Goal: Task Accomplishment & Management: Manage account settings

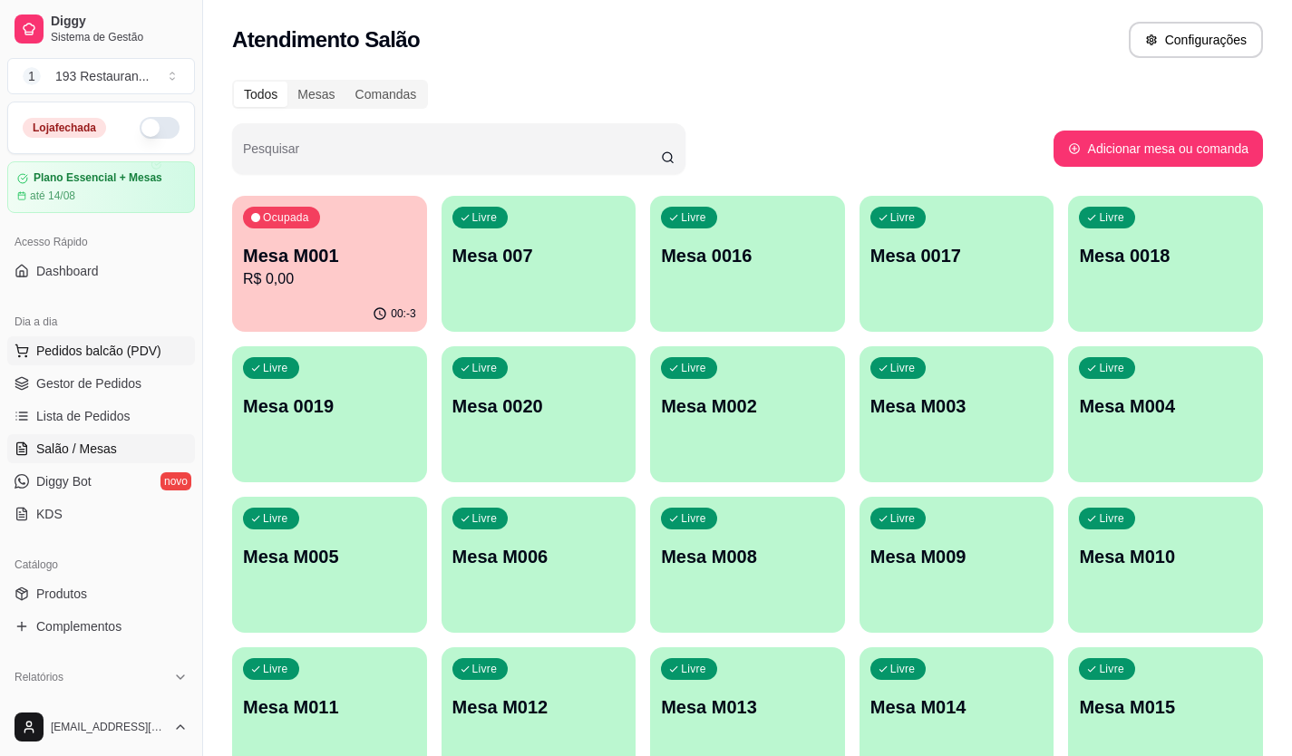
click at [91, 357] on span "Pedidos balcão (PDV)" at bounding box center [98, 351] width 125 height 18
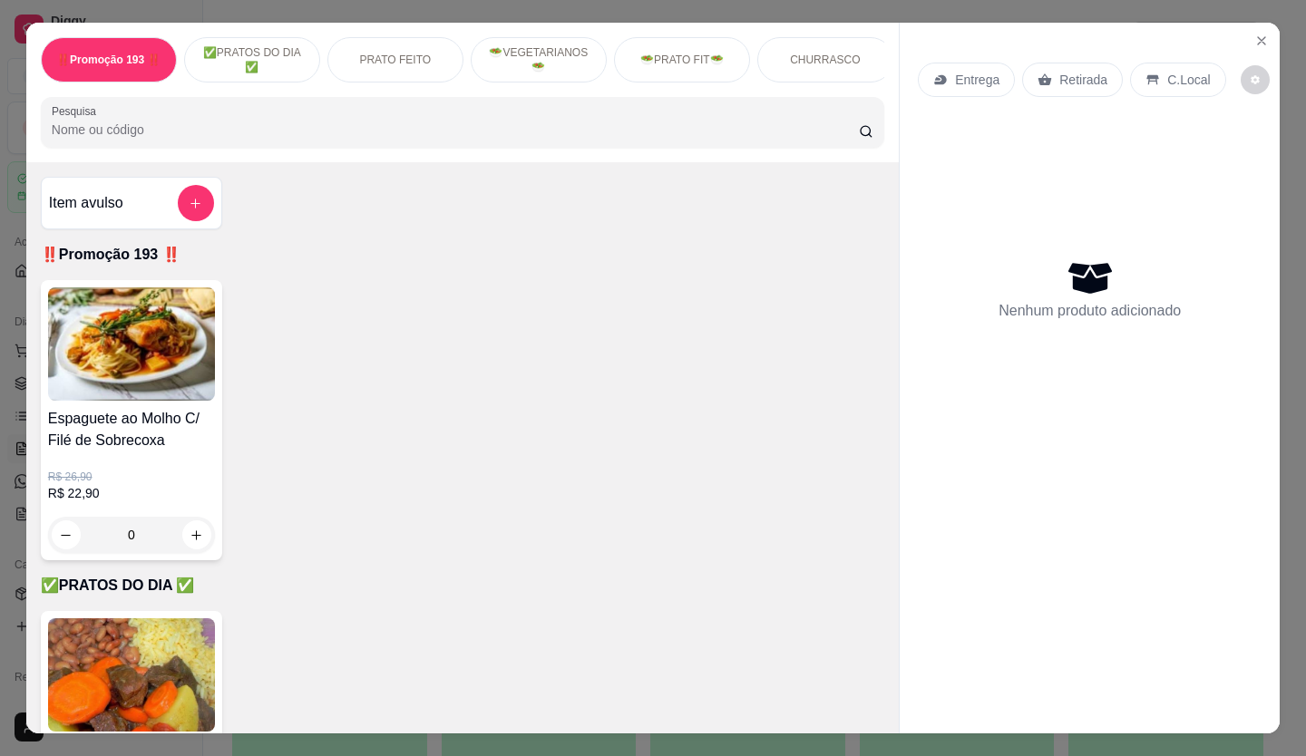
click at [967, 82] on p "Entrega" at bounding box center [977, 80] width 44 height 18
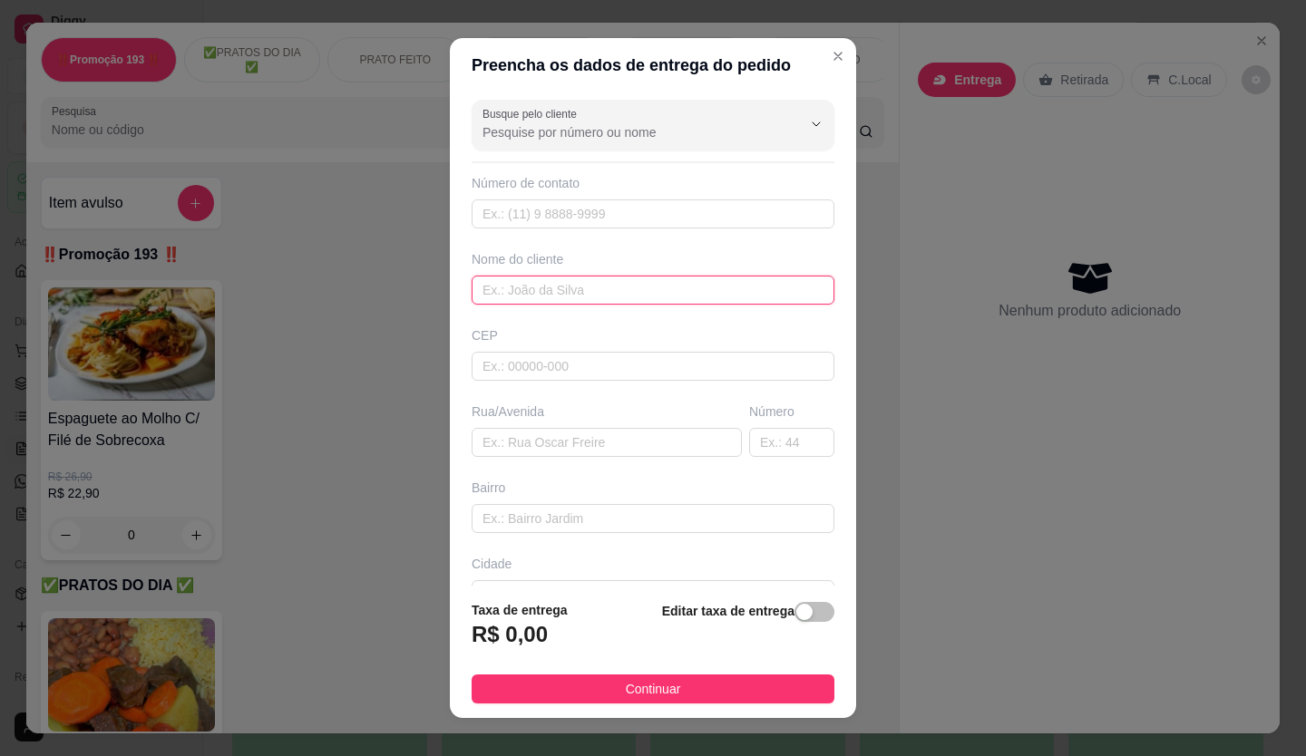
click at [620, 297] on input "text" at bounding box center [653, 290] width 363 height 29
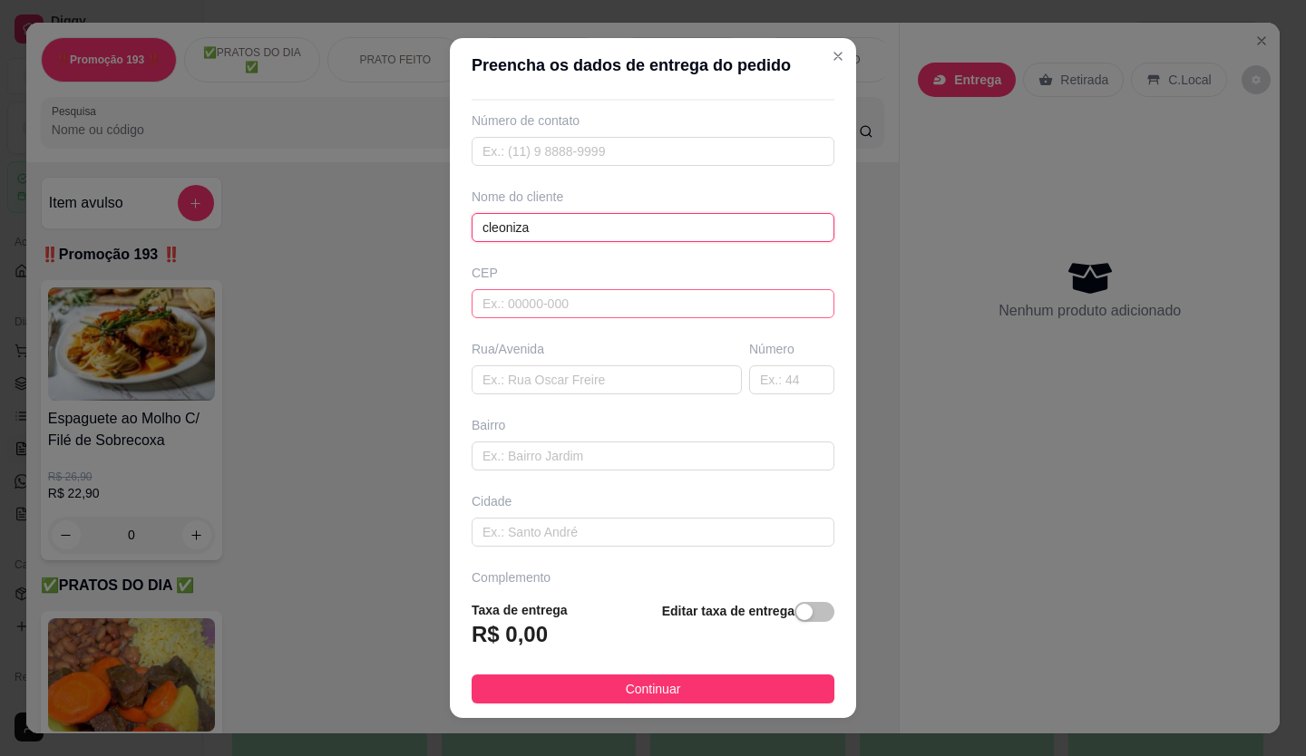
scroll to position [117, 0]
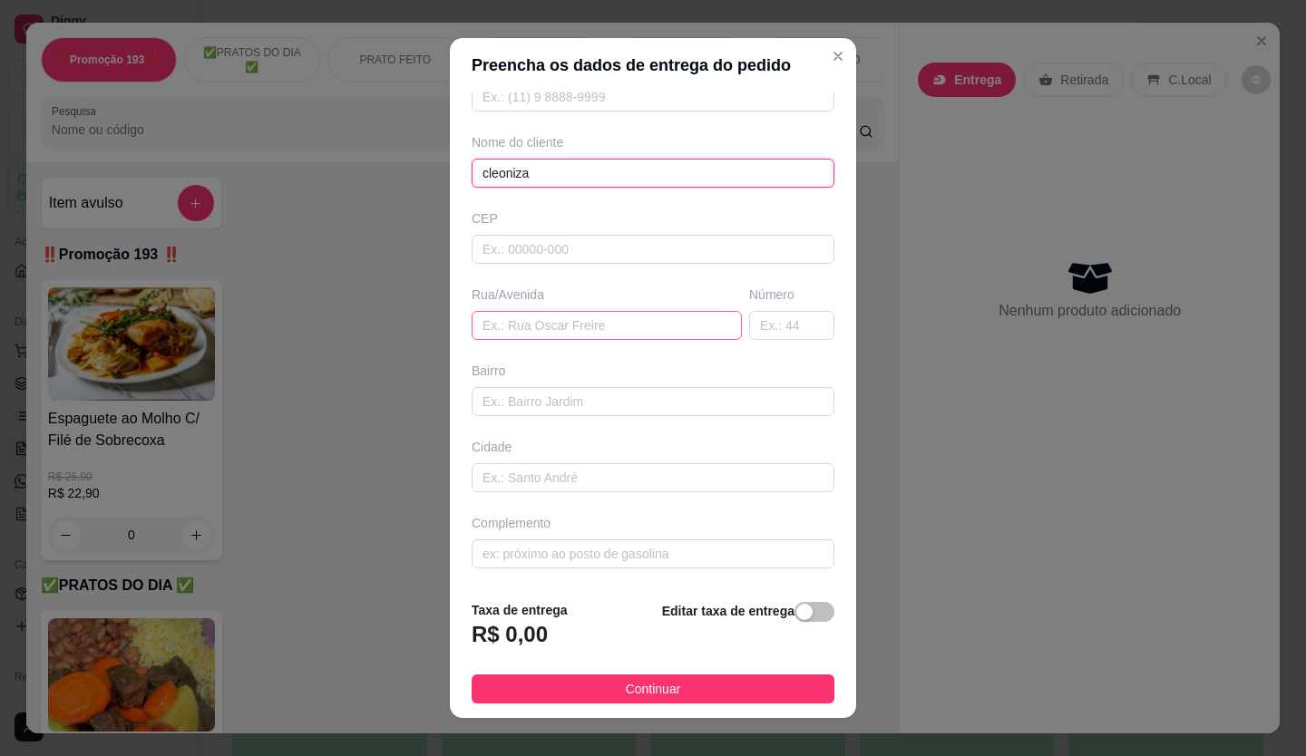
type input "cleoniza"
drag, startPoint x: 570, startPoint y: 332, endPoint x: 565, endPoint y: 383, distance: 51.1
click at [570, 331] on input "text" at bounding box center [607, 325] width 270 height 29
type input "av [DEMOGRAPHIC_DATA] anotonio"
click at [749, 336] on input "text" at bounding box center [791, 325] width 85 height 29
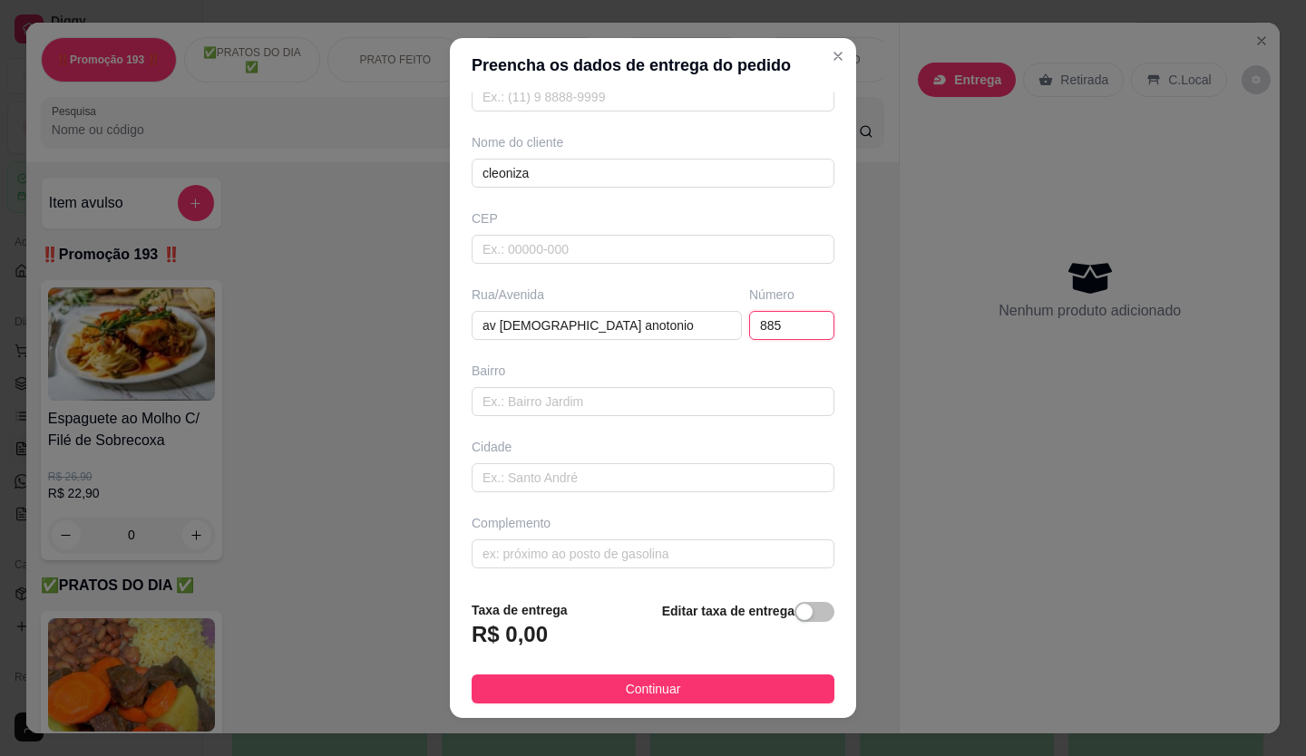
type input "885"
click at [800, 619] on span "button" at bounding box center [814, 612] width 40 height 20
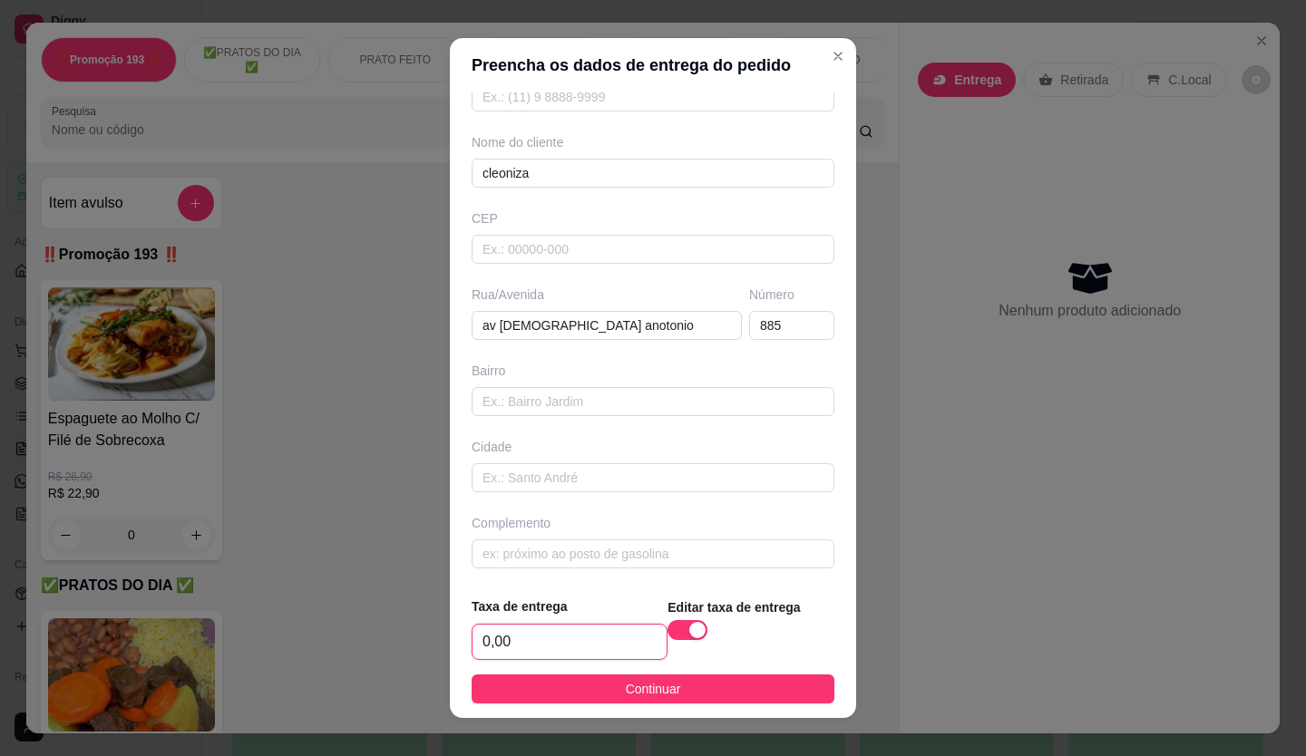
click at [574, 637] on input "0,00" at bounding box center [569, 642] width 194 height 34
type input "2,50"
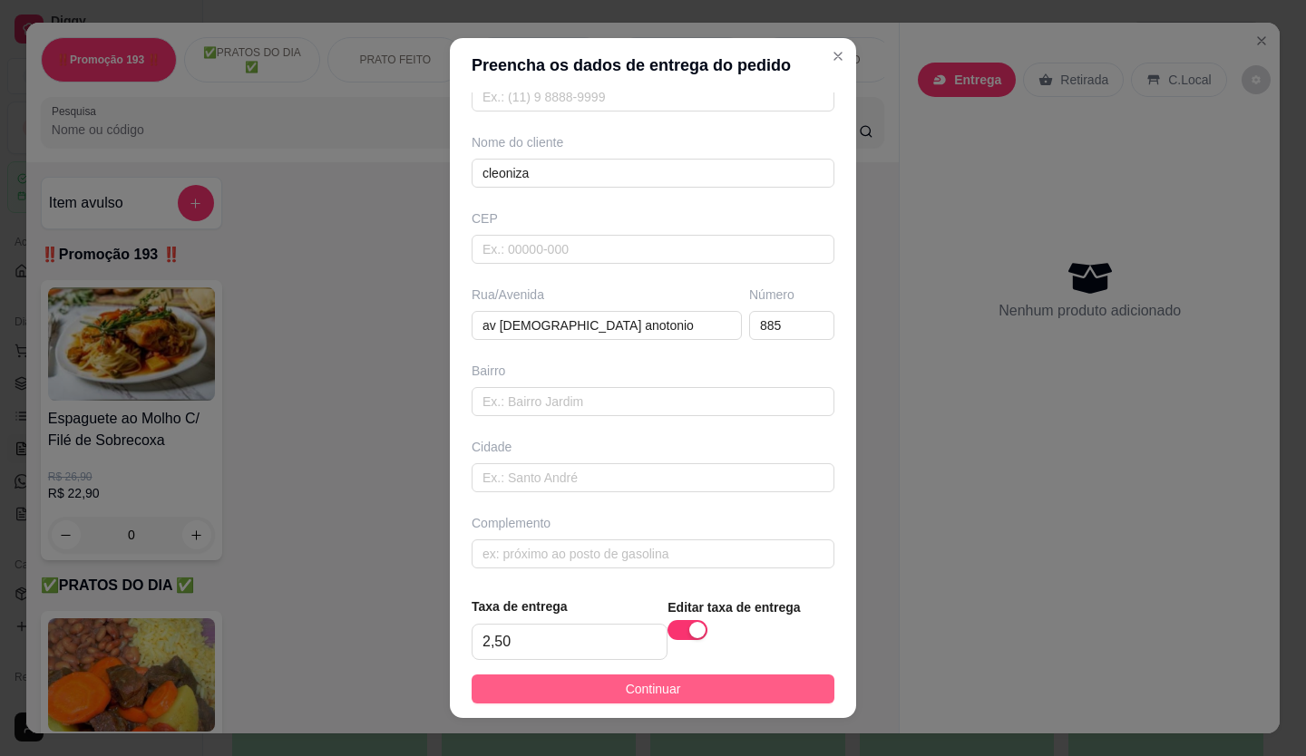
click at [653, 701] on button "Continuar" at bounding box center [653, 689] width 363 height 29
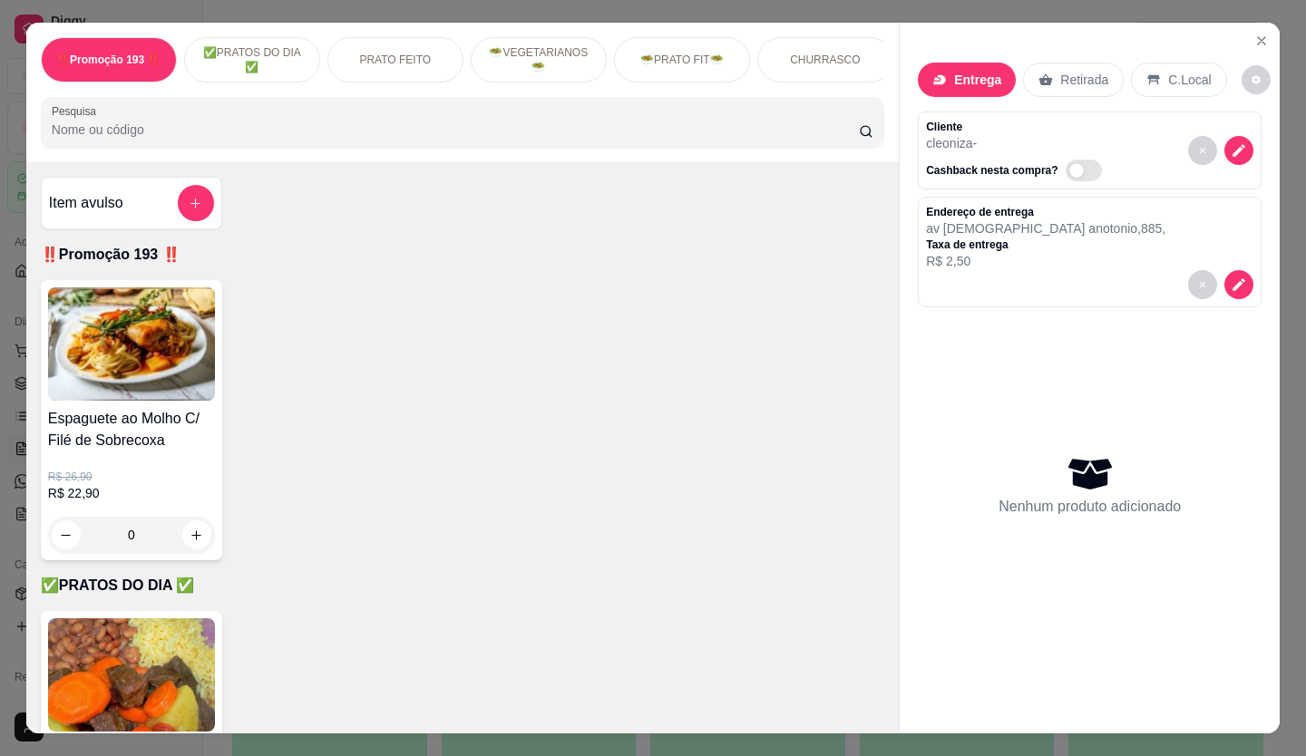
click at [1076, 63] on div "Retirada" at bounding box center [1073, 80] width 101 height 34
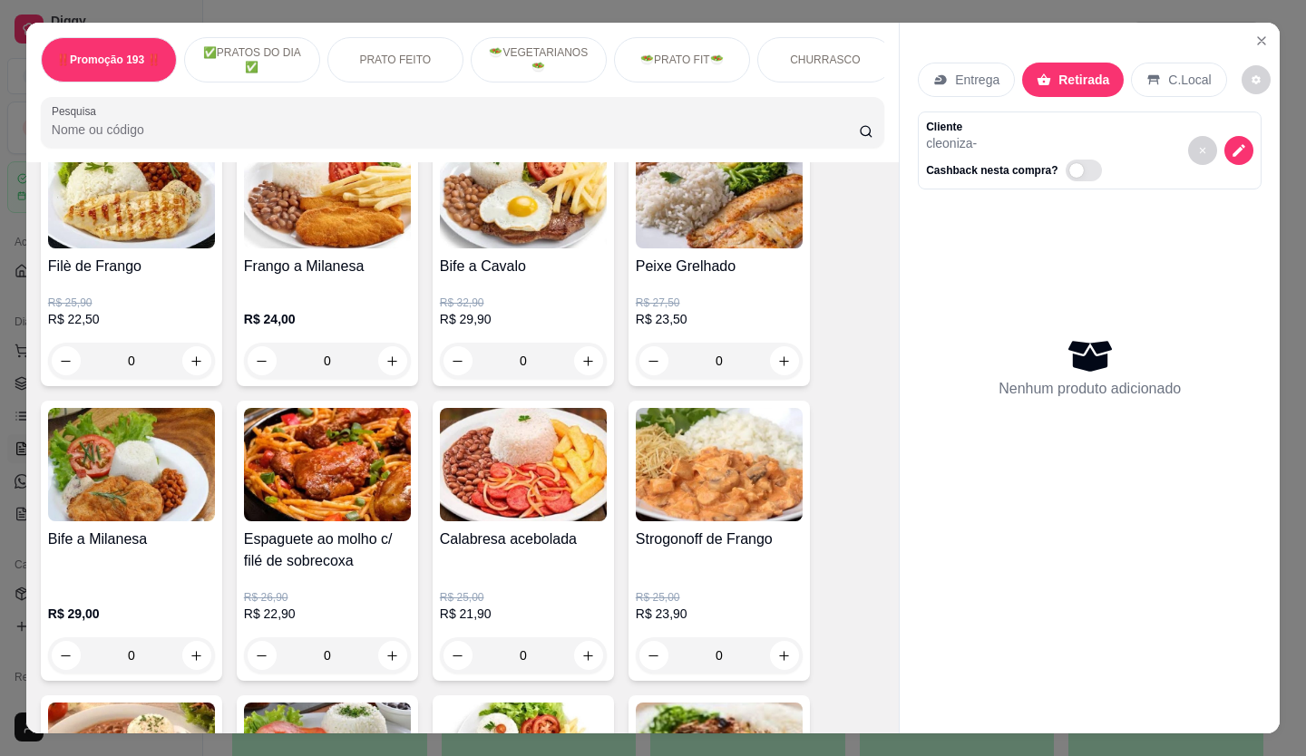
scroll to position [1088, 0]
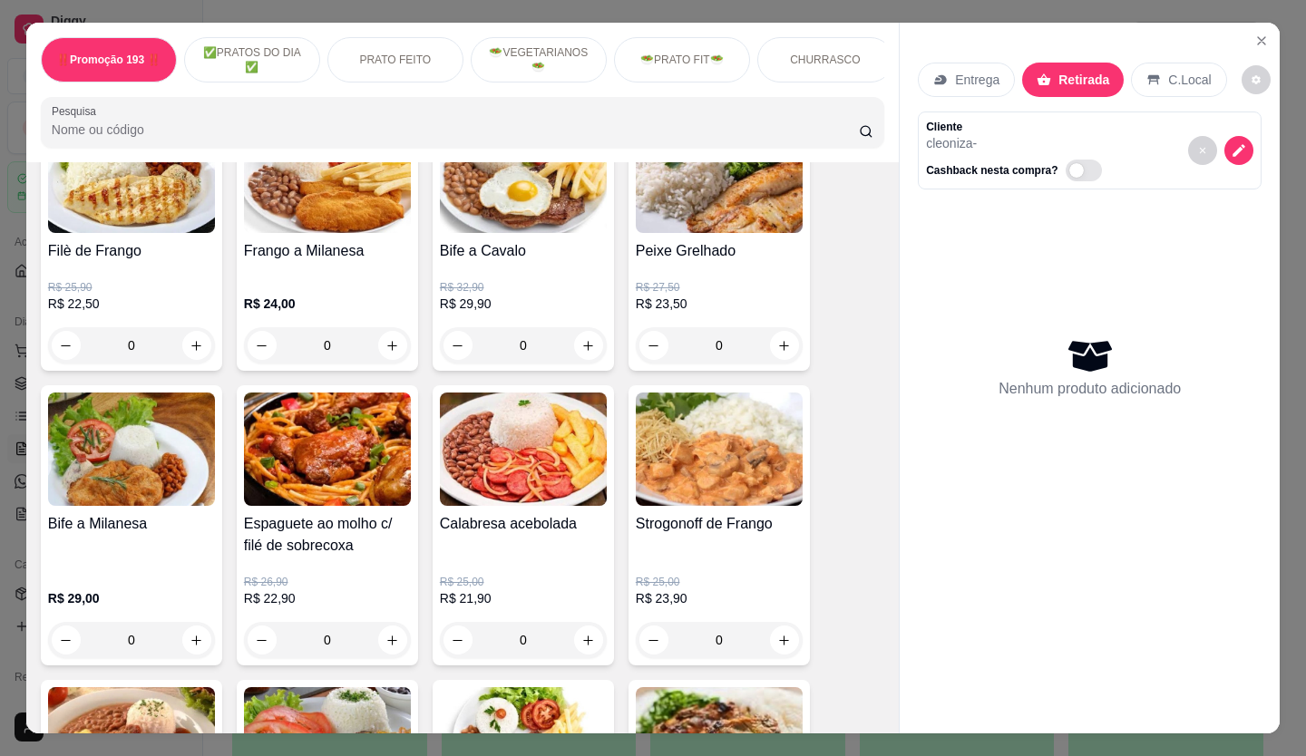
click at [759, 624] on div "R$ 25,00 R$ 23,90 0" at bounding box center [719, 616] width 167 height 83
click at [777, 647] on icon "increase-product-quantity" at bounding box center [784, 641] width 14 height 14
type input "1"
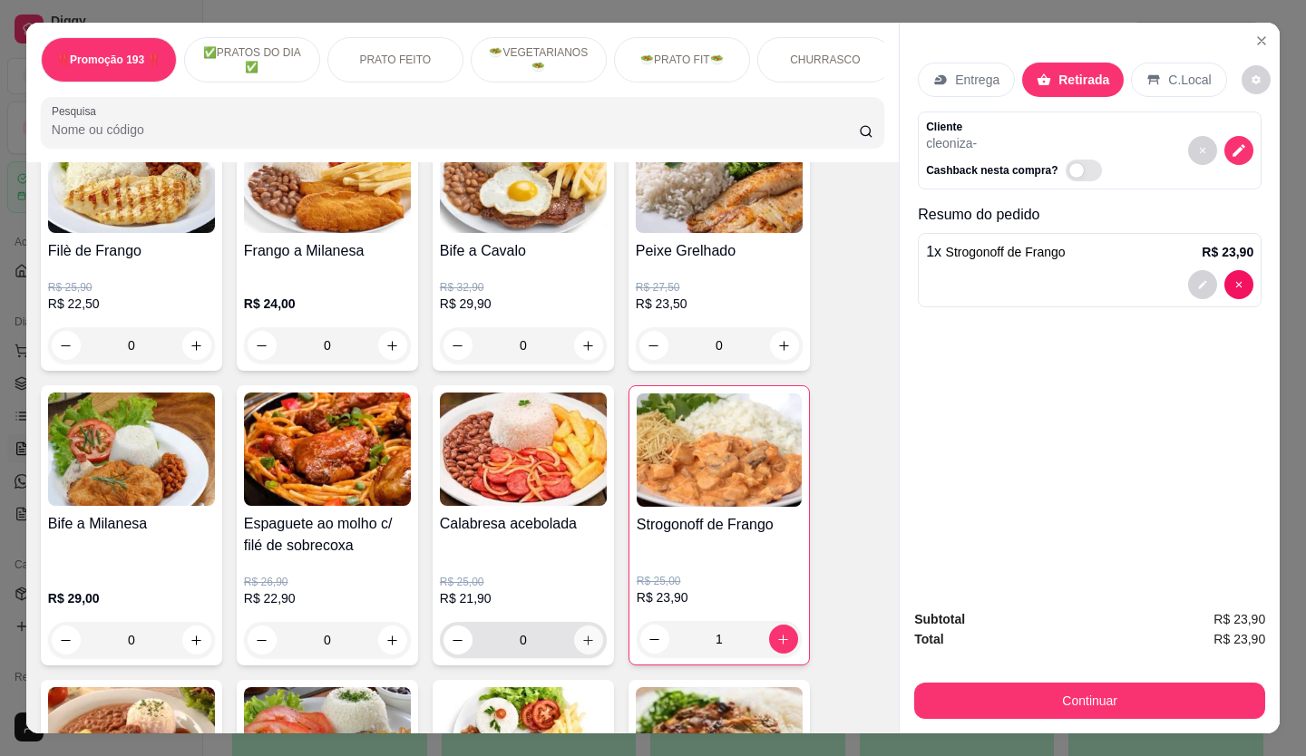
click at [581, 642] on icon "increase-product-quantity" at bounding box center [588, 641] width 14 height 14
type input "1"
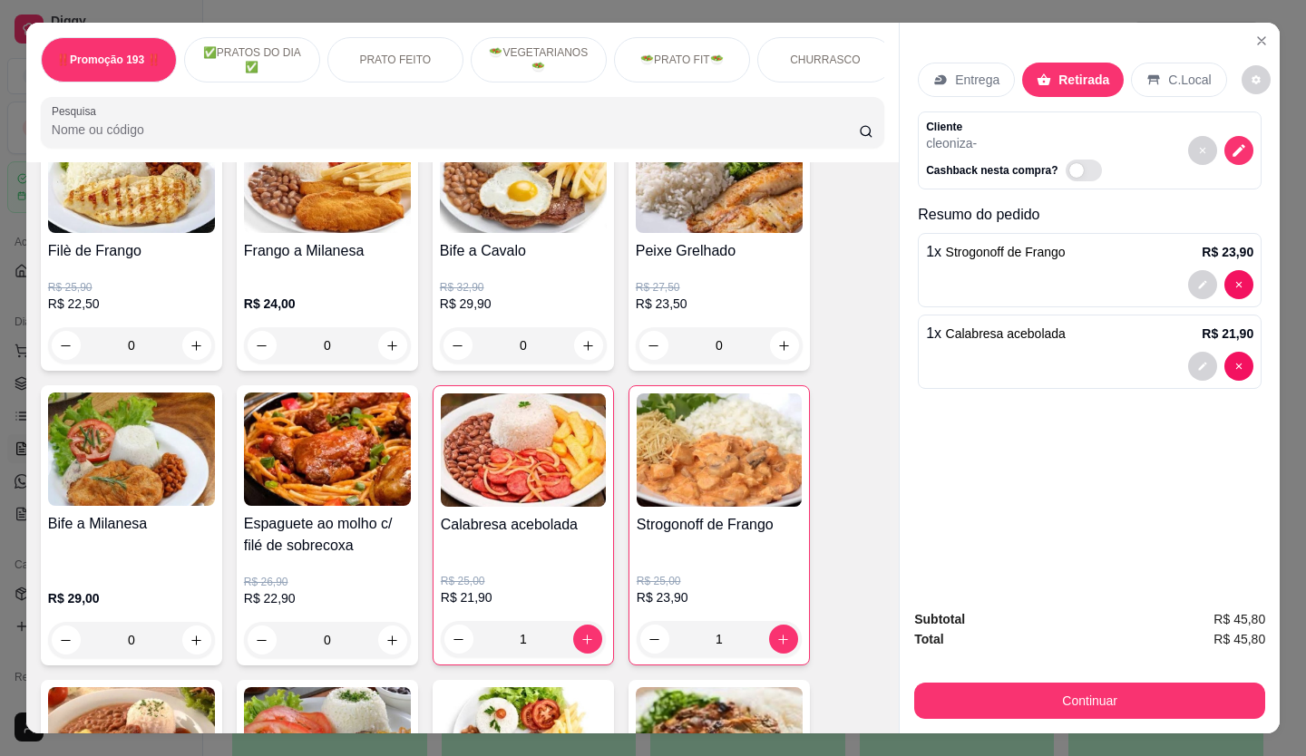
scroll to position [816, 0]
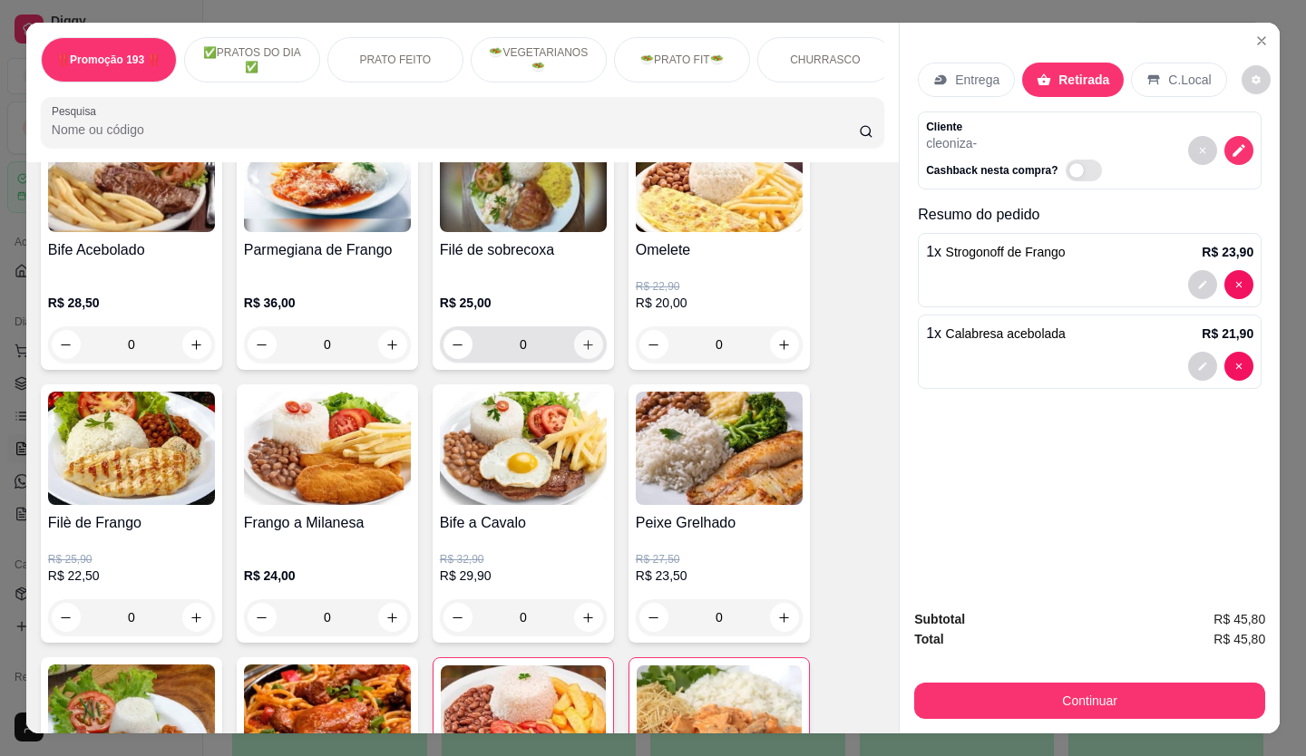
click at [581, 352] on icon "increase-product-quantity" at bounding box center [588, 345] width 14 height 14
type input "1"
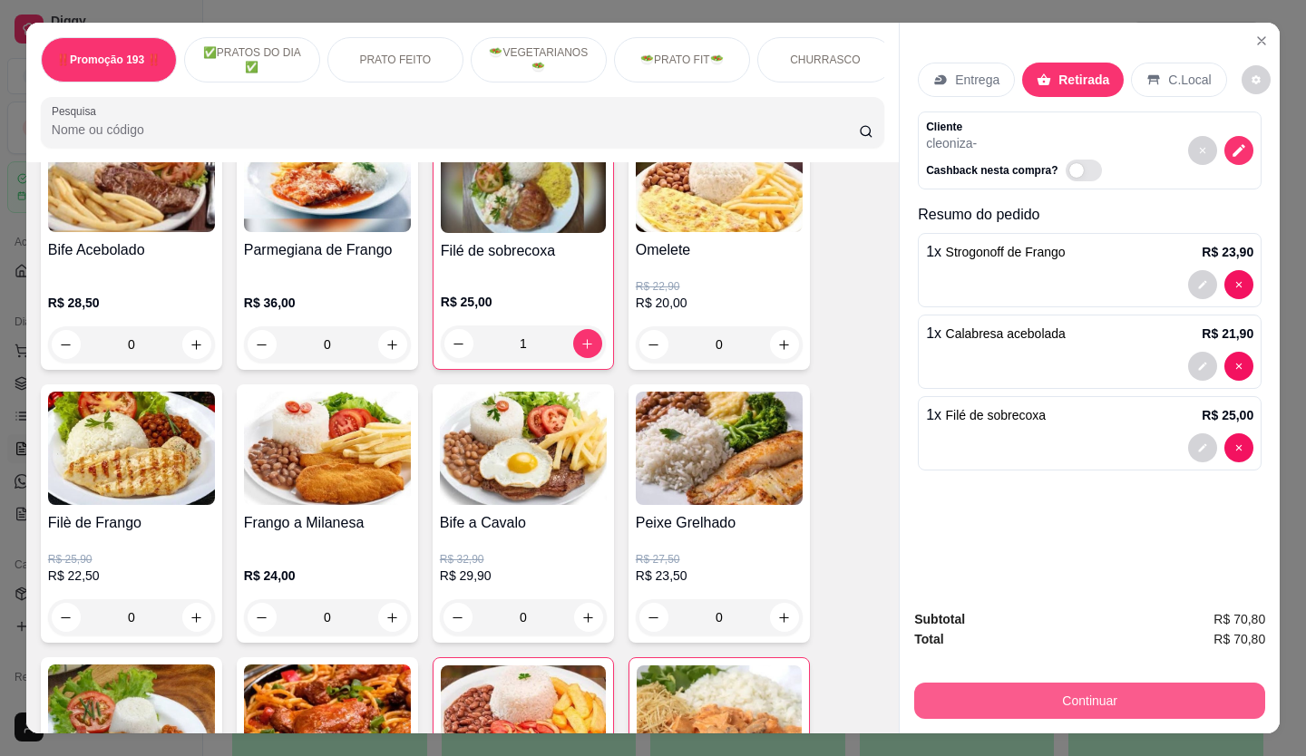
click at [1084, 688] on button "Continuar" at bounding box center [1089, 701] width 351 height 36
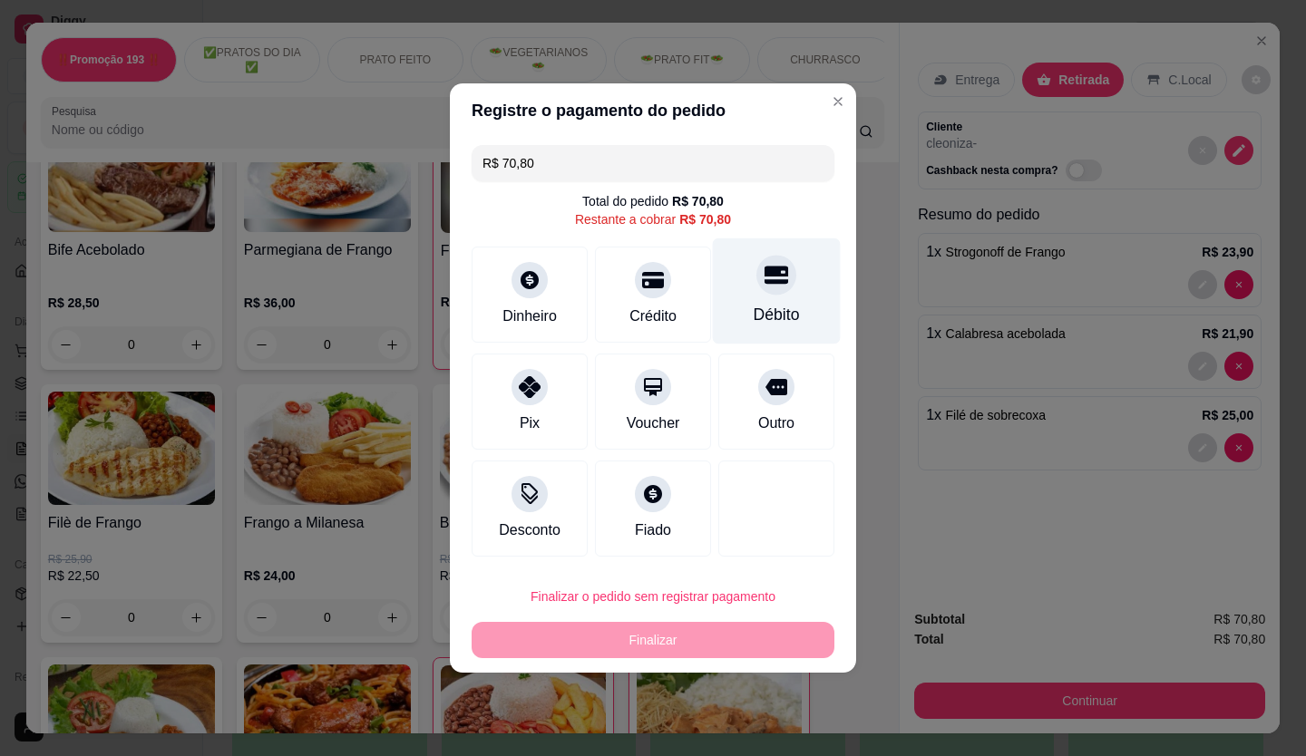
click at [757, 303] on div "Débito" at bounding box center [777, 315] width 46 height 24
type input "R$ 0,00"
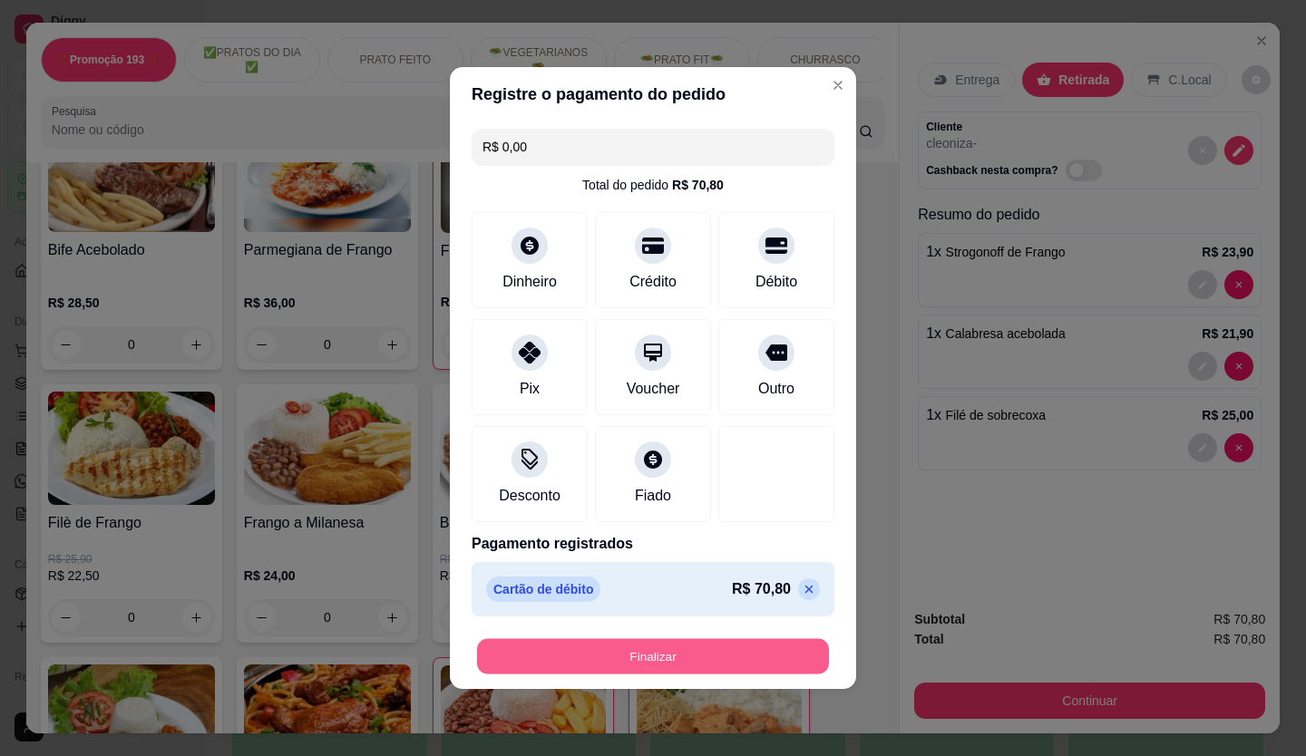
click at [744, 665] on button "Finalizar" at bounding box center [653, 656] width 352 height 35
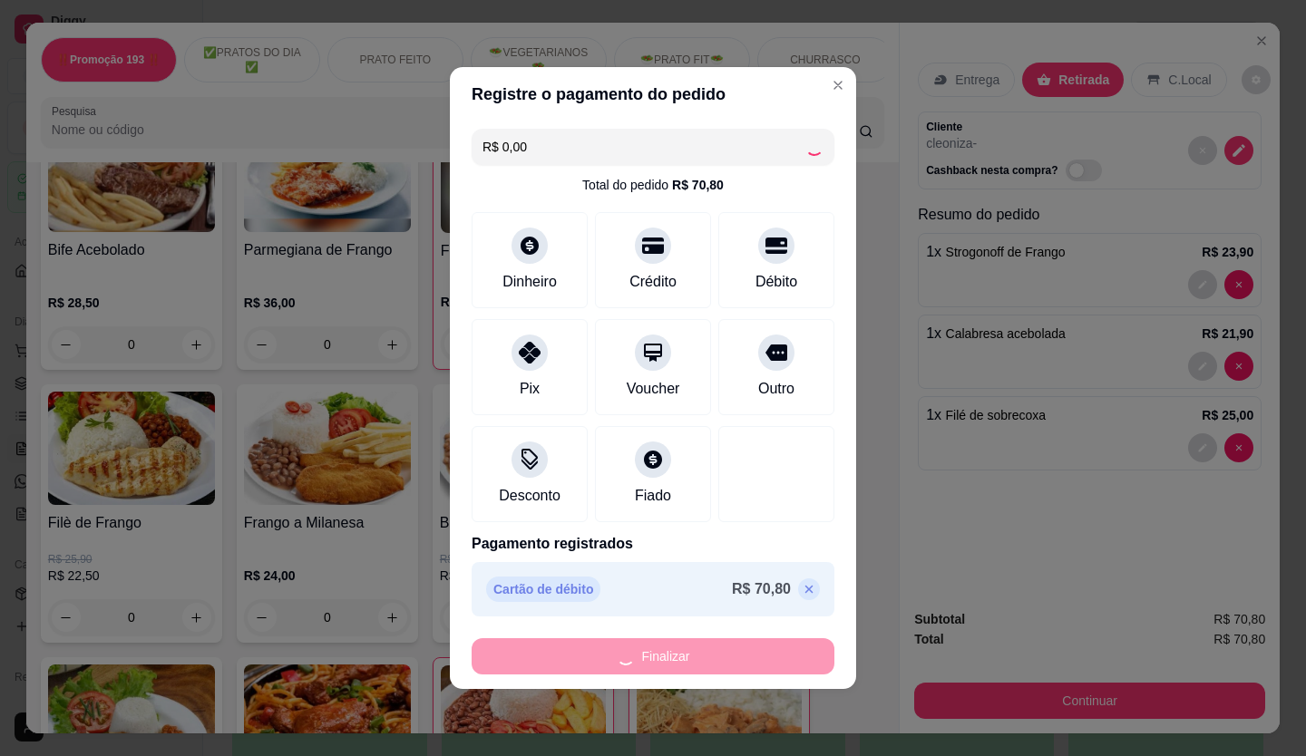
type input "0"
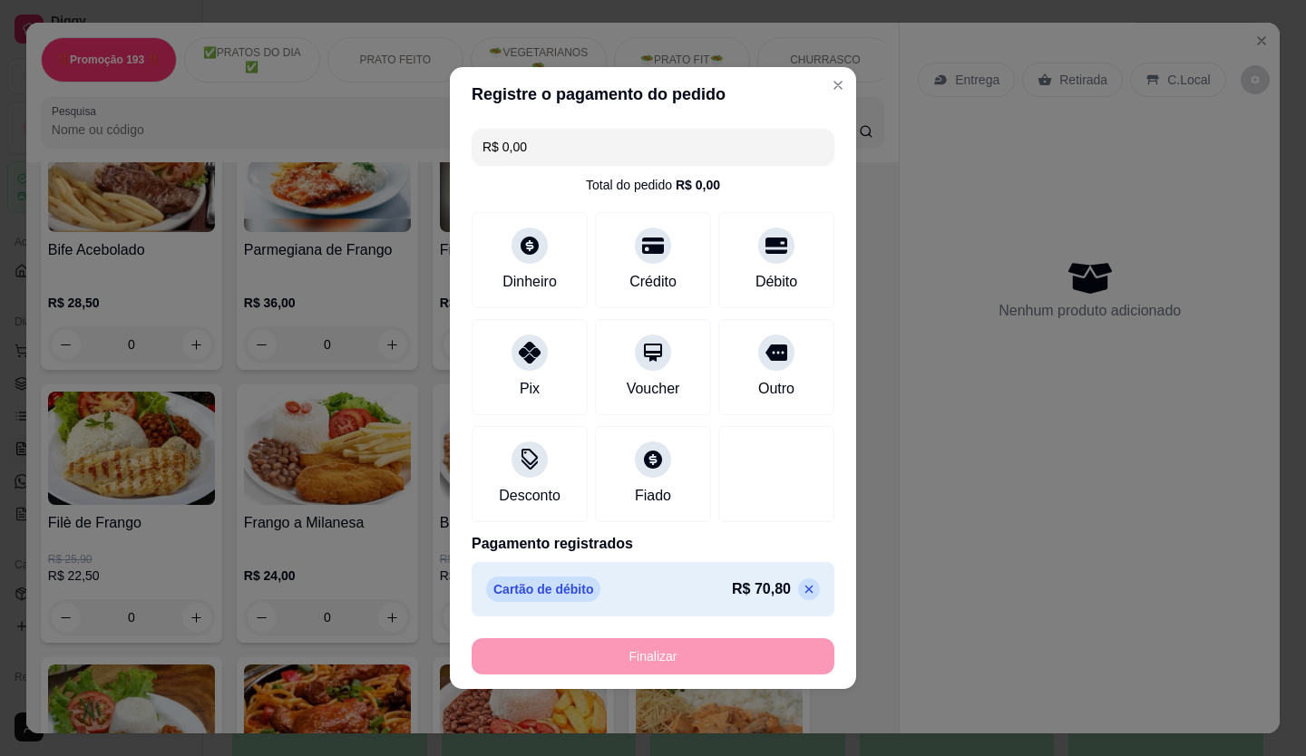
type input "-R$ 70,80"
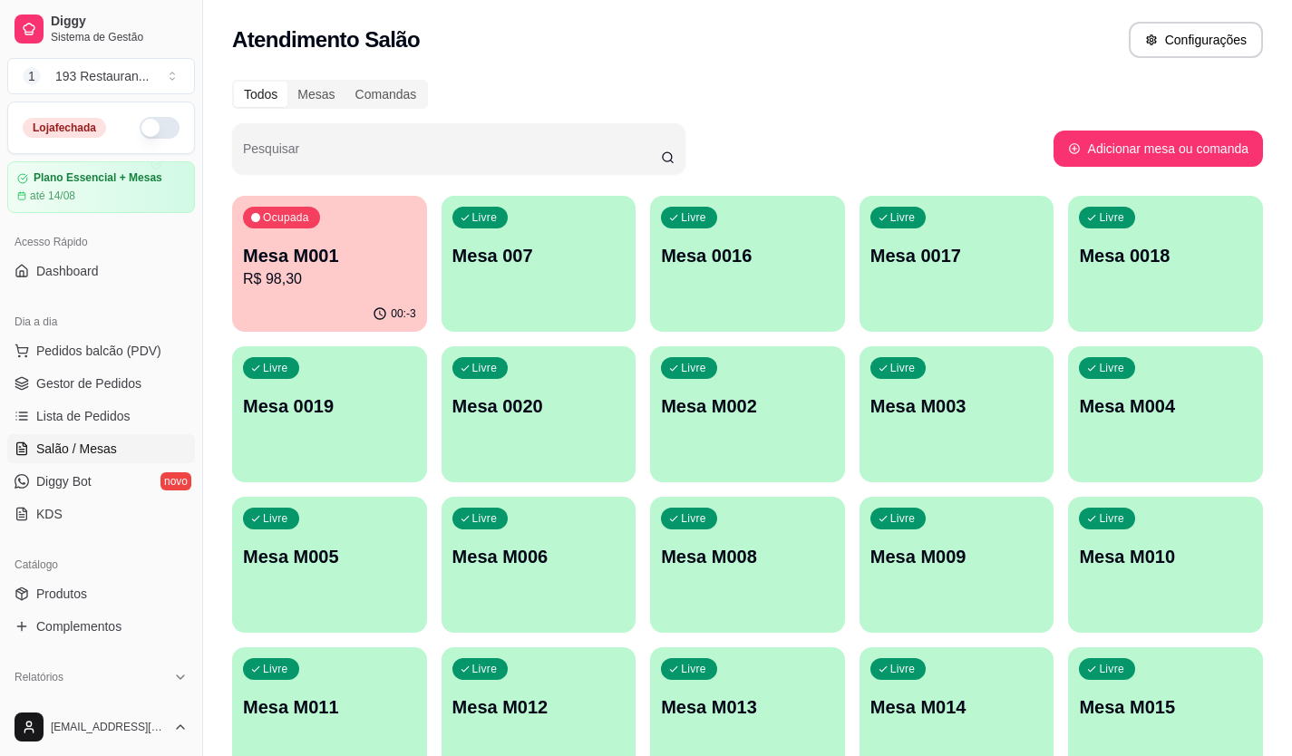
click at [744, 665] on div "Livre Mesa M013" at bounding box center [747, 704] width 195 height 114
click at [149, 128] on button "button" at bounding box center [160, 128] width 40 height 22
click at [110, 409] on span "Lista de Pedidos" at bounding box center [83, 416] width 94 height 18
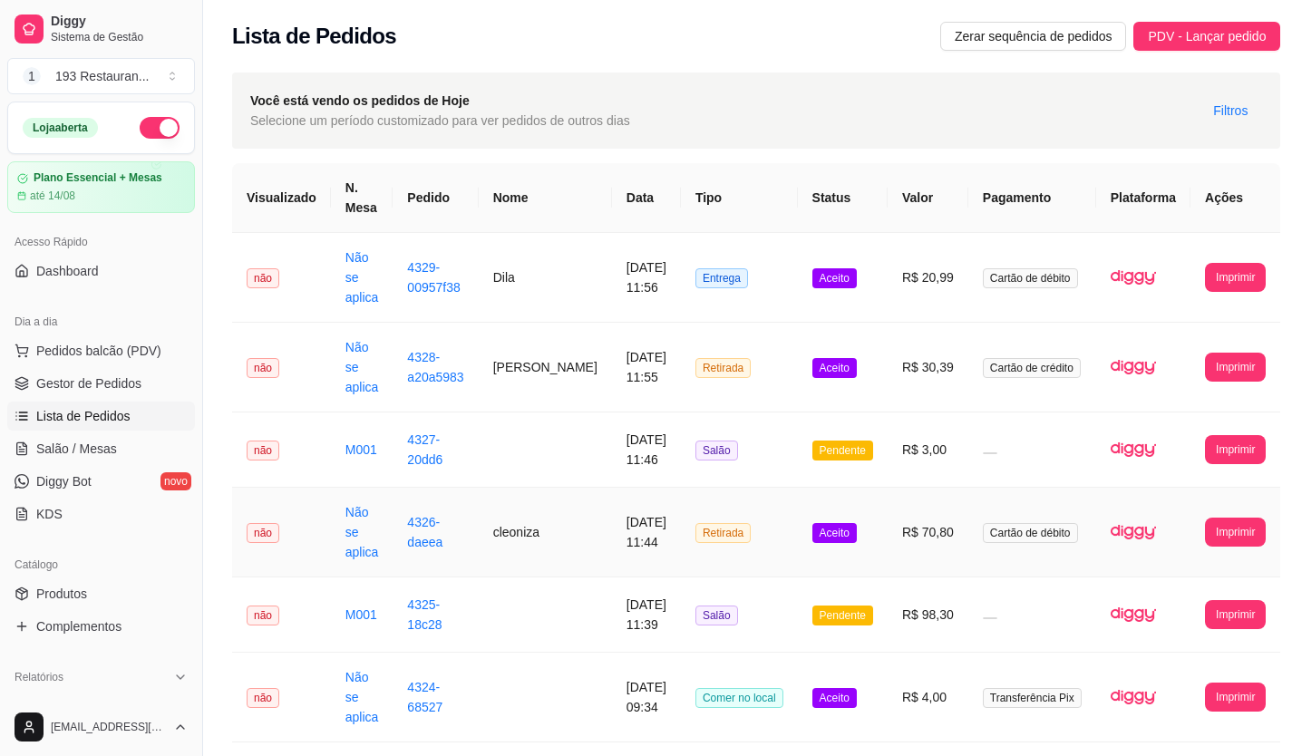
click at [897, 493] on td "R$ 70,80" at bounding box center [928, 533] width 81 height 90
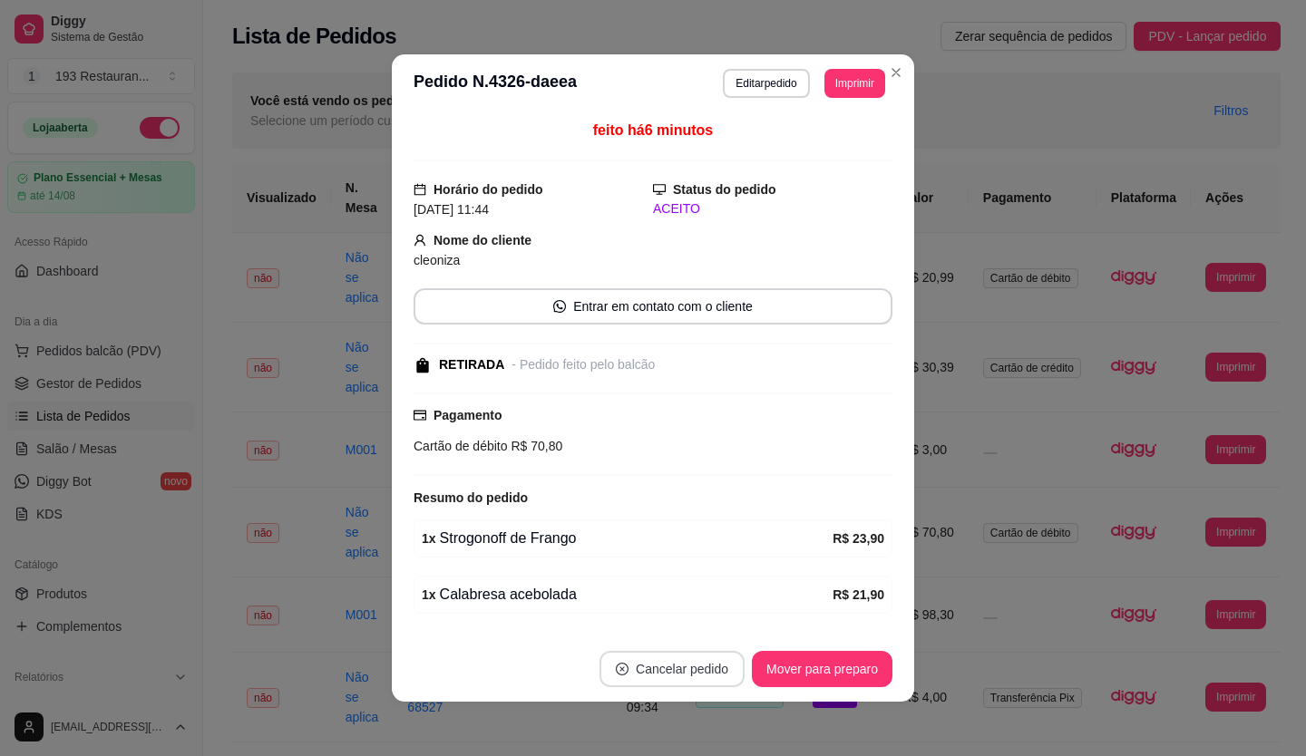
click at [676, 669] on button "Cancelar pedido" at bounding box center [671, 669] width 145 height 36
click at [713, 628] on button "Sim" at bounding box center [715, 624] width 73 height 36
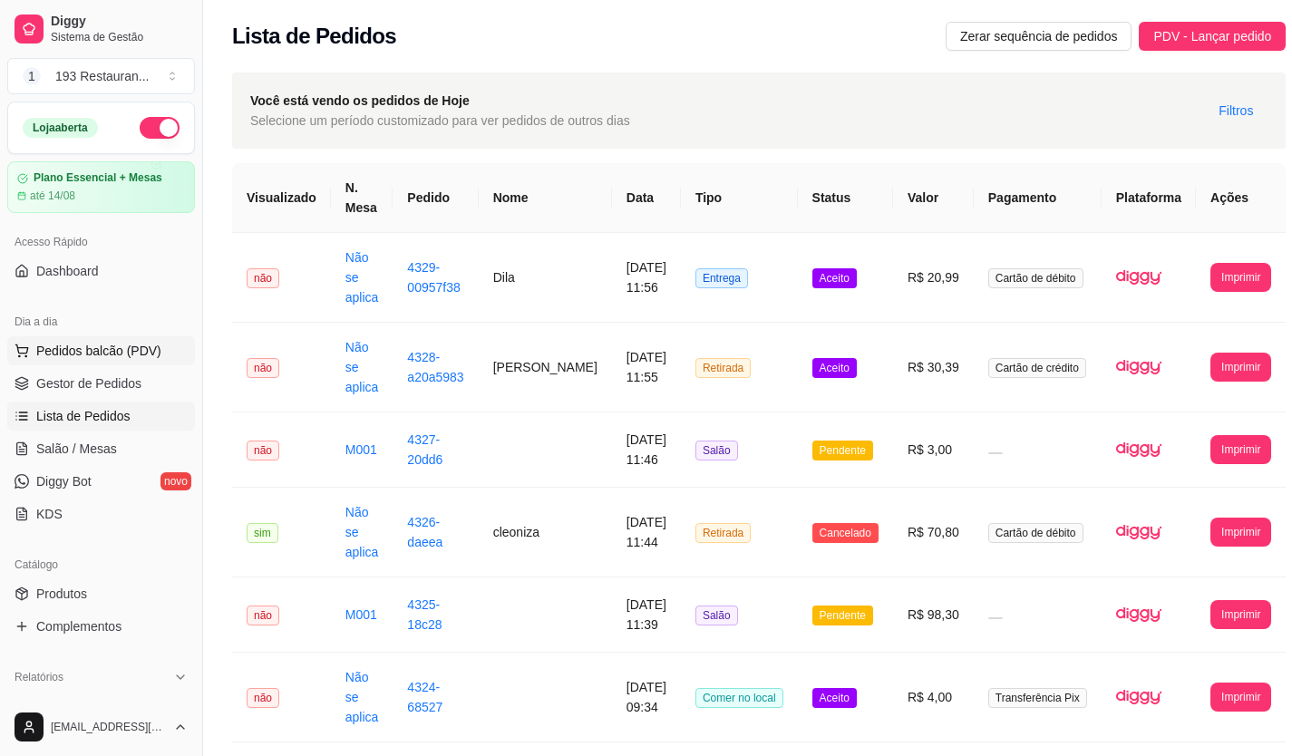
click at [115, 355] on span "Pedidos balcão (PDV)" at bounding box center [98, 351] width 125 height 18
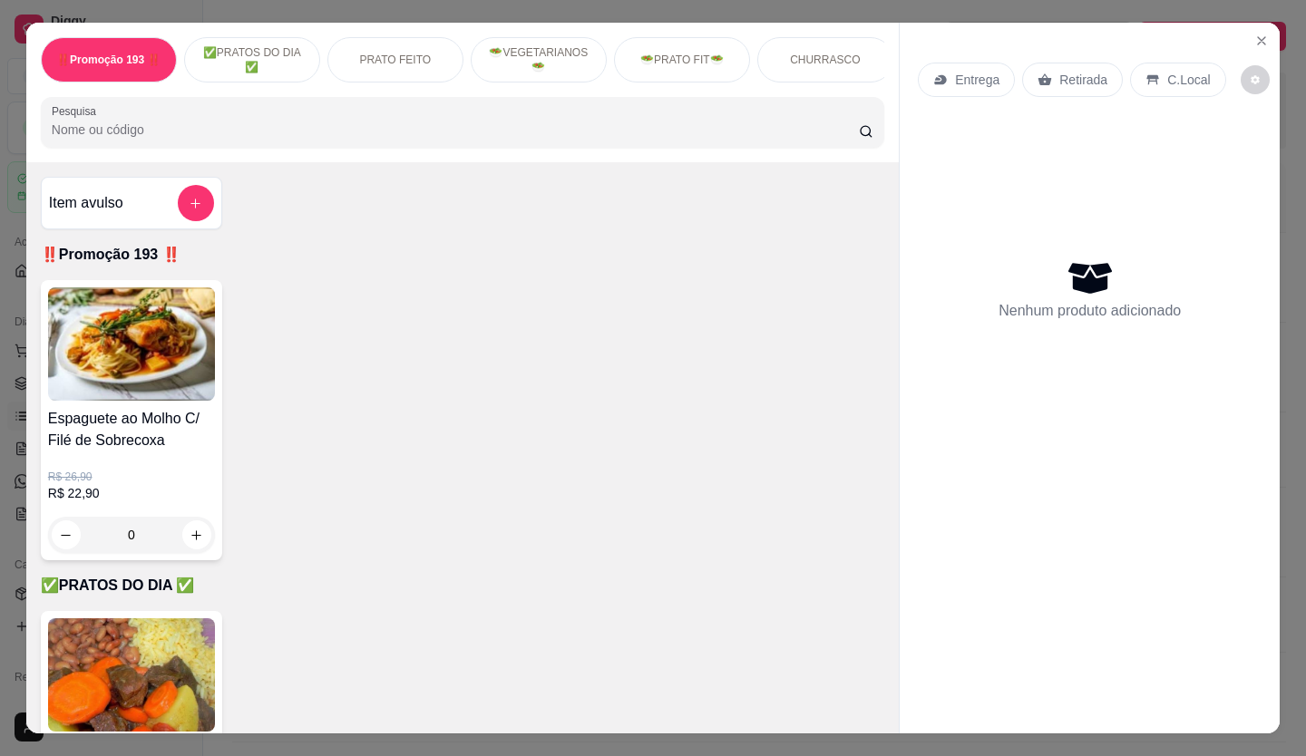
click at [959, 71] on p "Entrega" at bounding box center [977, 80] width 44 height 18
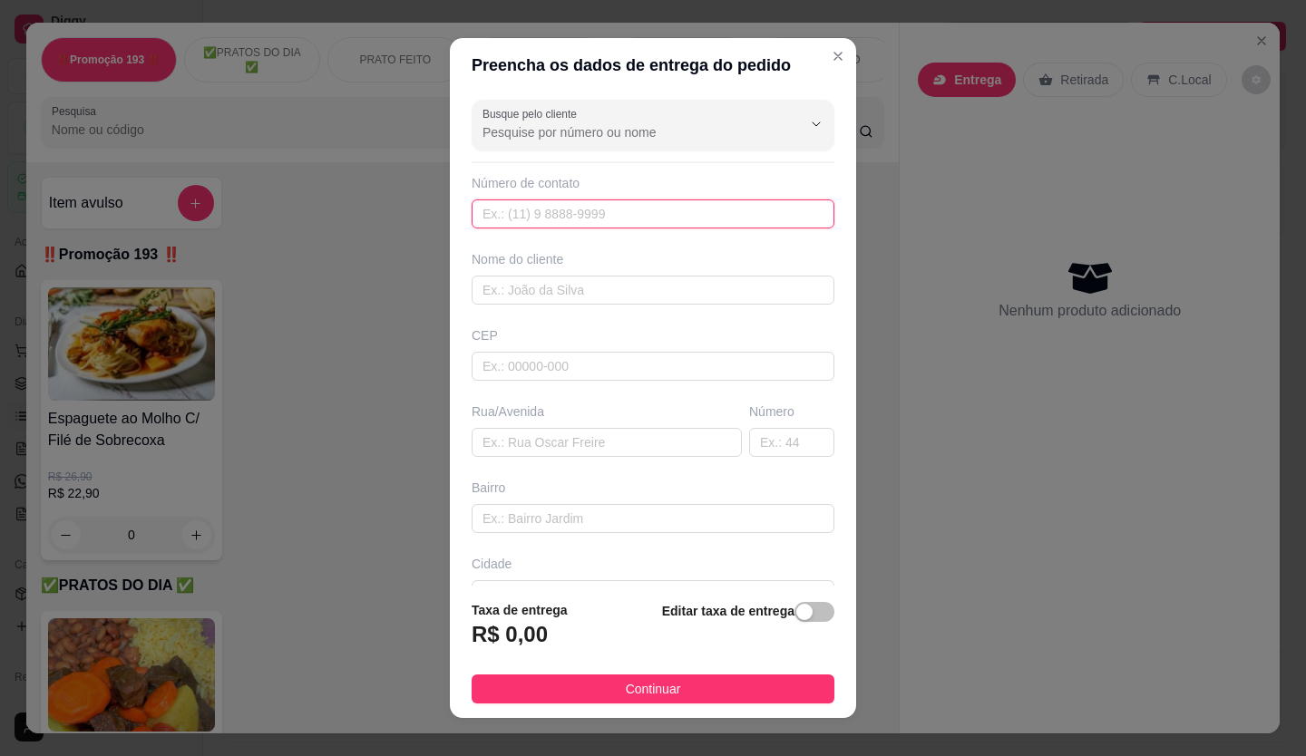
click at [544, 204] on input "text" at bounding box center [653, 213] width 363 height 29
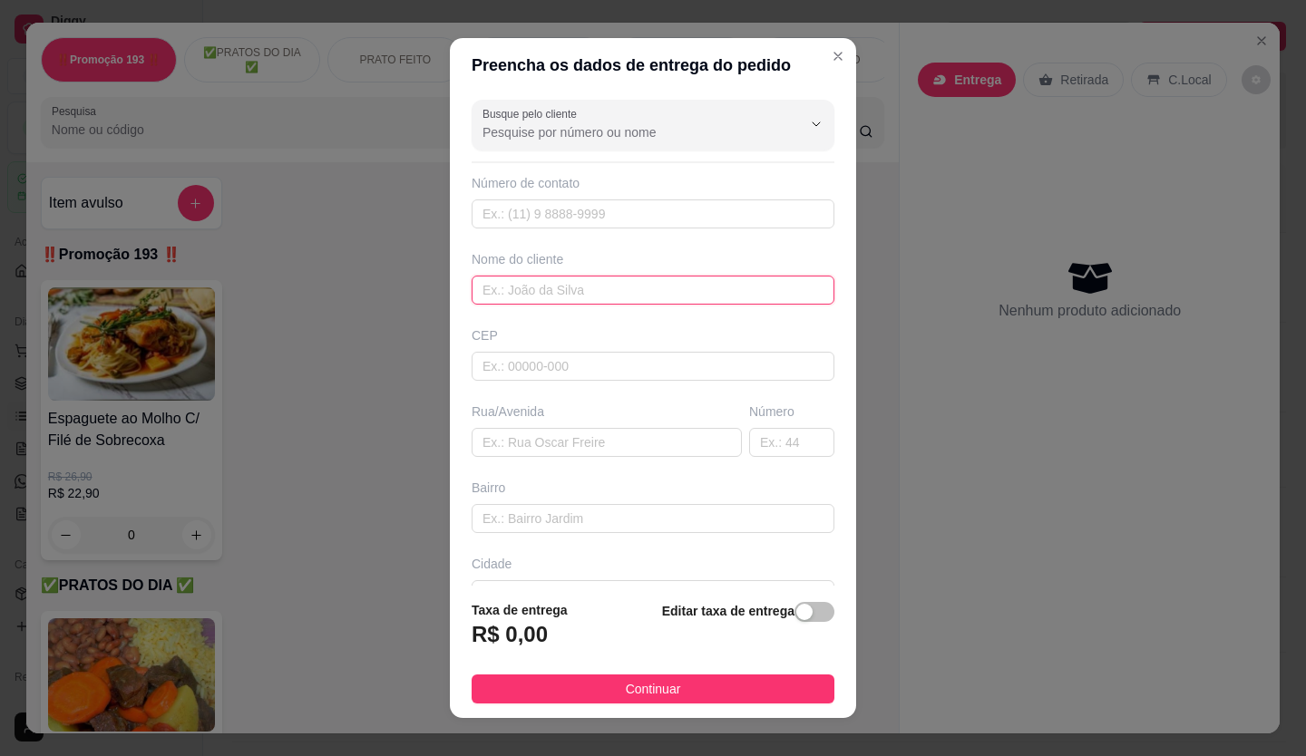
click at [538, 283] on input "text" at bounding box center [653, 290] width 363 height 29
type input "cleoniza"
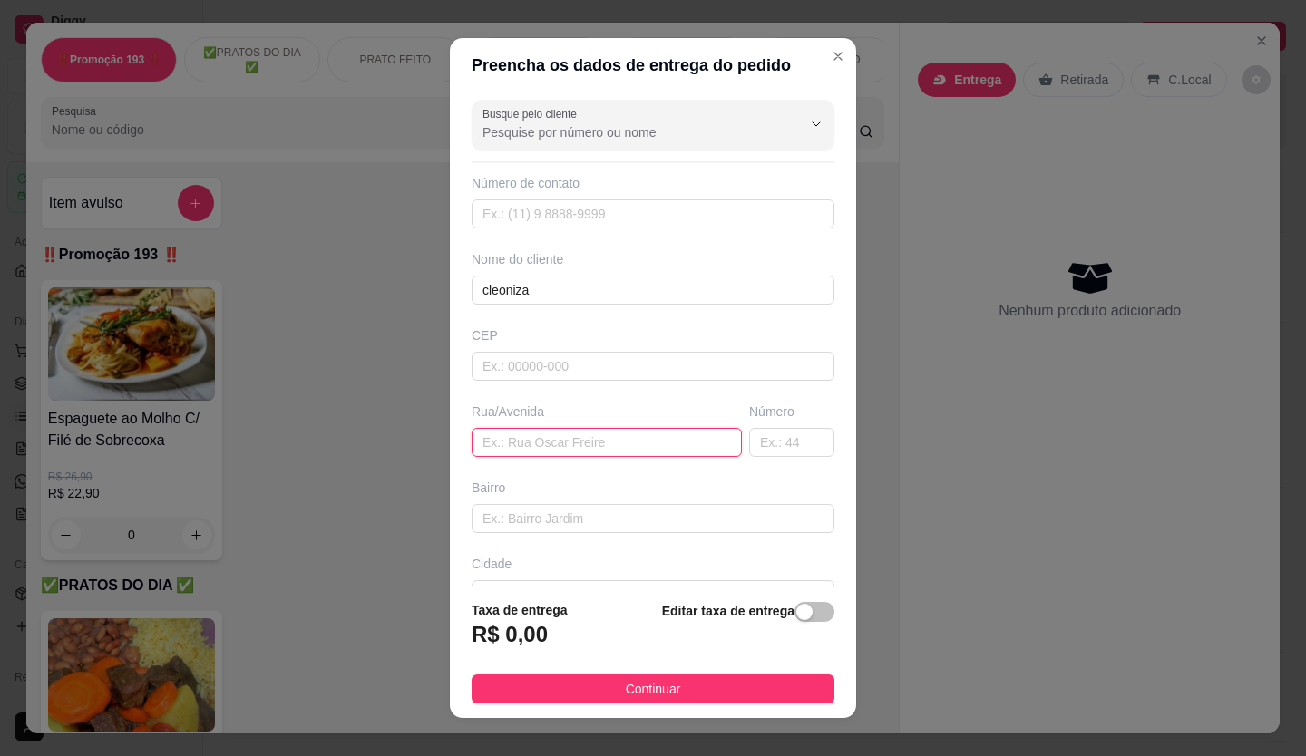
click at [585, 440] on input "text" at bounding box center [607, 442] width 270 height 29
type input "av santo antonio"
click at [786, 439] on input "text" at bounding box center [791, 442] width 85 height 29
type input "855"
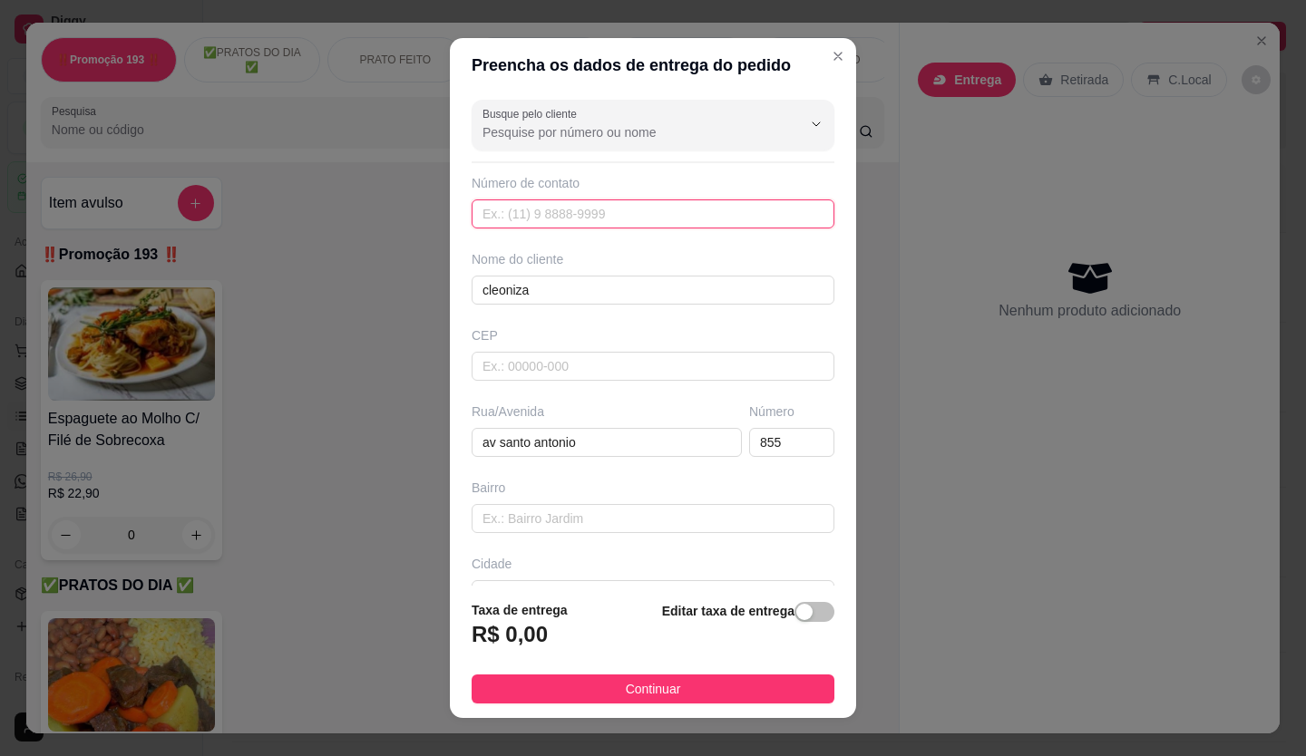
click at [572, 222] on input "text" at bounding box center [653, 213] width 363 height 29
type input "[PHONE_NUMBER]"
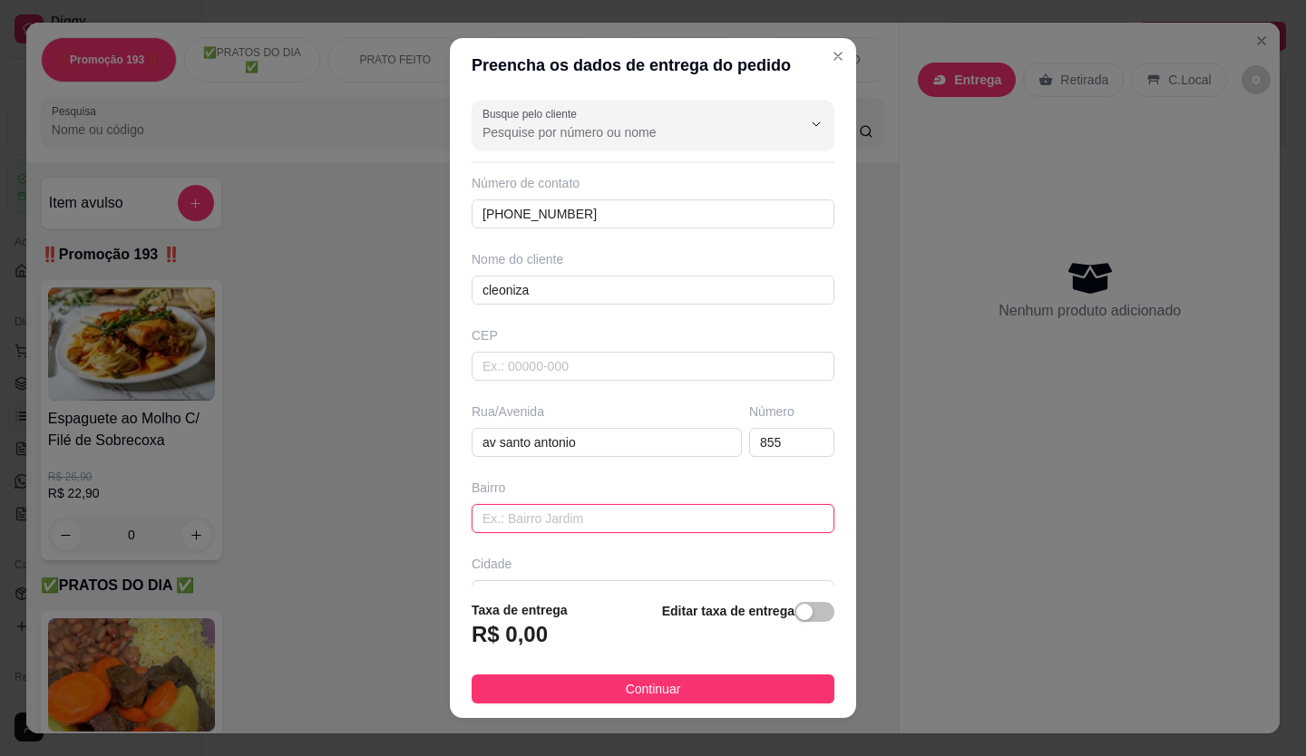
click at [590, 521] on input "text" at bounding box center [653, 518] width 363 height 29
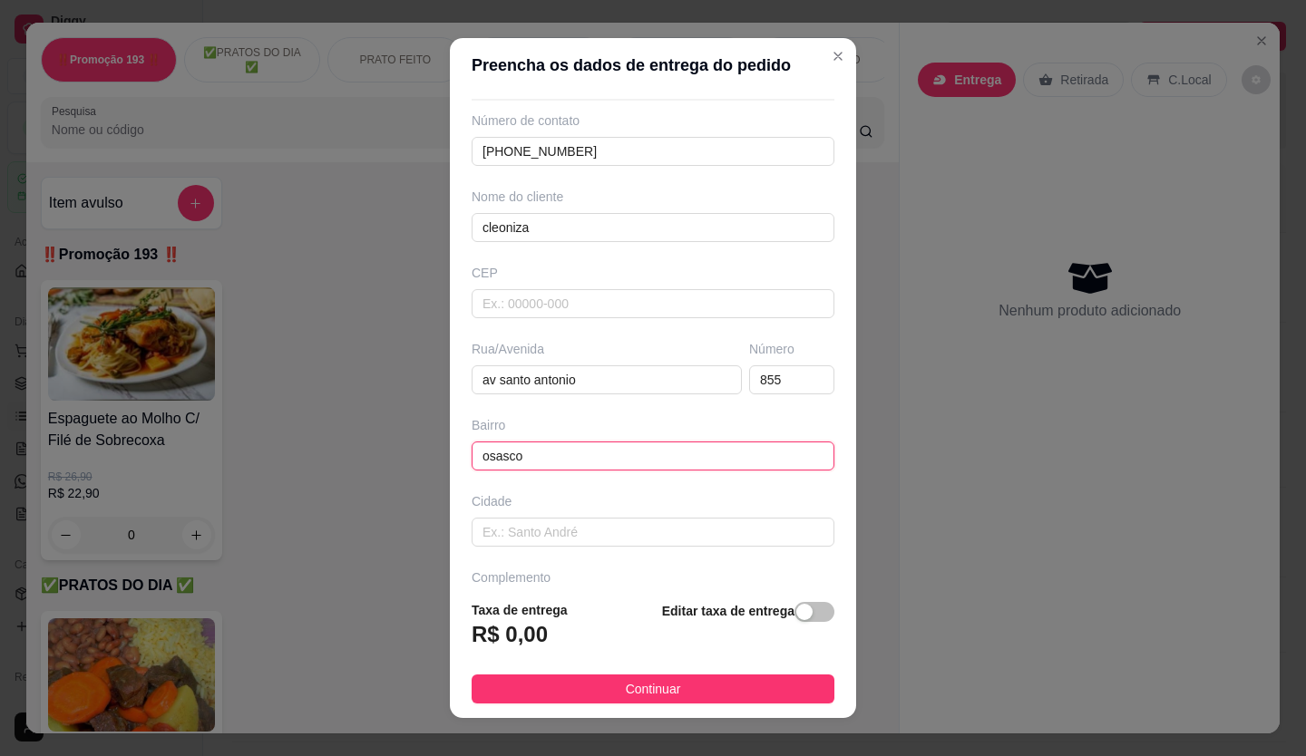
scroll to position [117, 0]
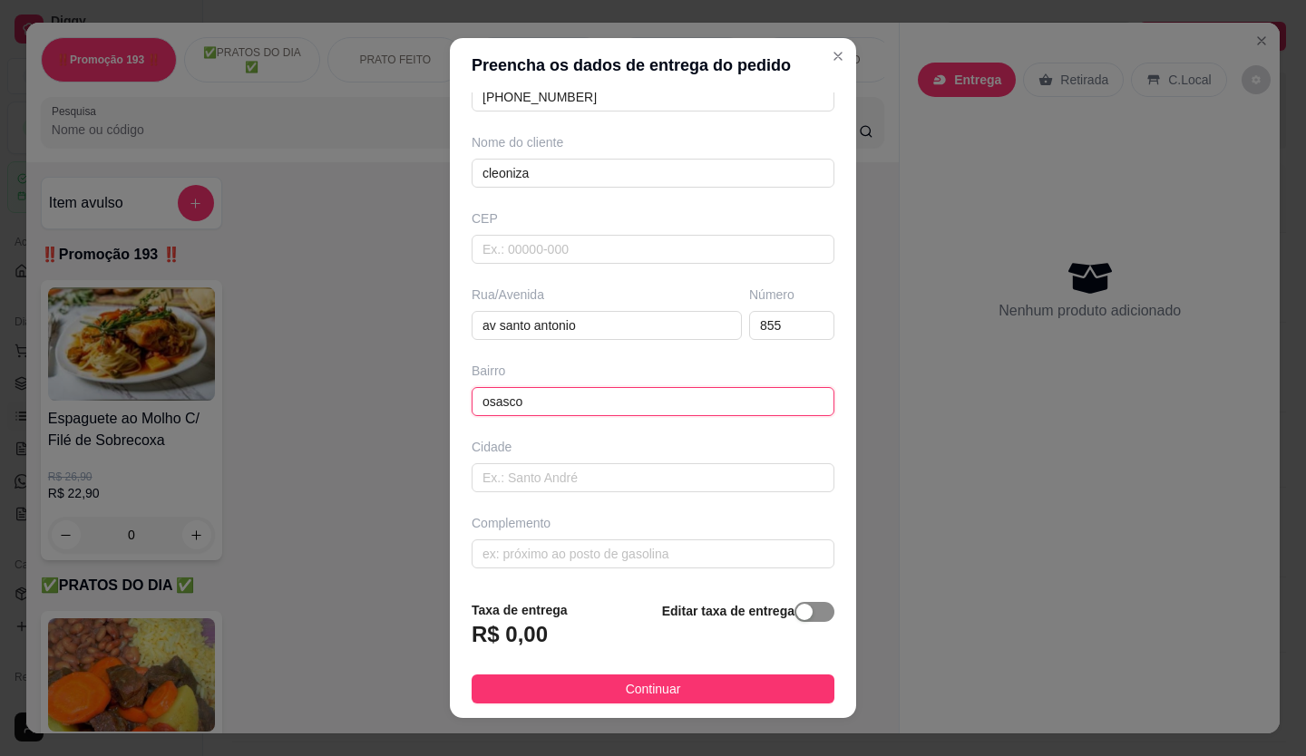
type input "osasco"
click at [796, 615] on div "button" at bounding box center [804, 612] width 16 height 16
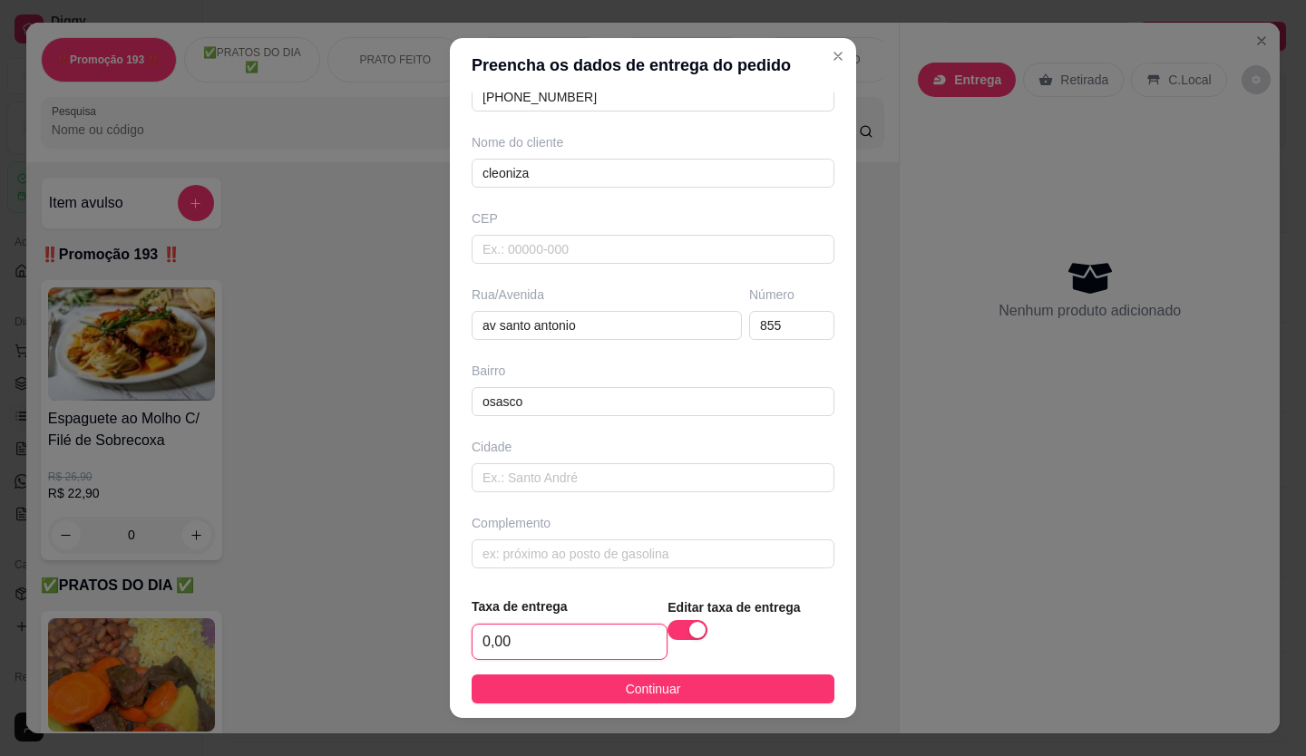
click at [586, 627] on input "0,00" at bounding box center [569, 642] width 194 height 34
type input "2,50"
drag, startPoint x: 586, startPoint y: 627, endPoint x: 619, endPoint y: 689, distance: 71.0
click at [626, 689] on span "Continuar" at bounding box center [653, 689] width 55 height 20
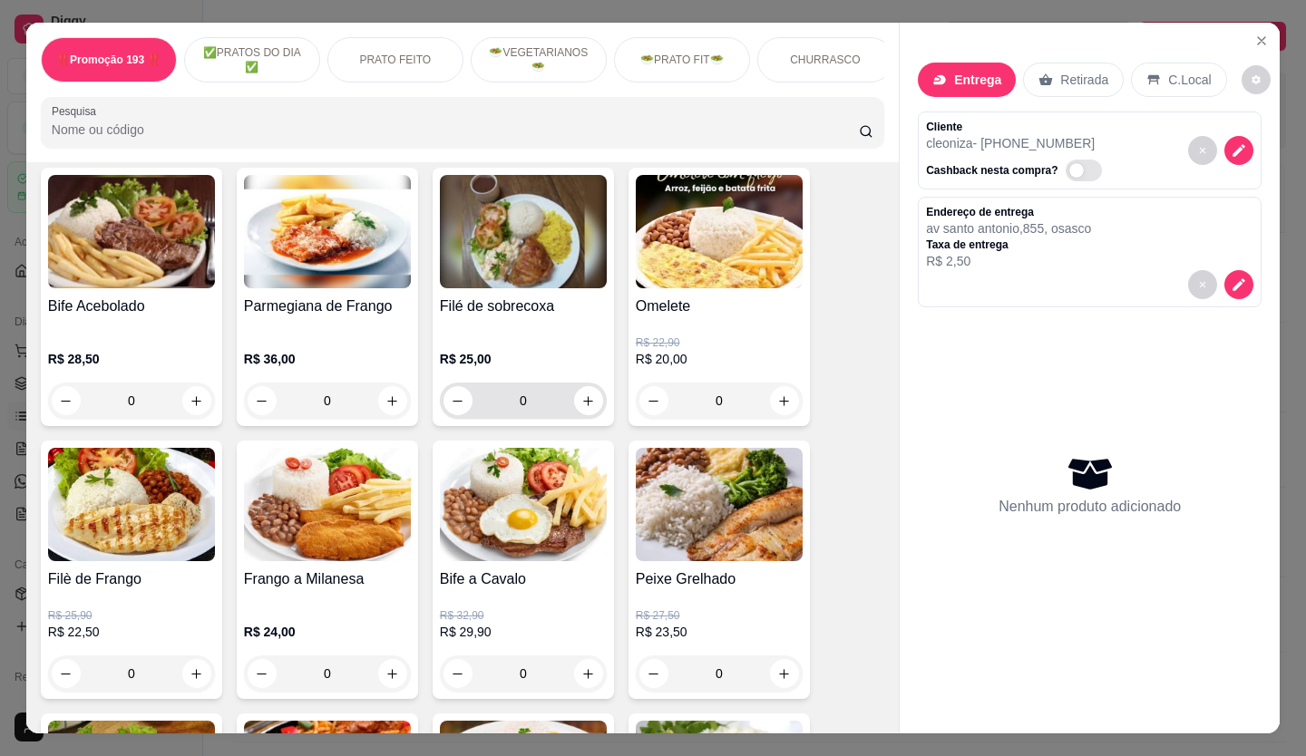
scroll to position [725, 0]
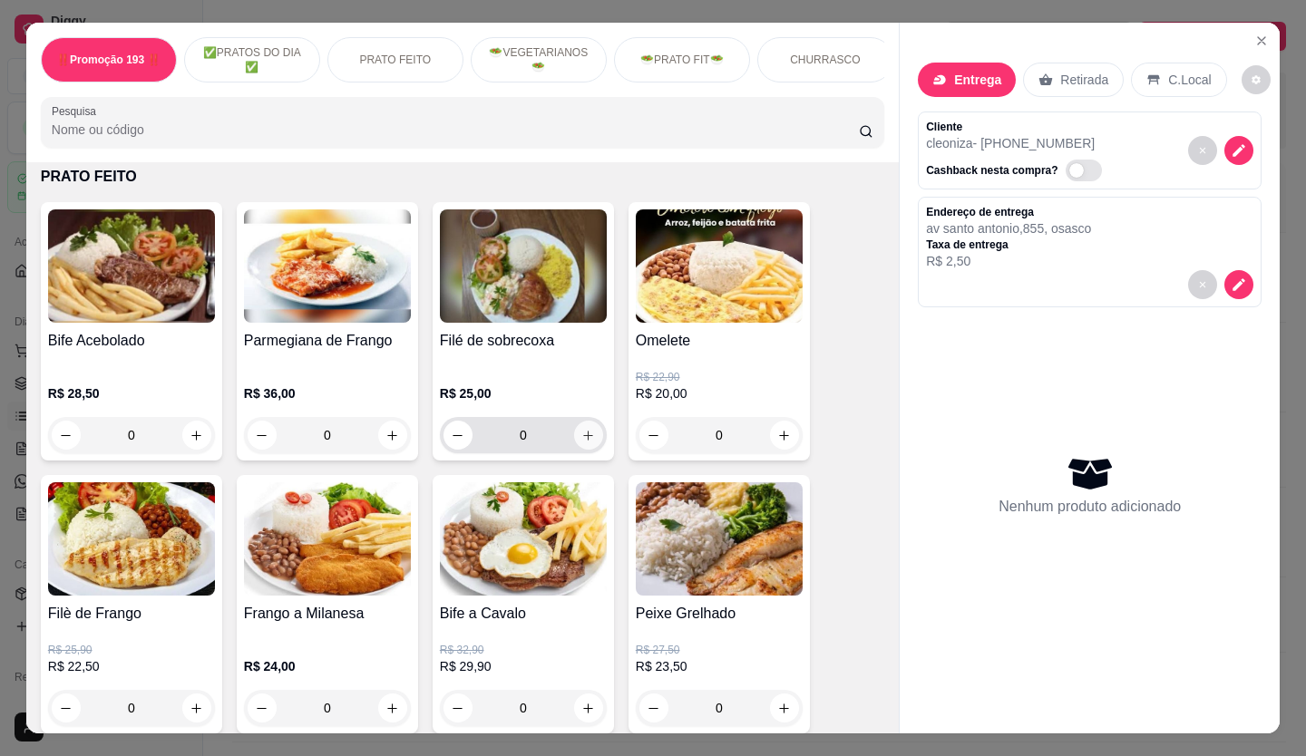
click at [584, 443] on icon "increase-product-quantity" at bounding box center [588, 436] width 14 height 14
type input "1"
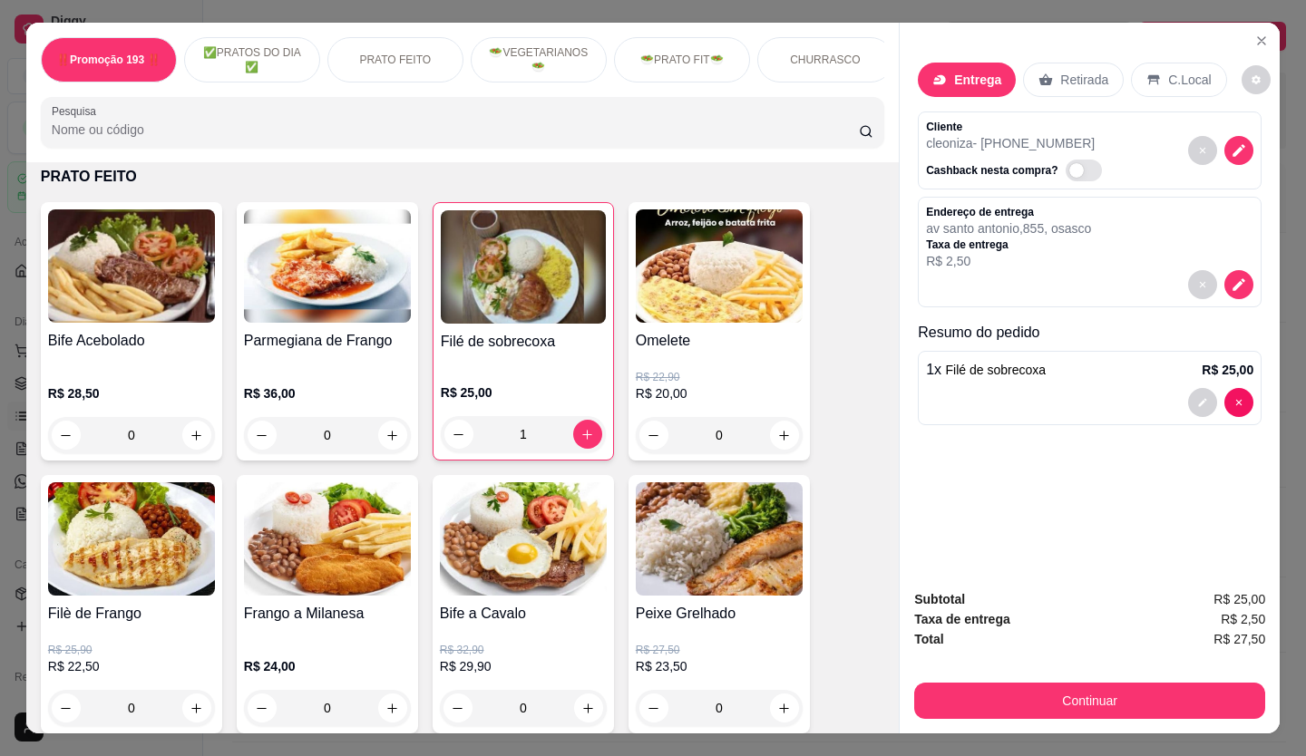
scroll to position [1179, 0]
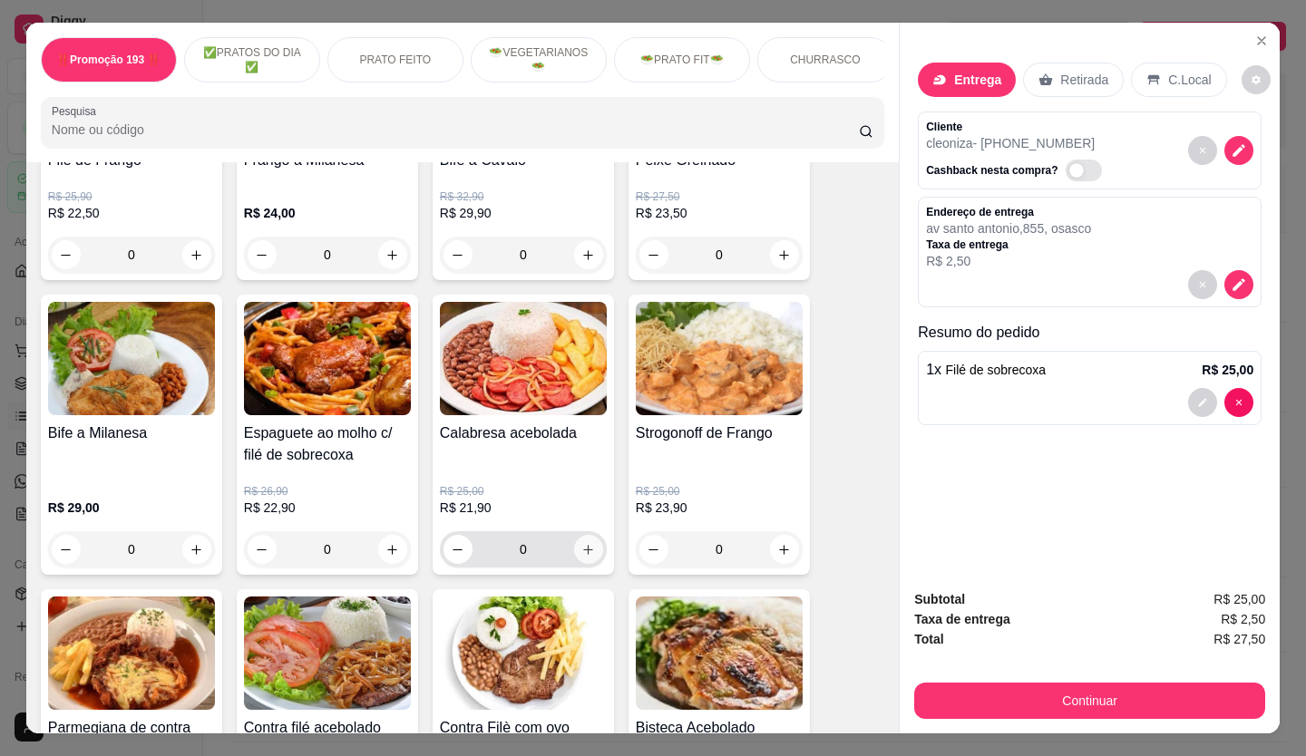
click at [585, 564] on button "increase-product-quantity" at bounding box center [588, 549] width 29 height 29
type input "1"
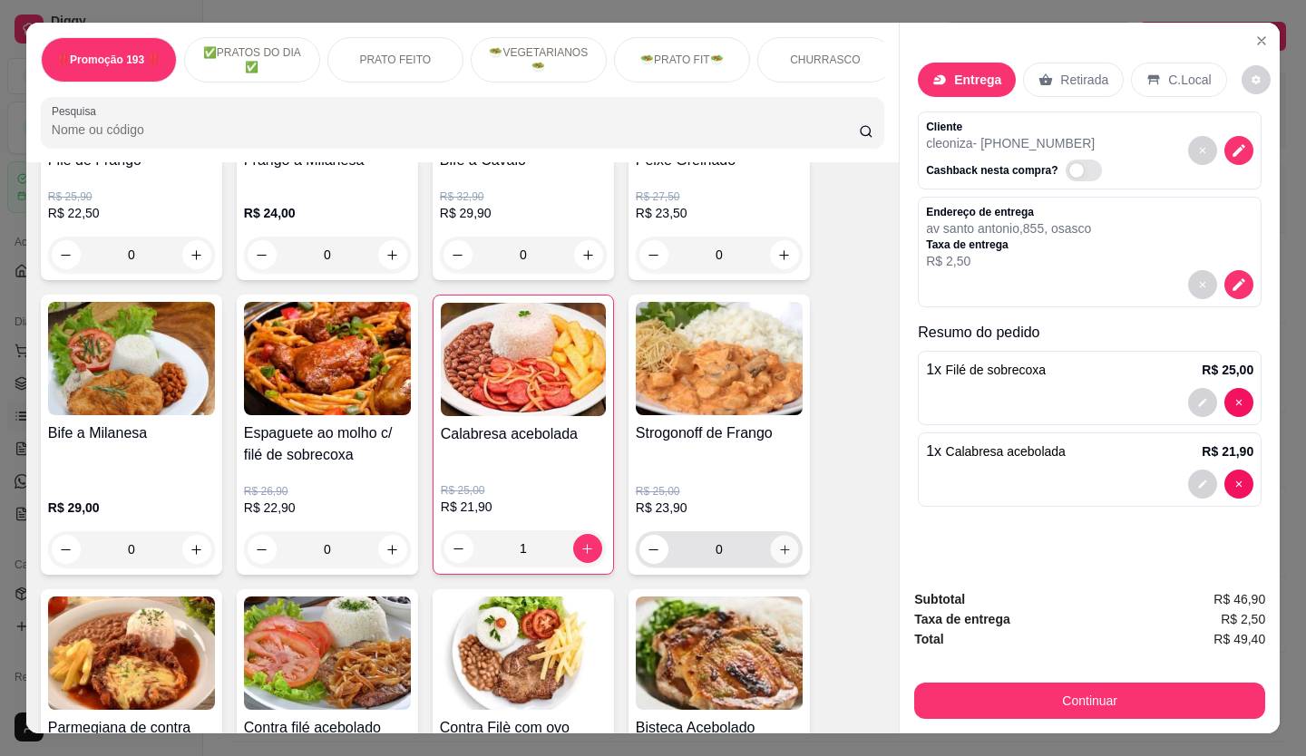
click at [778, 557] on icon "increase-product-quantity" at bounding box center [785, 550] width 14 height 14
type input "1"
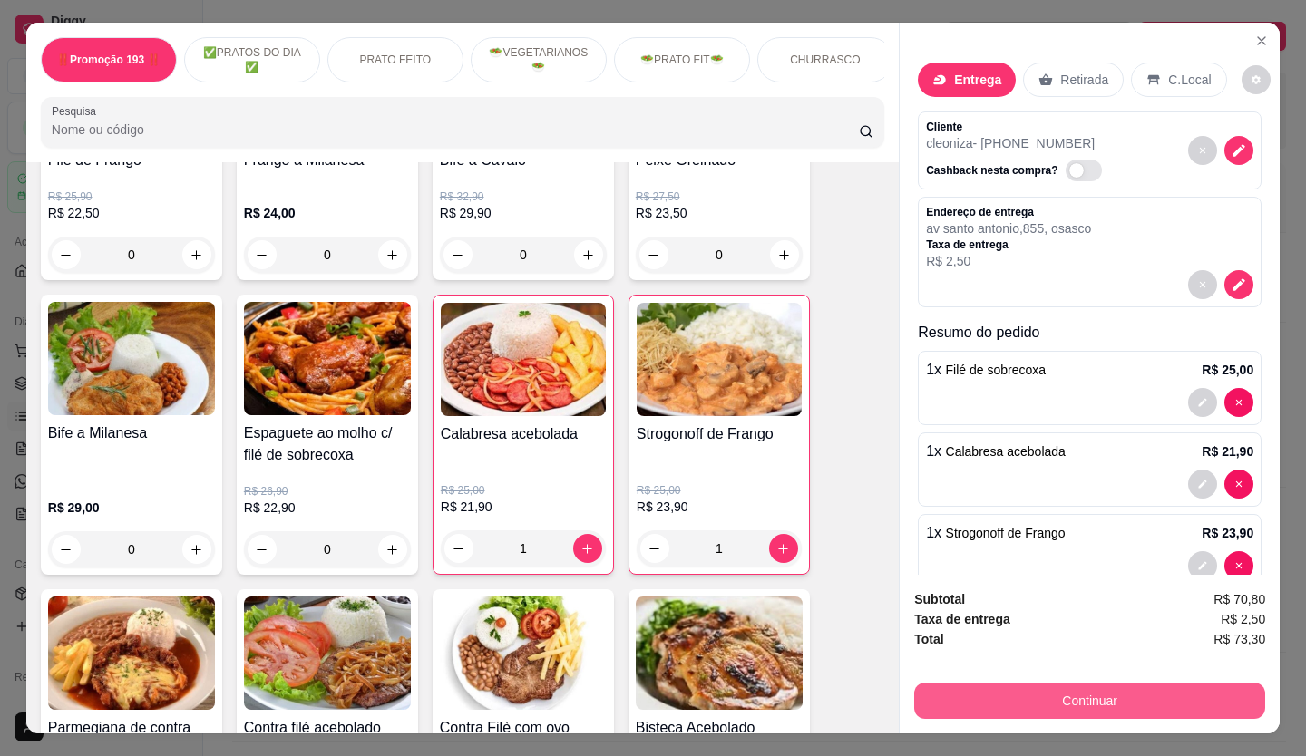
click at [1083, 702] on button "Continuar" at bounding box center [1089, 701] width 351 height 36
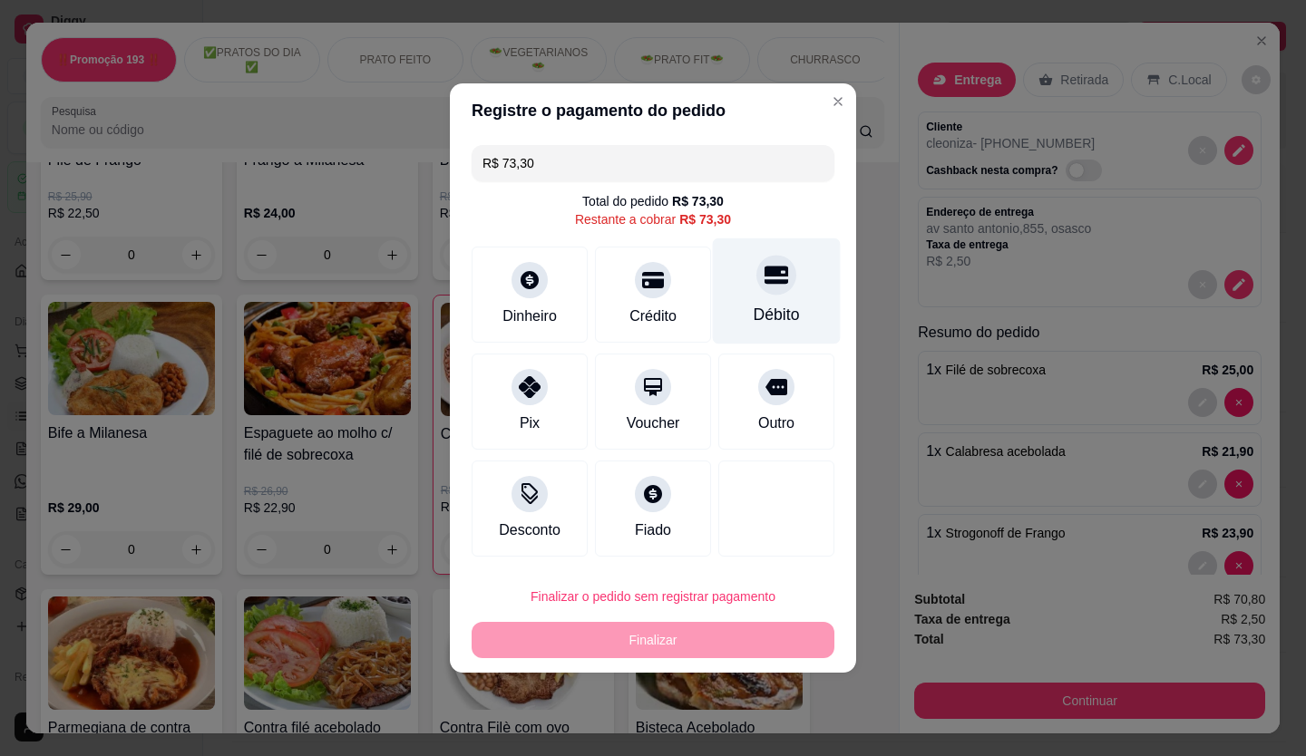
click at [756, 288] on div at bounding box center [776, 275] width 40 height 40
type input "R$ 0,00"
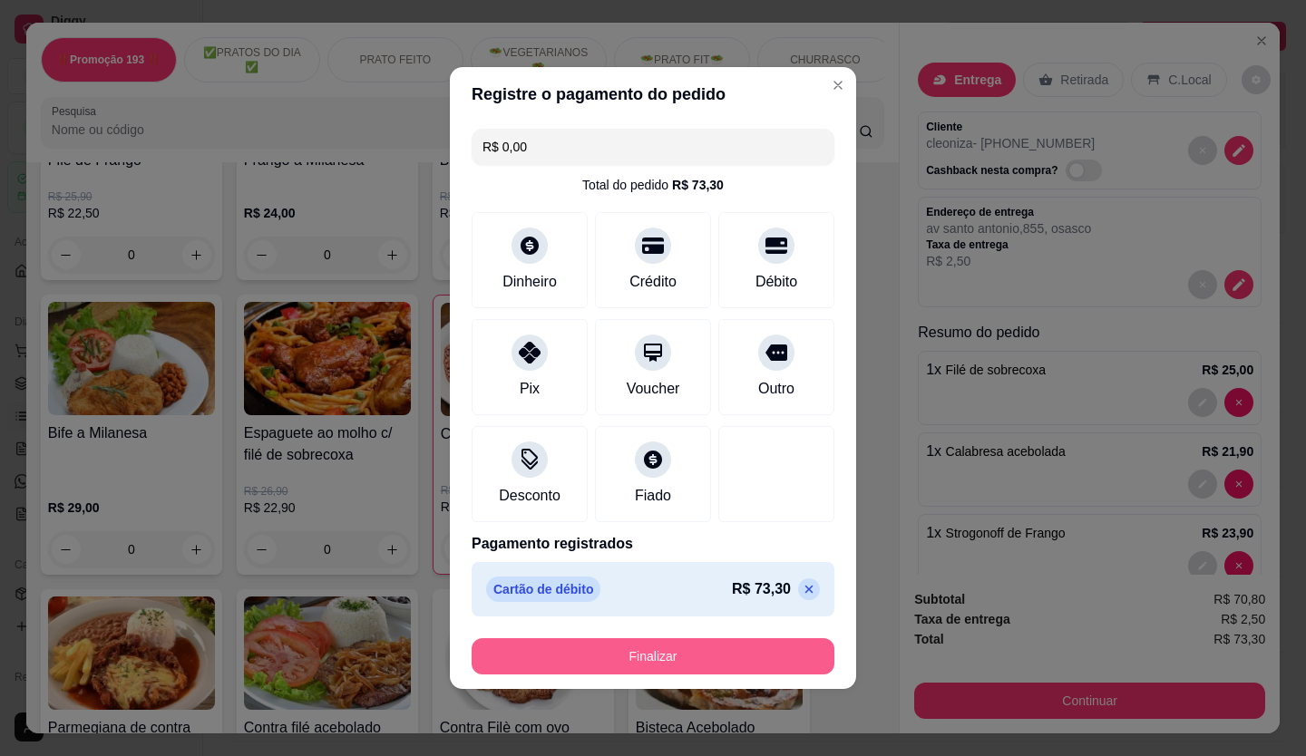
click at [704, 657] on button "Finalizar" at bounding box center [653, 656] width 363 height 36
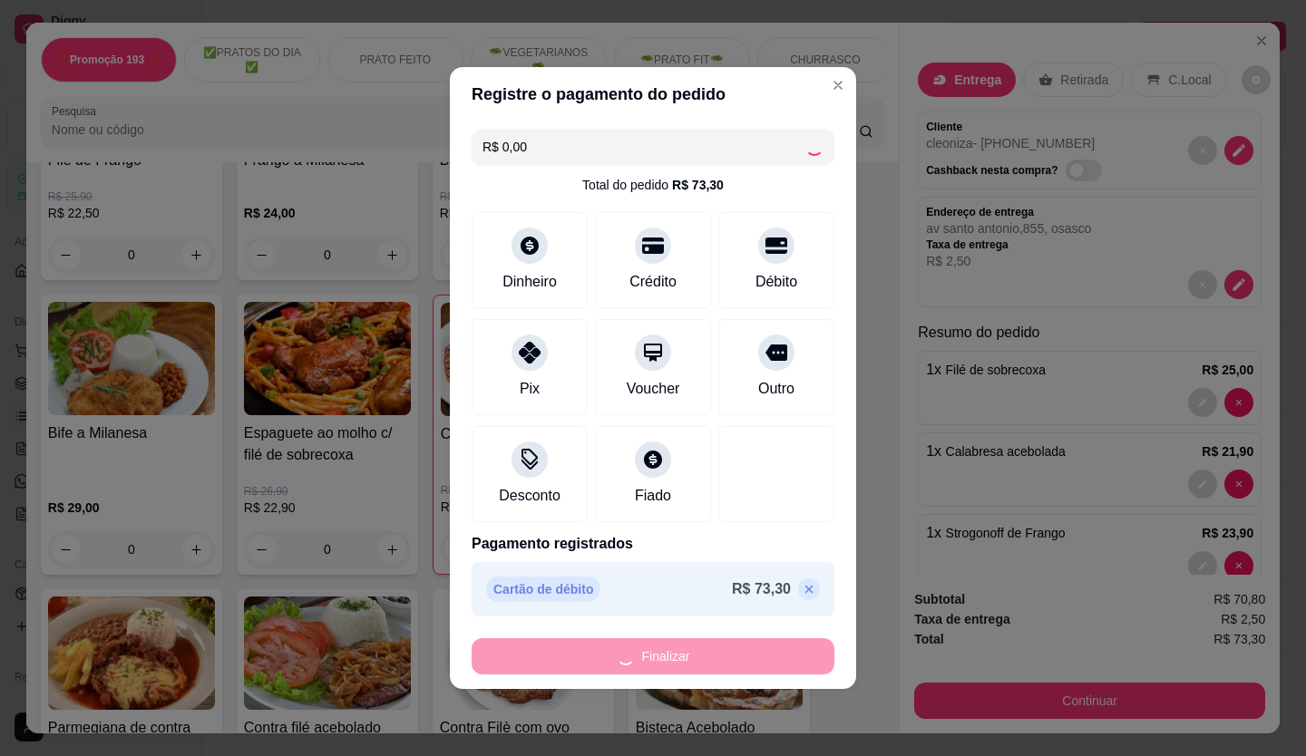
type input "0"
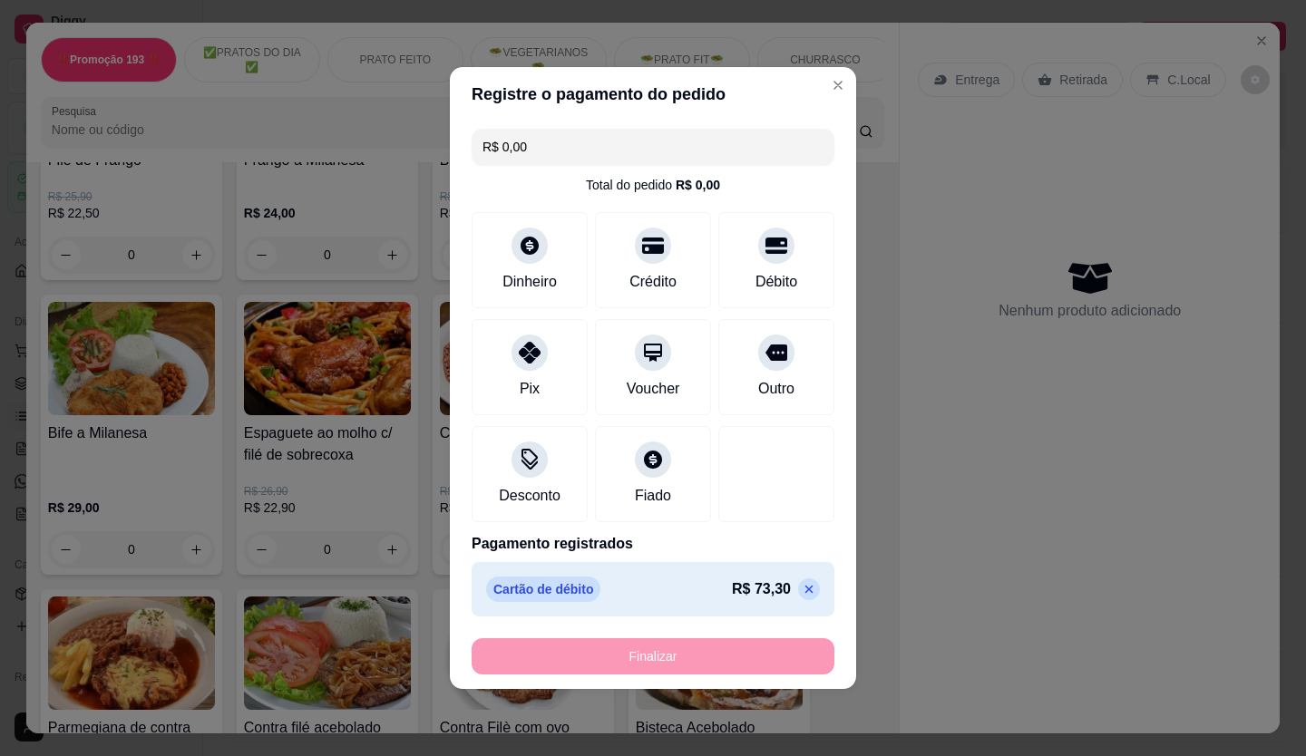
type input "-R$ 73,30"
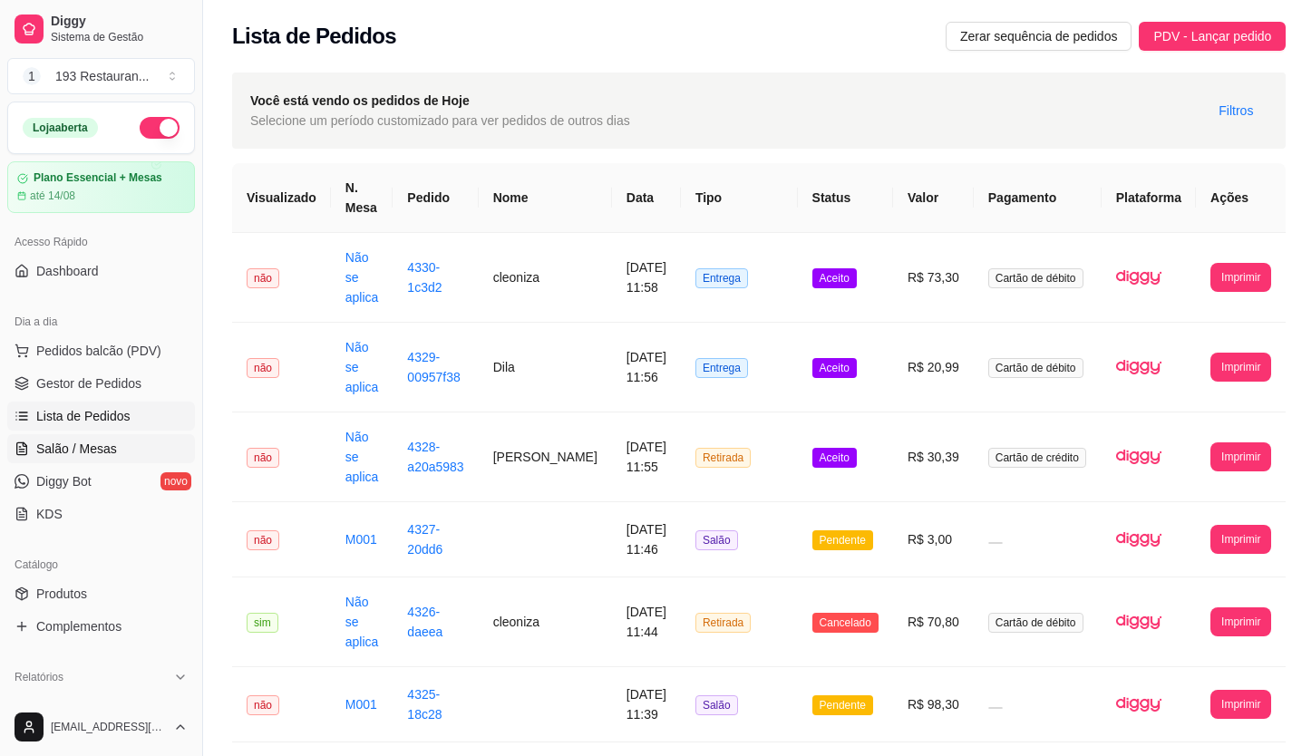
click at [108, 459] on link "Salão / Mesas" at bounding box center [101, 448] width 188 height 29
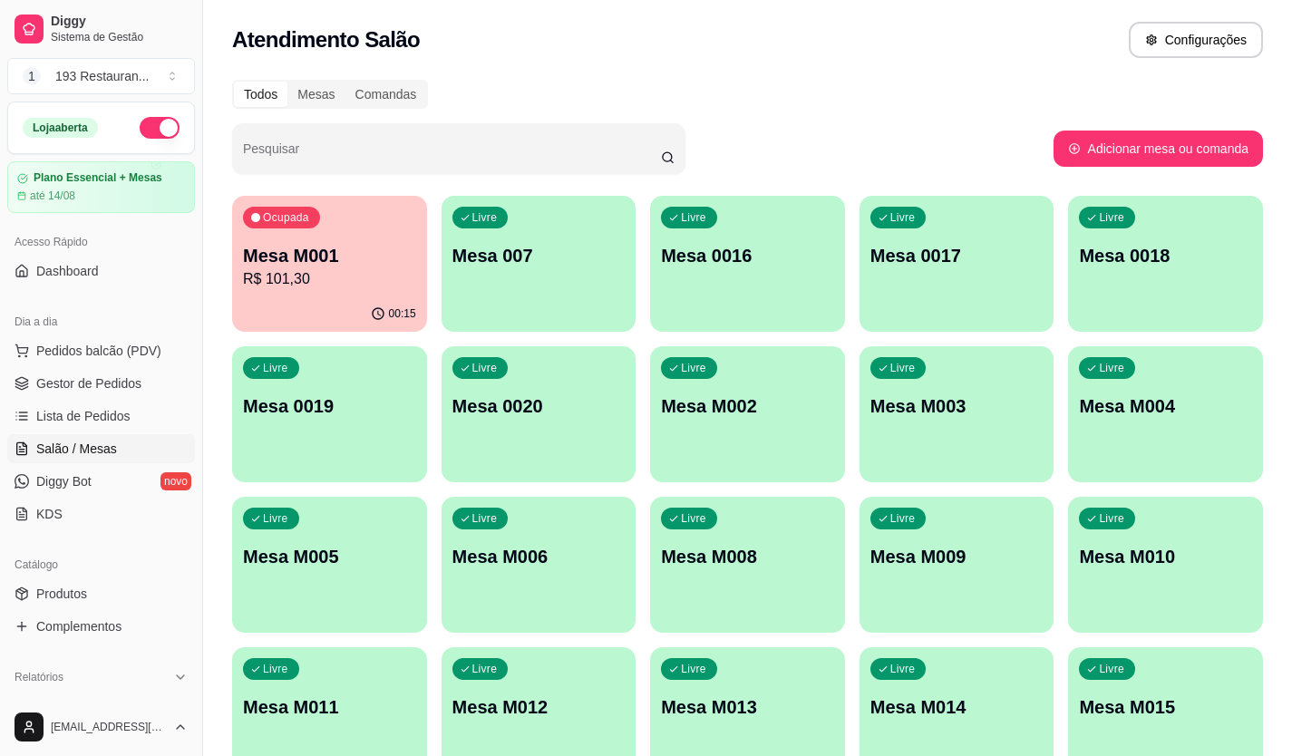
click at [373, 284] on p "R$ 101,30" at bounding box center [329, 279] width 173 height 22
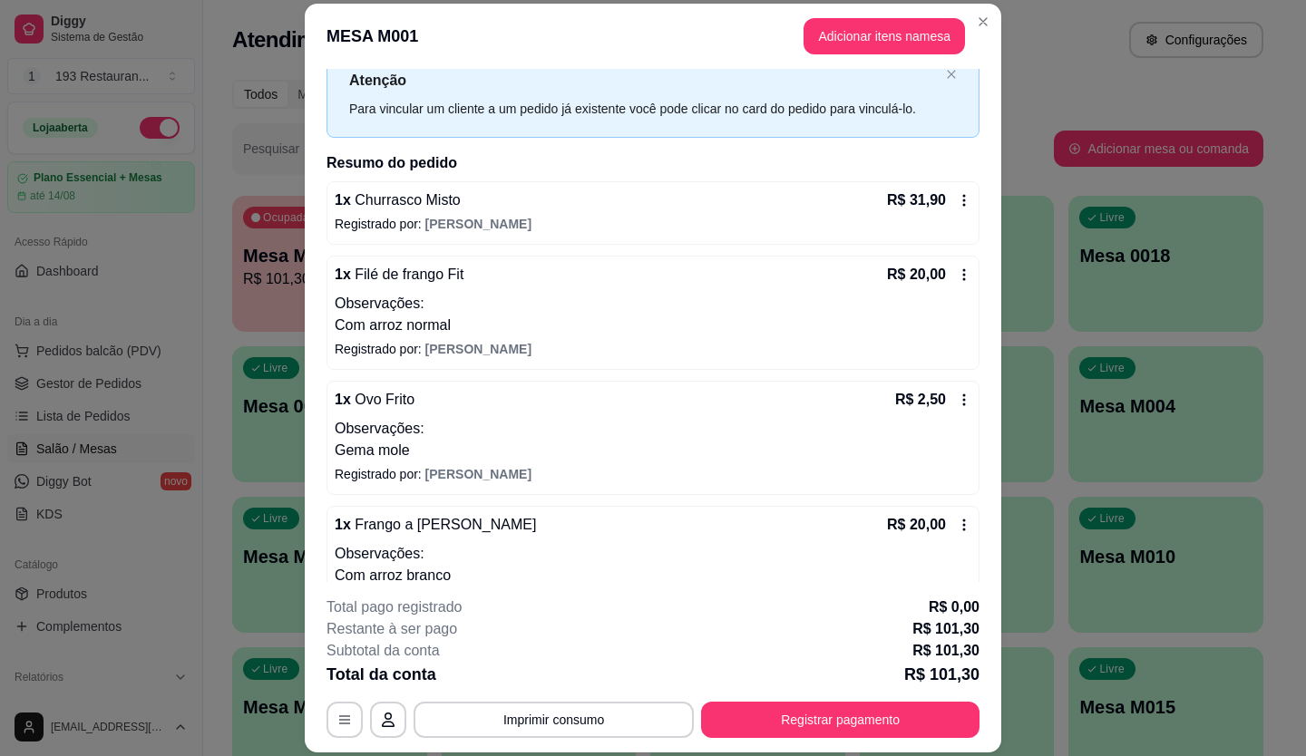
scroll to position [91, 0]
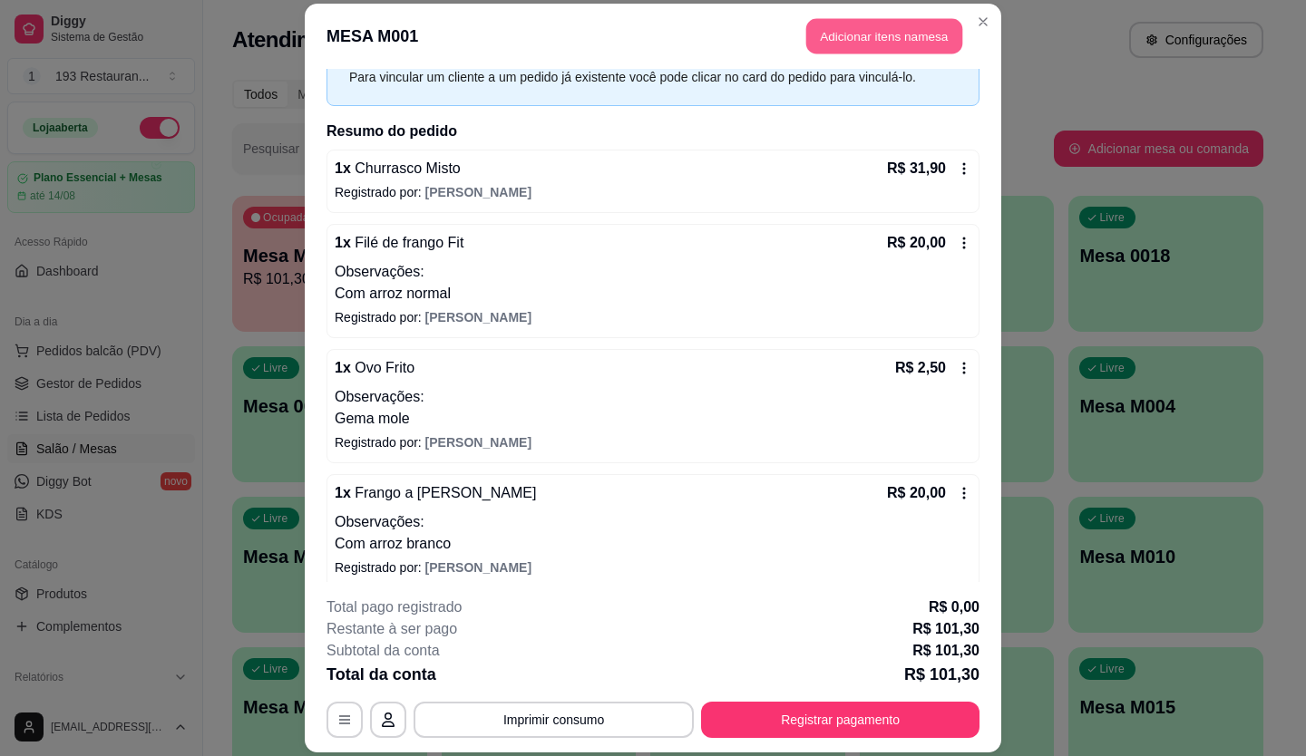
click at [864, 48] on button "Adicionar itens na mesa" at bounding box center [884, 36] width 156 height 35
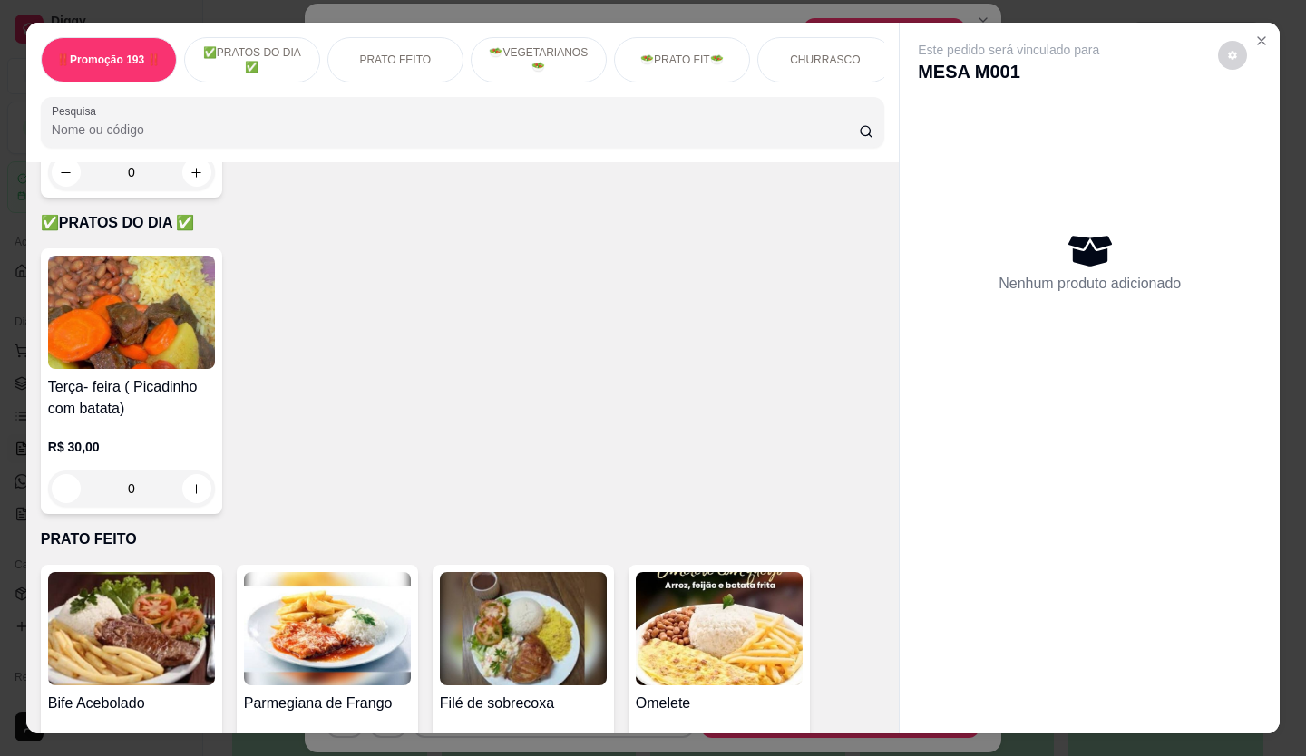
scroll to position [907, 0]
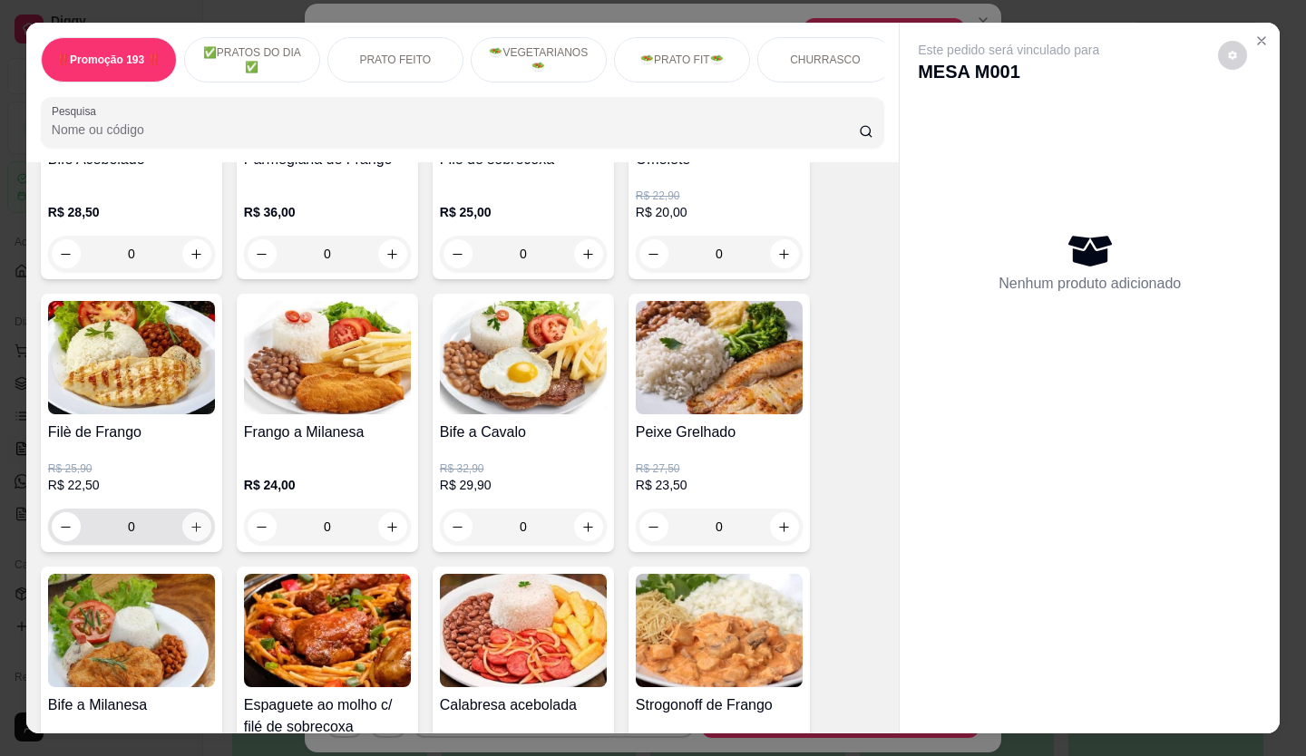
click at [196, 534] on icon "increase-product-quantity" at bounding box center [197, 528] width 14 height 14
type input "1"
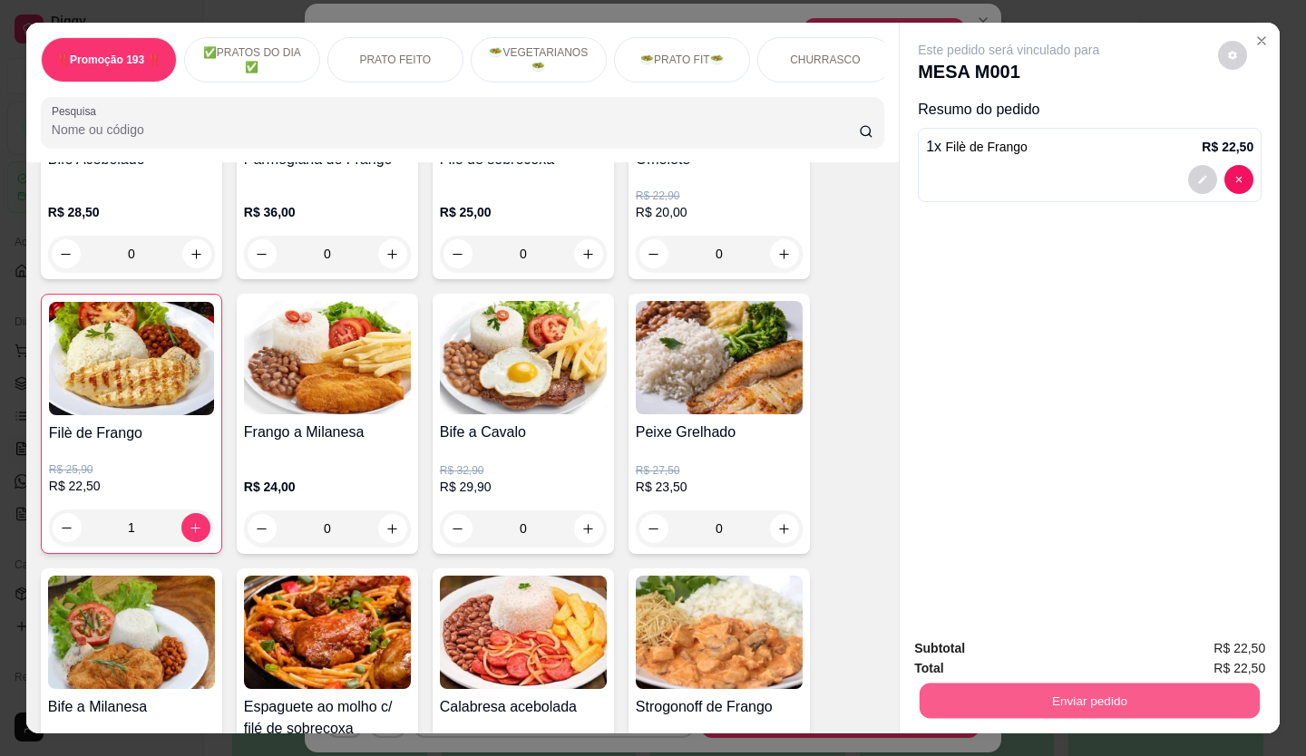
click at [1077, 694] on button "Enviar pedido" at bounding box center [1089, 701] width 340 height 35
click at [1036, 653] on button "Não registrar e enviar pedido" at bounding box center [1029, 649] width 189 height 34
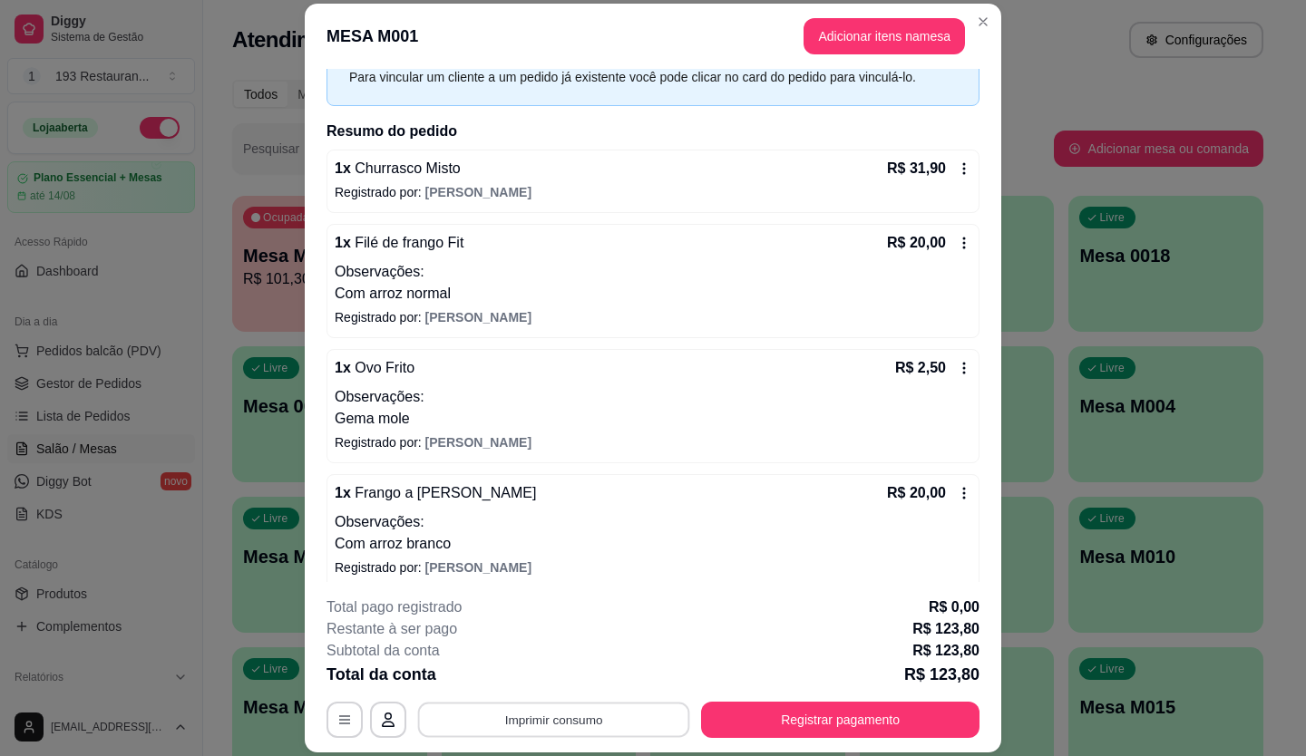
click at [558, 713] on button "Imprimir consumo" at bounding box center [554, 719] width 272 height 35
click at [976, 26] on icon "Close" at bounding box center [983, 22] width 15 height 15
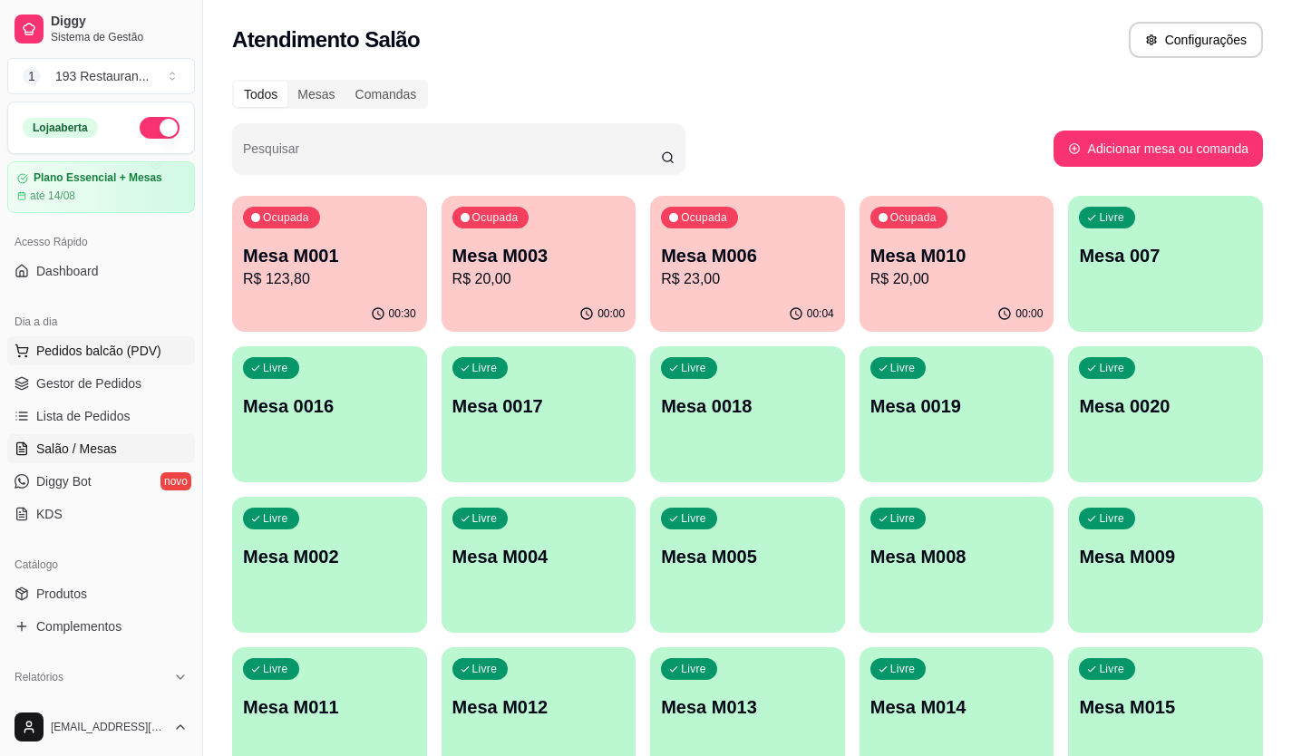
click at [71, 350] on span "Pedidos balcão (PDV)" at bounding box center [98, 351] width 125 height 18
click at [80, 445] on span "Salão / Mesas" at bounding box center [76, 449] width 81 height 18
click at [297, 260] on p "Mesa M001" at bounding box center [330, 256] width 168 height 24
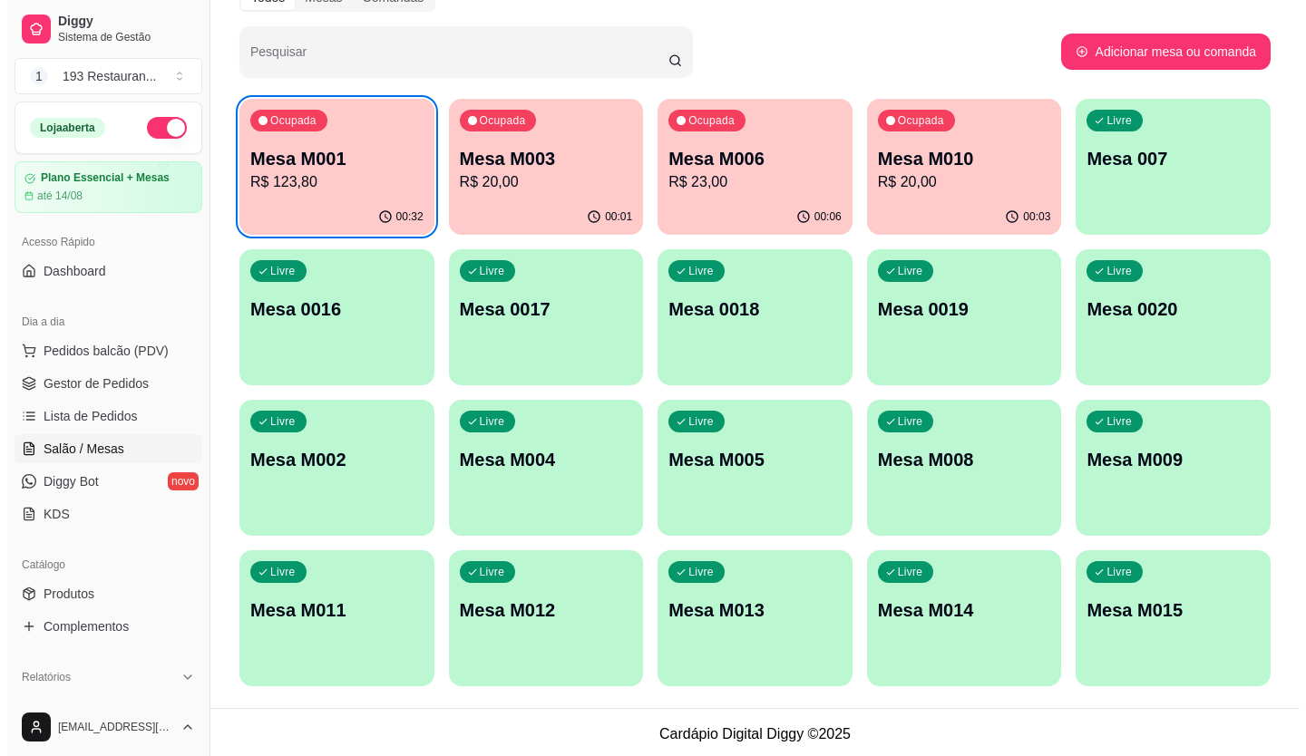
scroll to position [101, 0]
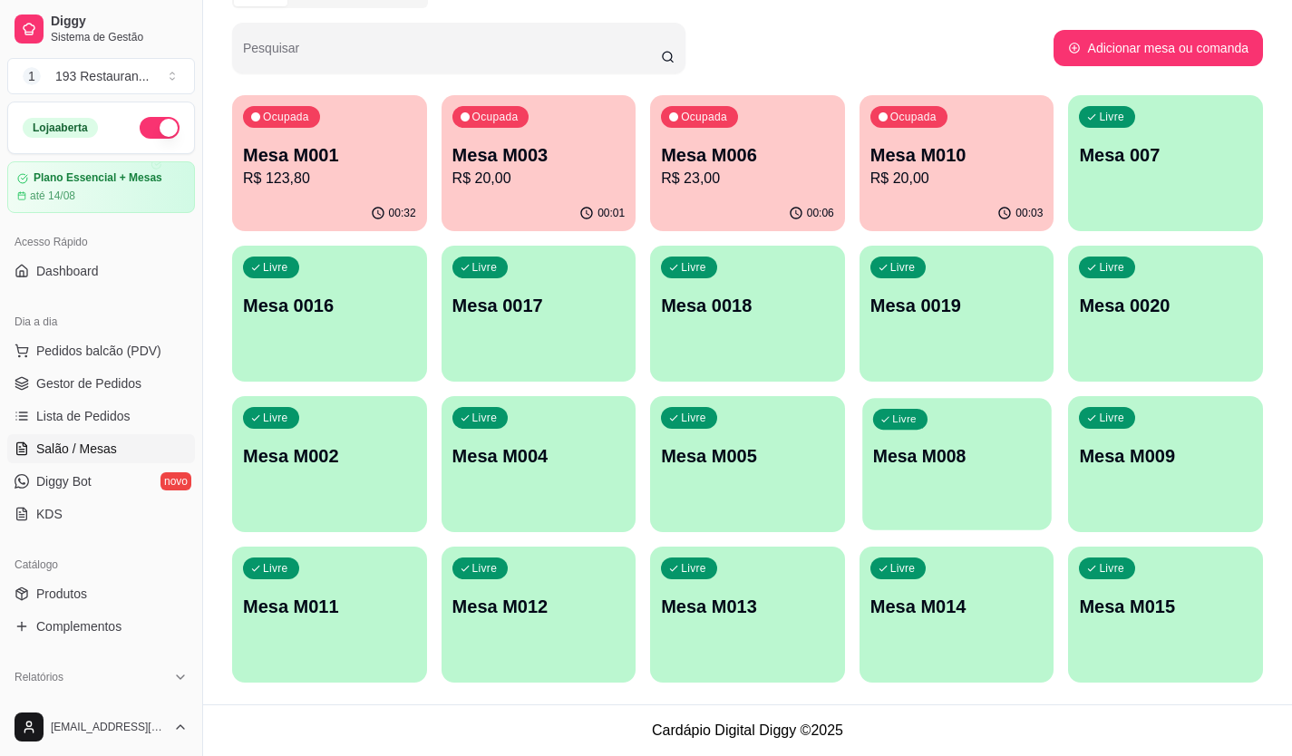
click at [964, 465] on p "Mesa M008" at bounding box center [957, 456] width 168 height 24
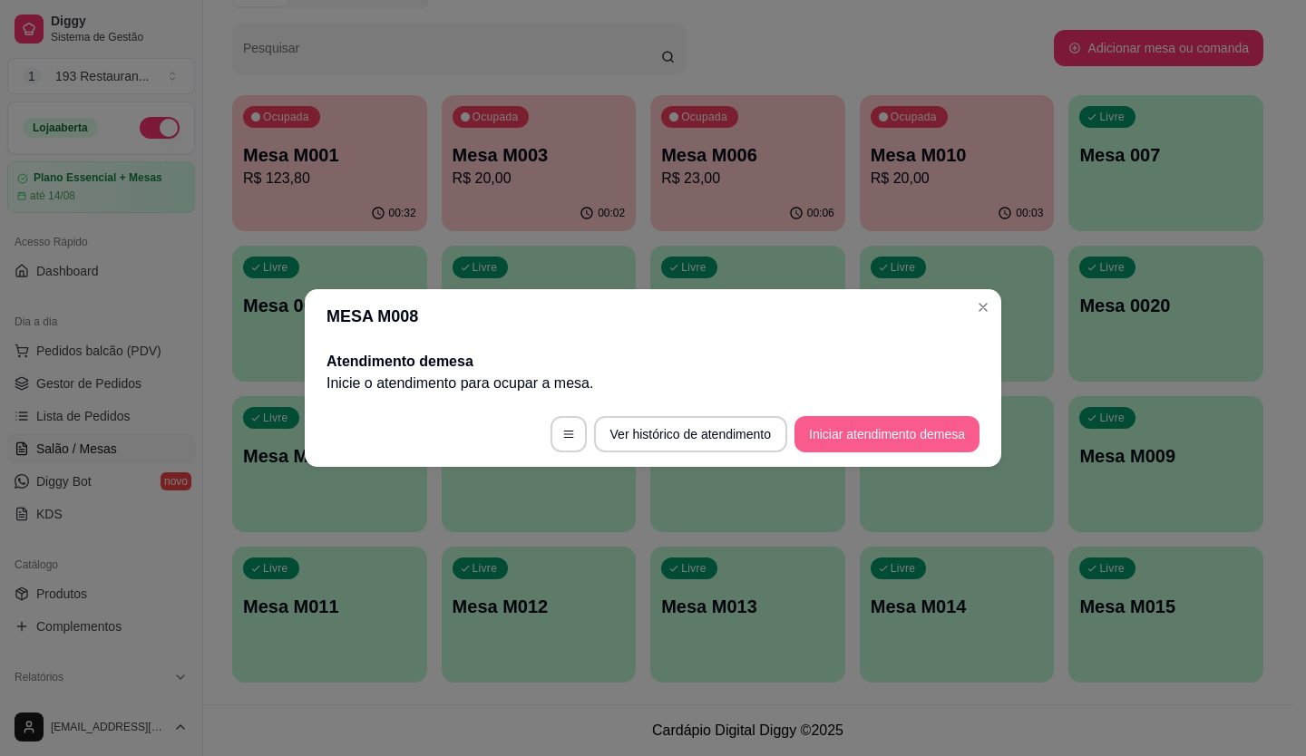
click at [929, 432] on button "Iniciar atendimento de mesa" at bounding box center [886, 434] width 185 height 36
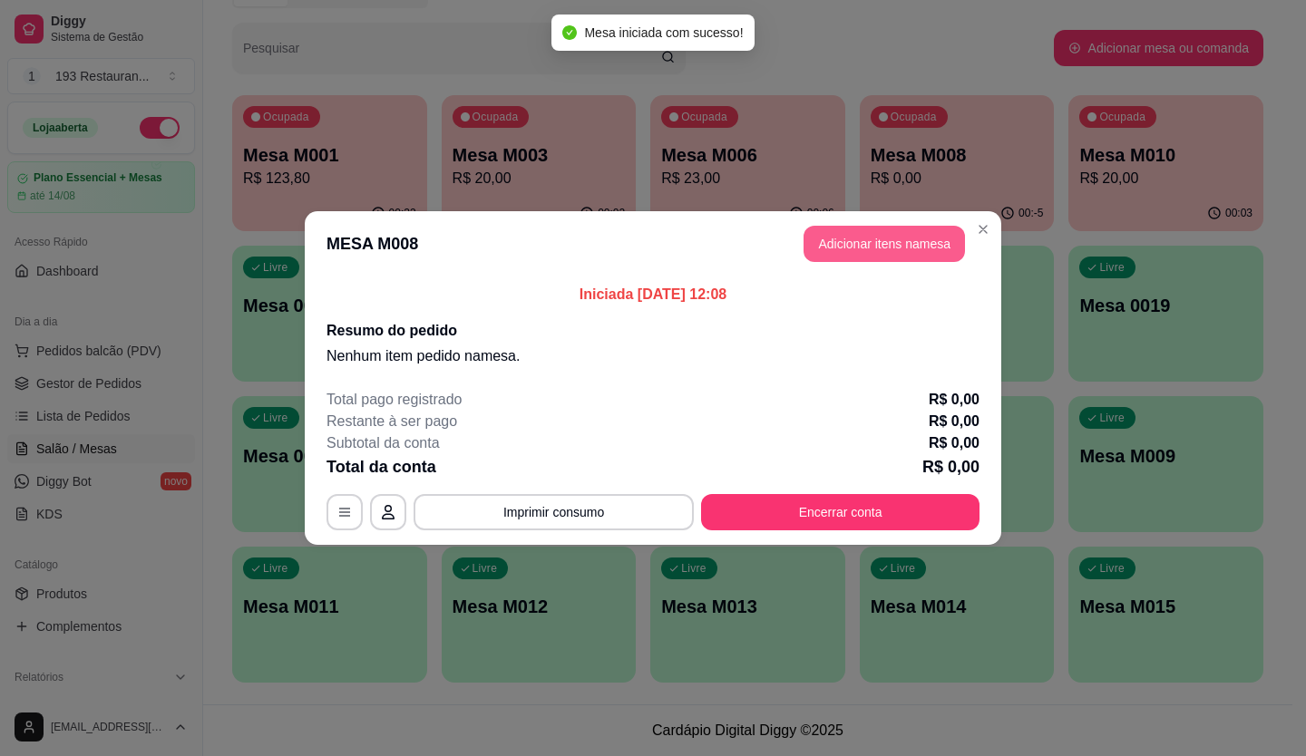
click at [846, 250] on button "Adicionar itens na mesa" at bounding box center [883, 244] width 161 height 36
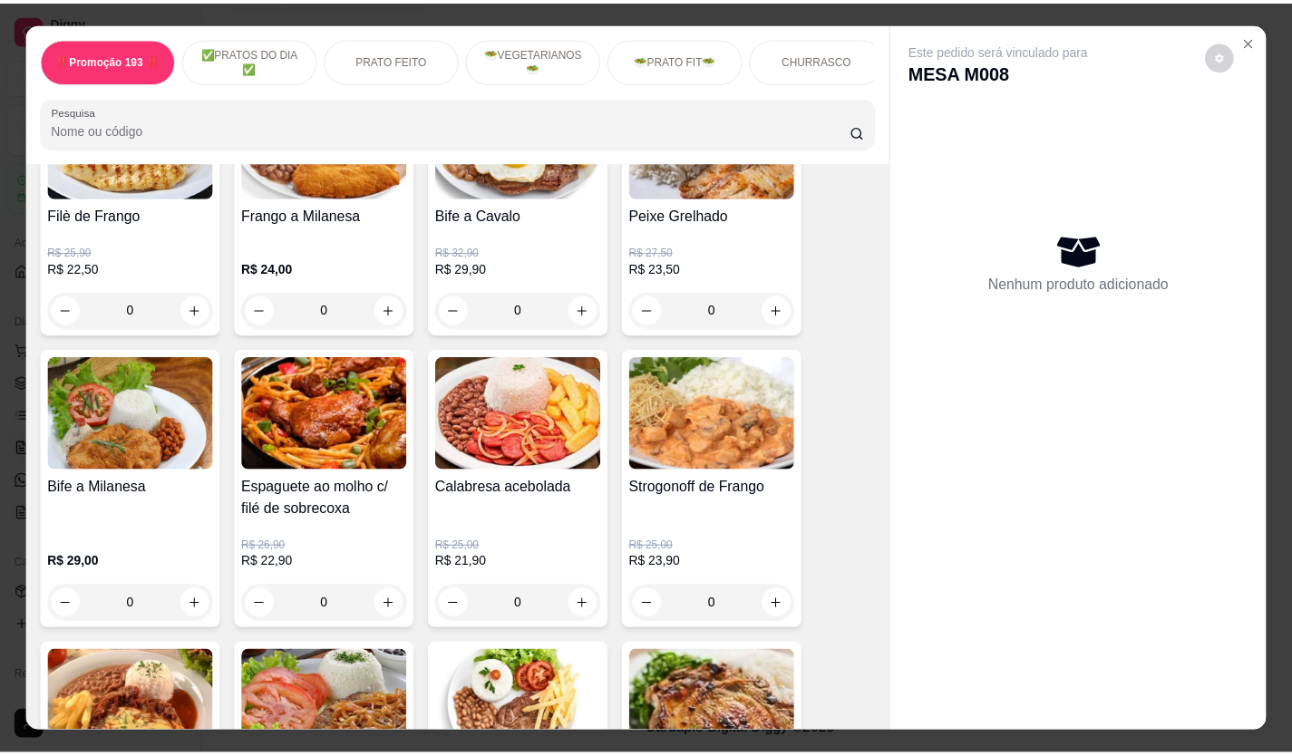
scroll to position [1270, 0]
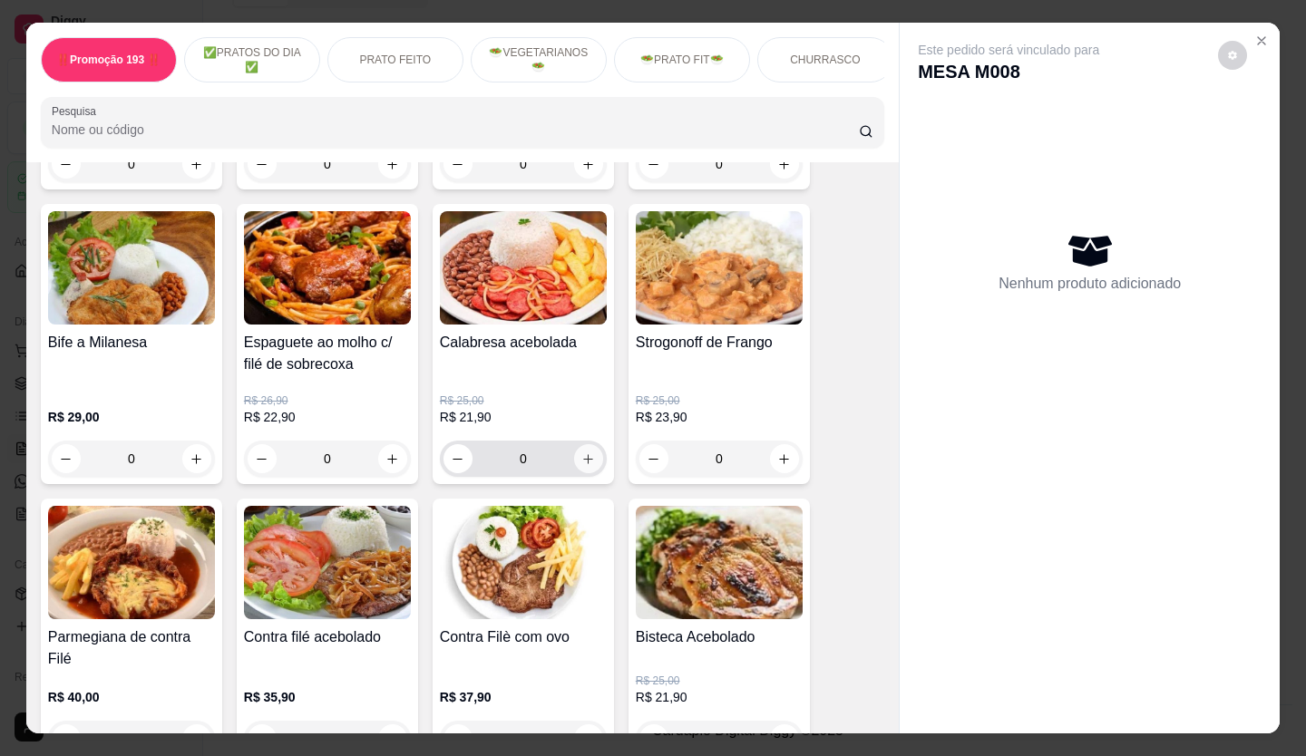
click at [581, 466] on icon "increase-product-quantity" at bounding box center [588, 459] width 14 height 14
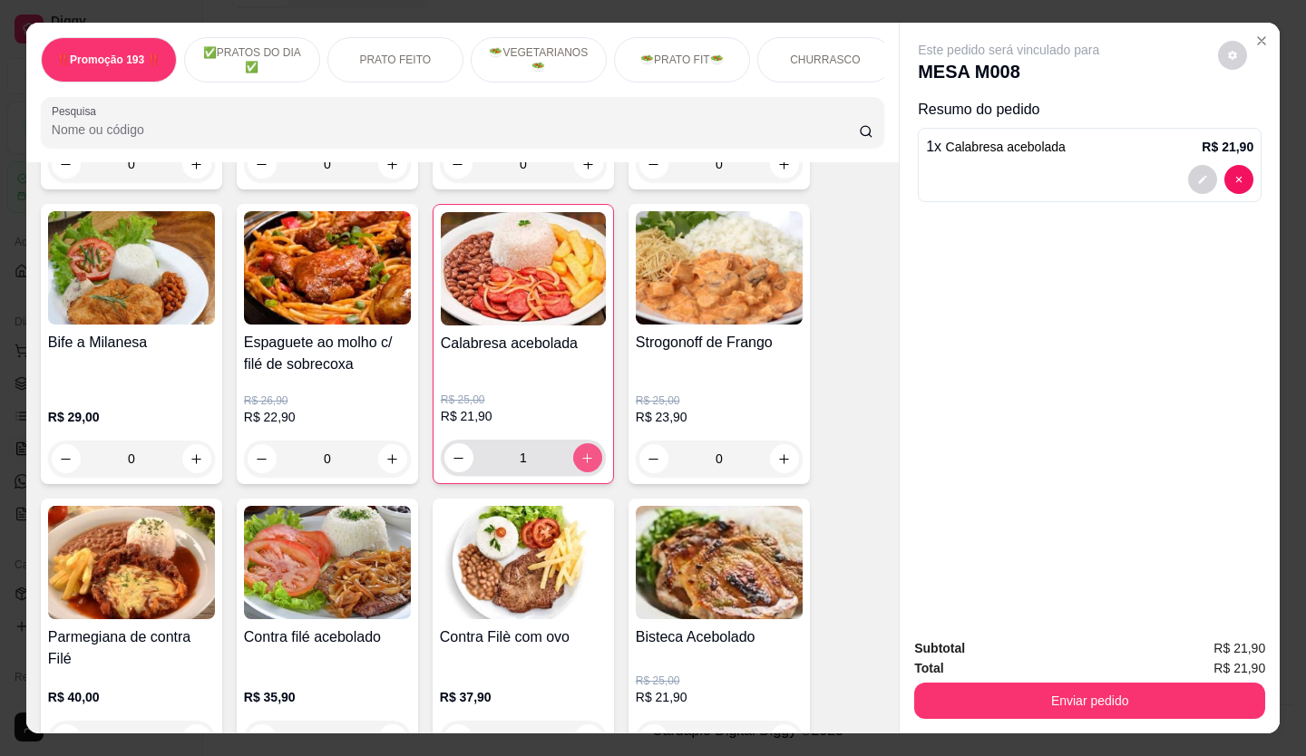
type input "1"
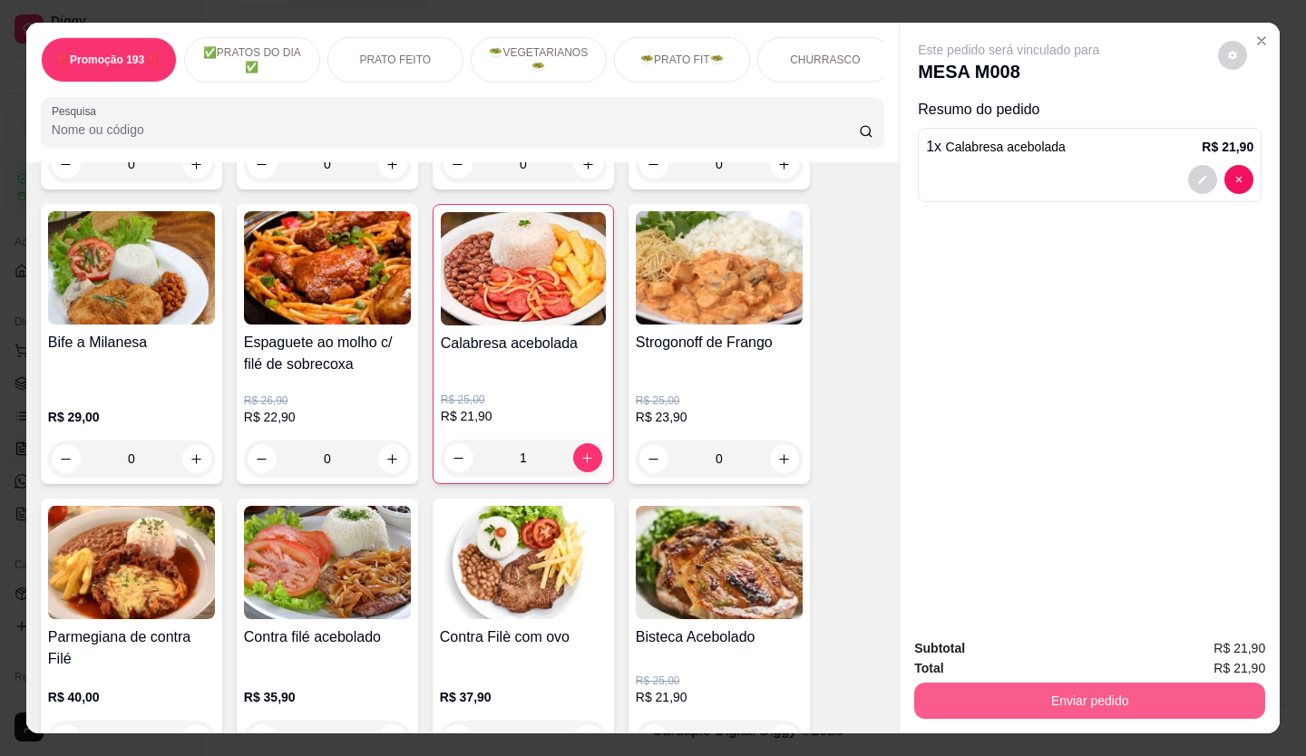
click at [932, 684] on button "Enviar pedido" at bounding box center [1089, 701] width 351 height 36
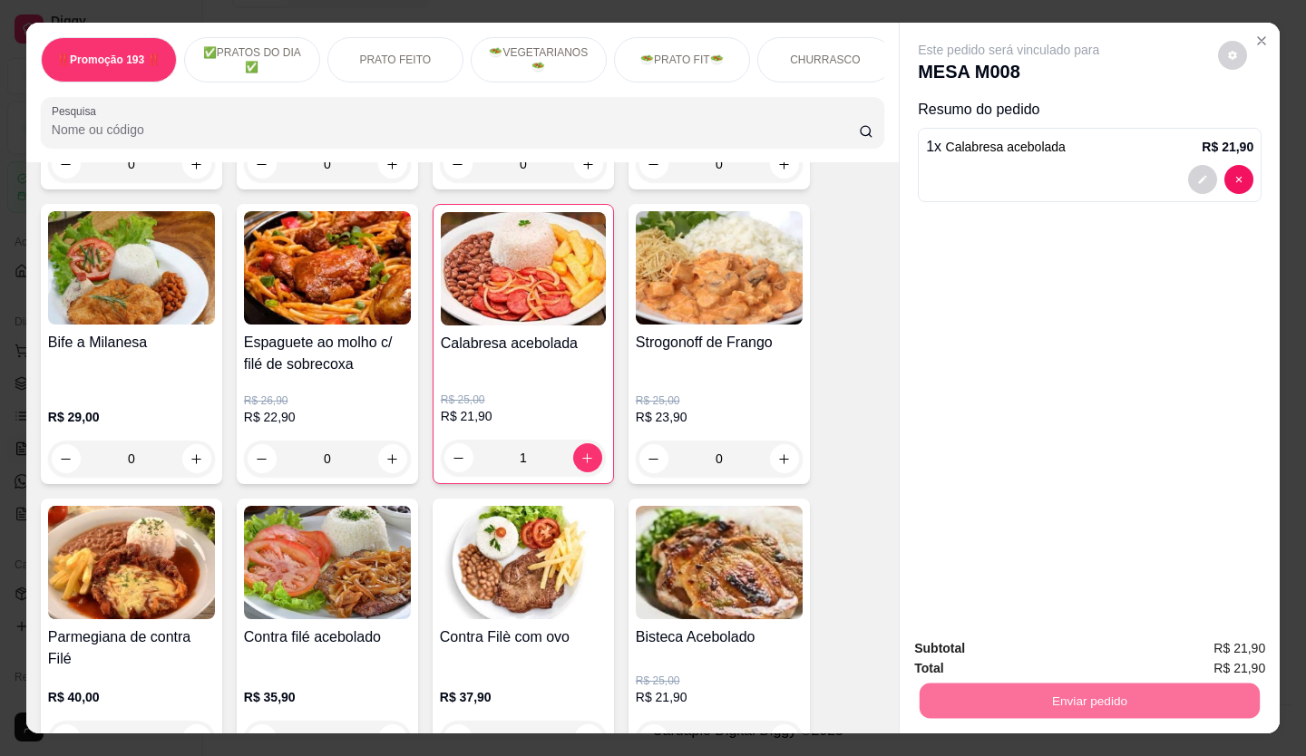
click at [962, 653] on button "Não registrar e enviar pedido" at bounding box center [1030, 649] width 183 height 34
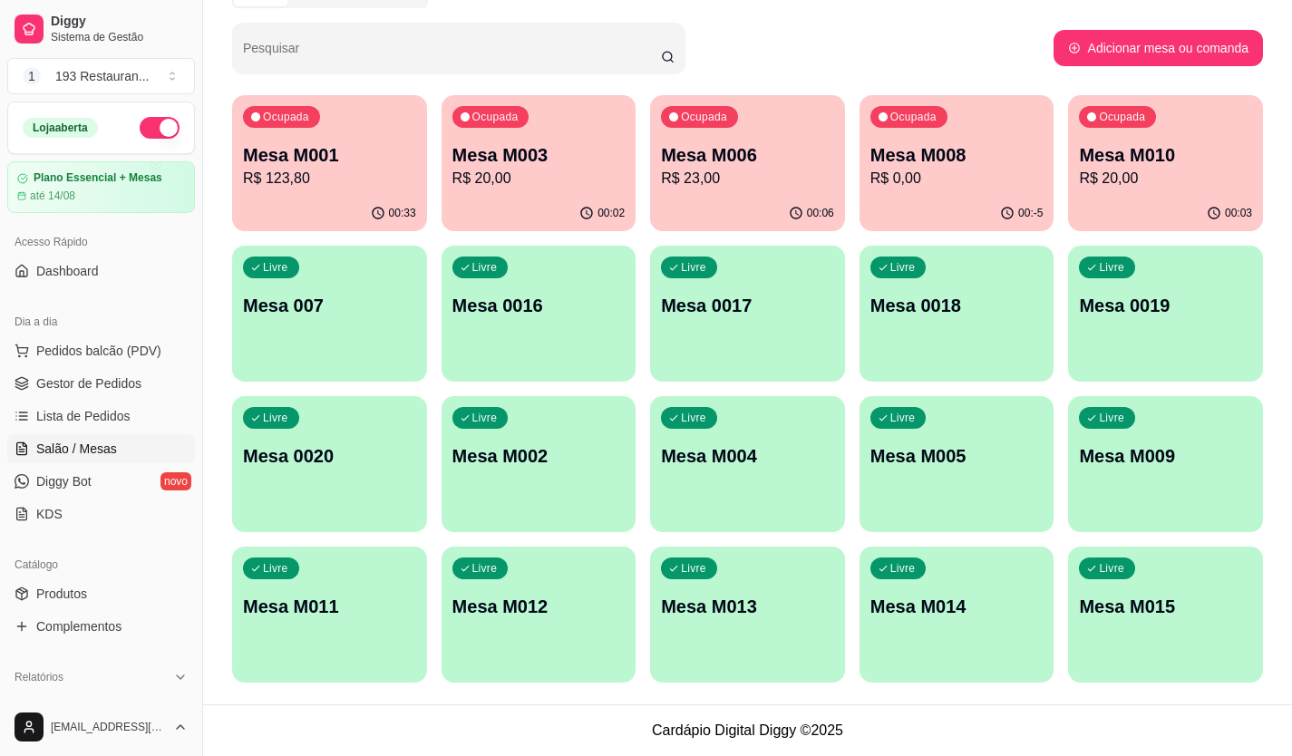
click at [365, 170] on p "R$ 123,80" at bounding box center [329, 179] width 173 height 22
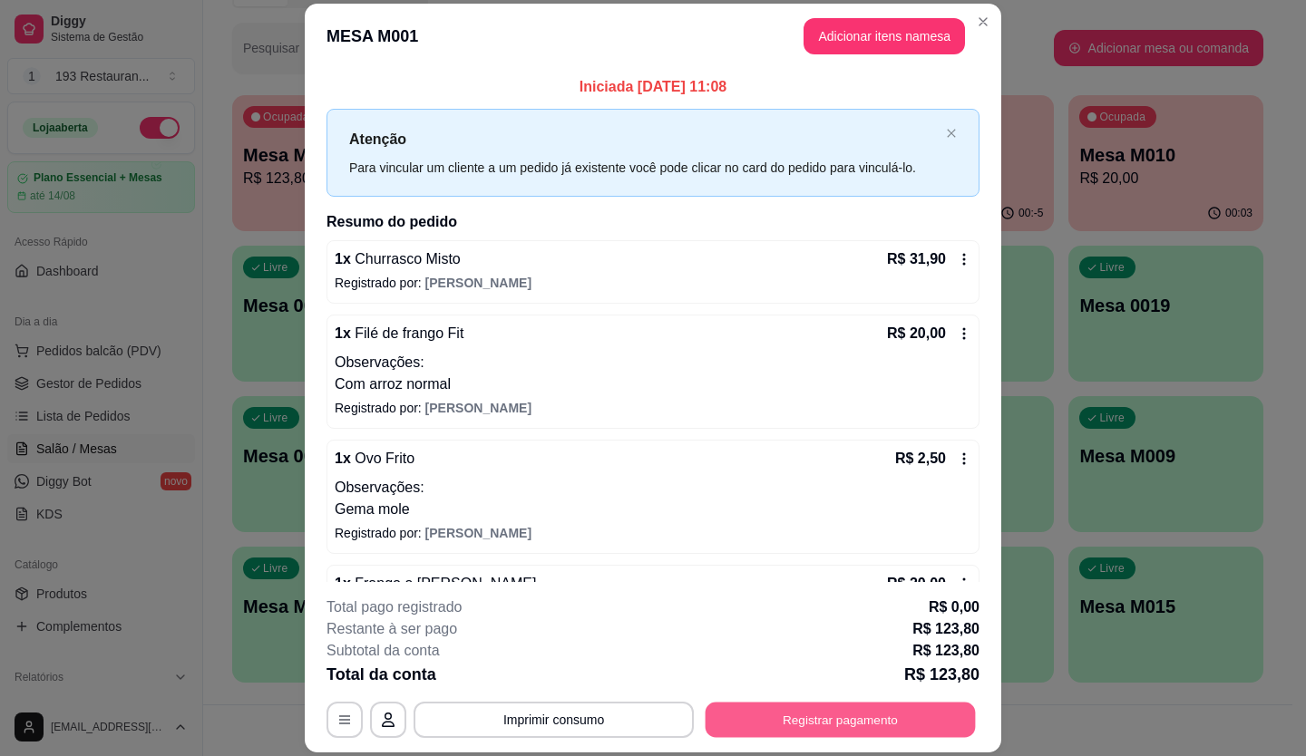
click at [764, 717] on button "Registrar pagamento" at bounding box center [840, 719] width 270 height 35
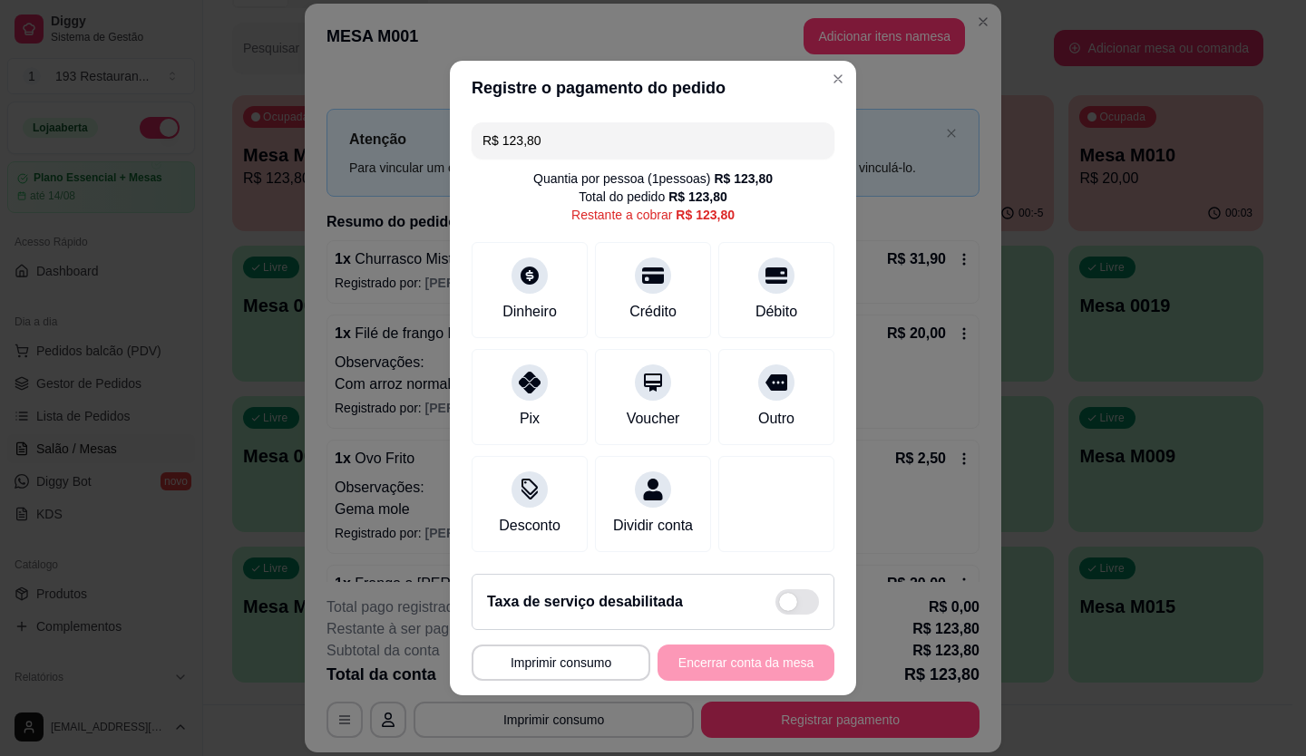
drag, startPoint x: 559, startPoint y: 142, endPoint x: 302, endPoint y: 198, distance: 263.4
click at [302, 197] on div "**********" at bounding box center [653, 378] width 1306 height 756
click at [635, 280] on div "Crédito" at bounding box center [653, 287] width 128 height 106
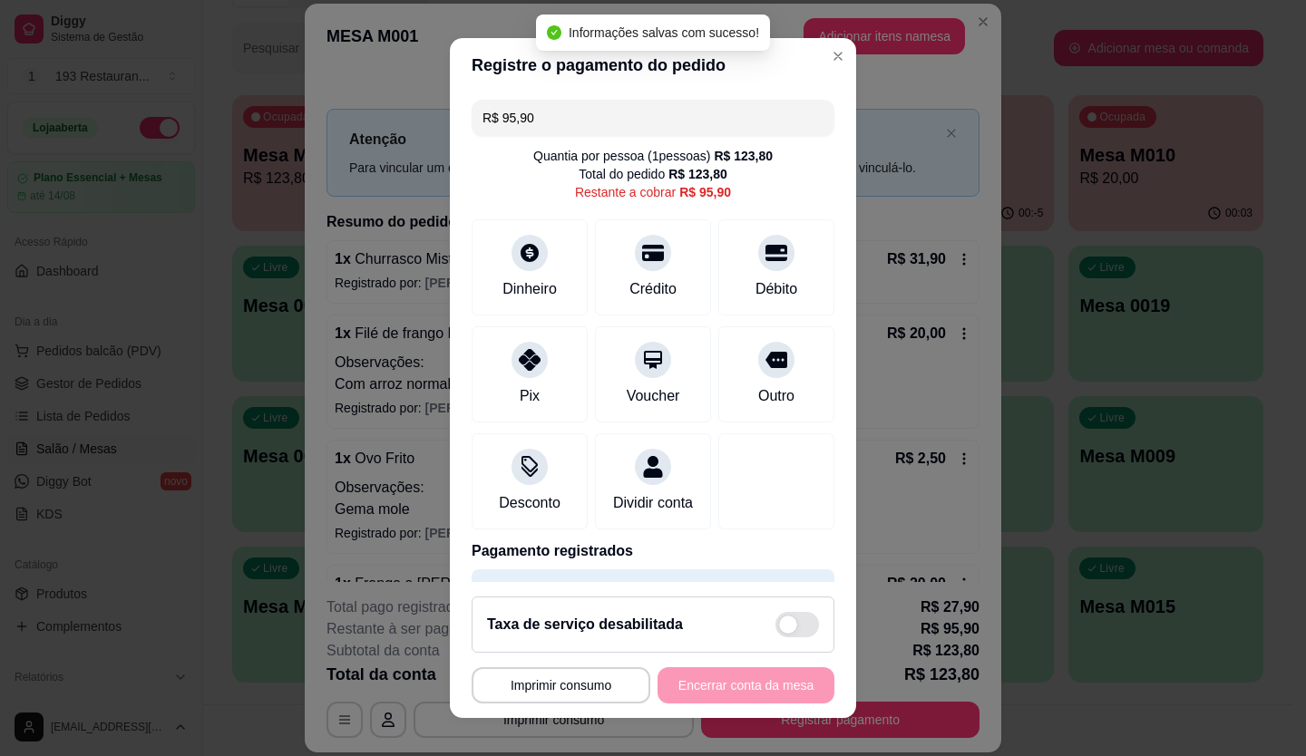
drag, startPoint x: 439, startPoint y: 115, endPoint x: 353, endPoint y: 130, distance: 87.4
click at [353, 130] on div "**********" at bounding box center [653, 378] width 1306 height 756
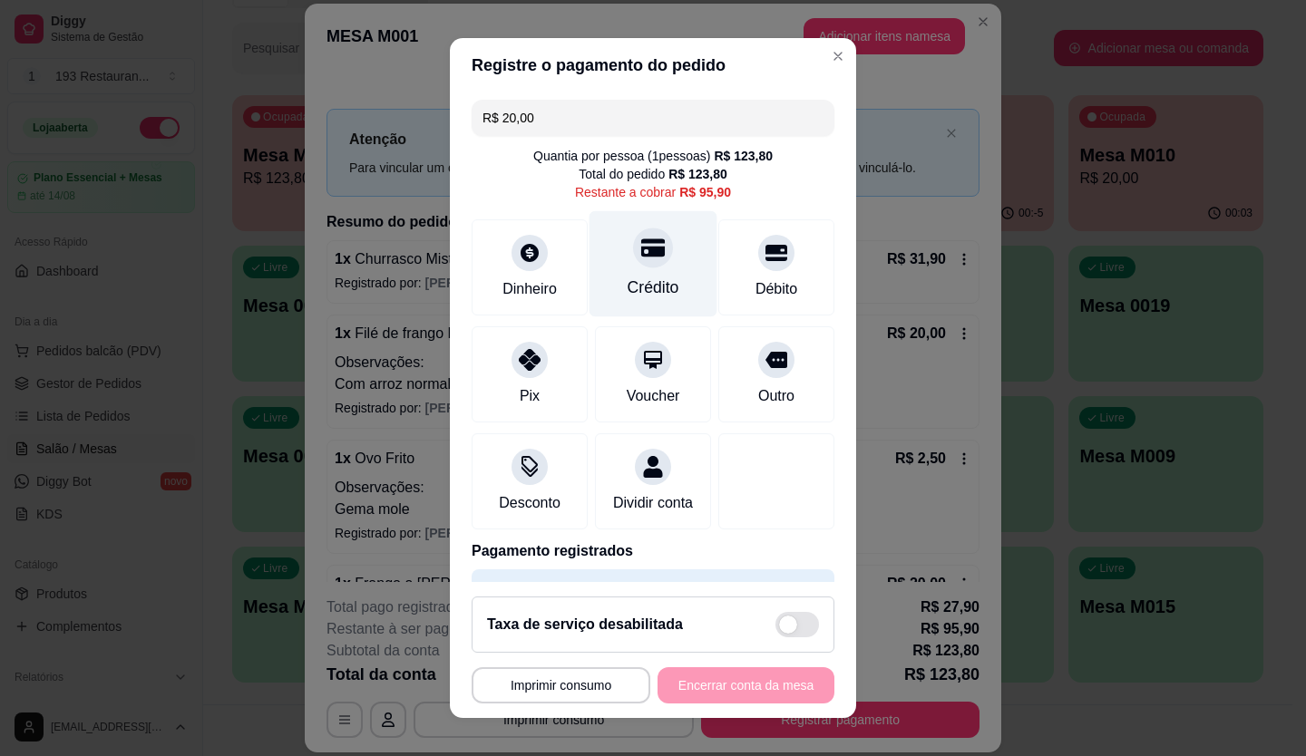
click at [634, 279] on div "Crédito" at bounding box center [654, 288] width 52 height 24
click at [641, 256] on icon at bounding box center [653, 248] width 24 height 24
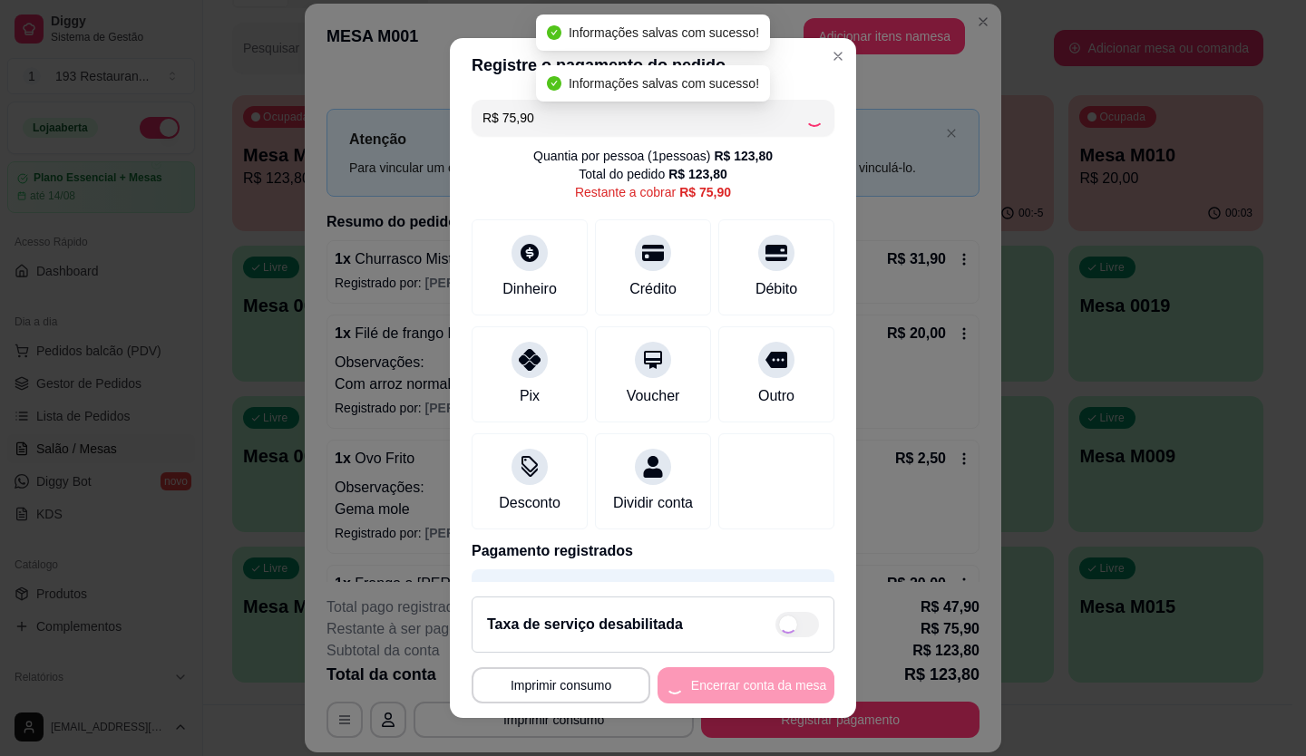
type input "R$ 0,00"
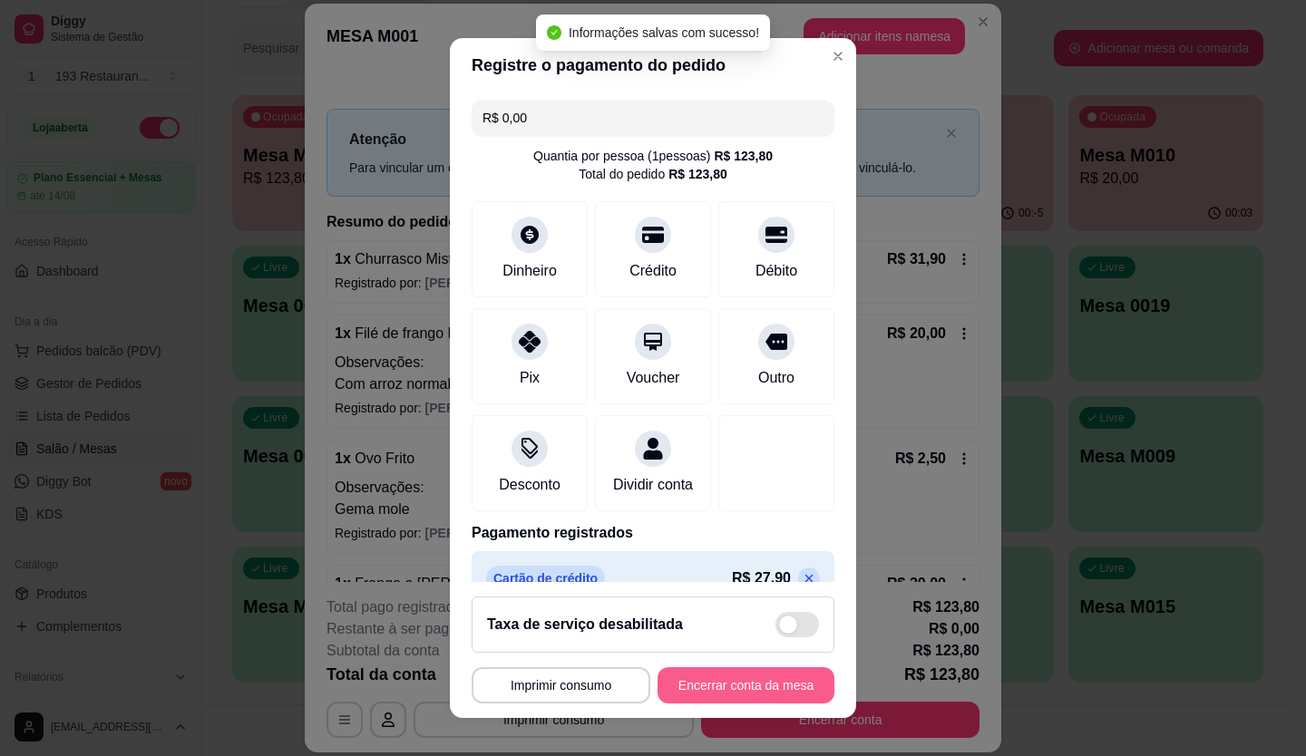
click at [731, 683] on button "Encerrar conta da mesa" at bounding box center [745, 685] width 177 height 36
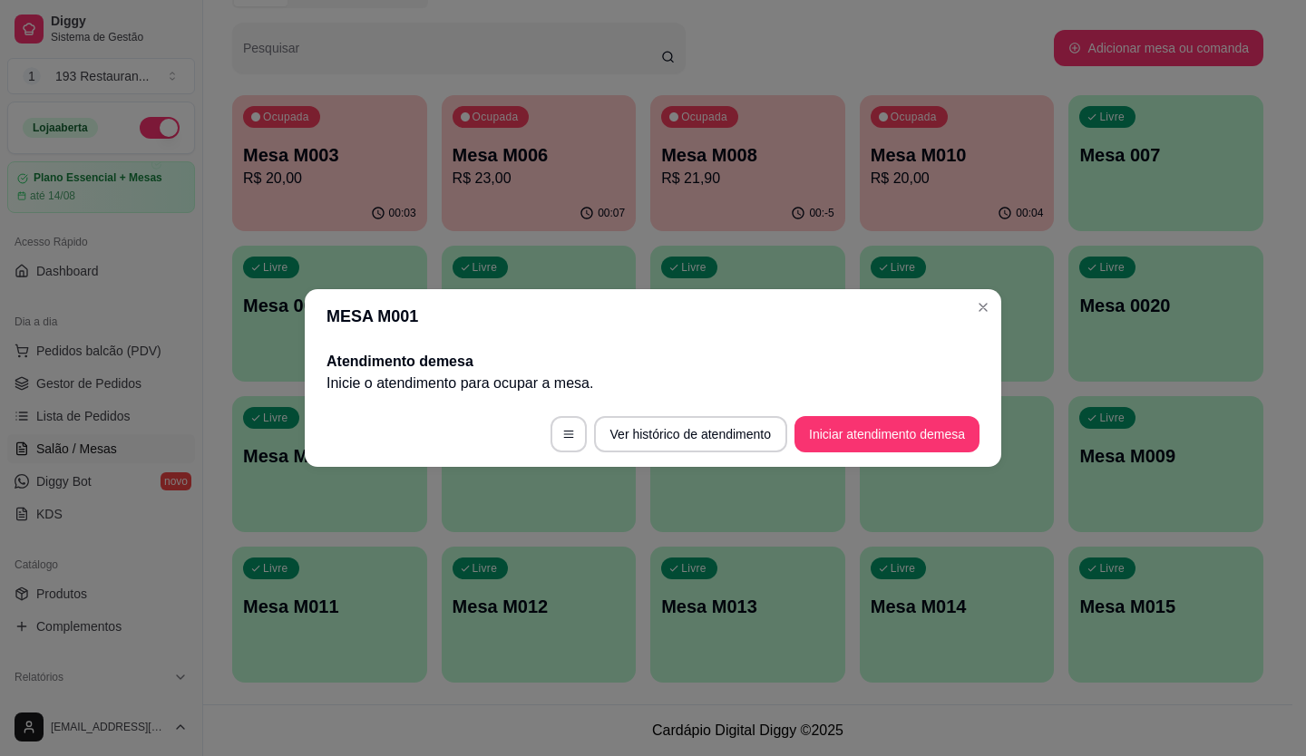
click at [968, 306] on header "MESA M001" at bounding box center [653, 316] width 696 height 54
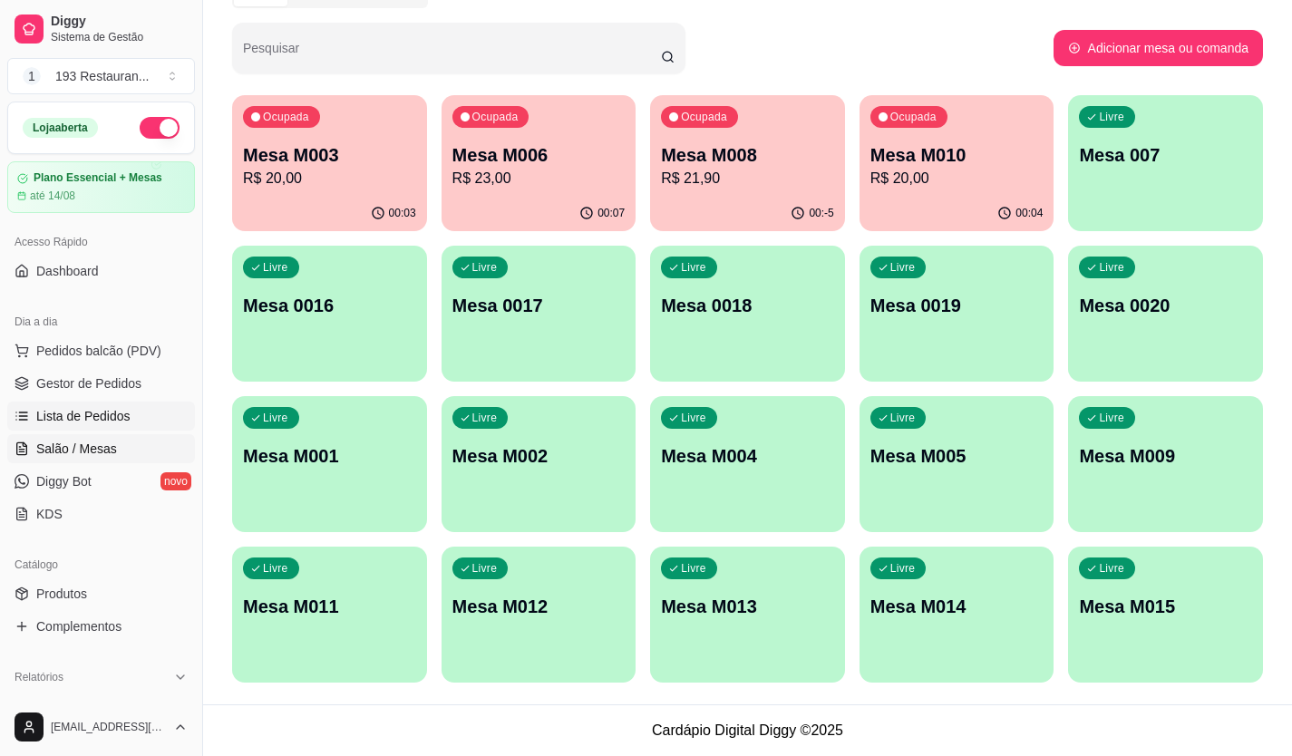
click at [80, 411] on span "Lista de Pedidos" at bounding box center [83, 416] width 94 height 18
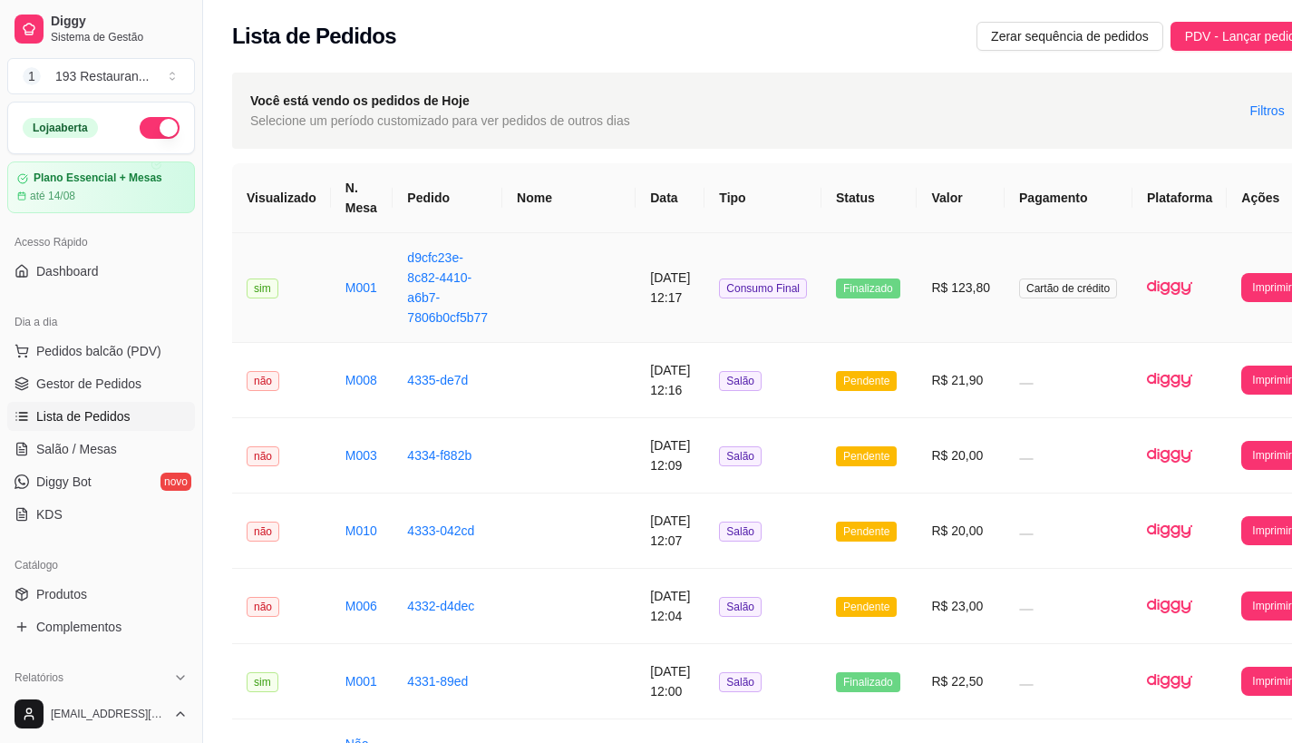
click at [541, 299] on td at bounding box center [568, 288] width 133 height 110
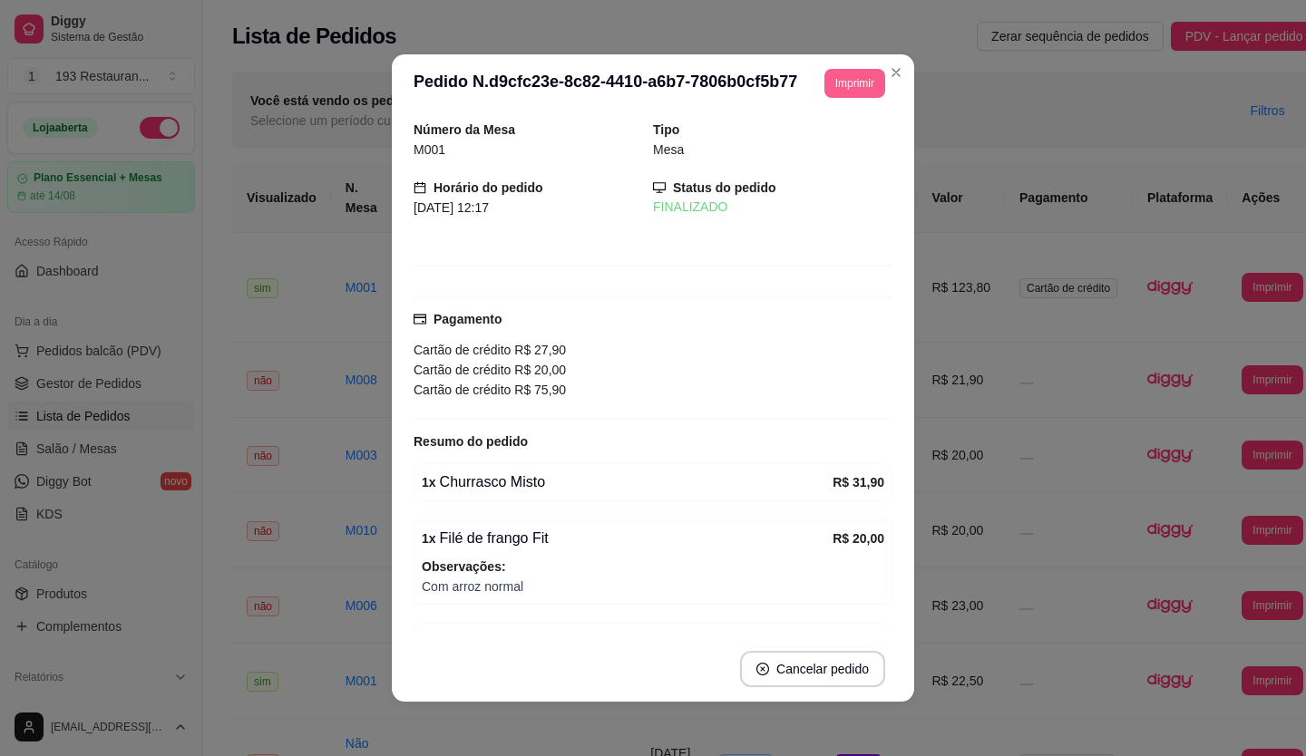
click at [845, 86] on button "Imprimir" at bounding box center [854, 83] width 61 height 29
click at [792, 194] on button "CAIXA" at bounding box center [814, 183] width 127 height 28
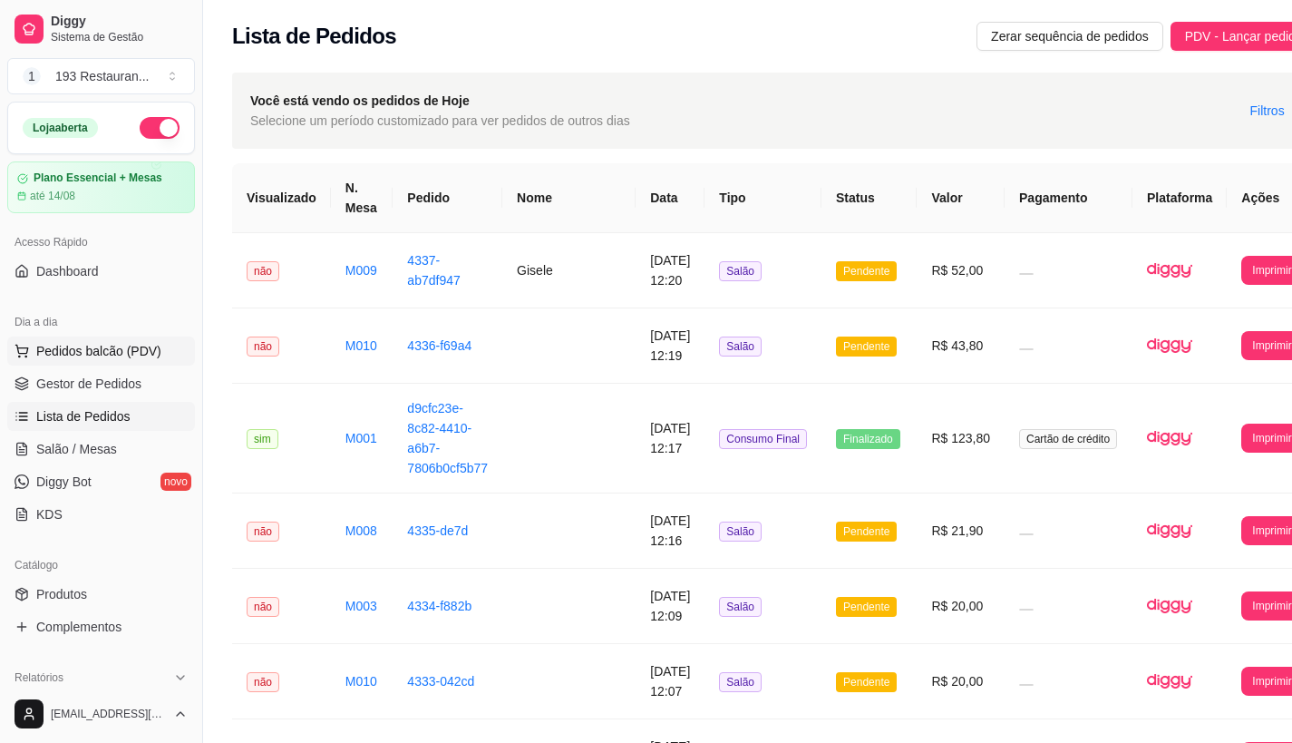
click at [92, 350] on span "Pedidos balcão (PDV)" at bounding box center [98, 351] width 125 height 18
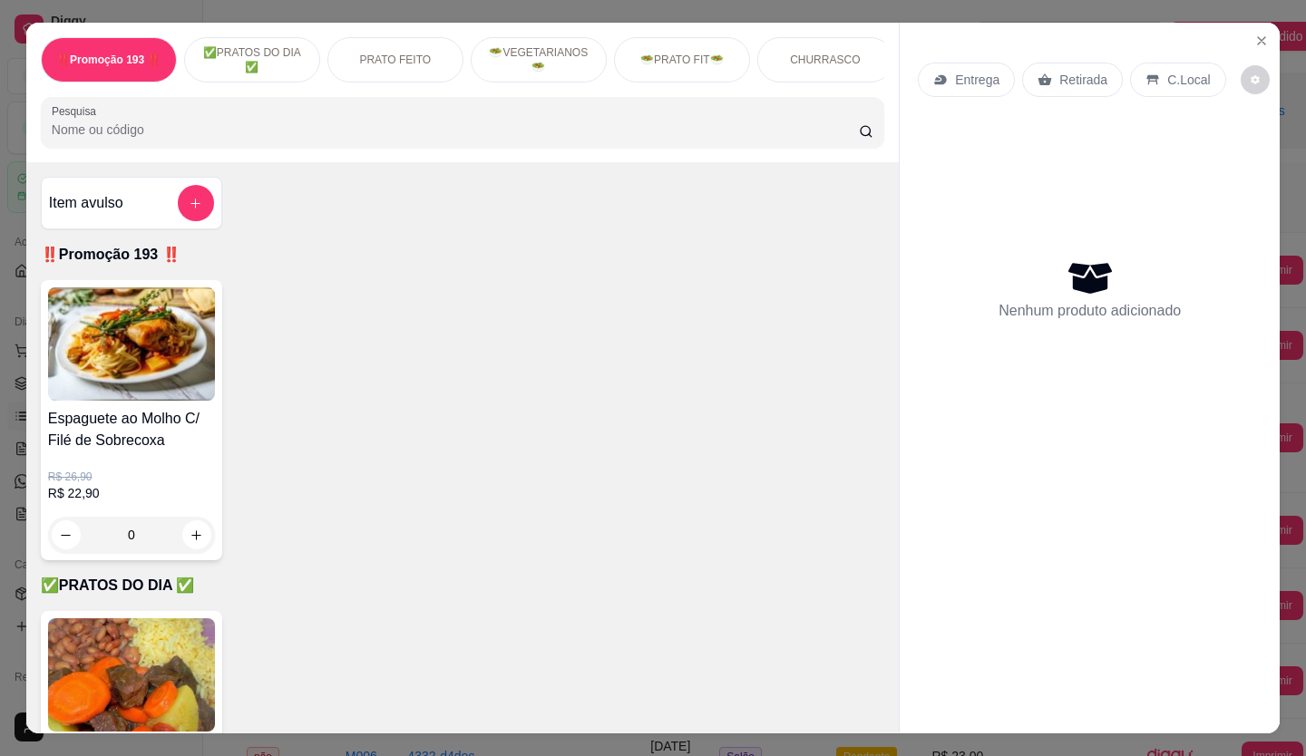
click at [1095, 80] on p "Retirada" at bounding box center [1083, 80] width 48 height 18
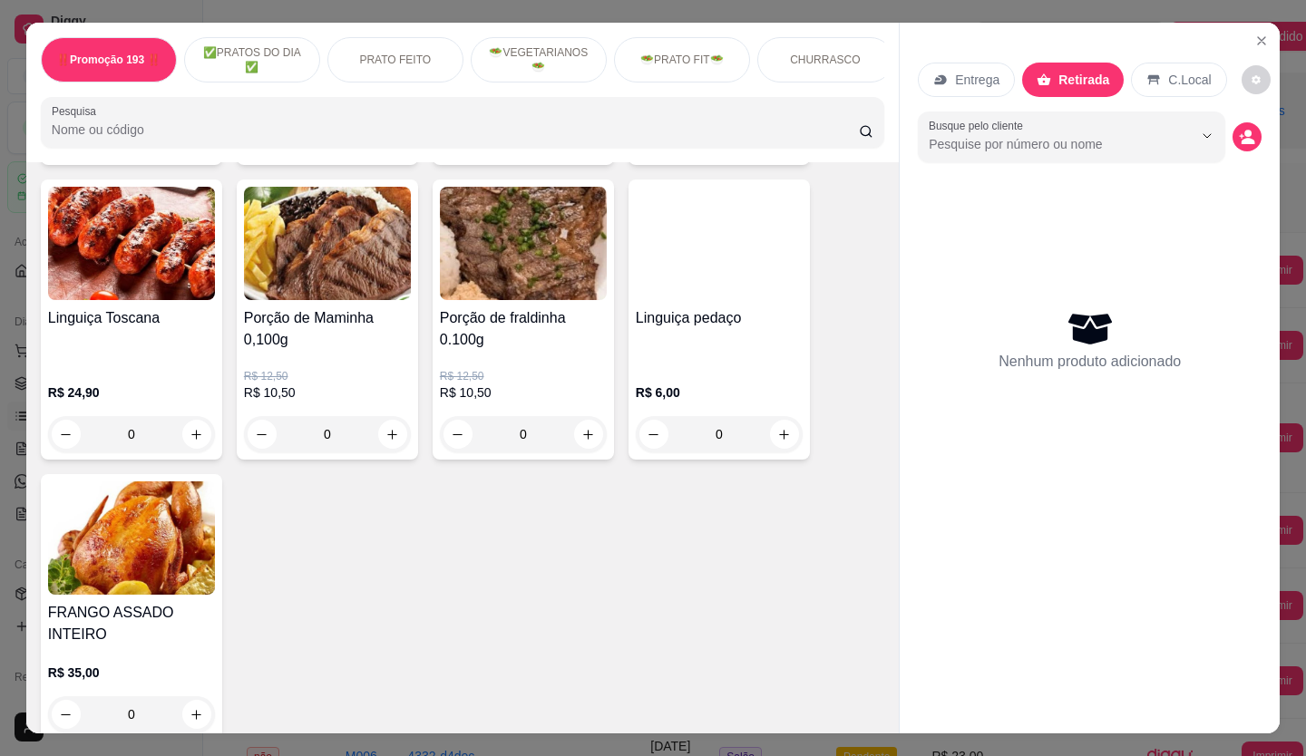
scroll to position [3355, 0]
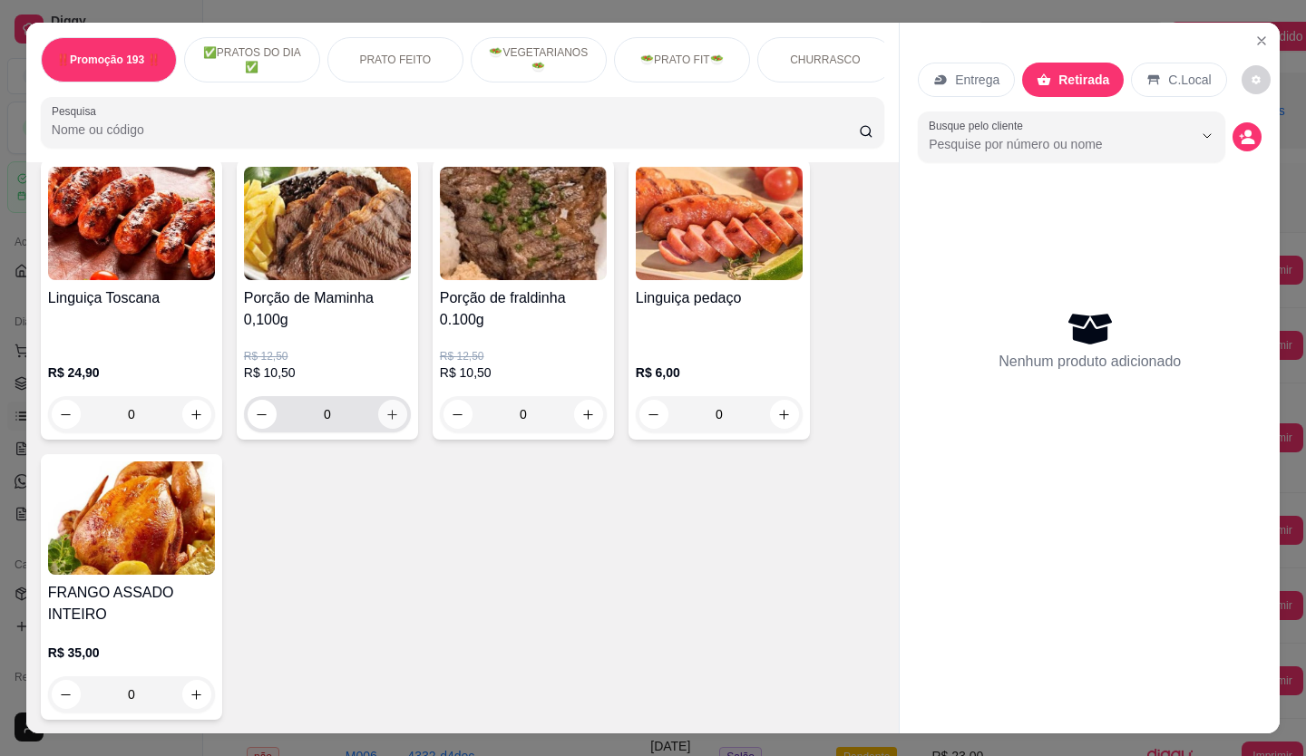
click at [387, 408] on icon "increase-product-quantity" at bounding box center [392, 415] width 14 height 14
type input "2"
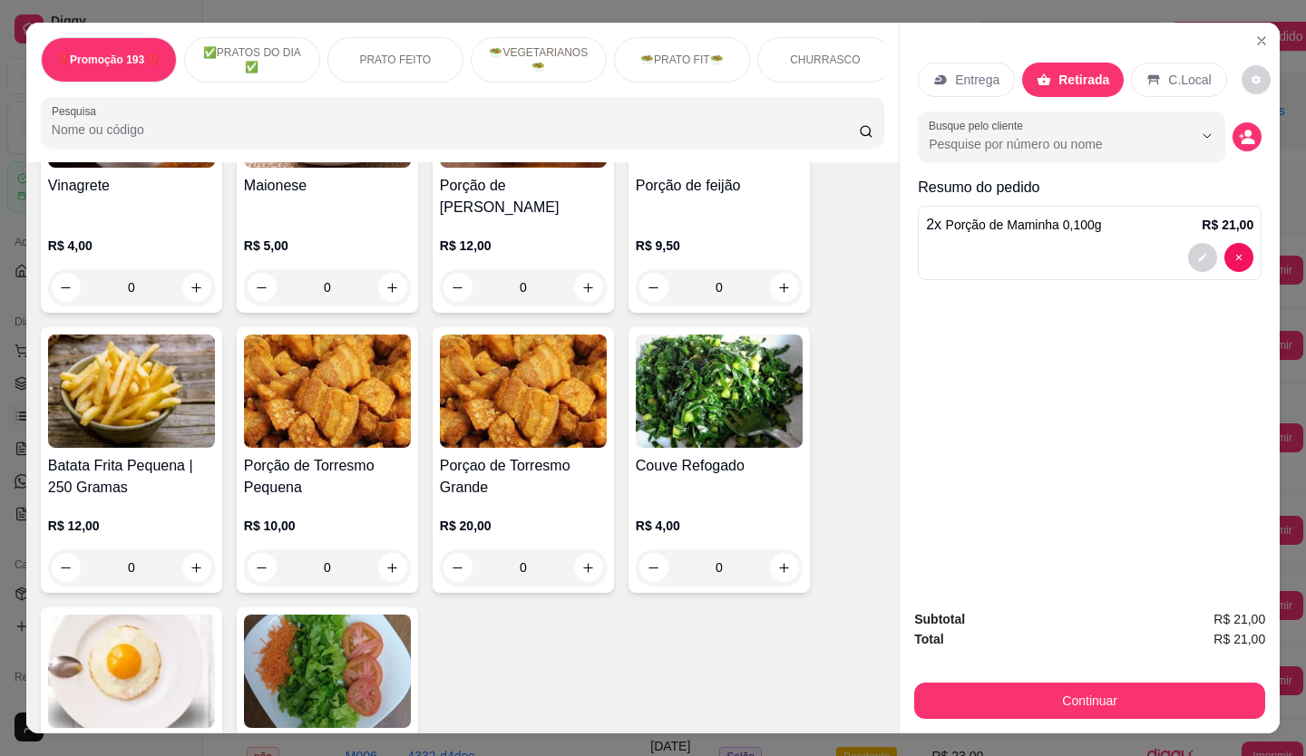
scroll to position [3809, 0]
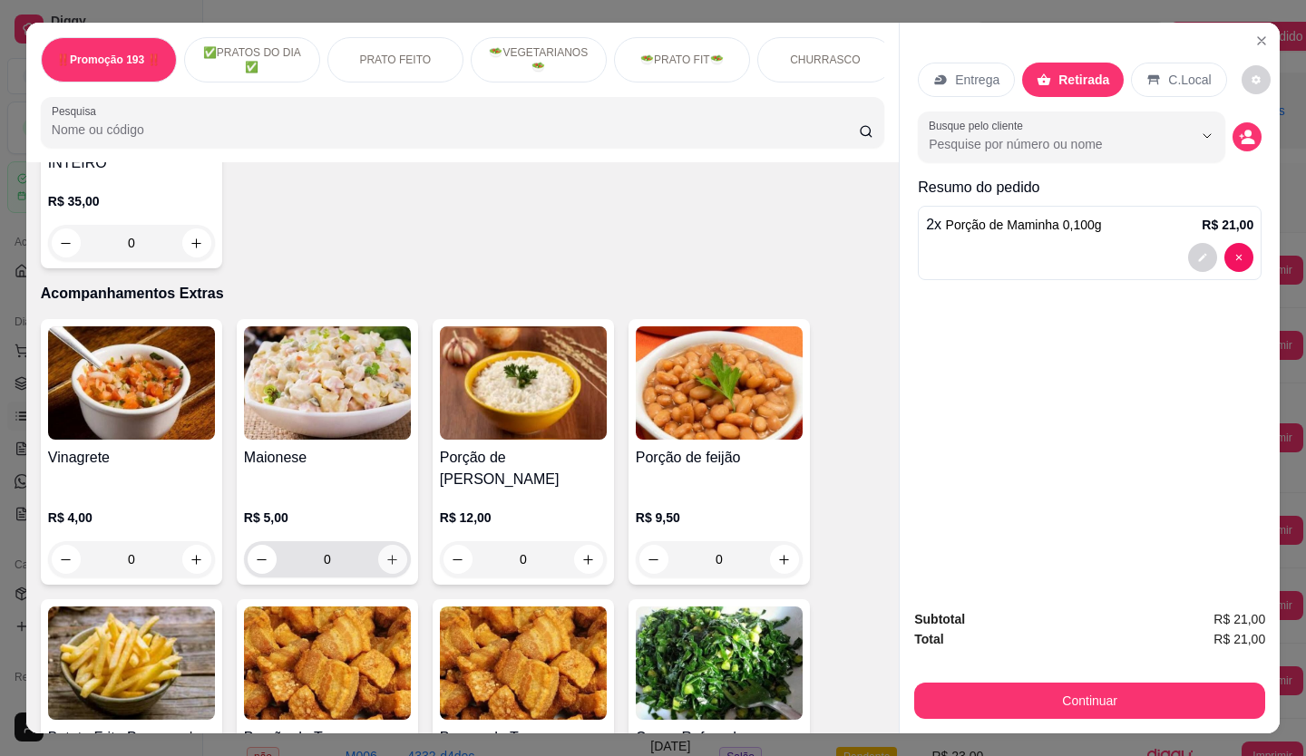
click at [394, 545] on button "increase-product-quantity" at bounding box center [392, 559] width 29 height 29
type input "1"
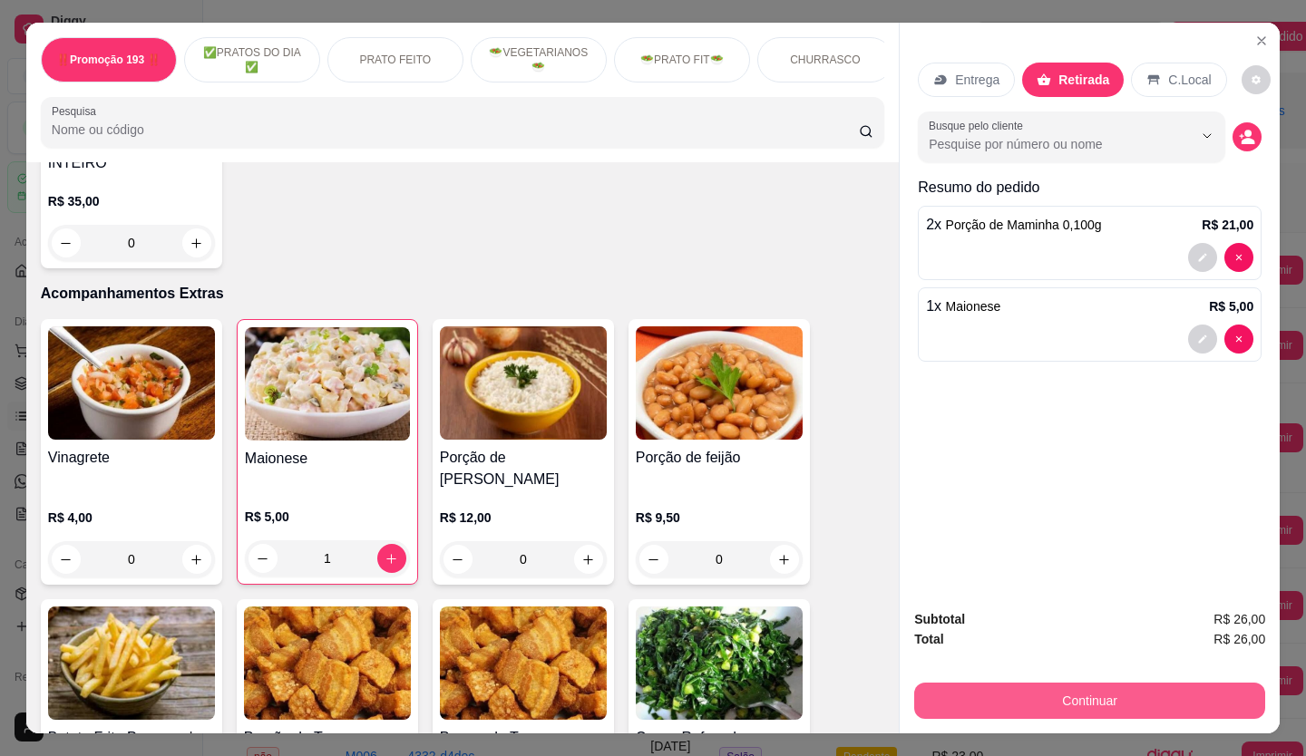
click at [1109, 688] on button "Continuar" at bounding box center [1089, 701] width 351 height 36
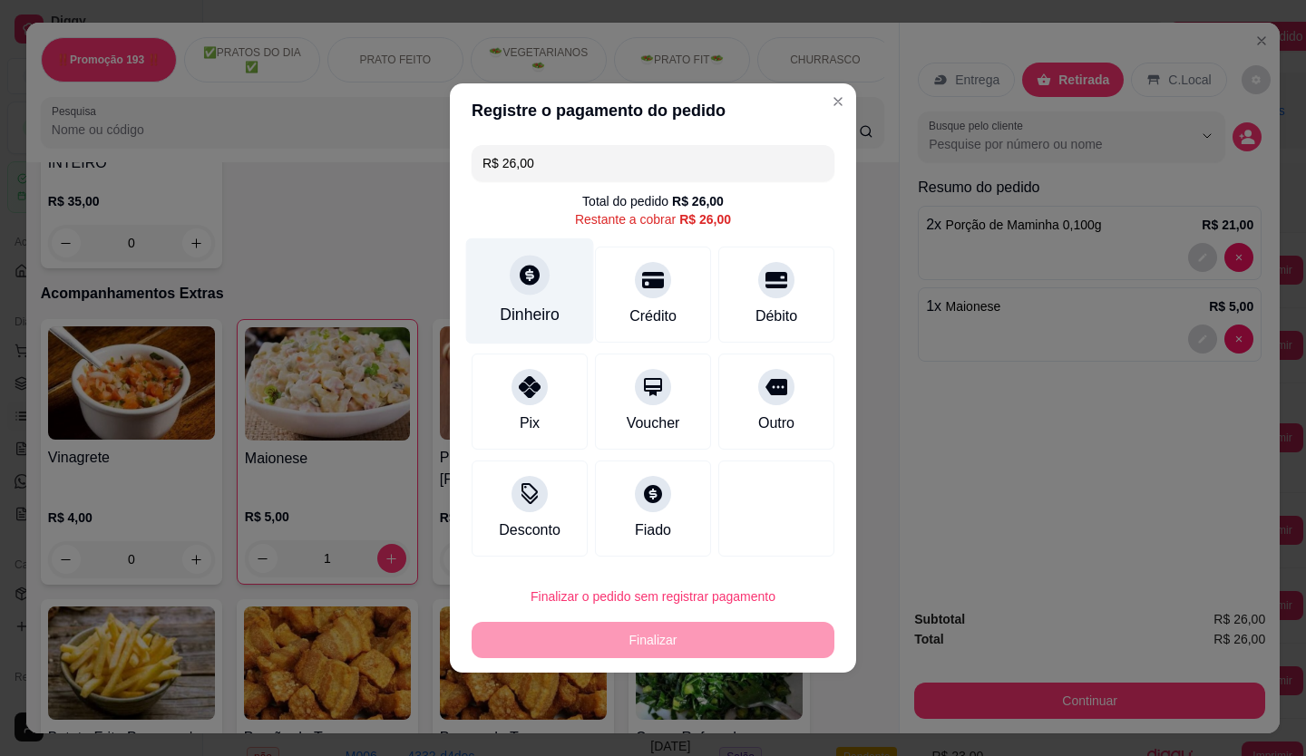
click at [518, 297] on div "Dinheiro" at bounding box center [530, 291] width 128 height 106
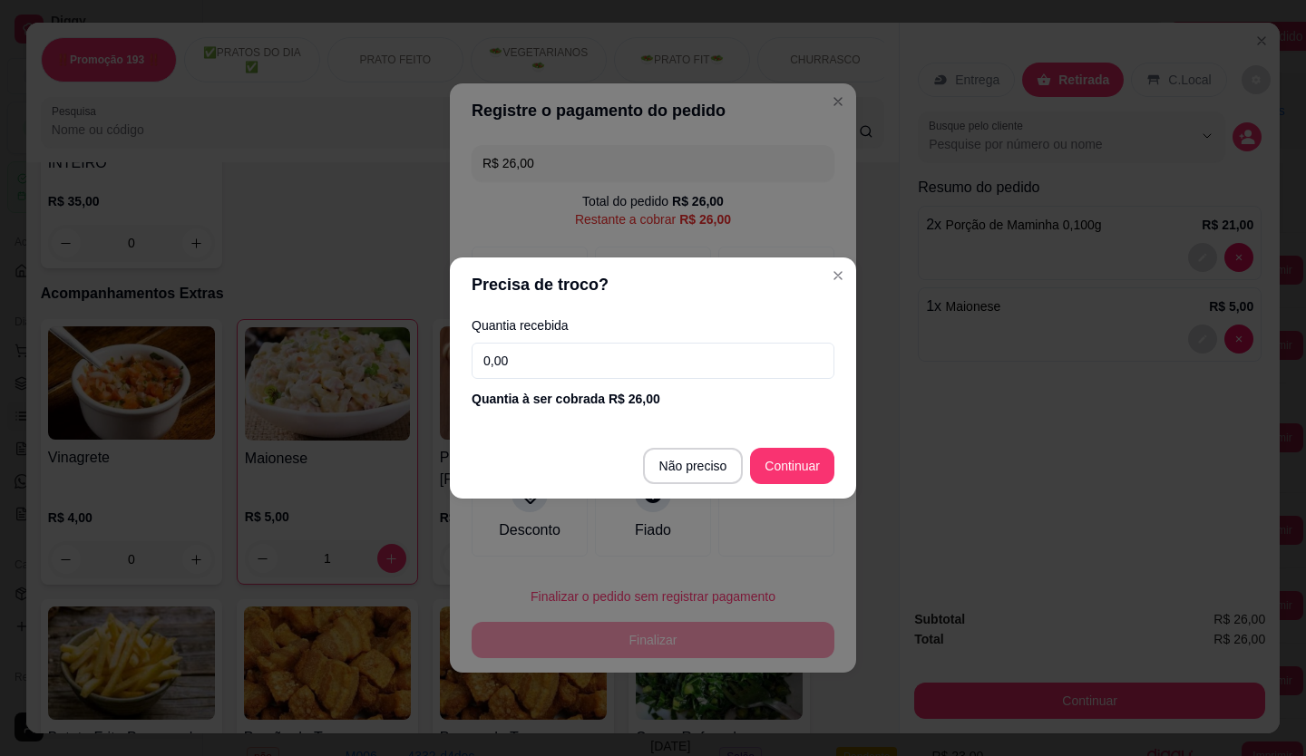
drag, startPoint x: 561, startPoint y: 359, endPoint x: 317, endPoint y: 404, distance: 247.9
click at [317, 404] on div "Precisa de troco? Quantia recebida 0,00 Quantia à ser cobrada R$ 26,00 Não prec…" at bounding box center [653, 378] width 1306 height 756
type input "50,00"
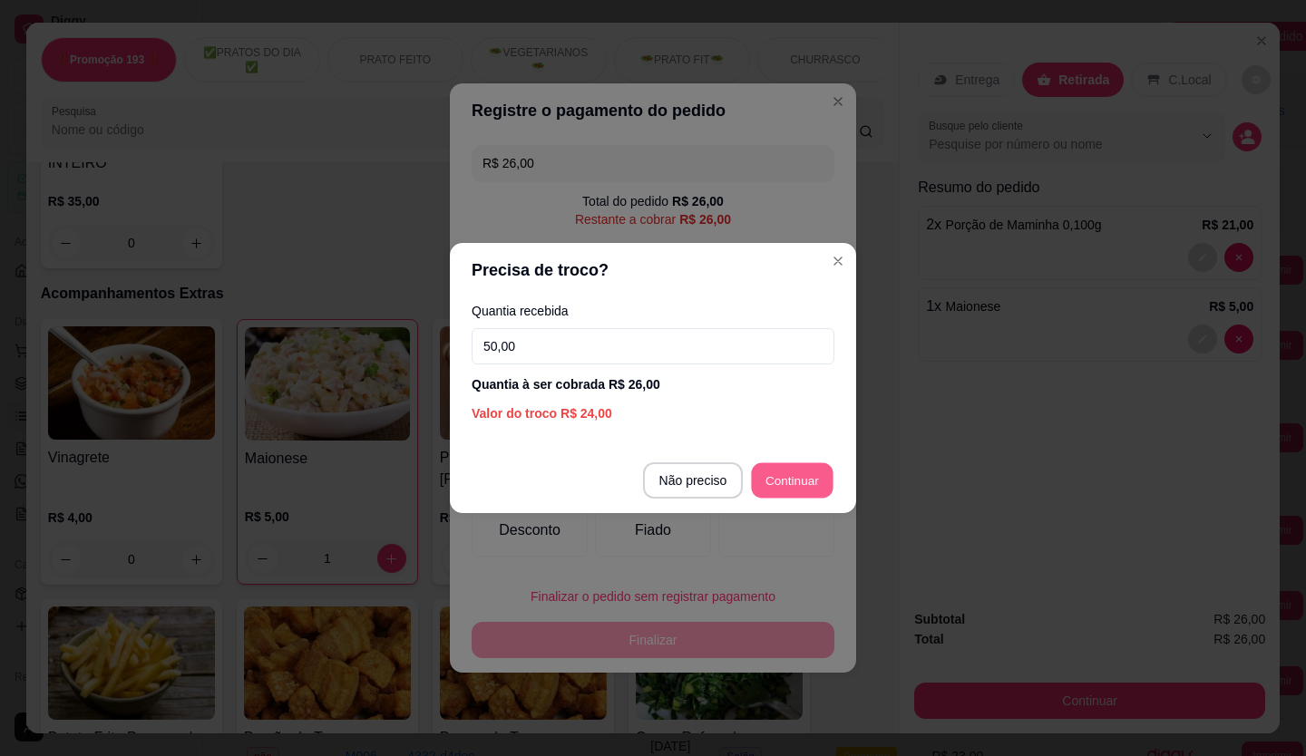
type input "R$ 0,00"
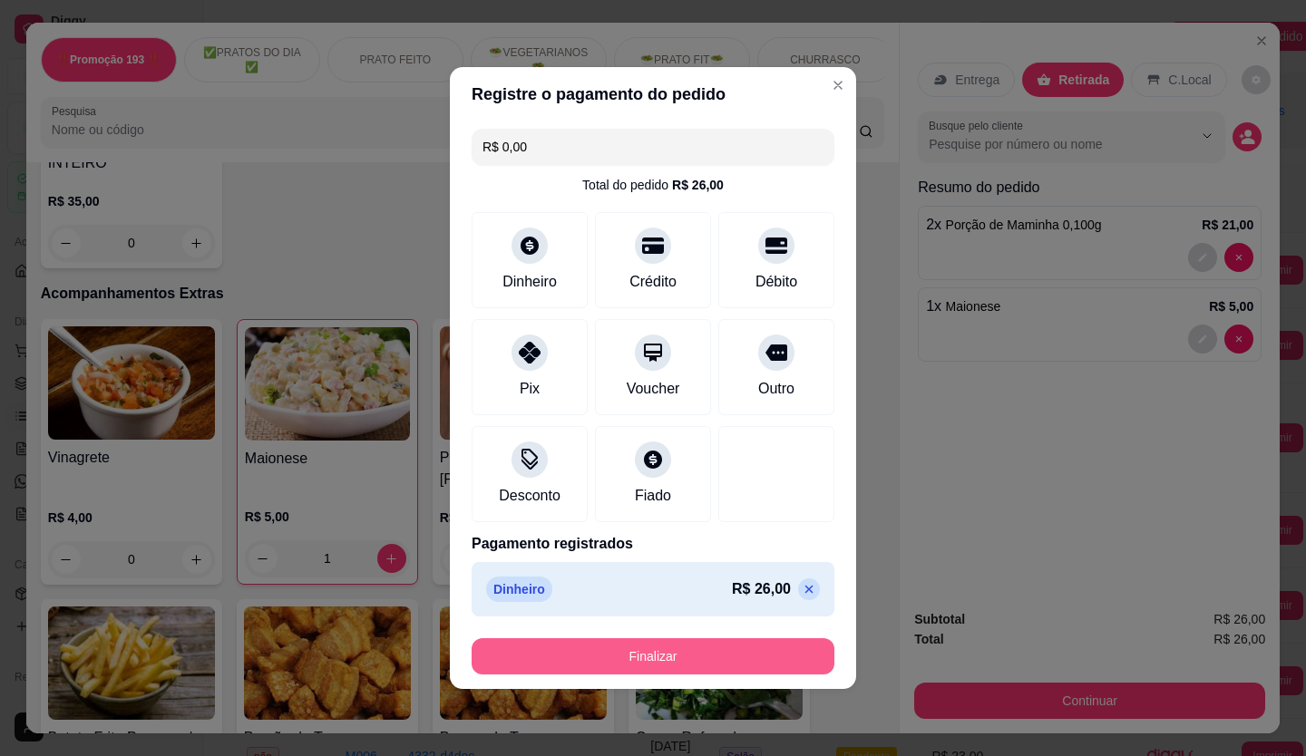
click at [705, 647] on button "Finalizar" at bounding box center [653, 656] width 363 height 36
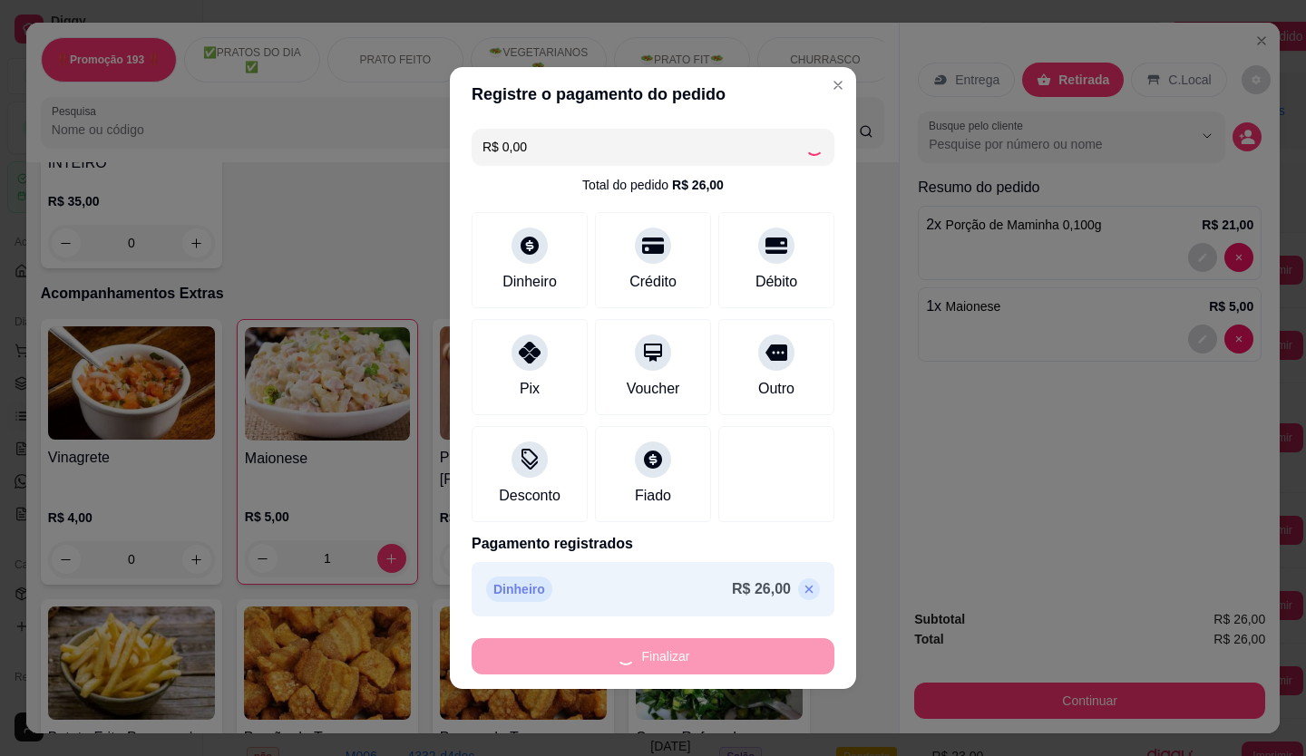
type input "0"
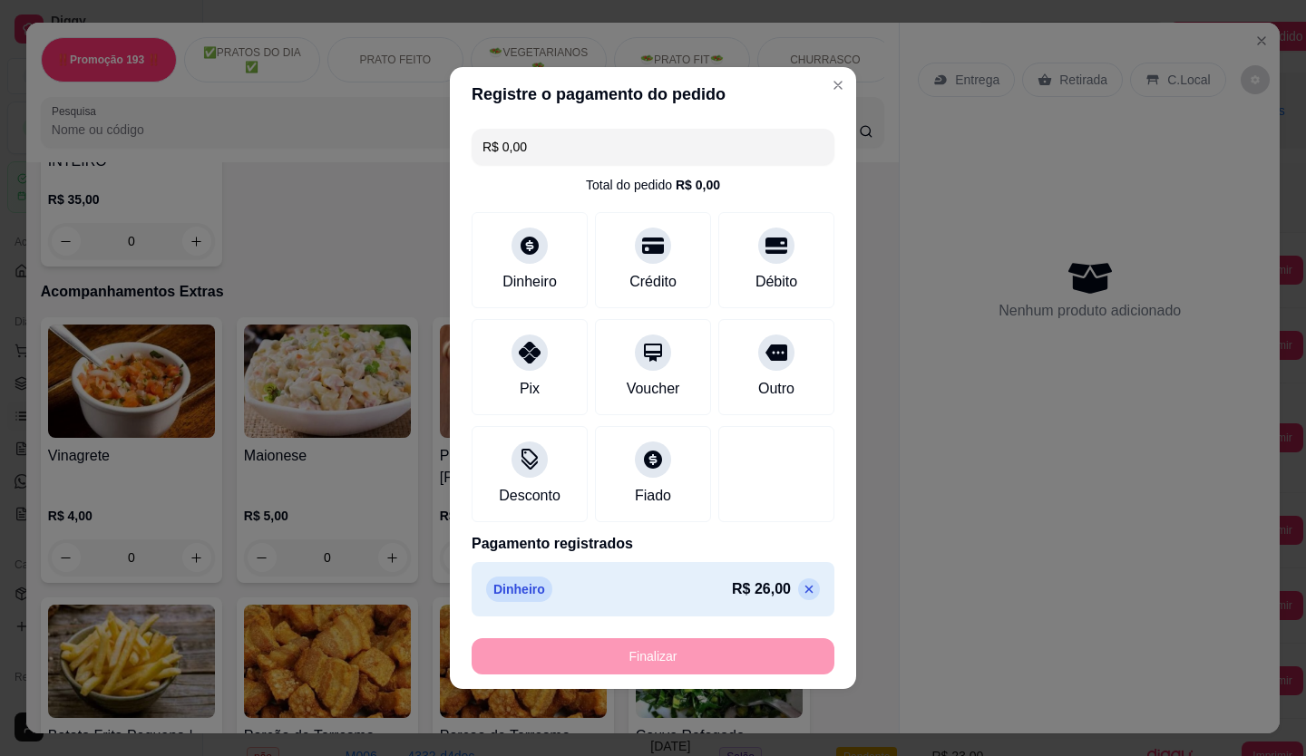
type input "-R$ 26,00"
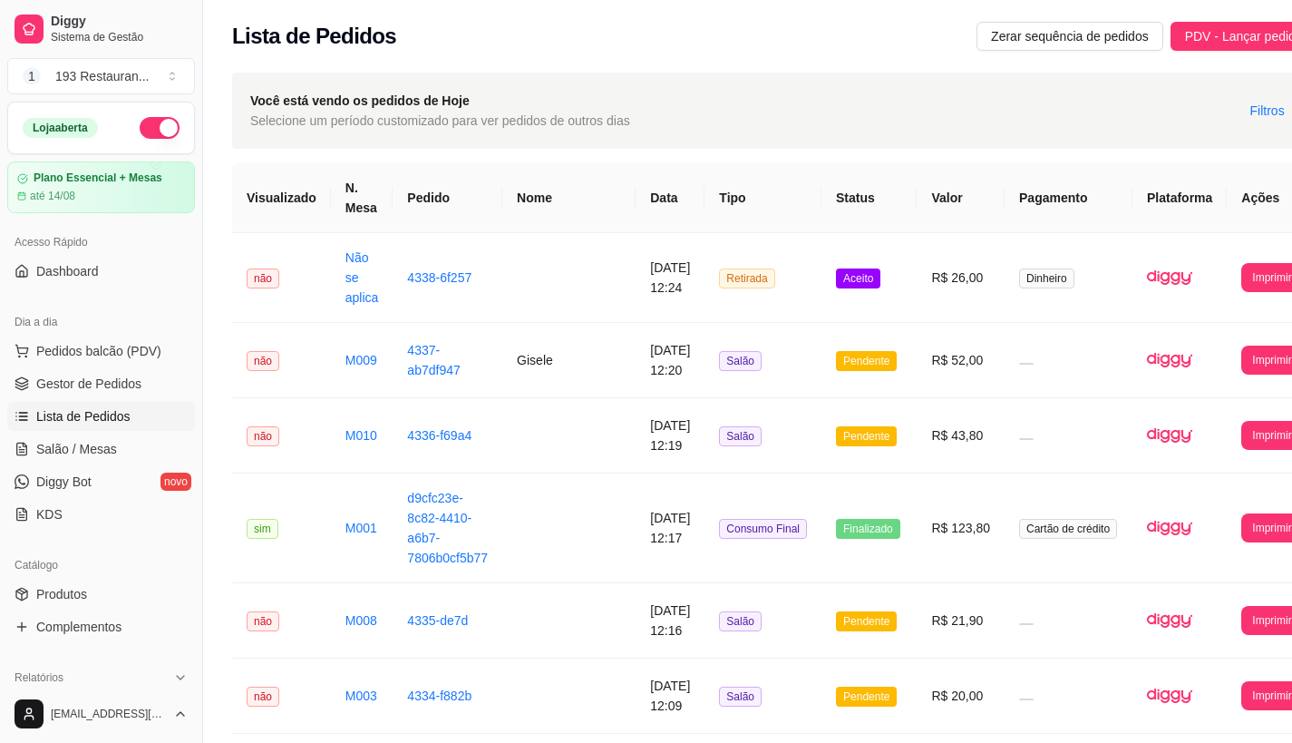
drag, startPoint x: 134, startPoint y: 345, endPoint x: 186, endPoint y: 297, distance: 70.6
click at [134, 344] on span "Pedidos balcão (PDV)" at bounding box center [98, 351] width 125 height 18
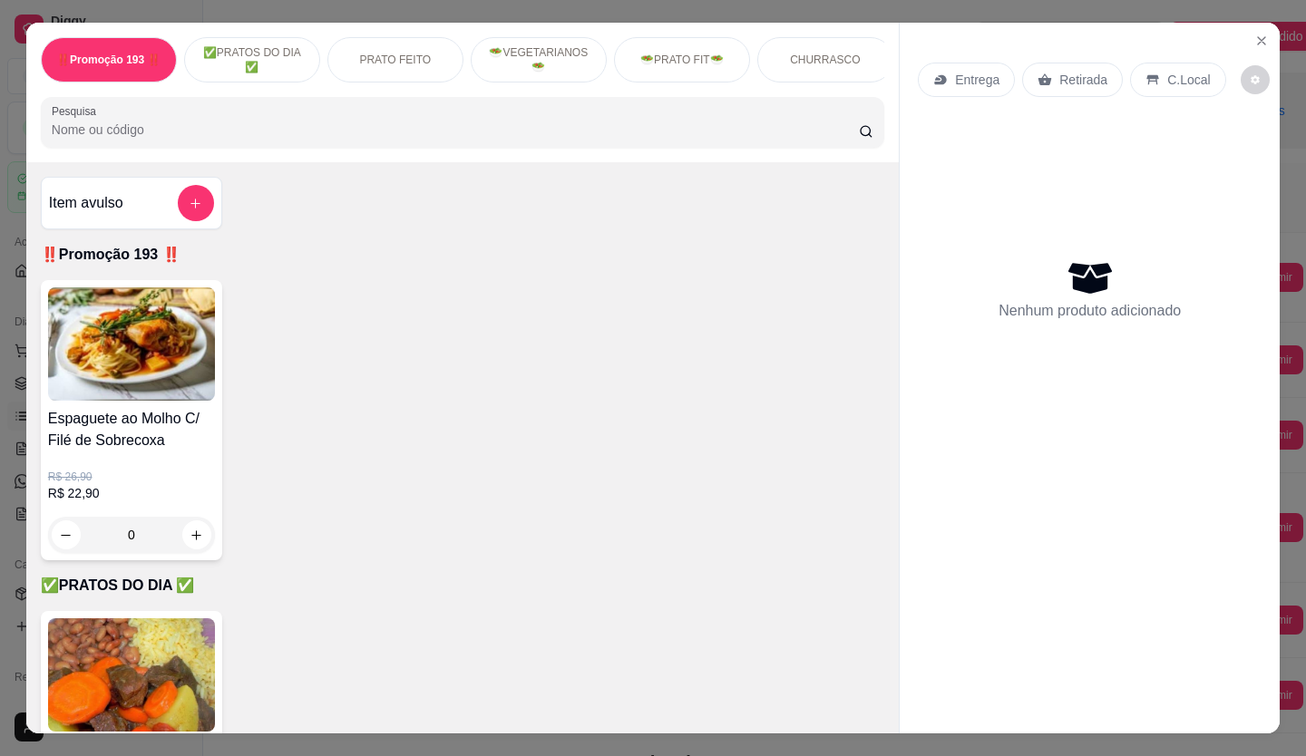
click at [1075, 63] on div "Retirada" at bounding box center [1072, 80] width 101 height 34
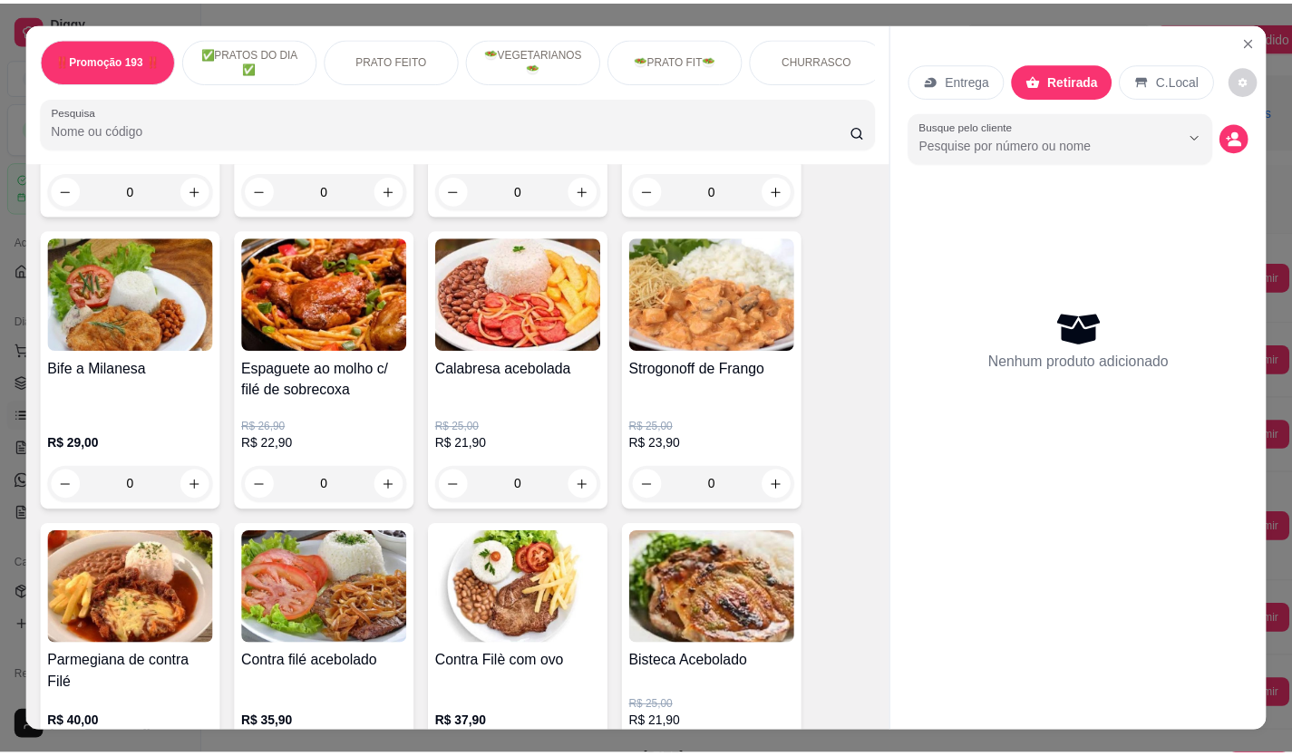
scroll to position [1270, 0]
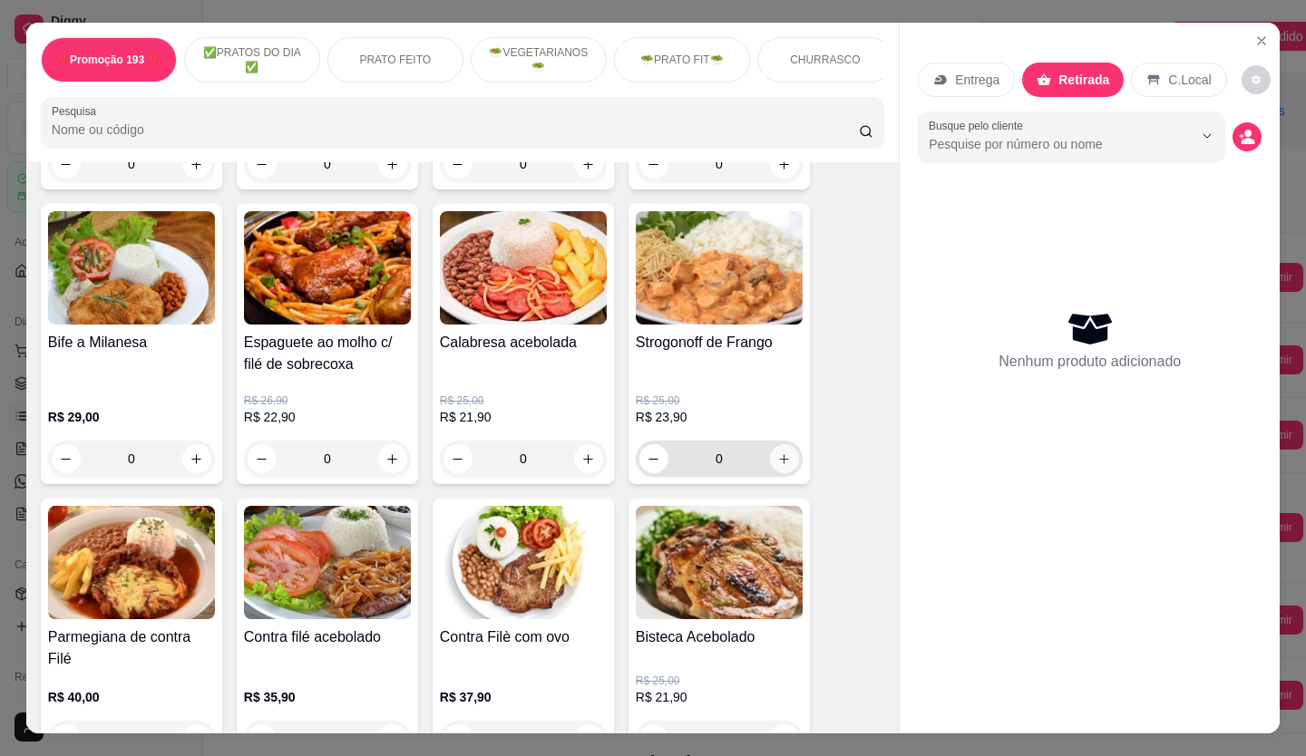
click at [792, 472] on div "0" at bounding box center [719, 459] width 160 height 36
click at [777, 463] on icon "increase-product-quantity" at bounding box center [784, 459] width 14 height 14
type input "1"
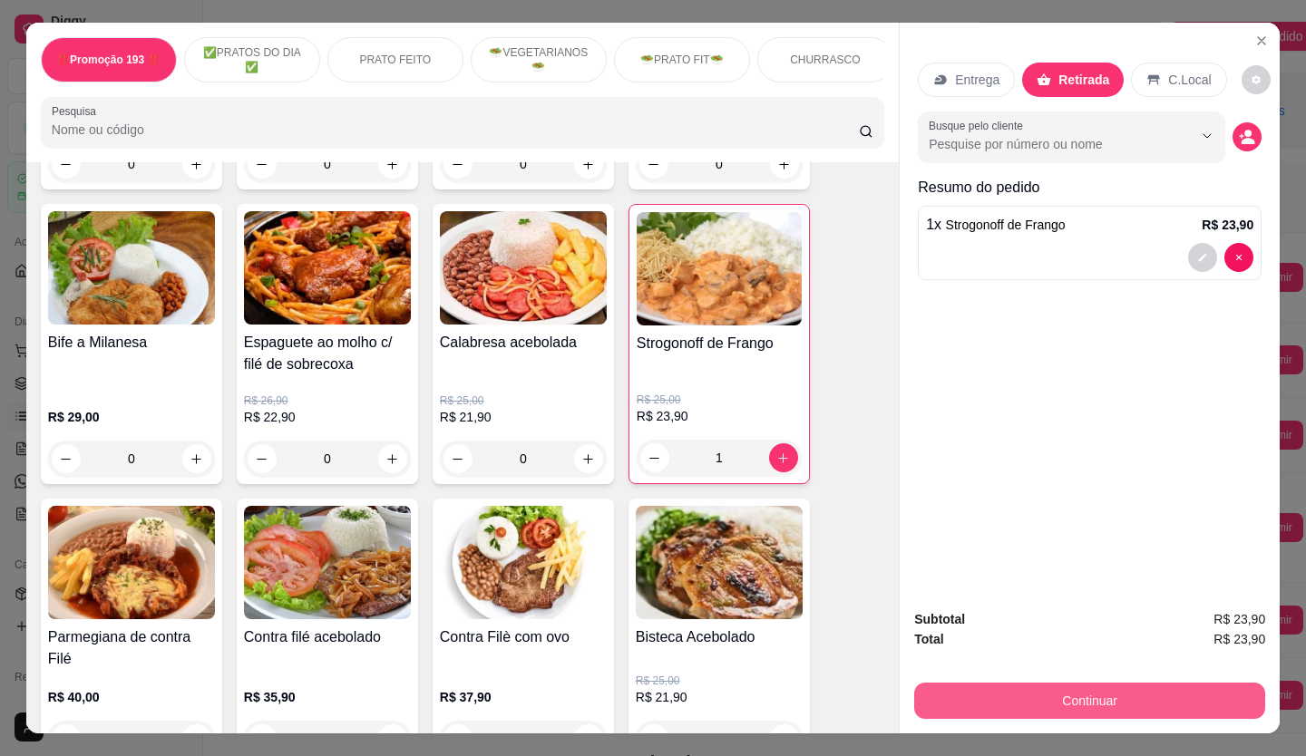
click at [1114, 699] on button "Continuar" at bounding box center [1089, 701] width 351 height 36
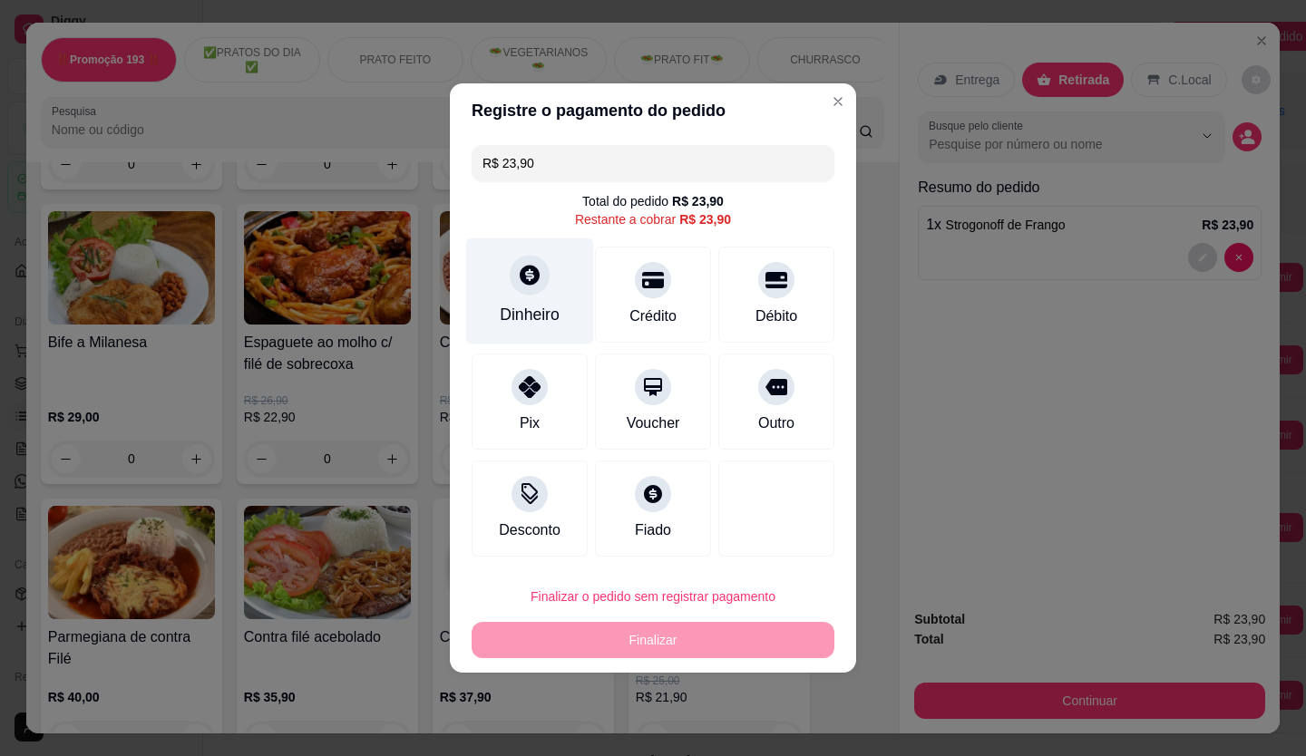
click at [530, 297] on div "Dinheiro" at bounding box center [530, 291] width 128 height 106
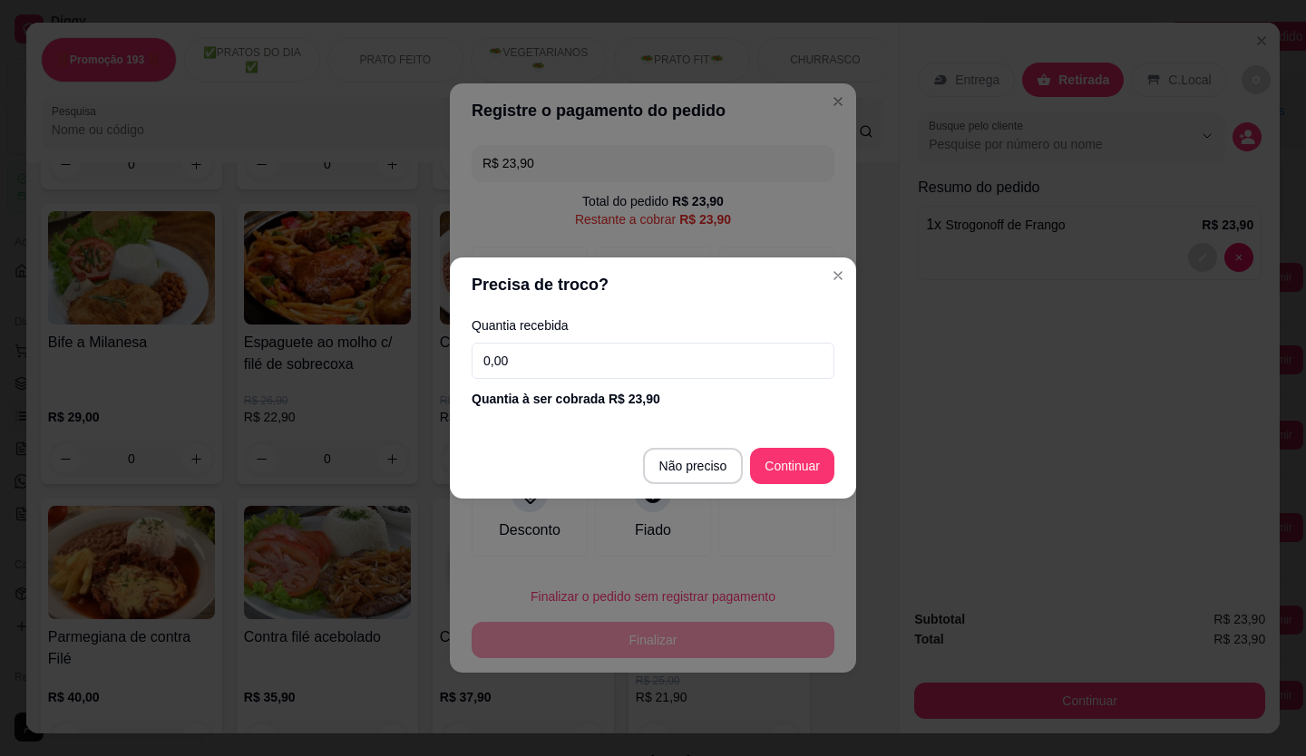
click at [670, 359] on input "0,00" at bounding box center [653, 361] width 363 height 36
type input "30,00"
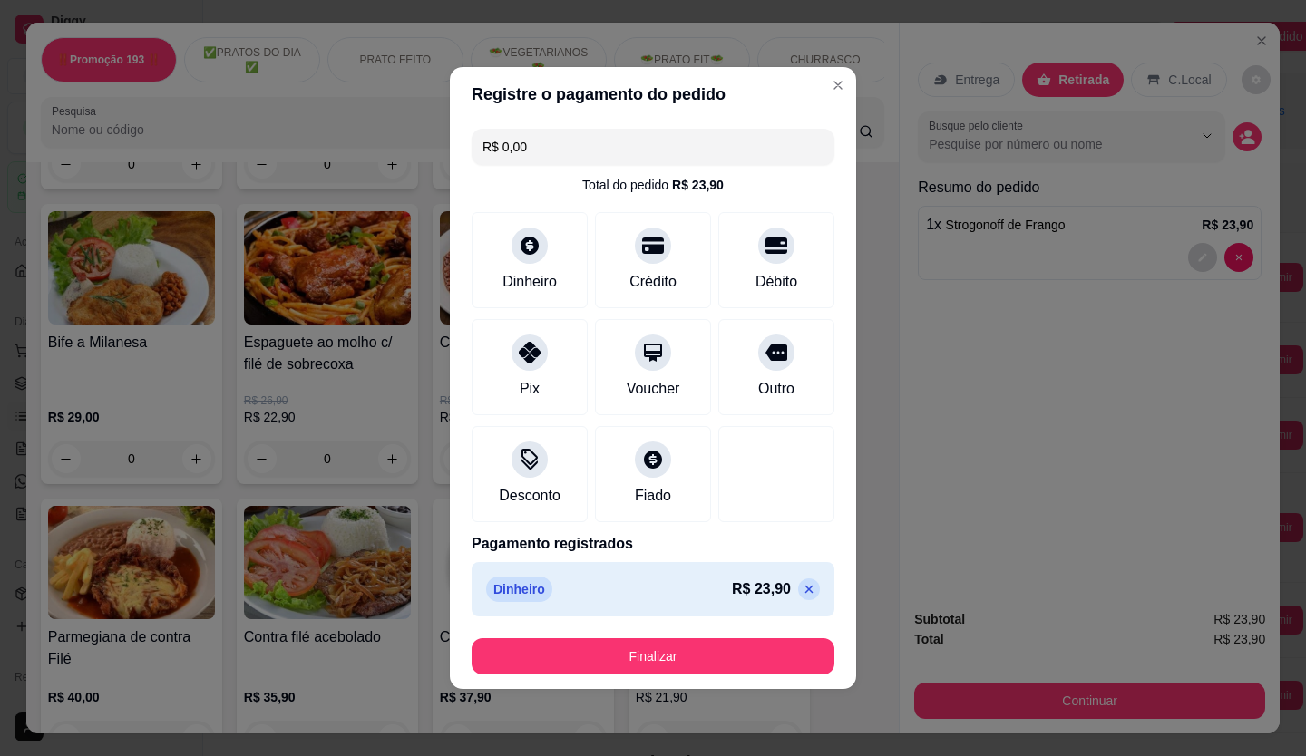
type input "R$ 0,00"
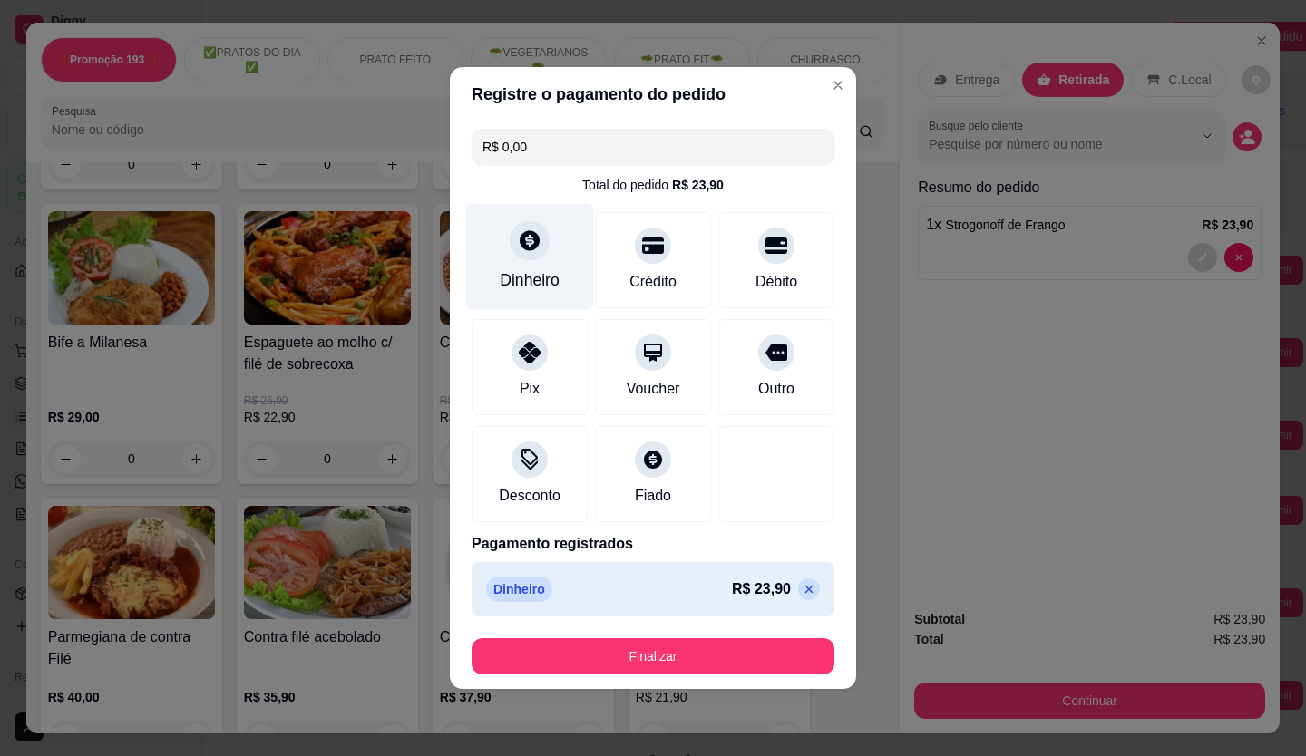
click at [535, 263] on div "Dinheiro" at bounding box center [530, 257] width 128 height 106
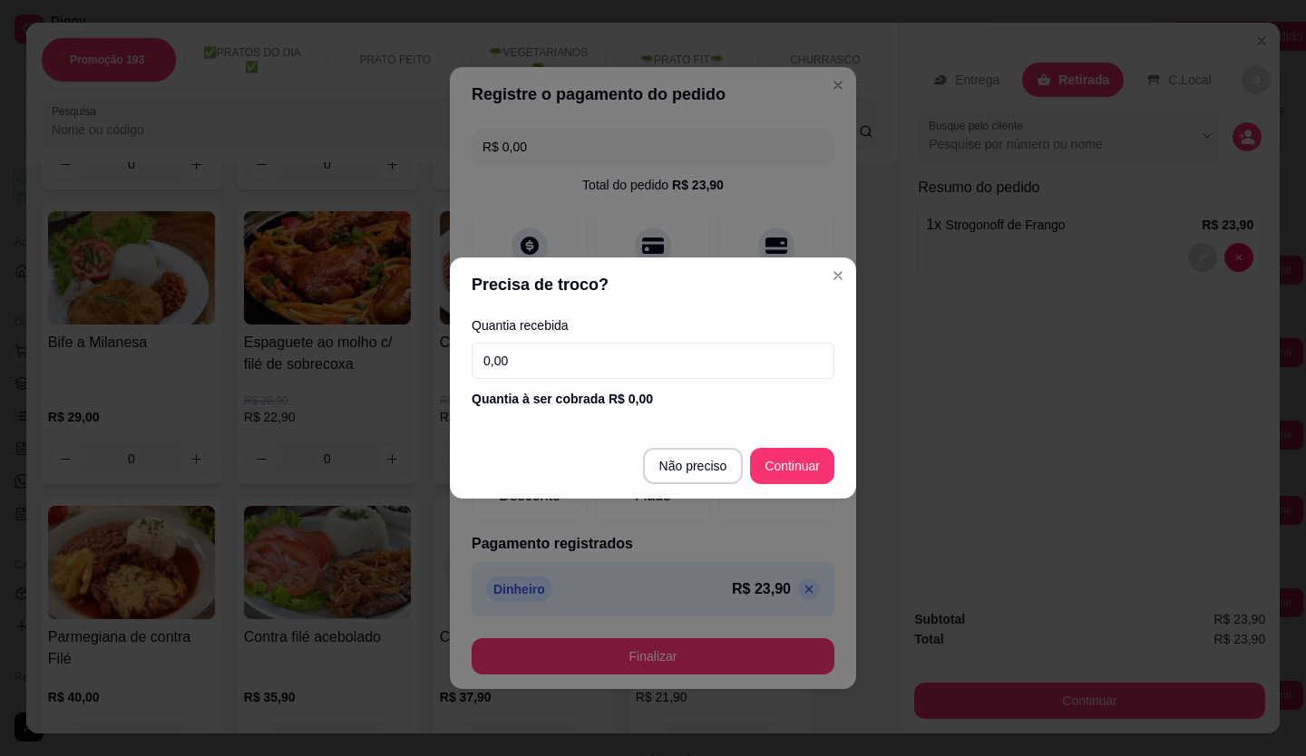
click at [567, 358] on input "0,00" at bounding box center [653, 361] width 363 height 36
type input "0,00"
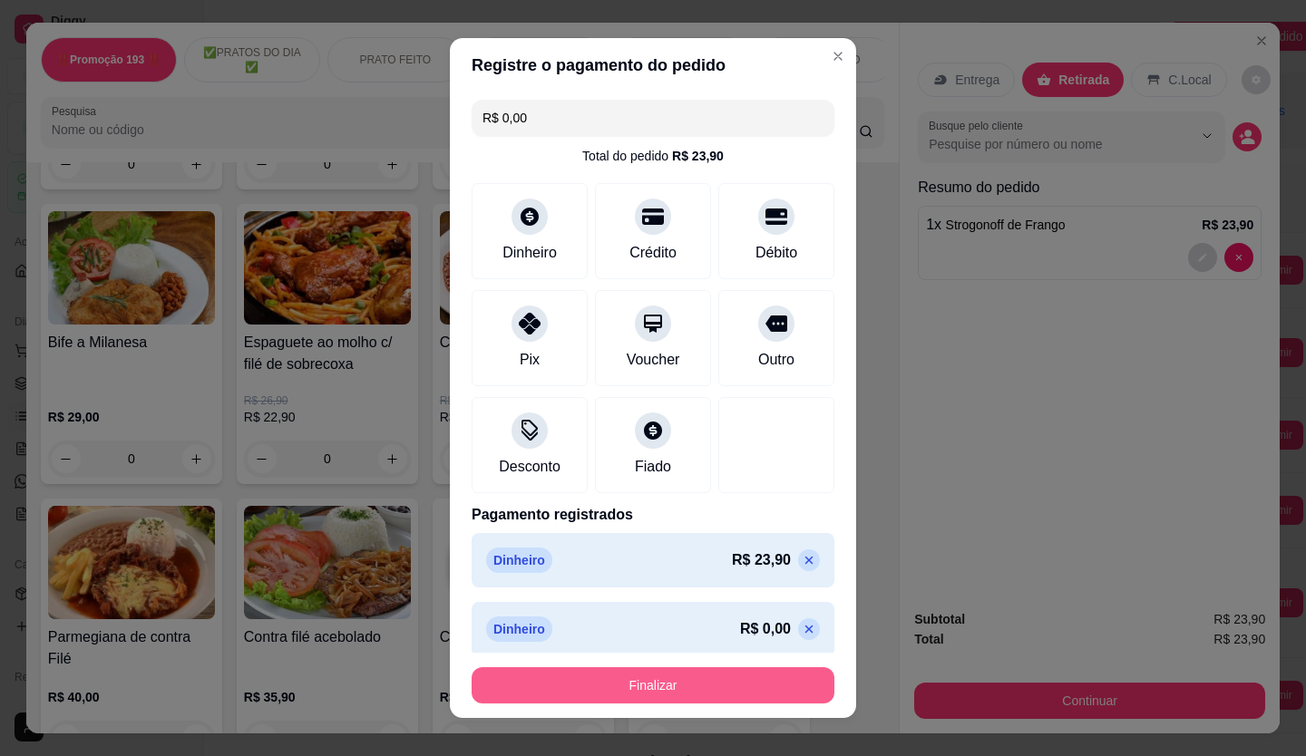
click at [713, 691] on button "Finalizar" at bounding box center [653, 685] width 363 height 36
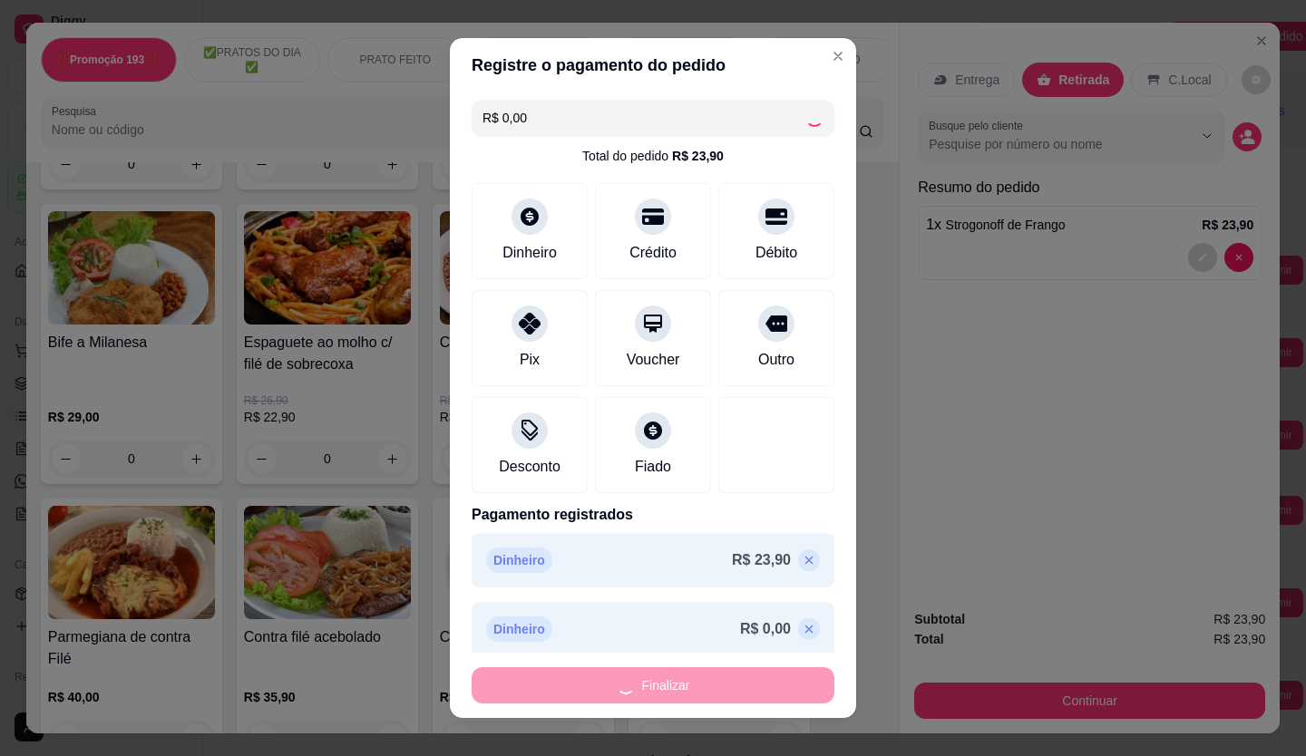
type input "0"
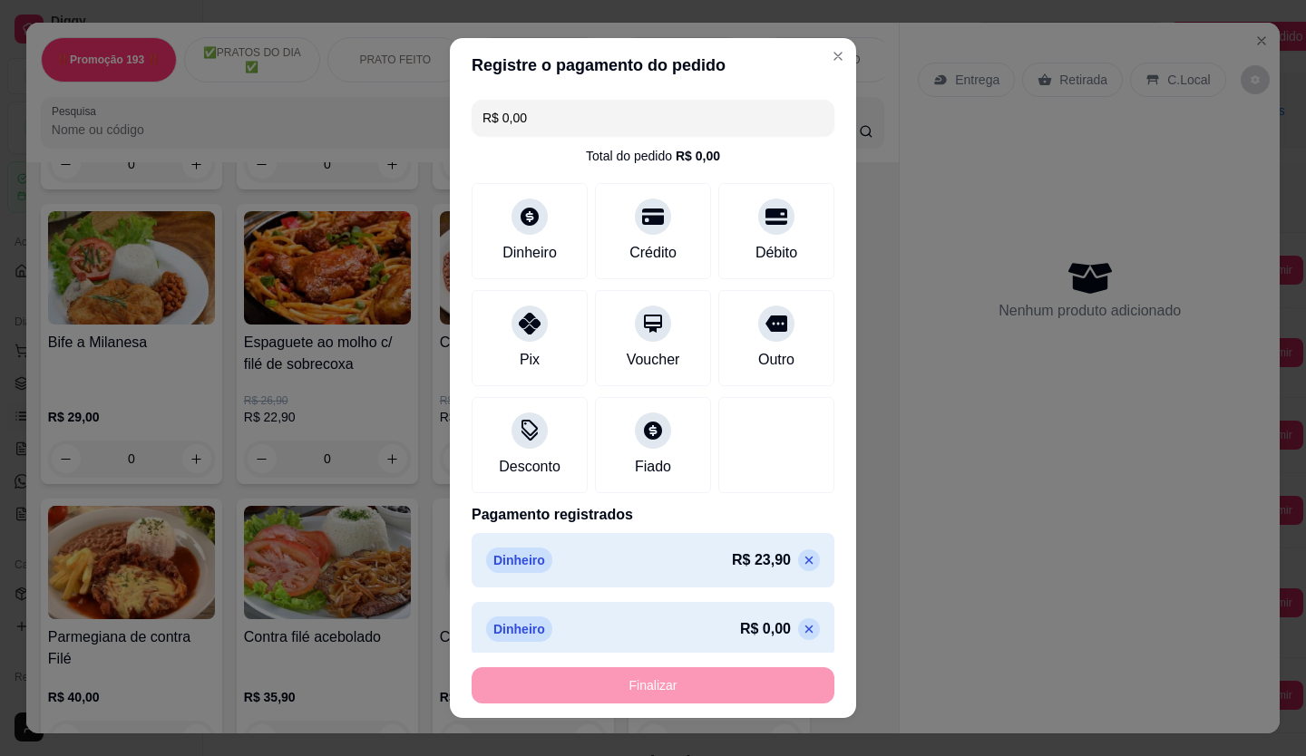
type input "-R$ 23,90"
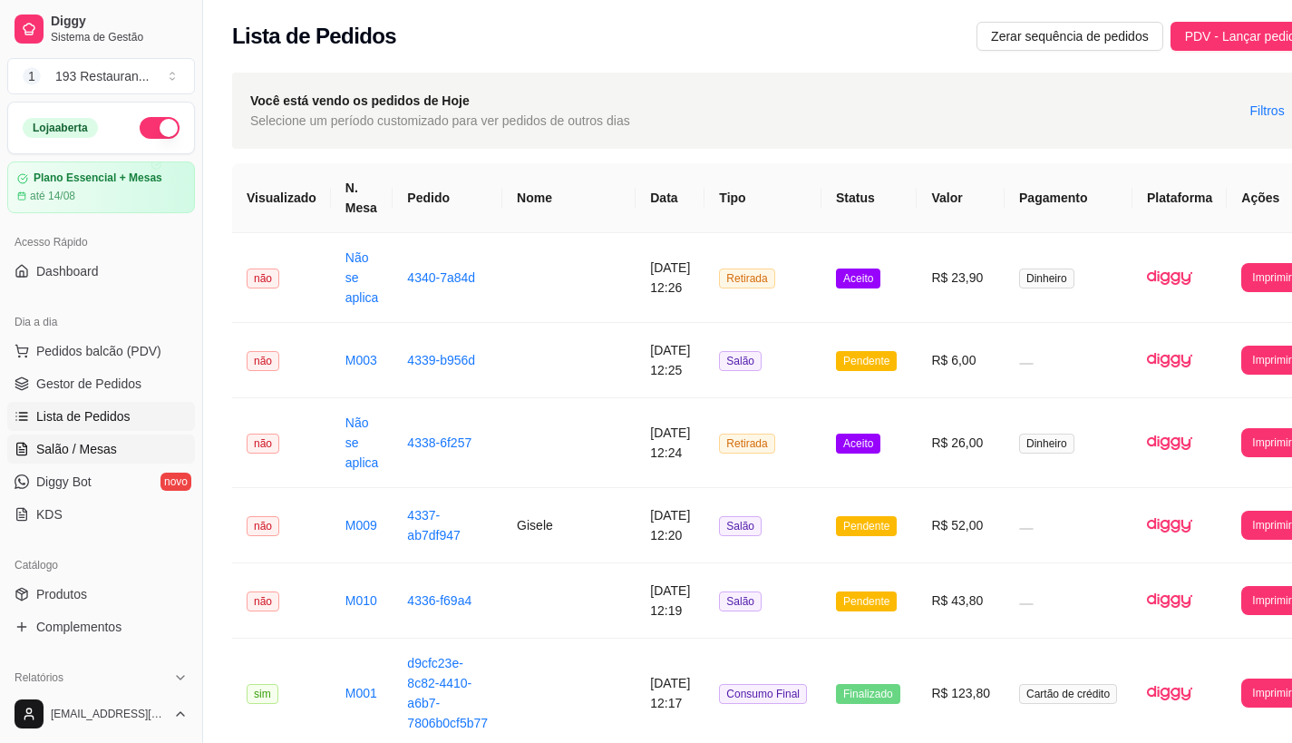
click at [114, 443] on link "Salão / Mesas" at bounding box center [101, 448] width 188 height 29
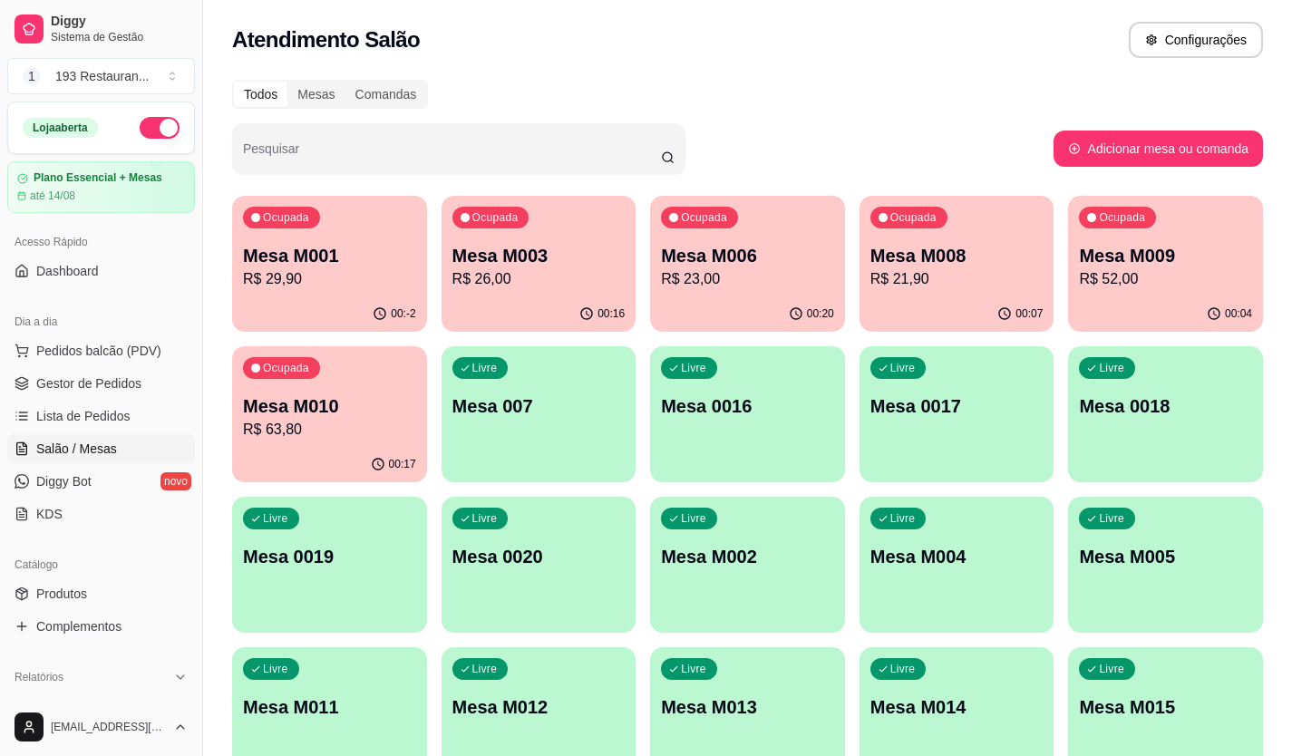
click at [717, 267] on p "Mesa M006" at bounding box center [747, 255] width 173 height 25
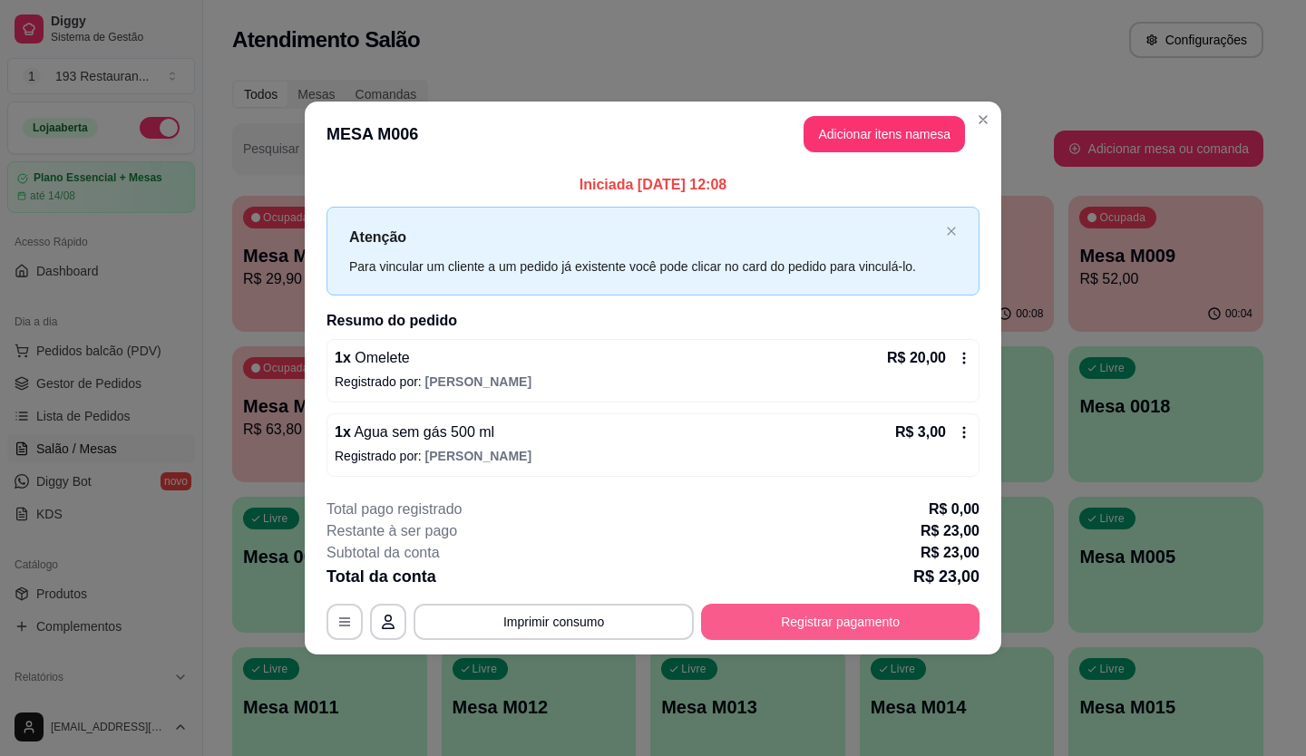
click at [845, 630] on button "Registrar pagamento" at bounding box center [840, 622] width 278 height 36
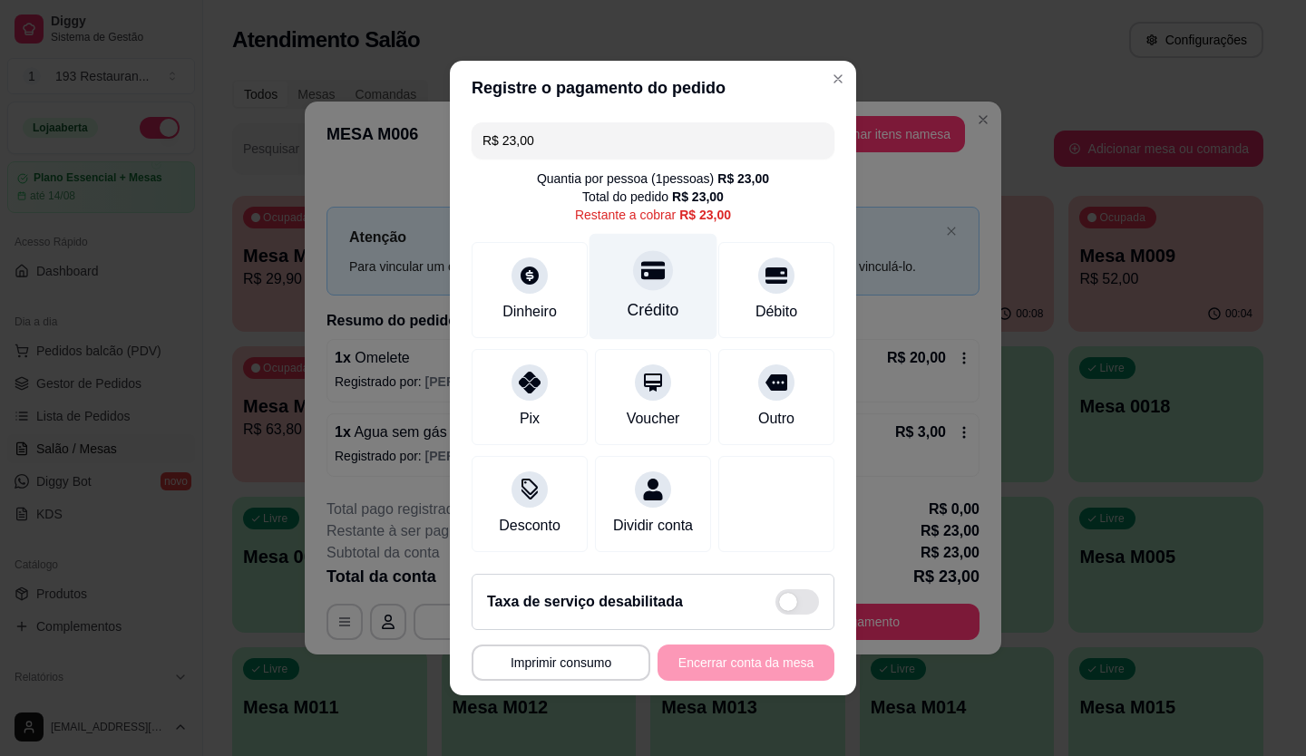
click at [649, 262] on icon at bounding box center [653, 271] width 24 height 18
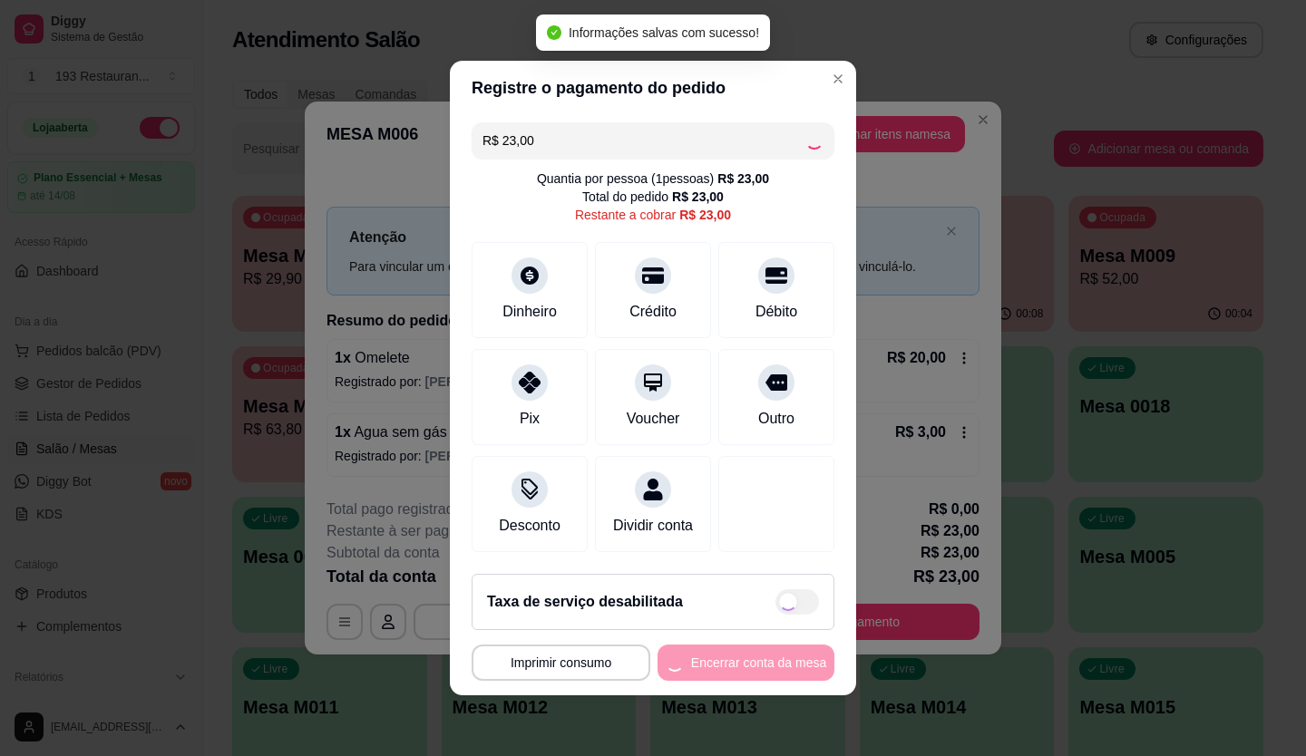
type input "R$ 0,00"
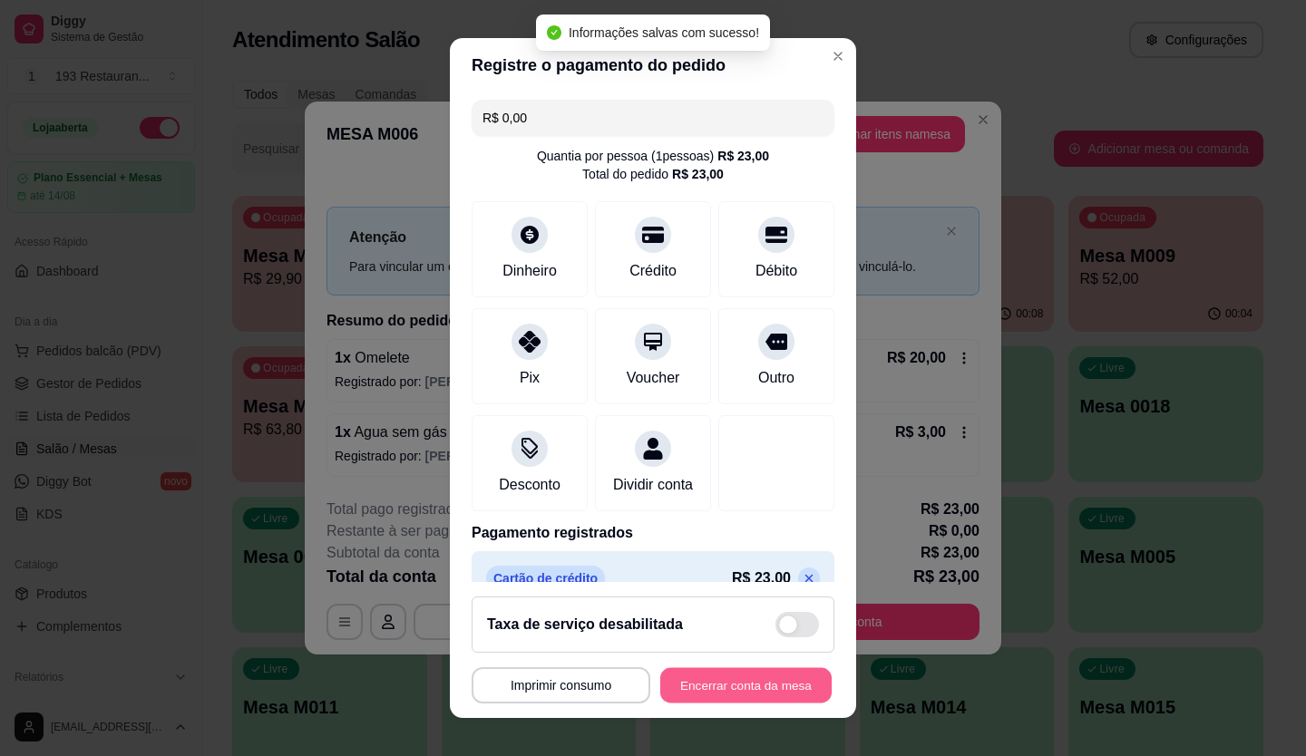
click at [738, 689] on button "Encerrar conta da mesa" at bounding box center [745, 685] width 171 height 35
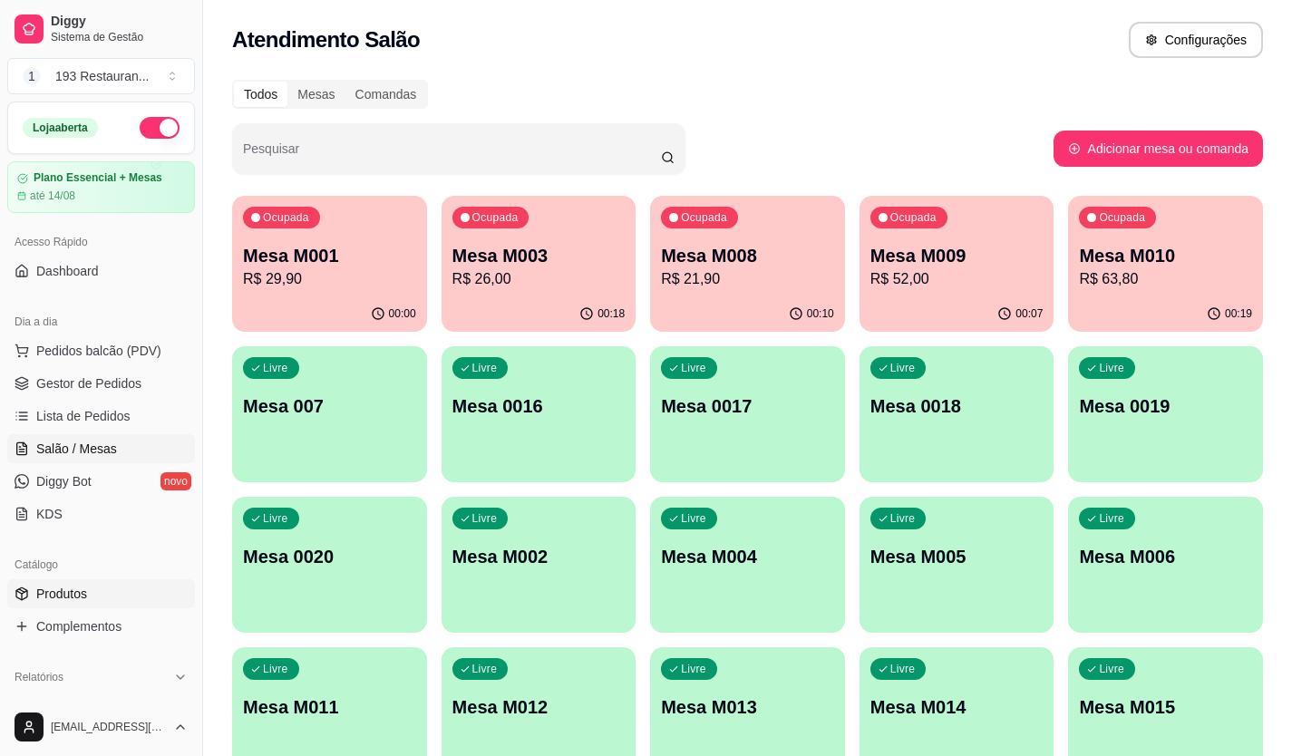
click at [98, 589] on link "Produtos" at bounding box center [101, 593] width 188 height 29
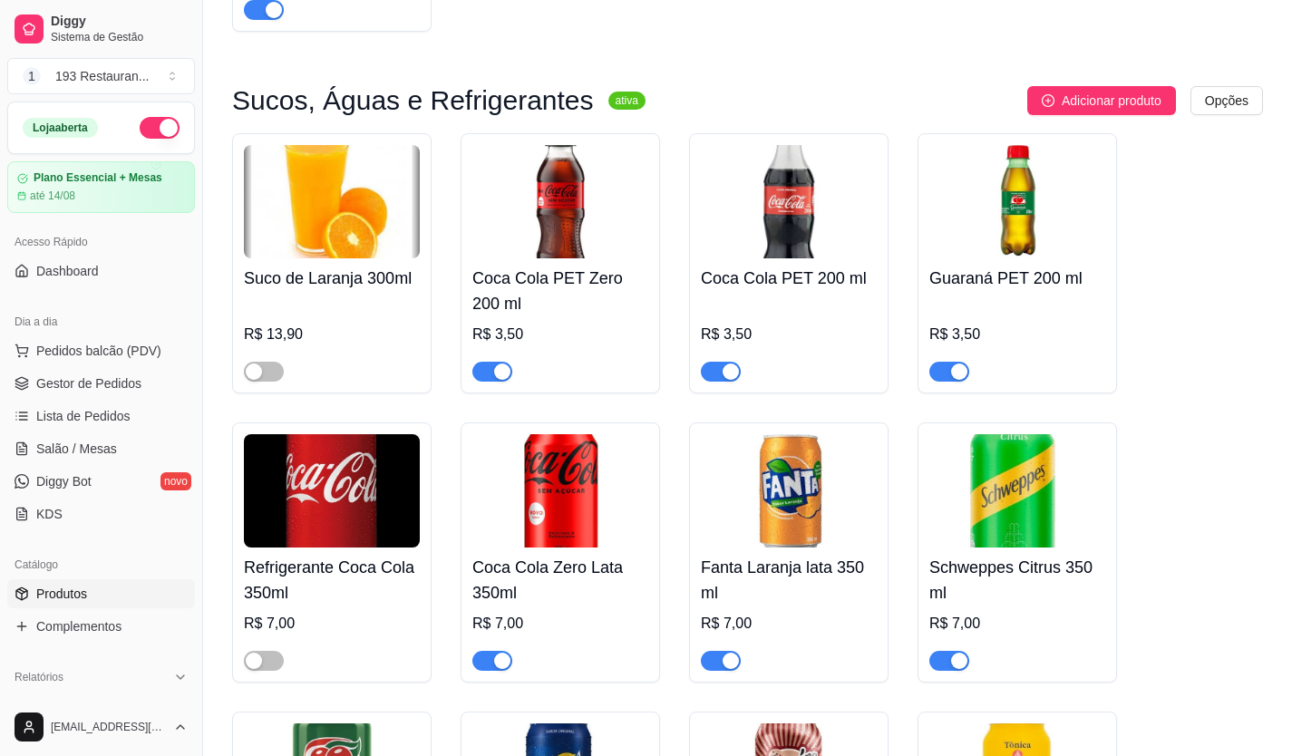
scroll to position [7164, 0]
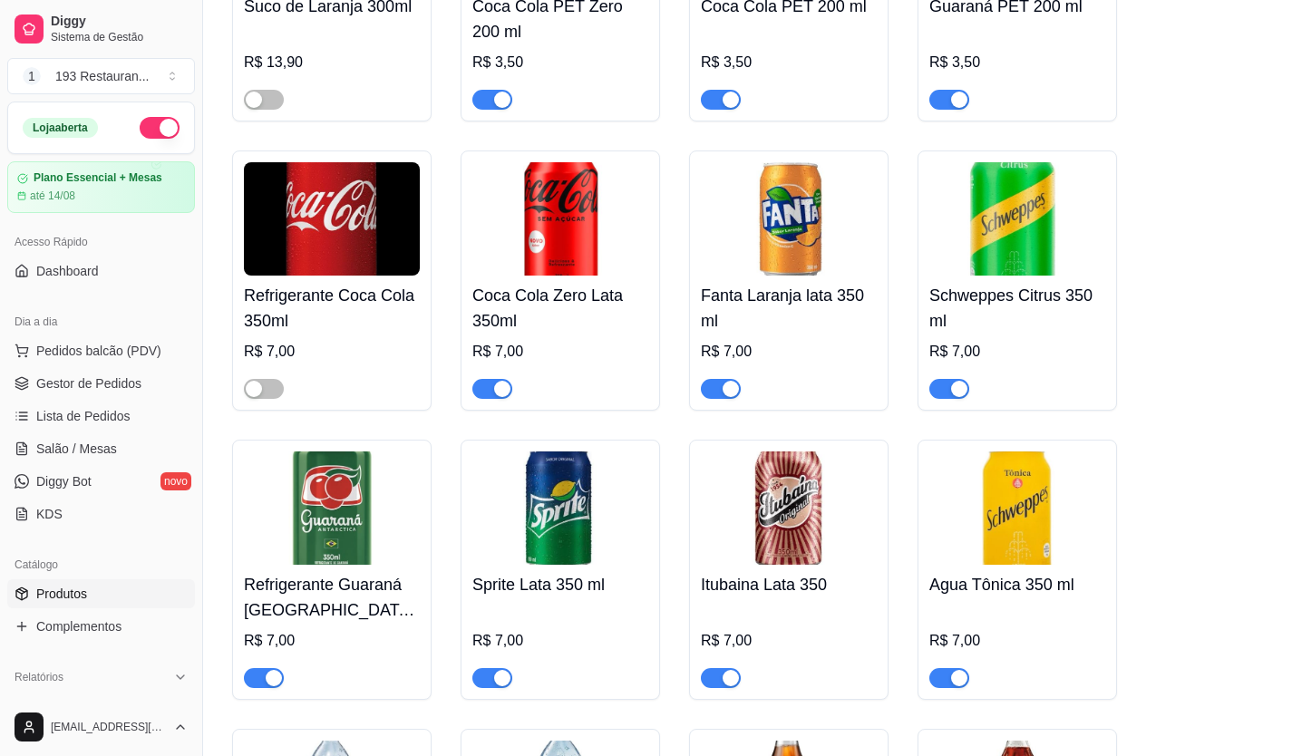
click at [504, 381] on div "button" at bounding box center [502, 389] width 16 height 16
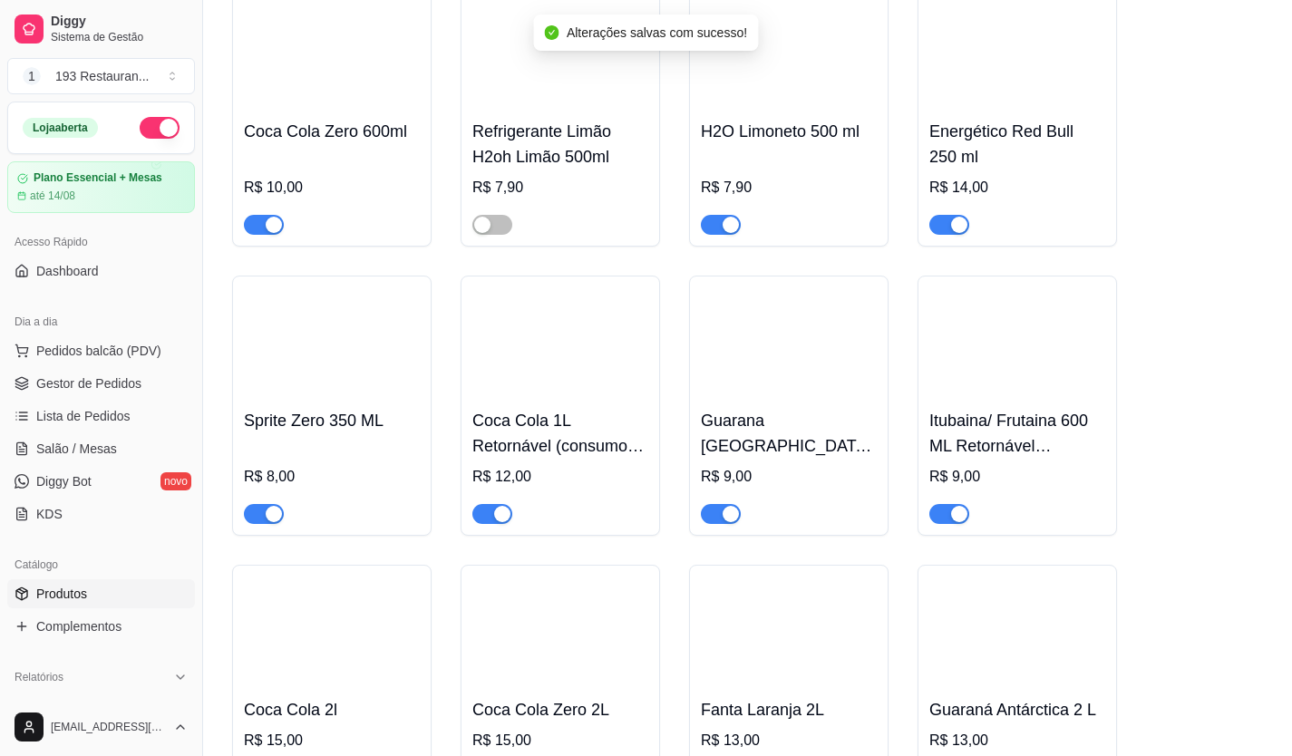
scroll to position [8524, 0]
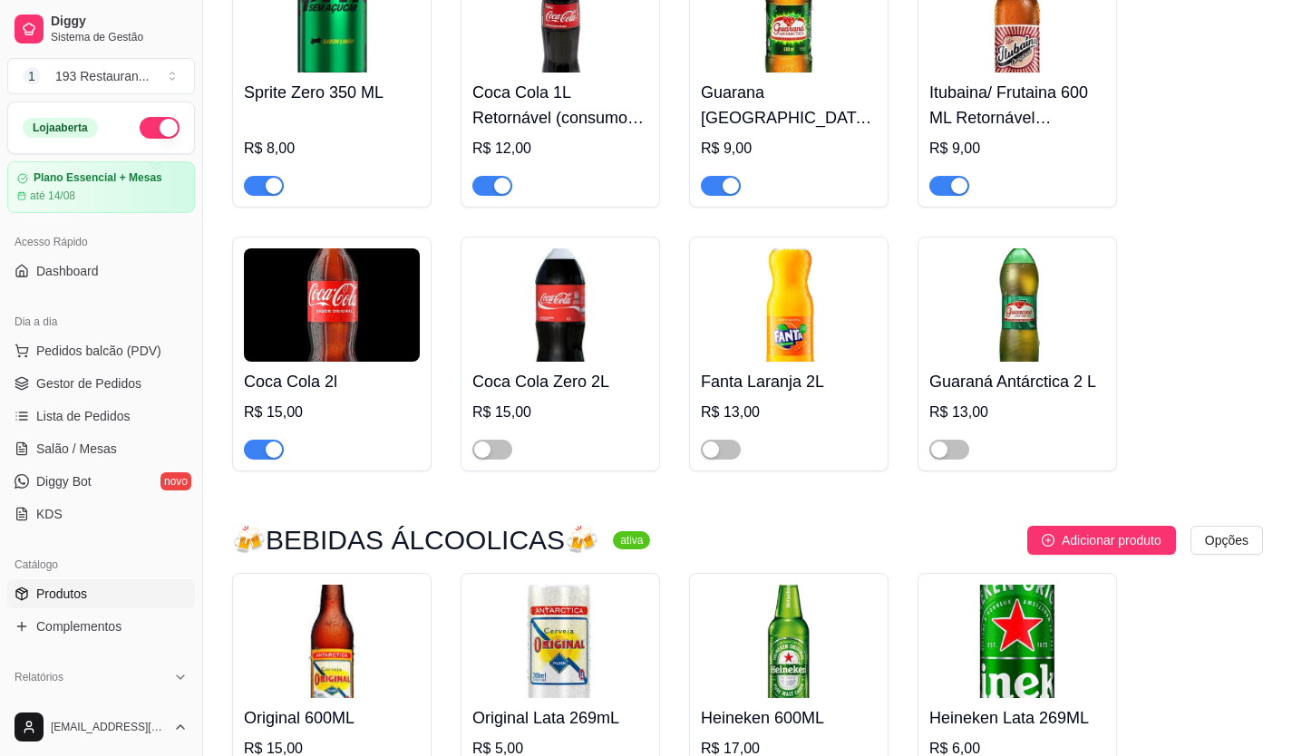
click at [276, 442] on div "button" at bounding box center [274, 450] width 16 height 16
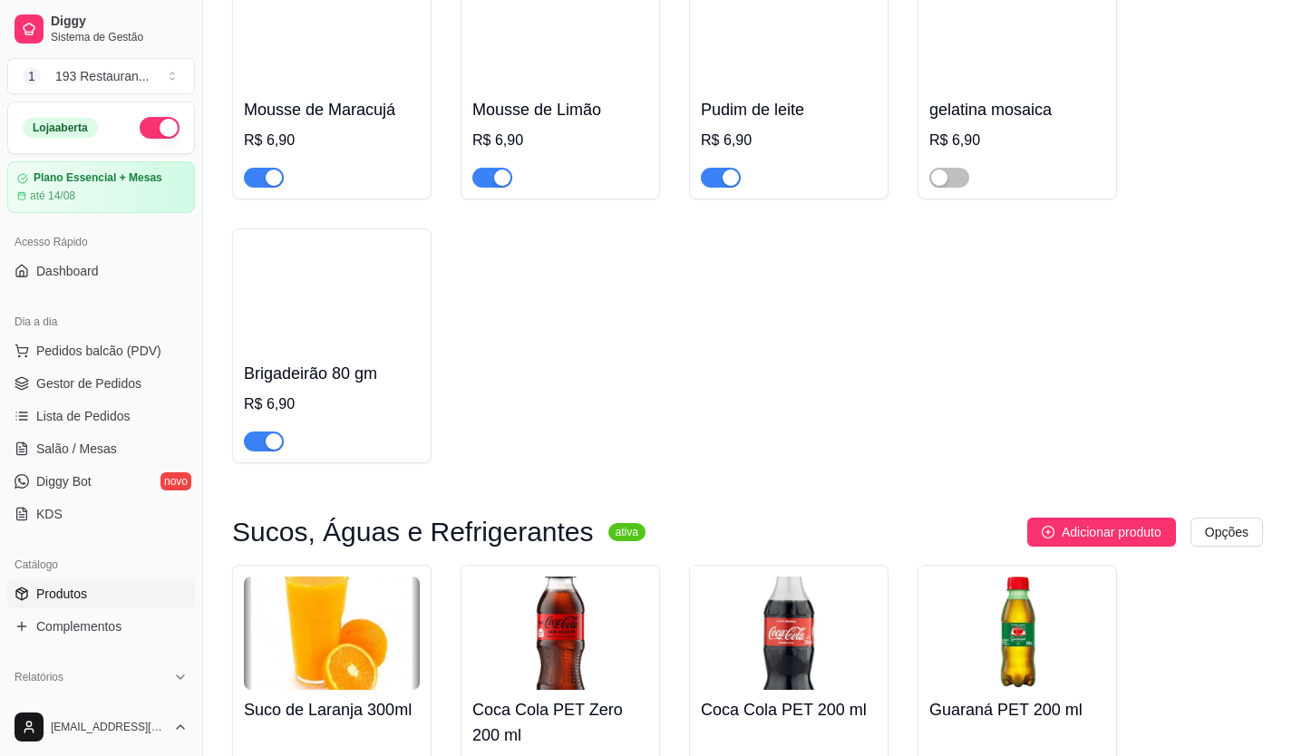
scroll to position [6492, 0]
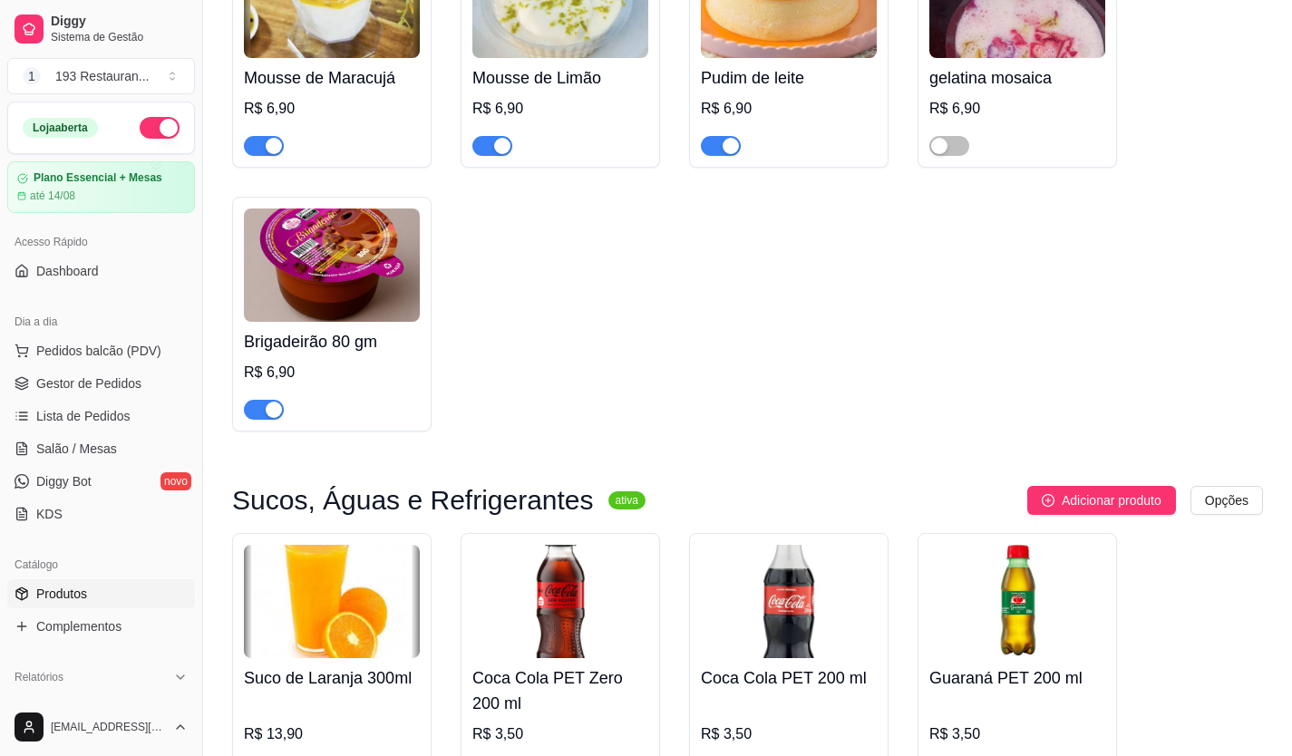
click at [383, 599] on img at bounding box center [332, 601] width 176 height 113
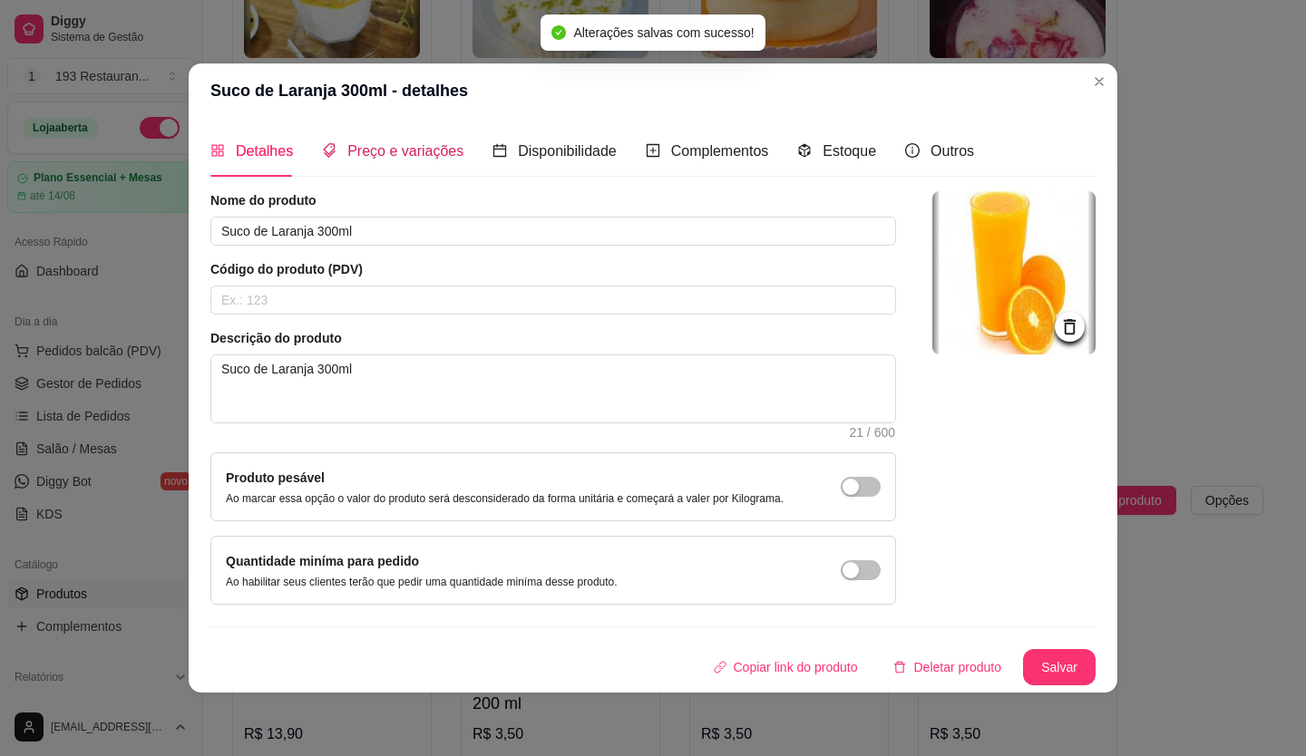
click at [416, 147] on span "Preço e variações" at bounding box center [405, 150] width 116 height 15
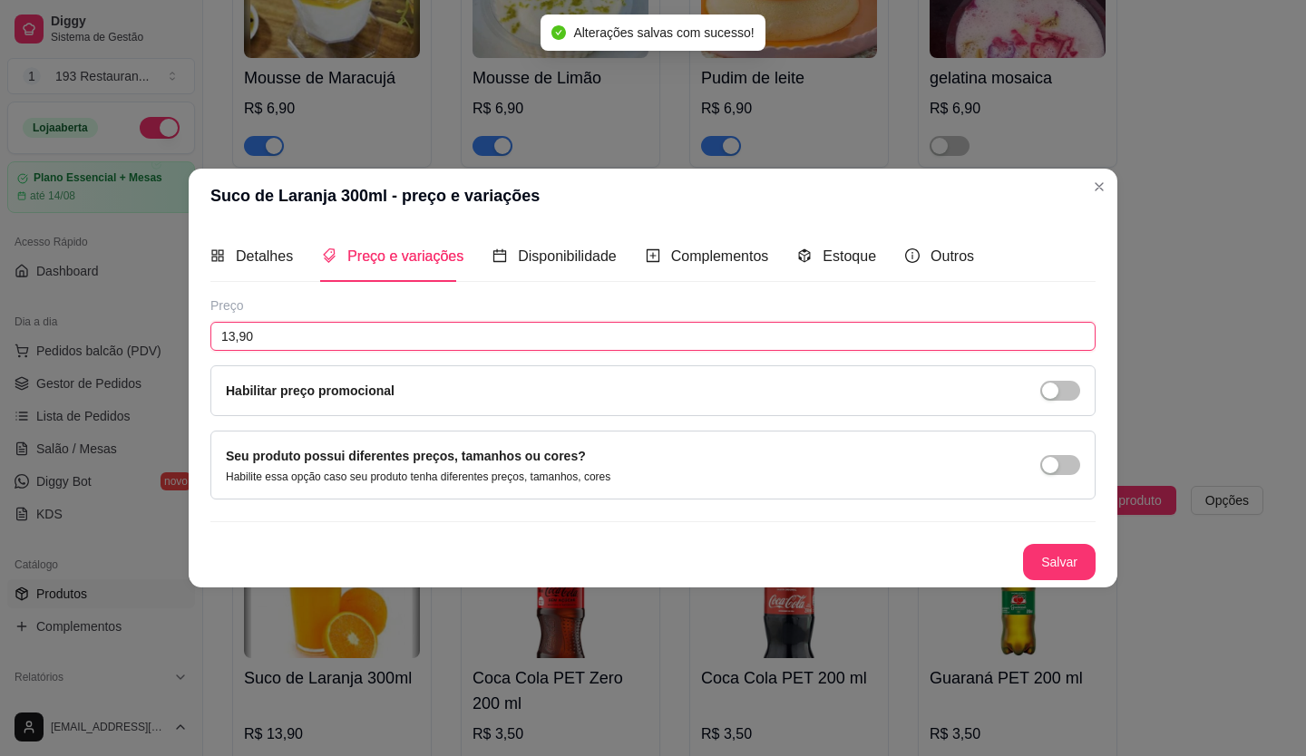
click at [368, 323] on input "13,90" at bounding box center [652, 336] width 885 height 29
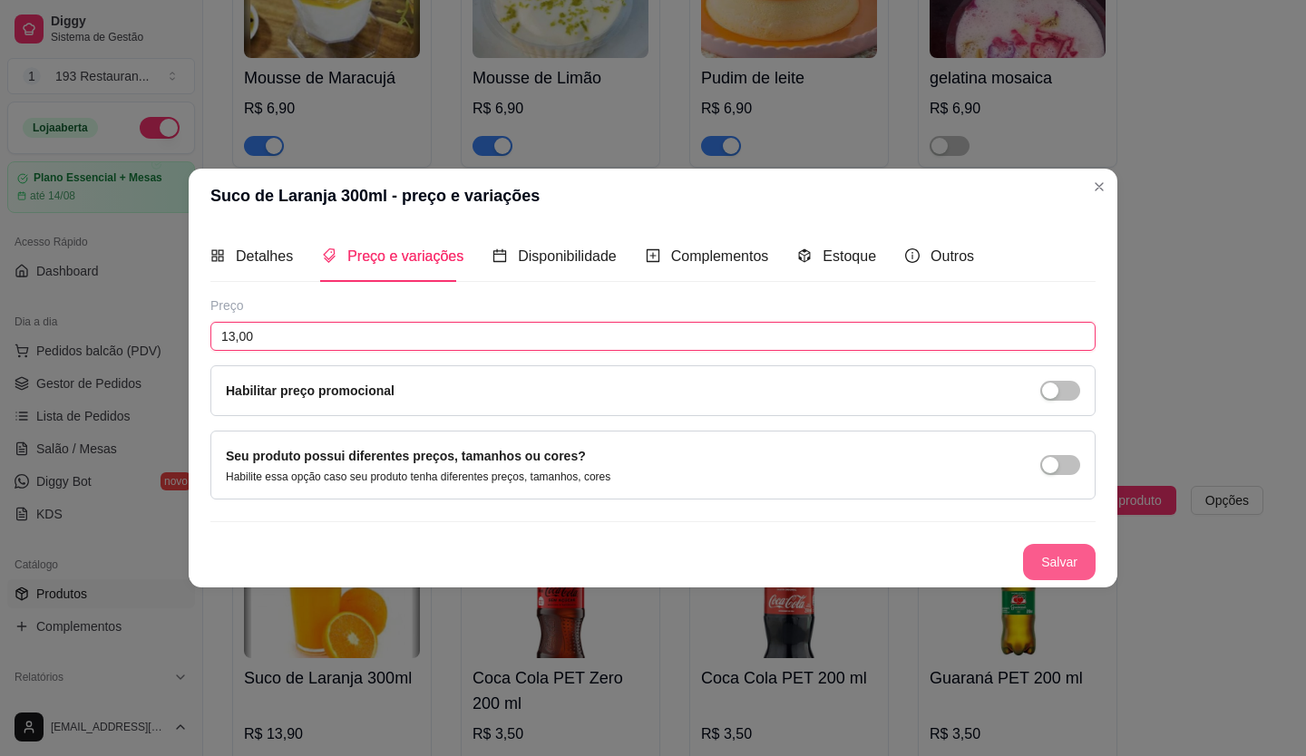
type input "13,00"
click at [1057, 576] on button "Salvar" at bounding box center [1059, 562] width 71 height 35
click at [1056, 560] on button "Salvar" at bounding box center [1059, 562] width 73 height 36
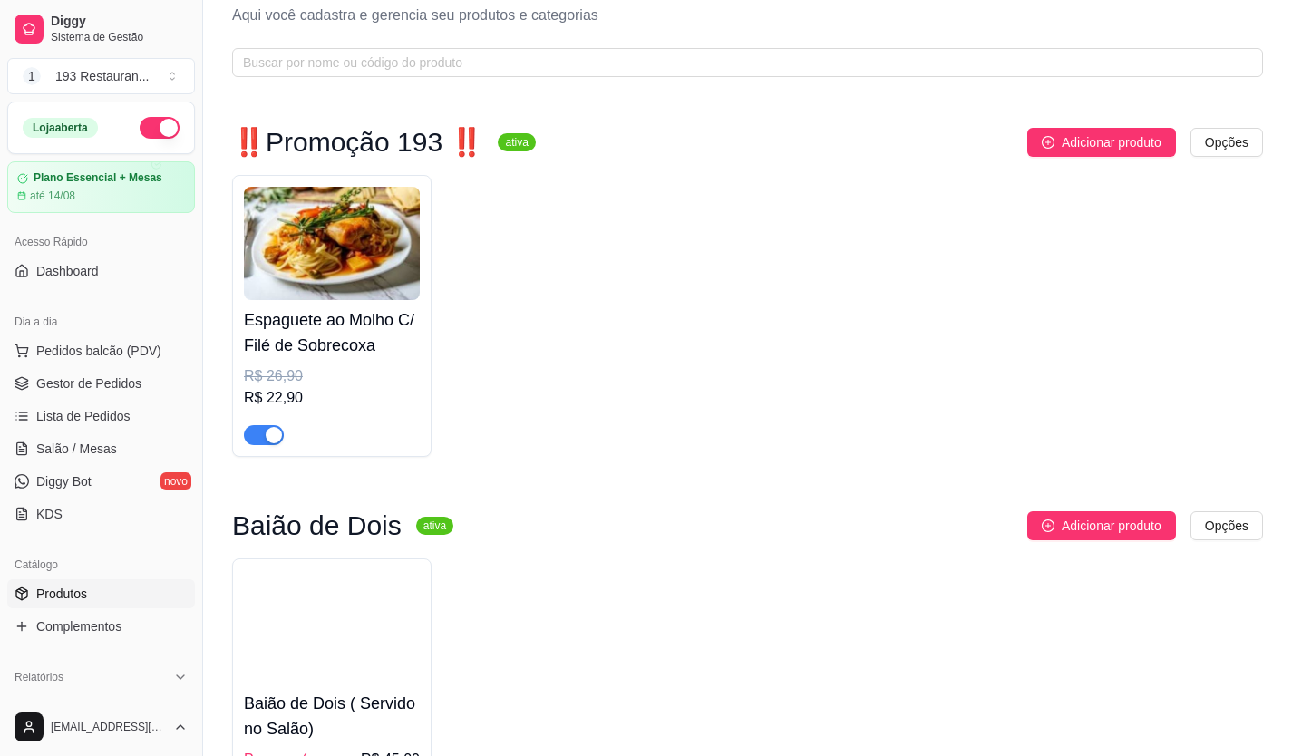
scroll to position [0, 0]
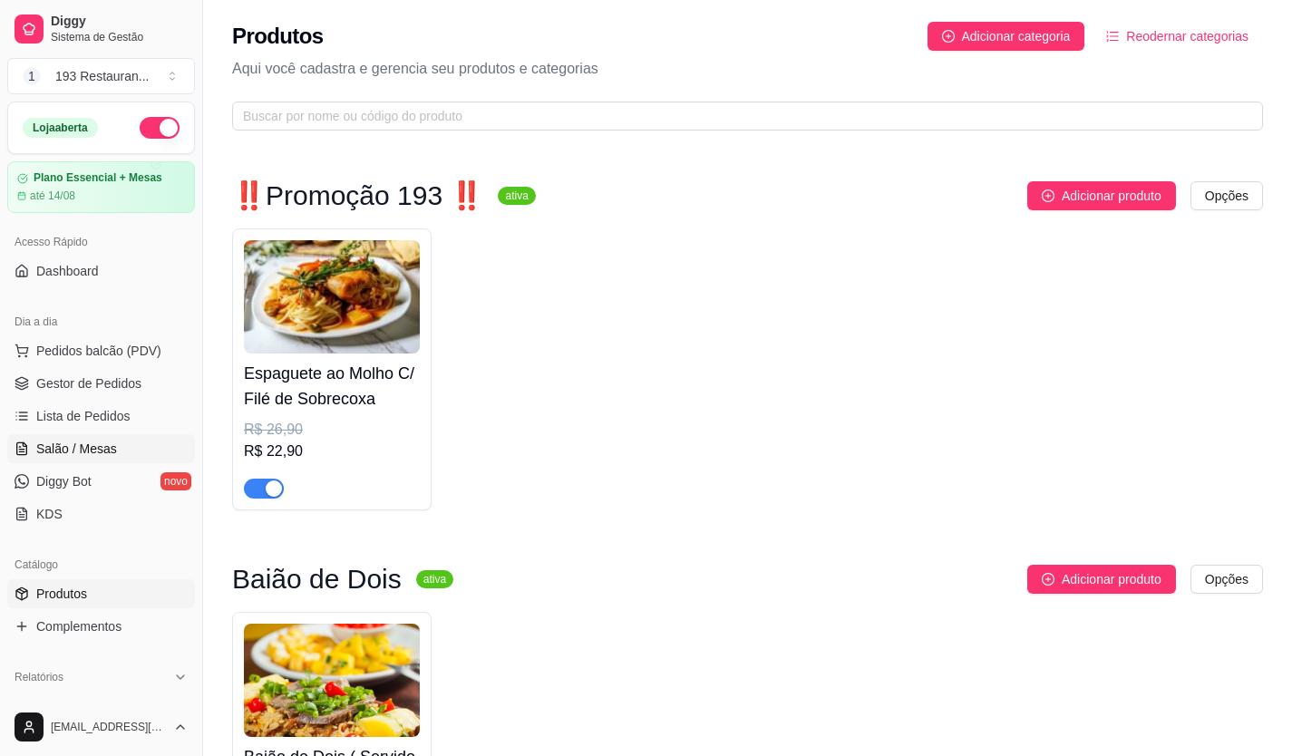
click at [90, 454] on span "Salão / Mesas" at bounding box center [76, 449] width 81 height 18
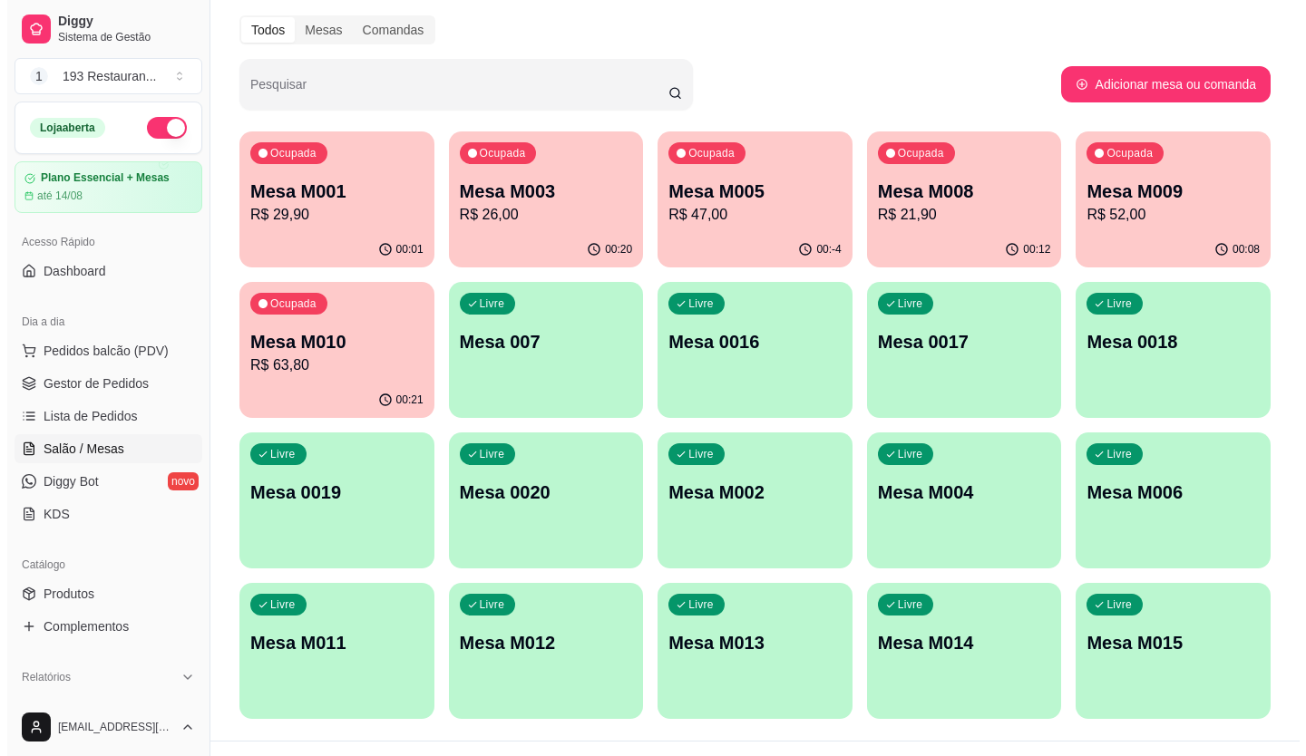
scroll to position [101, 0]
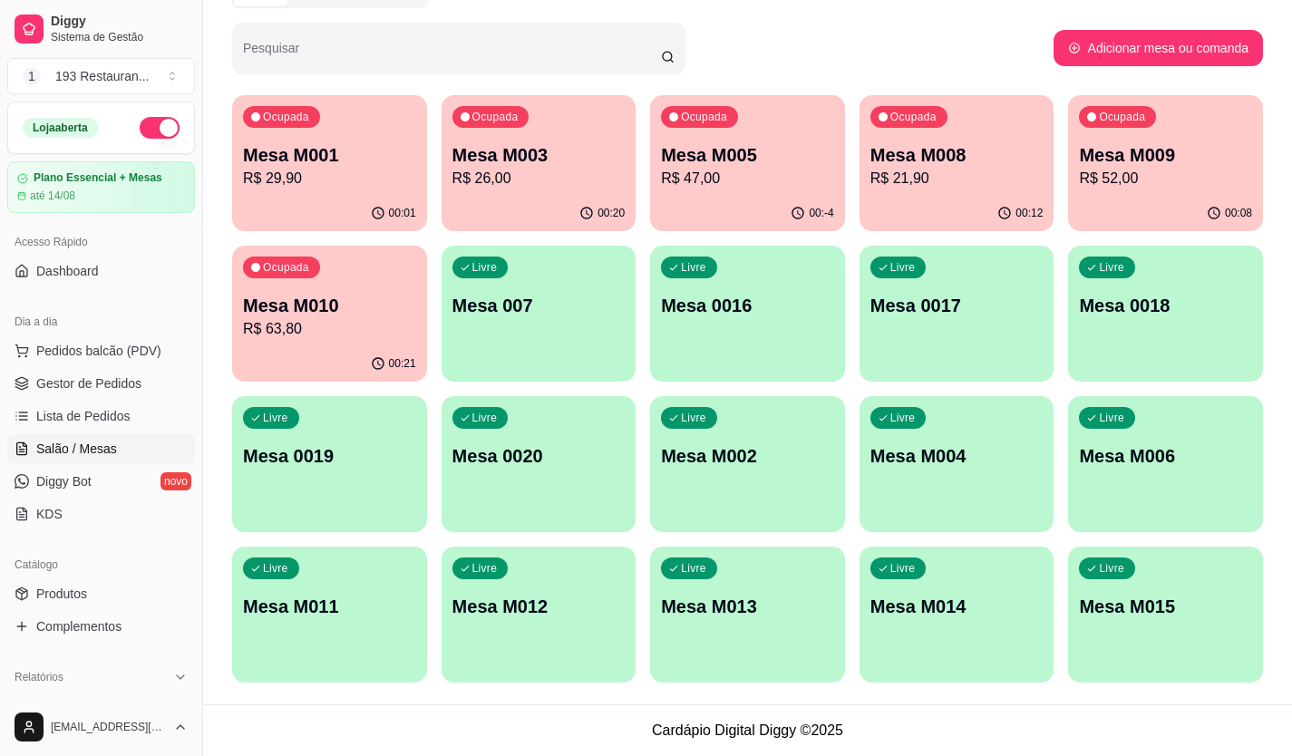
click at [369, 334] on p "R$ 63,80" at bounding box center [329, 329] width 173 height 22
click at [356, 320] on p "R$ 63,80" at bounding box center [330, 328] width 168 height 21
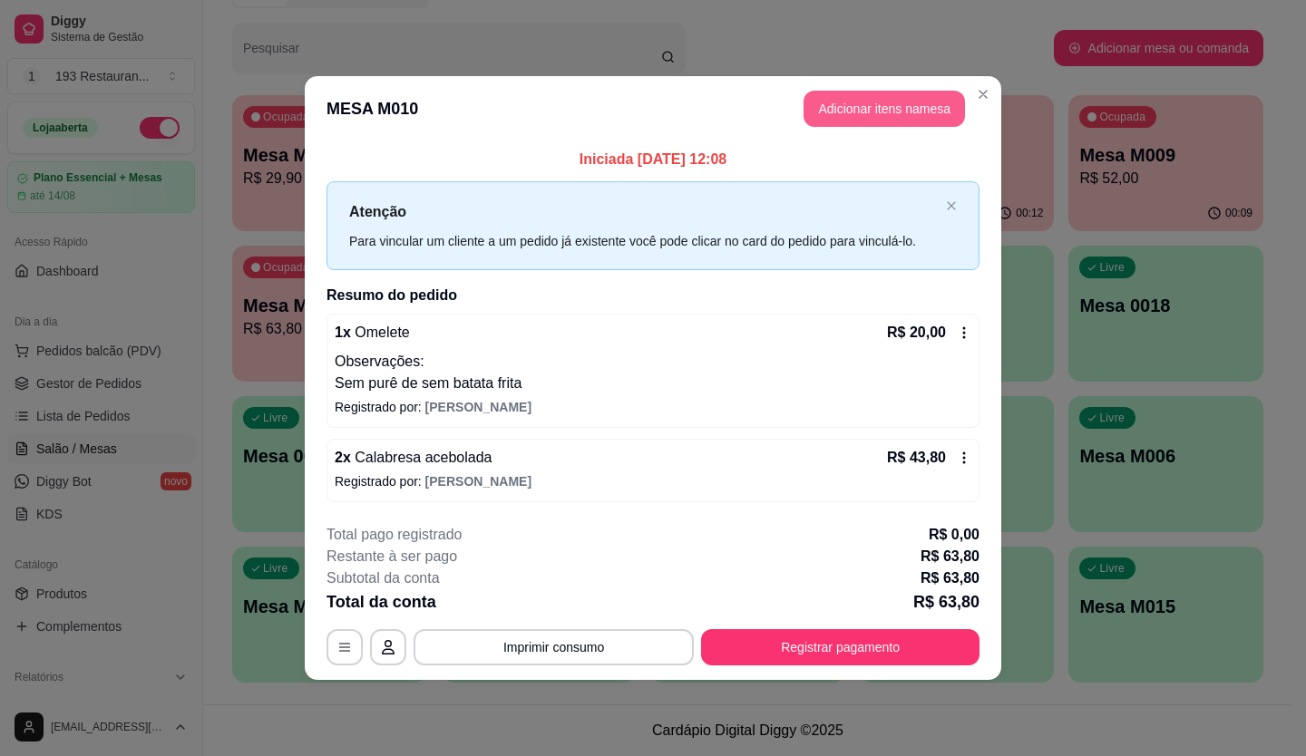
click at [907, 112] on button "Adicionar itens na mesa" at bounding box center [883, 109] width 161 height 36
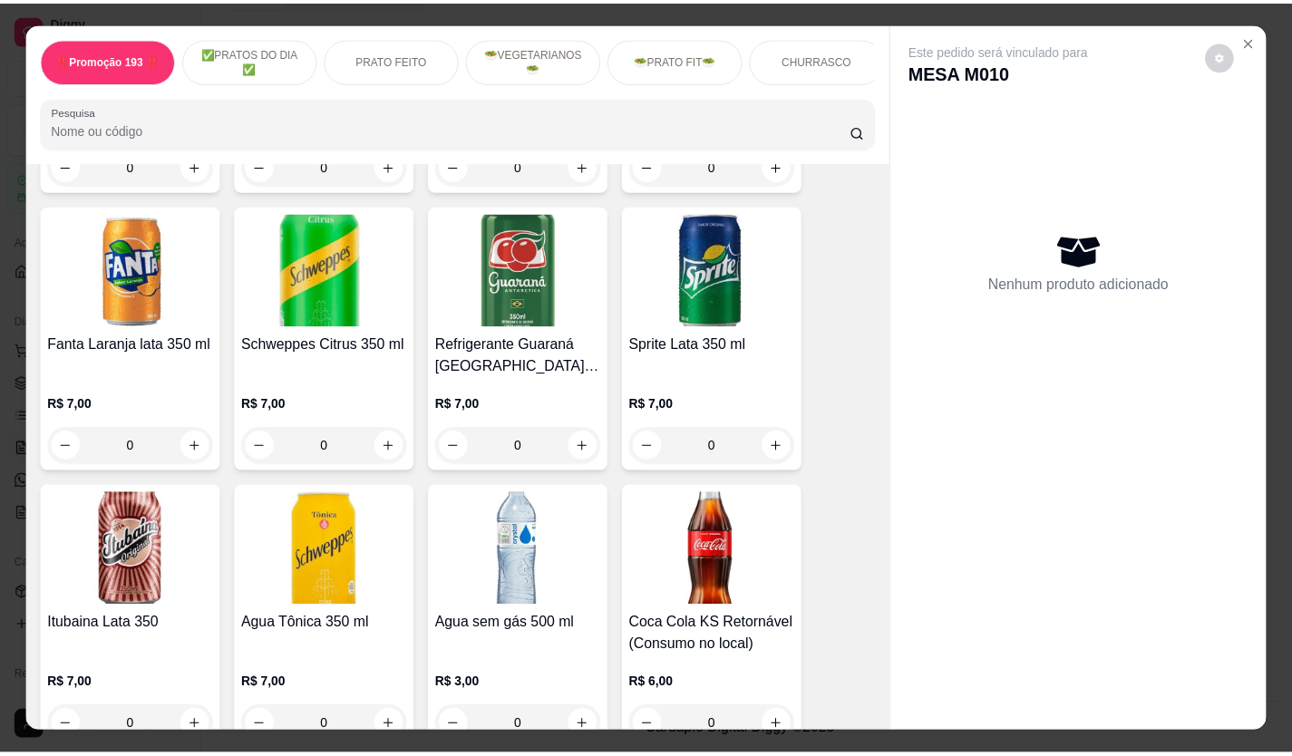
scroll to position [4897, 0]
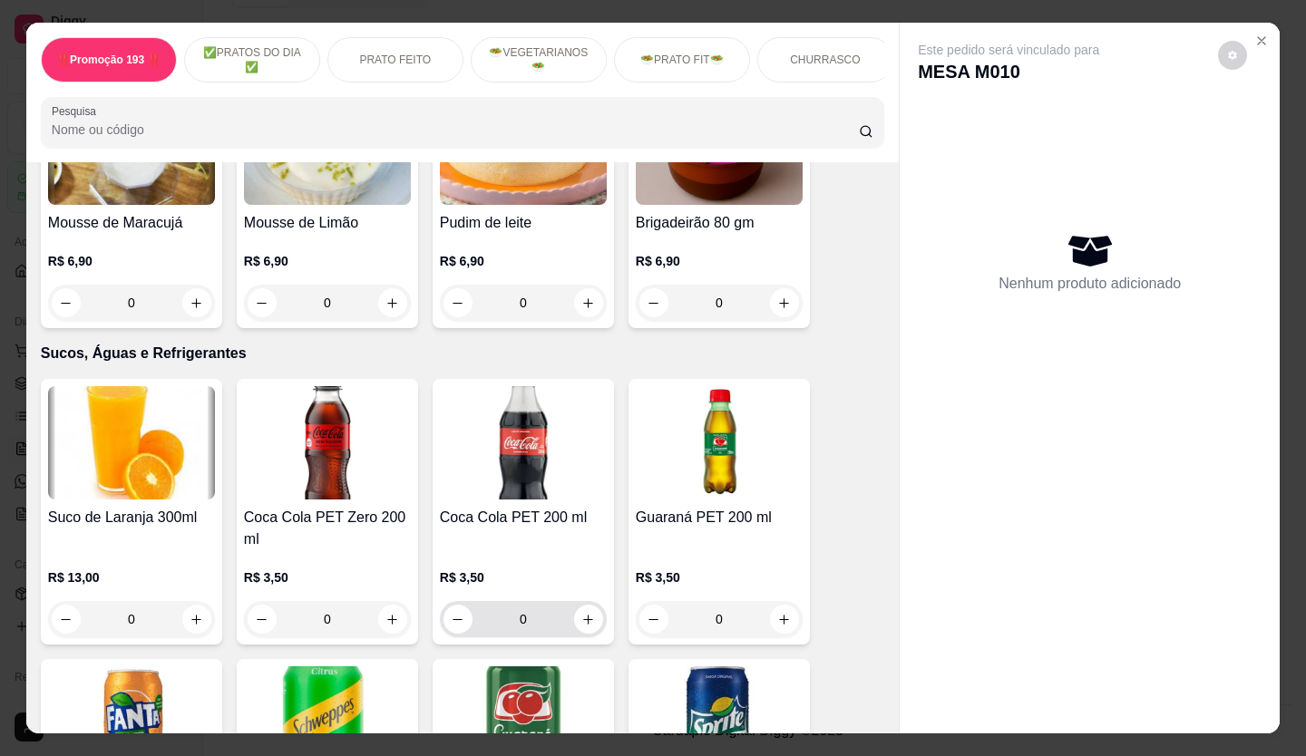
click at [581, 613] on icon "increase-product-quantity" at bounding box center [588, 620] width 14 height 14
type input "2"
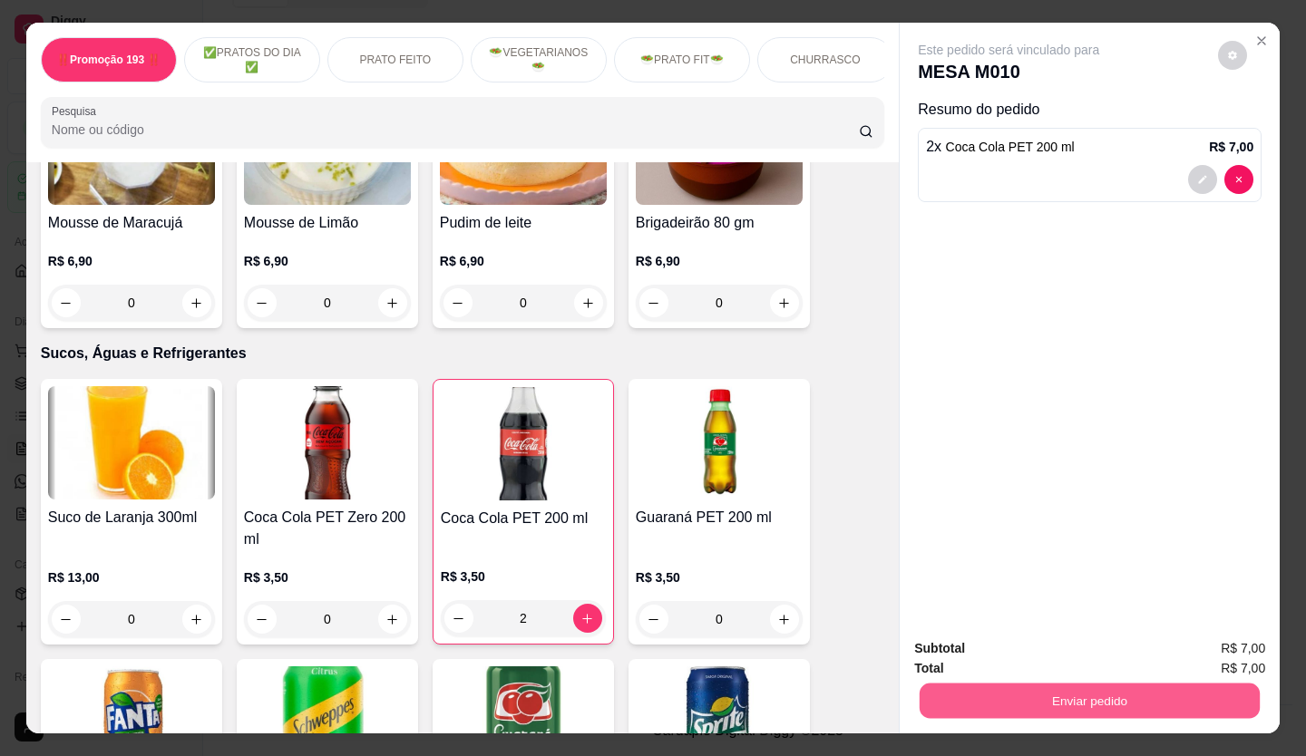
click at [984, 690] on button "Enviar pedido" at bounding box center [1089, 701] width 340 height 35
click at [1006, 661] on button "Não registrar e enviar pedido" at bounding box center [1029, 649] width 189 height 34
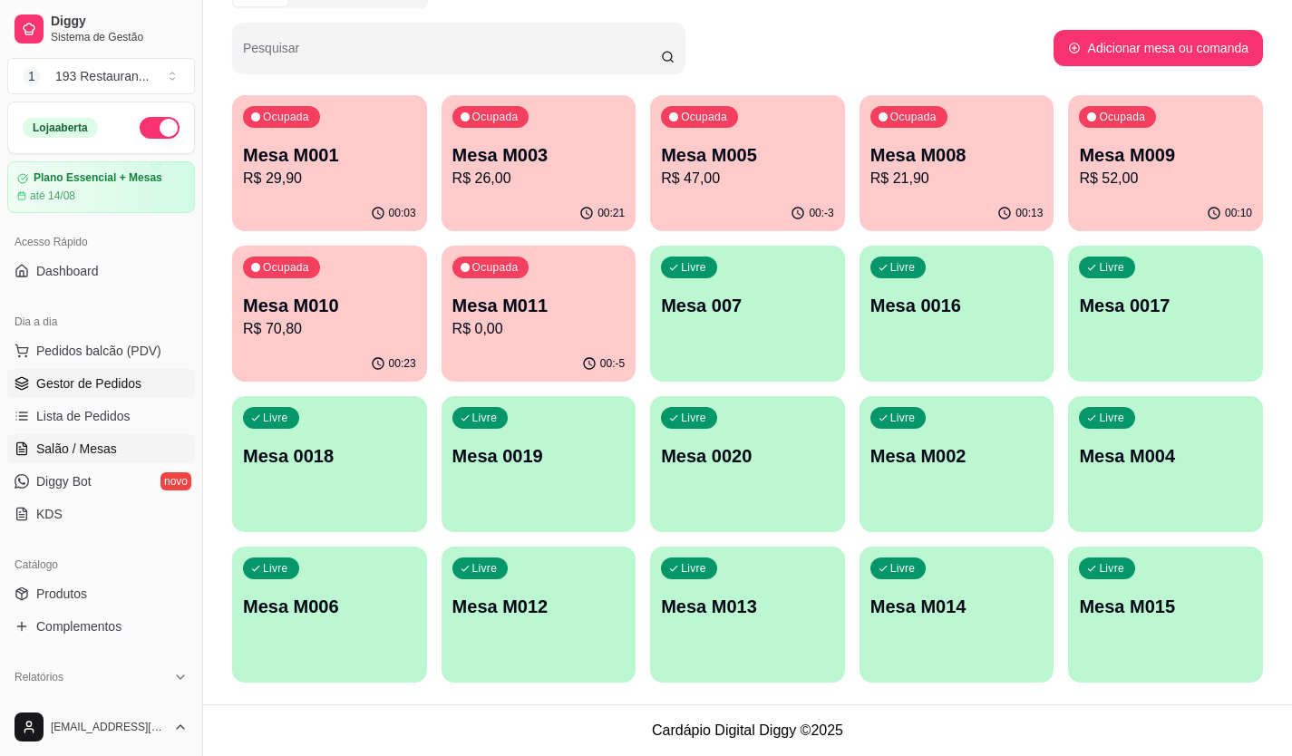
click at [90, 386] on span "Gestor de Pedidos" at bounding box center [88, 384] width 105 height 18
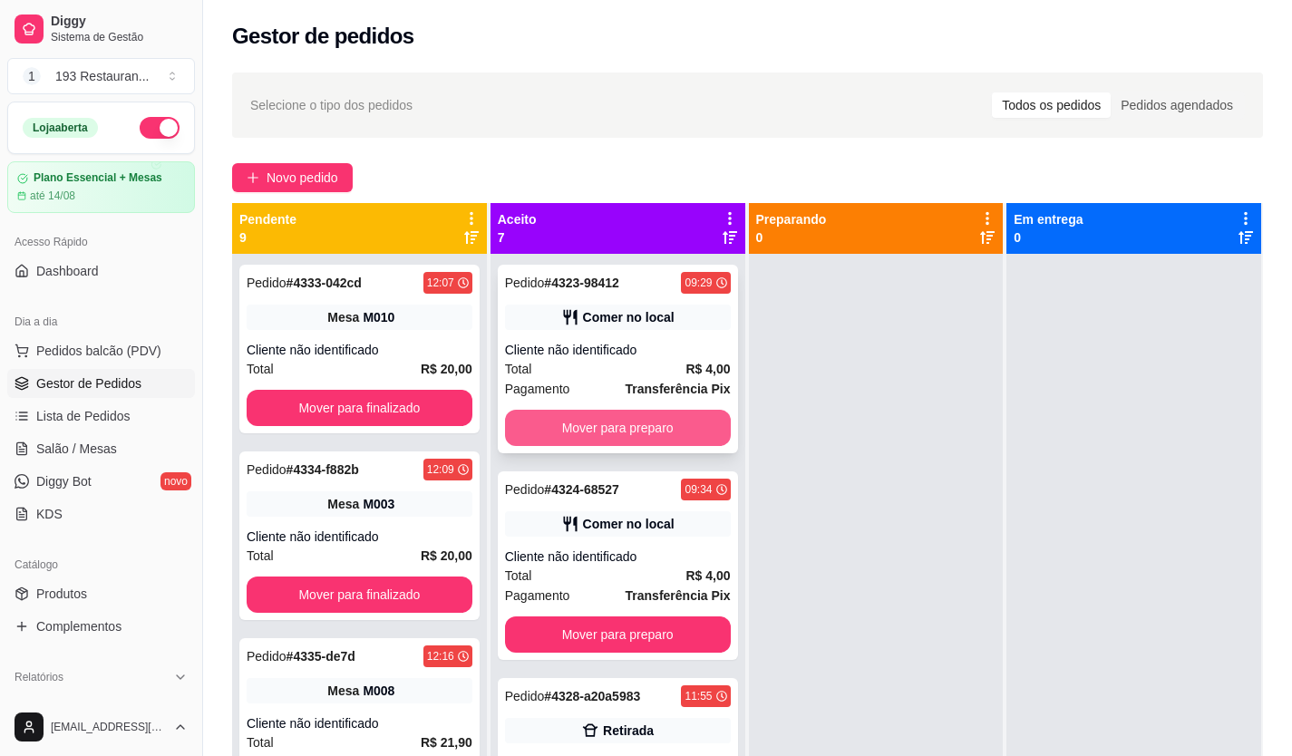
click at [595, 437] on button "Mover para preparo" at bounding box center [618, 428] width 226 height 36
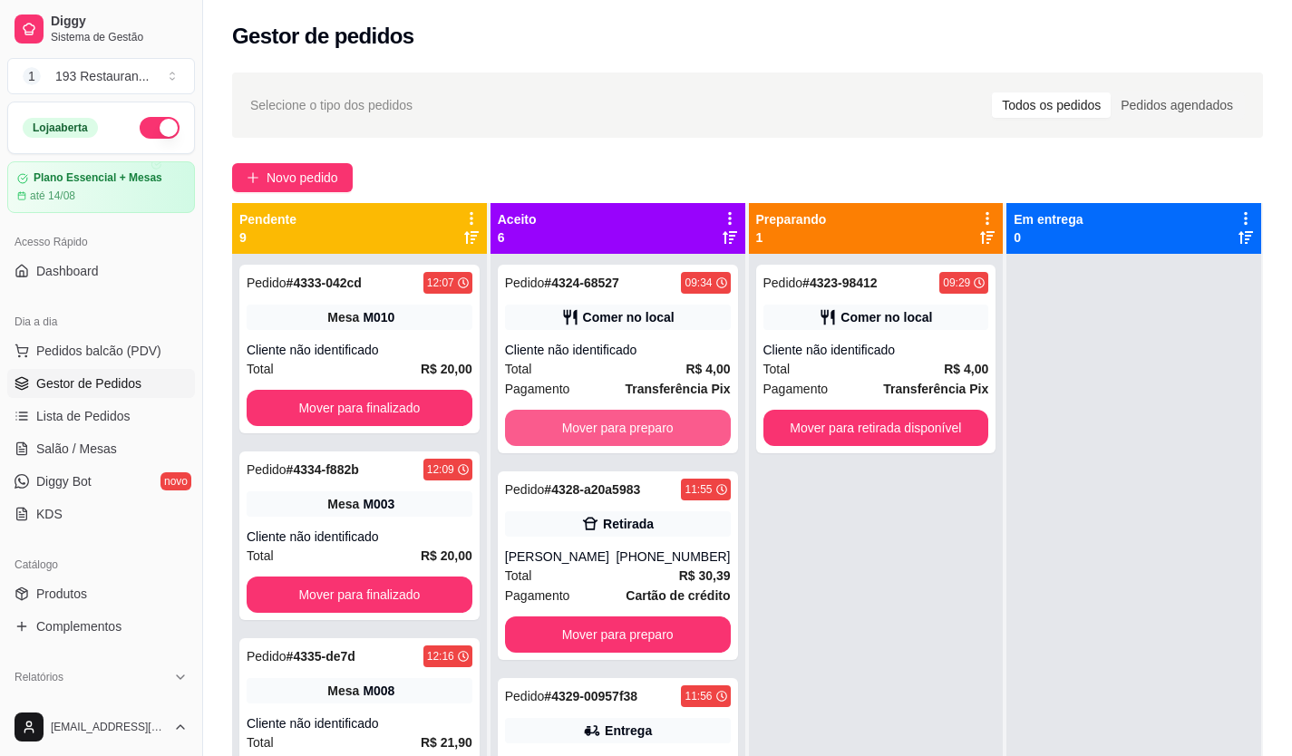
click at [598, 437] on button "Mover para preparo" at bounding box center [618, 428] width 226 height 36
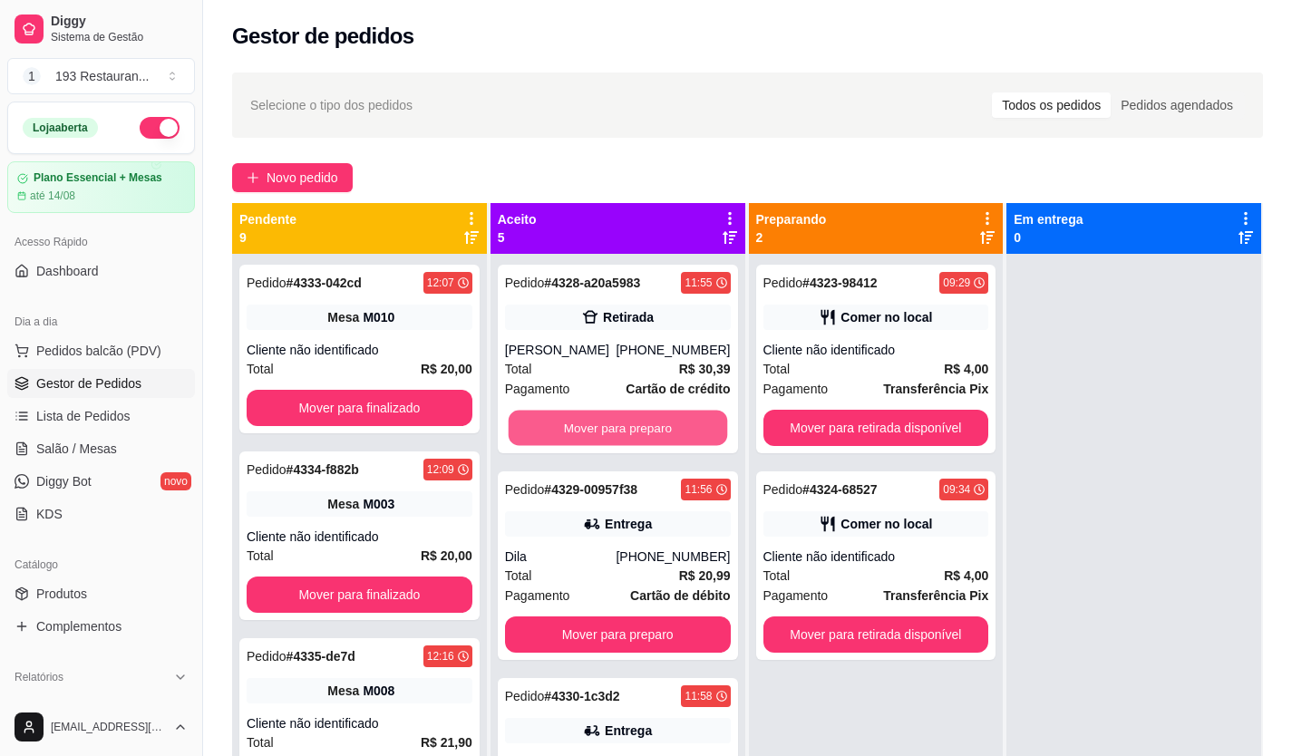
click at [598, 437] on button "Mover para preparo" at bounding box center [617, 428] width 219 height 35
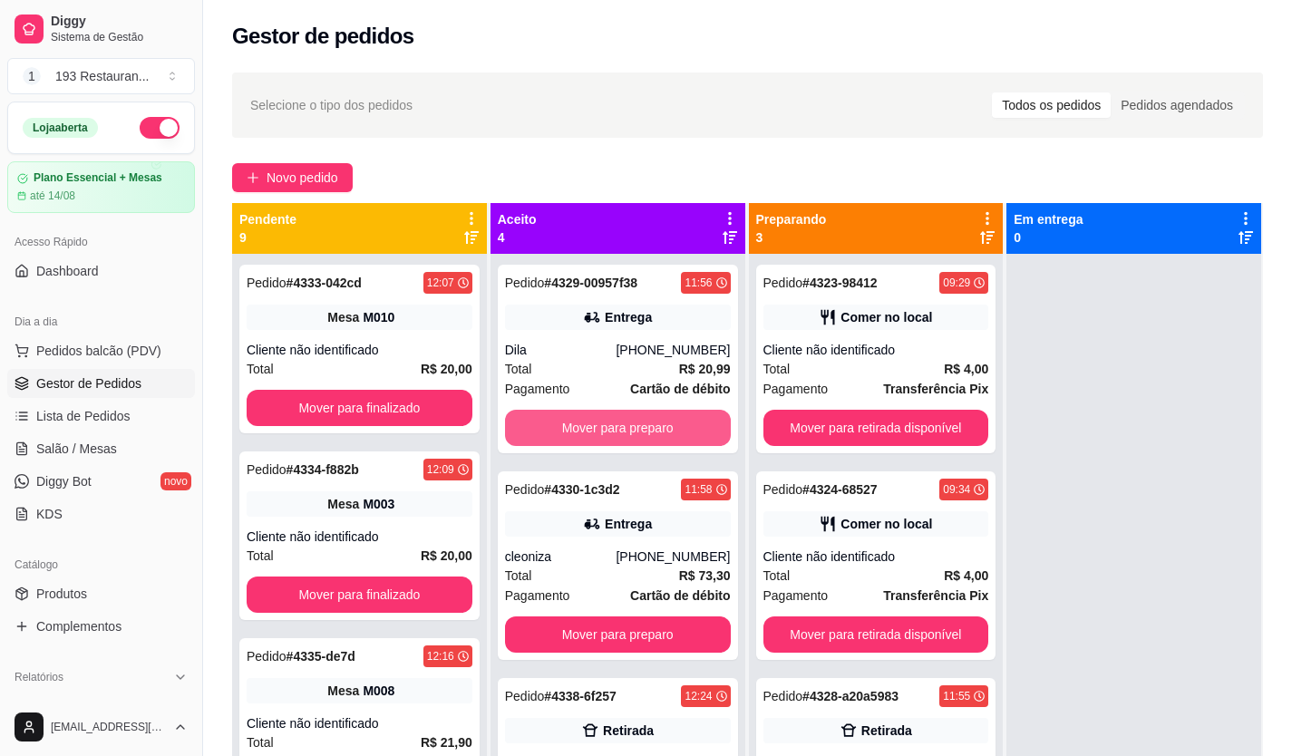
click at [598, 437] on button "Mover para preparo" at bounding box center [618, 428] width 226 height 36
click at [598, 437] on button "Mover para preparo" at bounding box center [617, 428] width 219 height 35
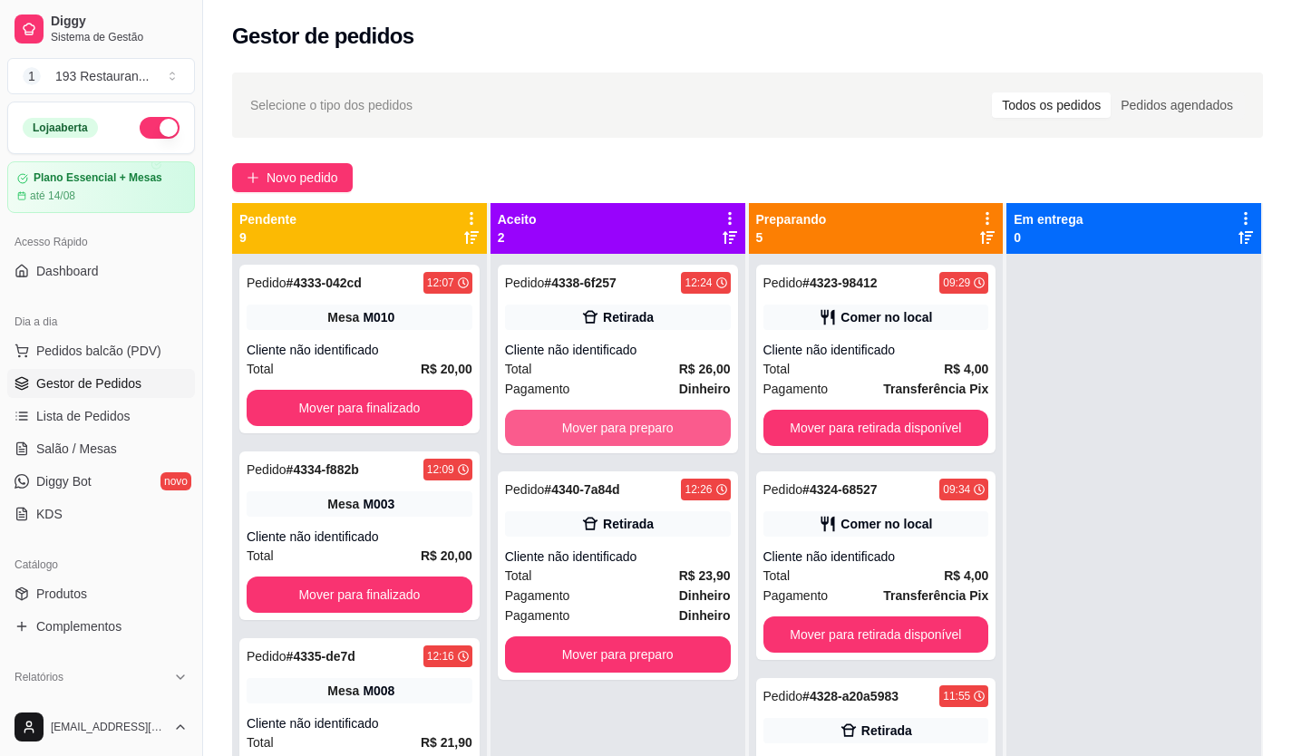
click at [598, 437] on button "Mover para preparo" at bounding box center [618, 428] width 226 height 36
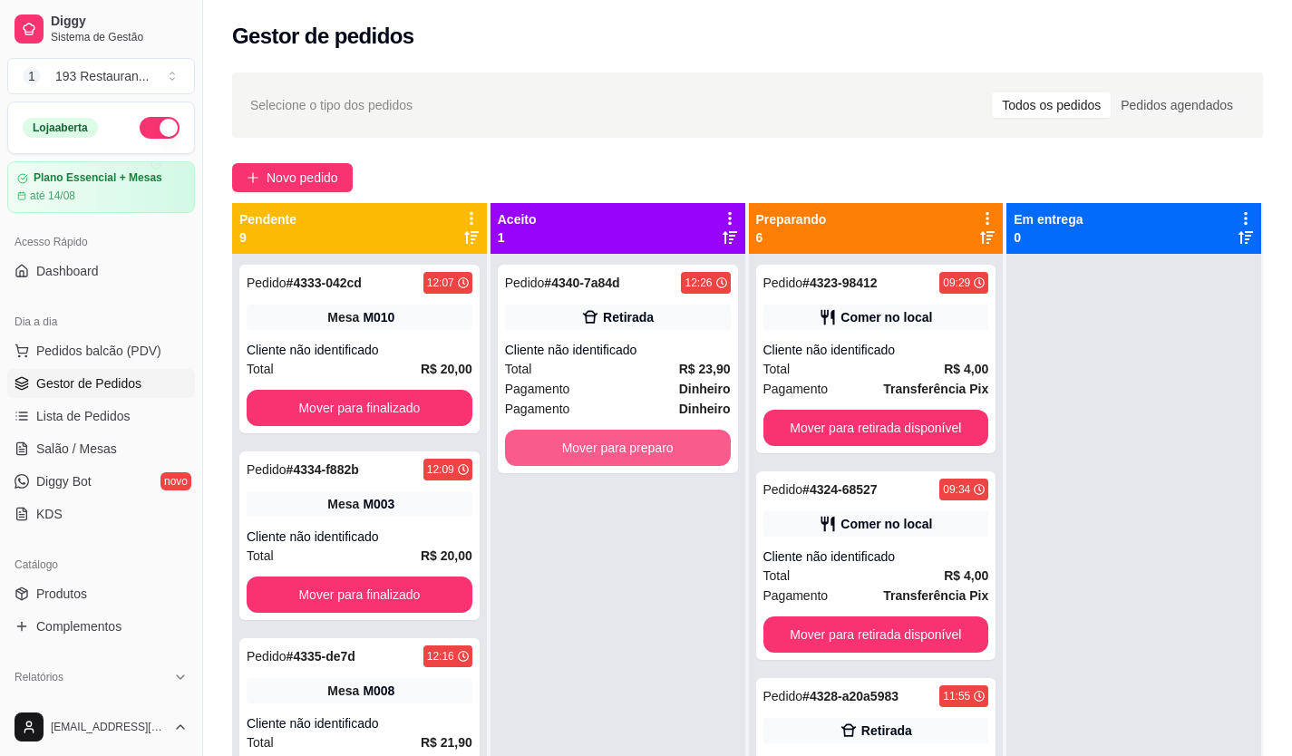
click at [598, 437] on button "Mover para preparo" at bounding box center [618, 448] width 226 height 36
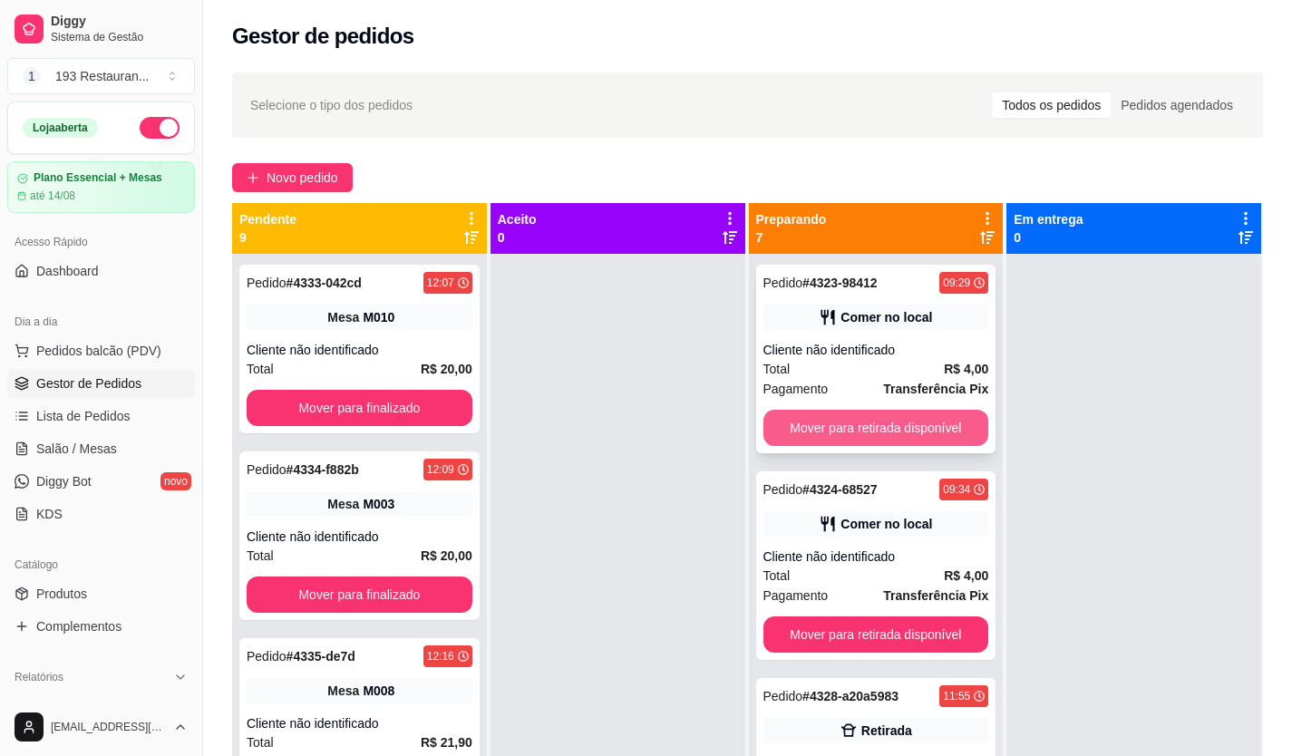
click at [805, 419] on button "Mover para retirada disponível" at bounding box center [877, 428] width 226 height 36
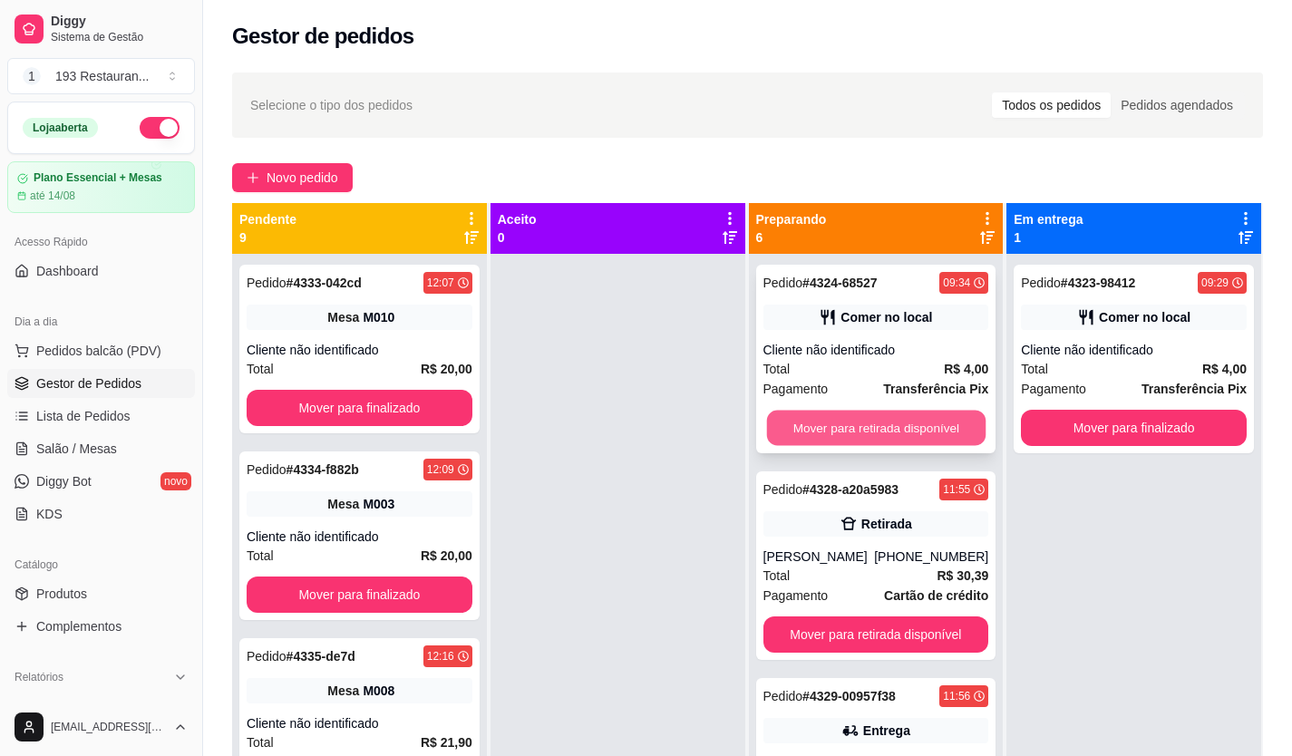
click at [862, 426] on button "Mover para retirada disponível" at bounding box center [875, 428] width 219 height 35
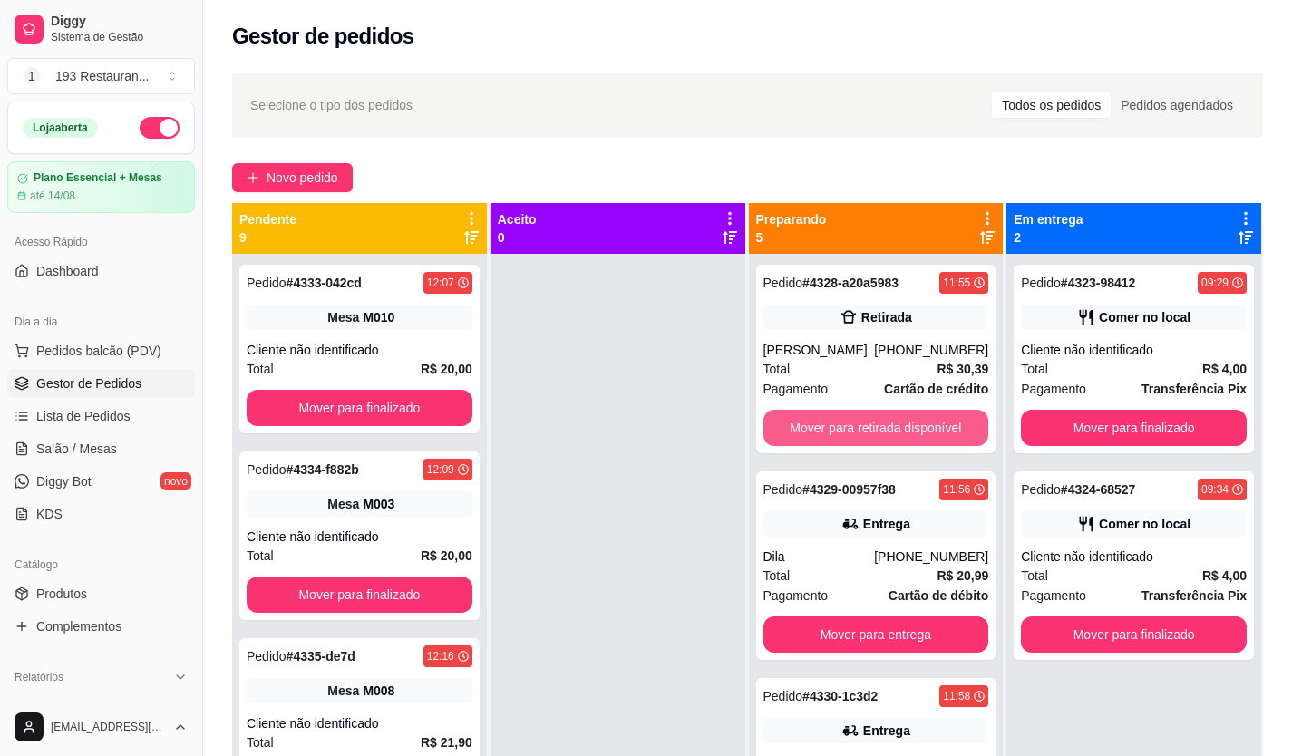
click at [862, 426] on button "Mover para retirada disponível" at bounding box center [877, 428] width 226 height 36
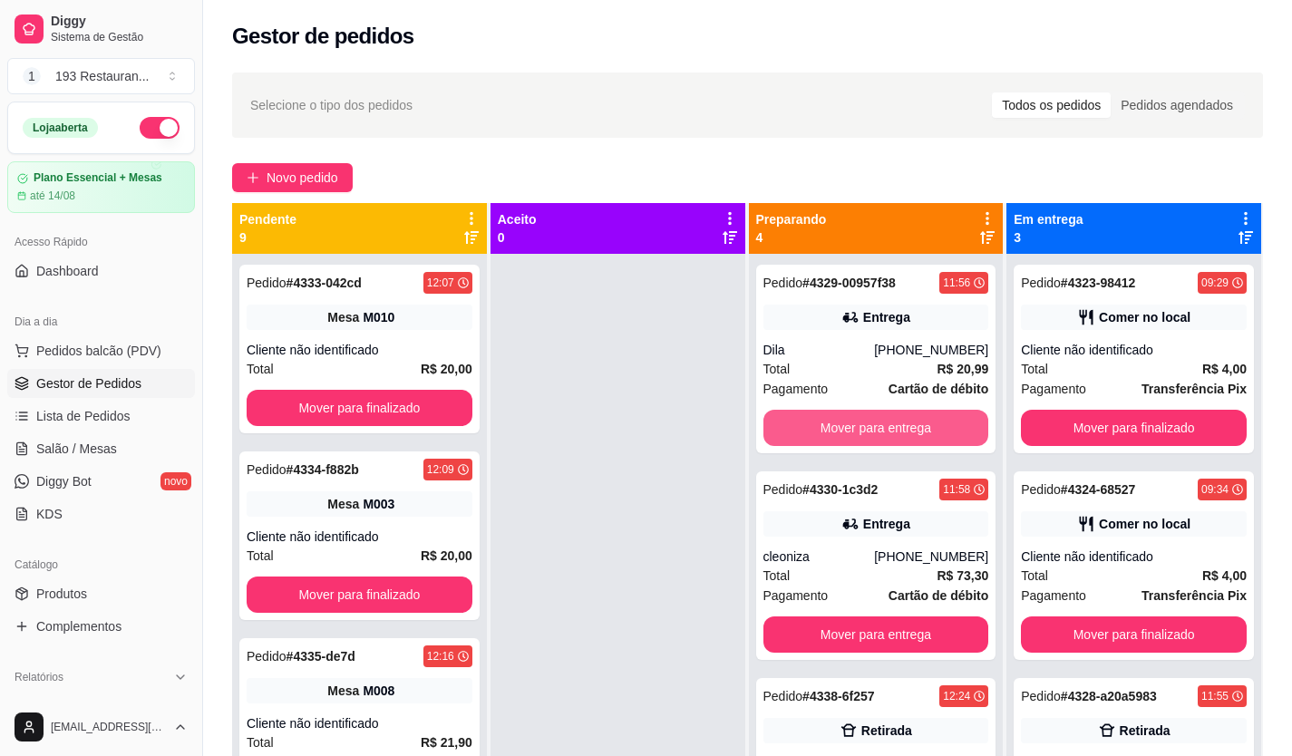
click at [862, 425] on button "Mover para entrega" at bounding box center [877, 428] width 226 height 36
click at [862, 425] on button "Mover para entrega" at bounding box center [875, 428] width 219 height 35
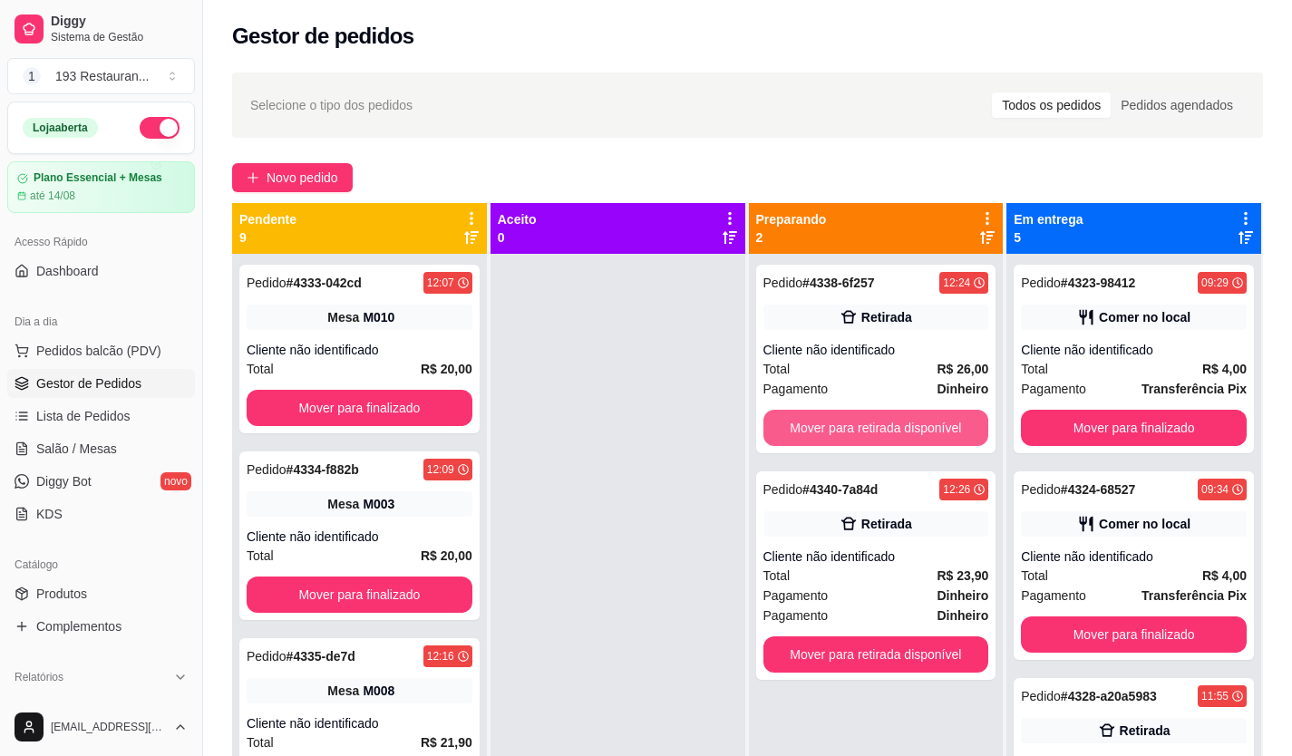
click at [862, 425] on button "Mover para retirada disponível" at bounding box center [877, 428] width 226 height 36
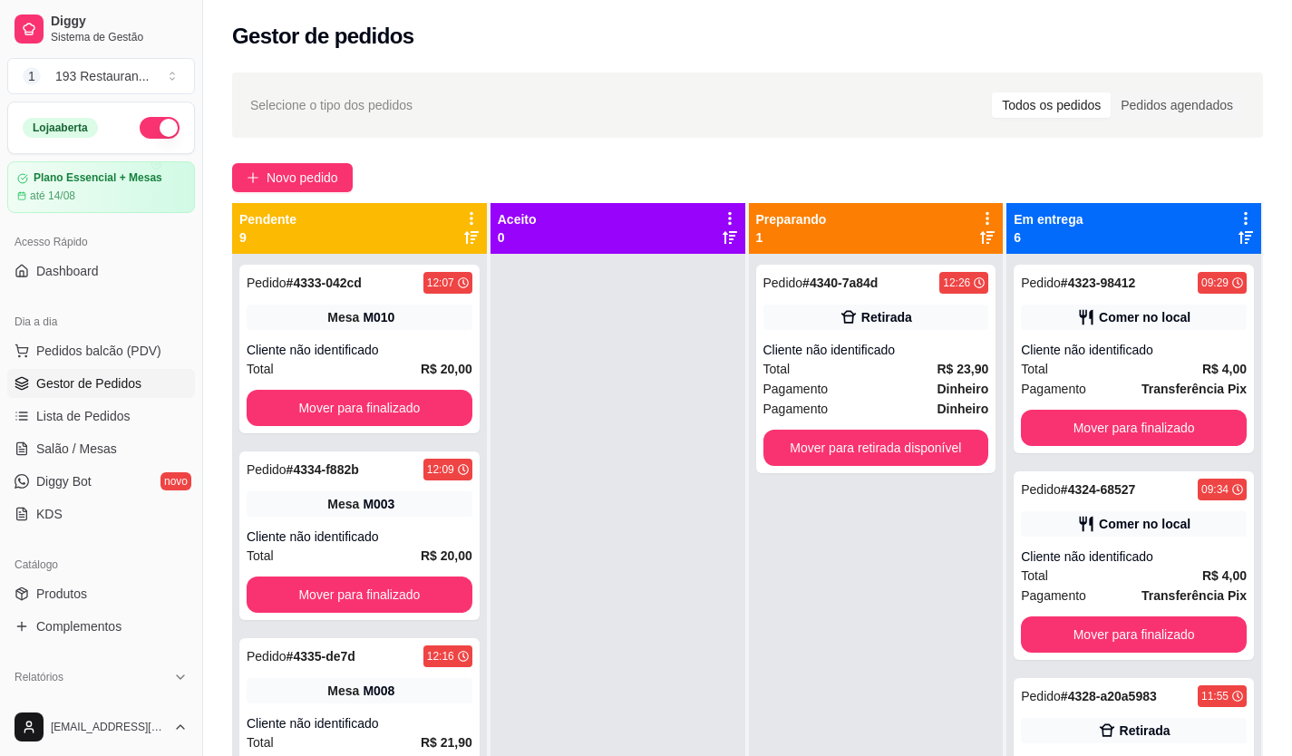
click at [862, 425] on div "Pedido # 4340-7a84d 12:26 Retirada Cliente não identificado Total R$ 23,90 Paga…" at bounding box center [876, 369] width 240 height 209
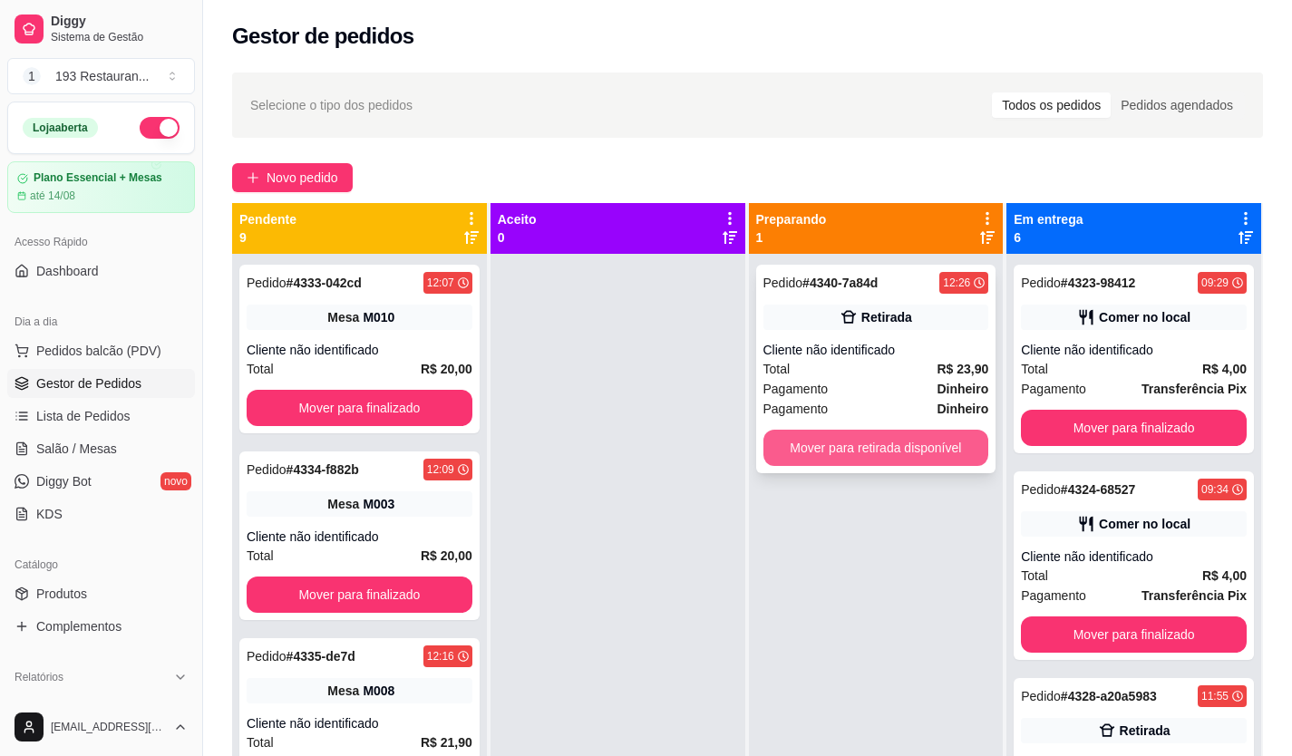
click at [929, 450] on button "Mover para retirada disponível" at bounding box center [877, 448] width 226 height 36
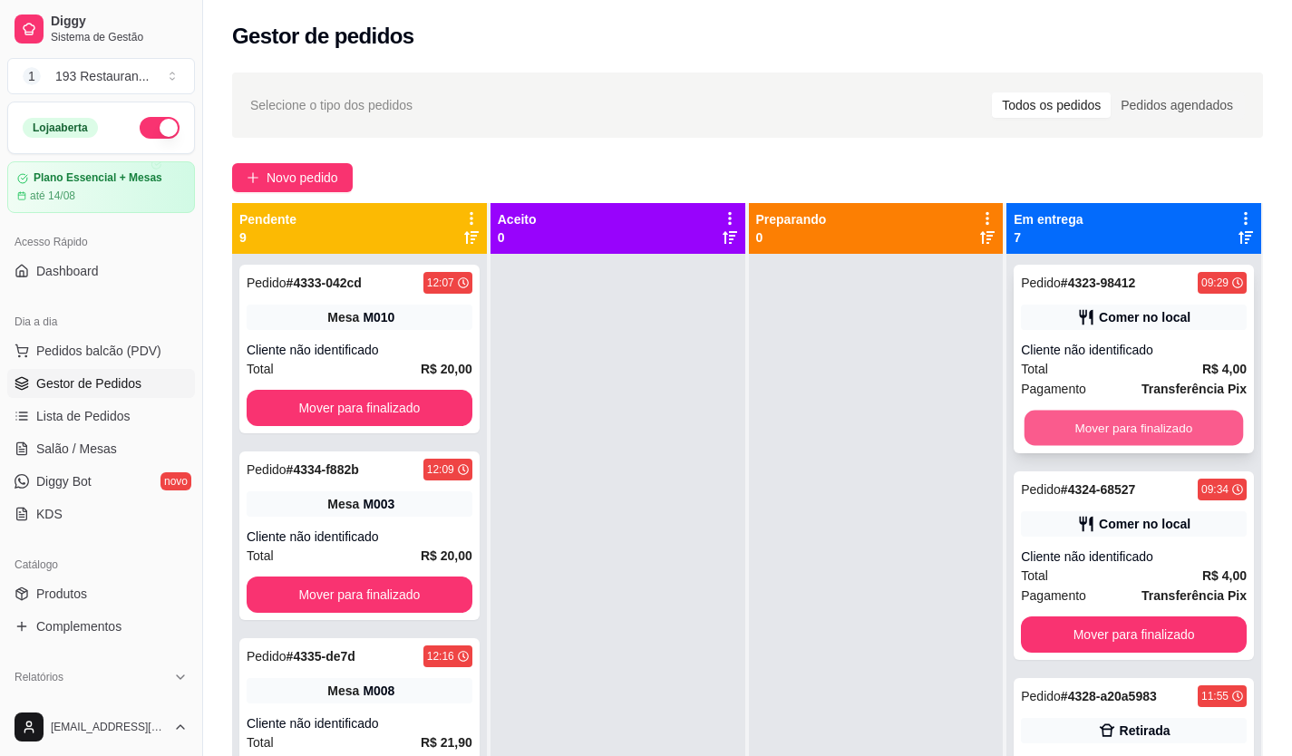
click at [1059, 430] on button "Mover para finalizado" at bounding box center [1134, 428] width 219 height 35
click at [1063, 430] on button "Mover para finalizado" at bounding box center [1134, 428] width 219 height 35
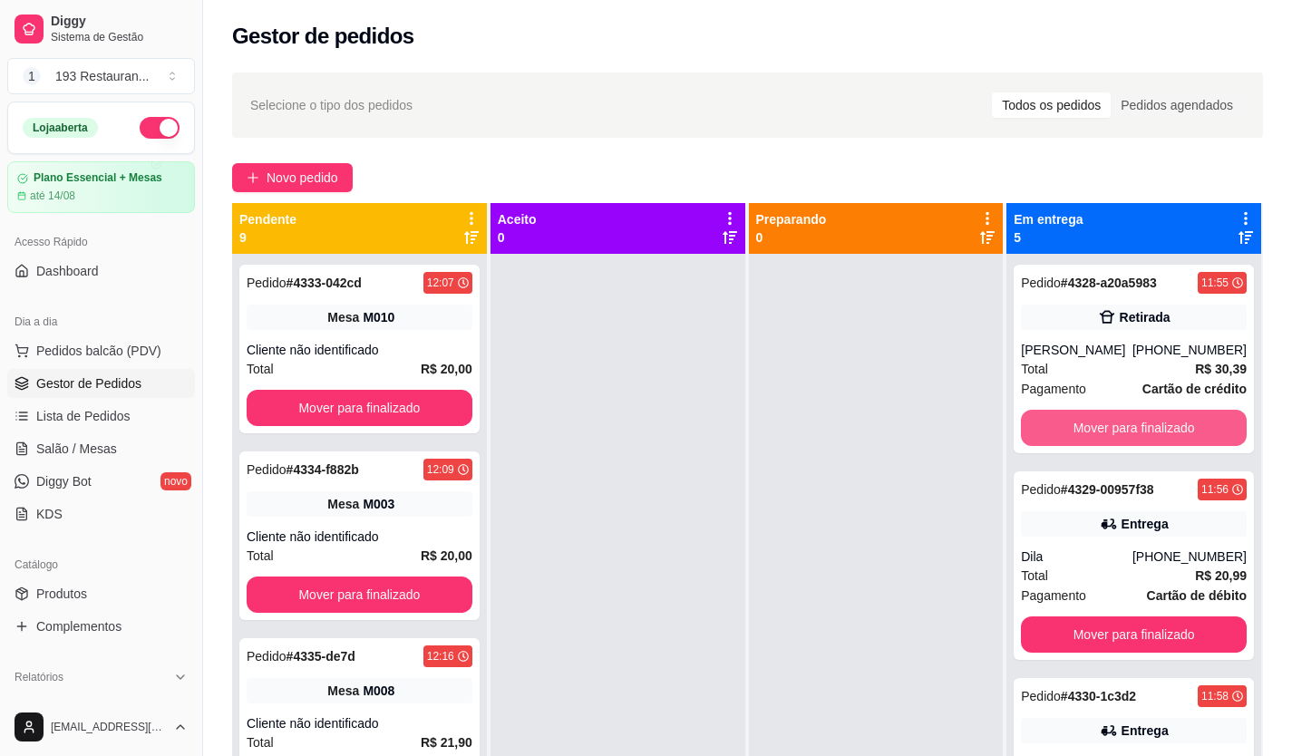
click at [1063, 430] on button "Mover para finalizado" at bounding box center [1134, 428] width 226 height 36
click at [1063, 430] on button "Mover para finalizado" at bounding box center [1134, 428] width 219 height 35
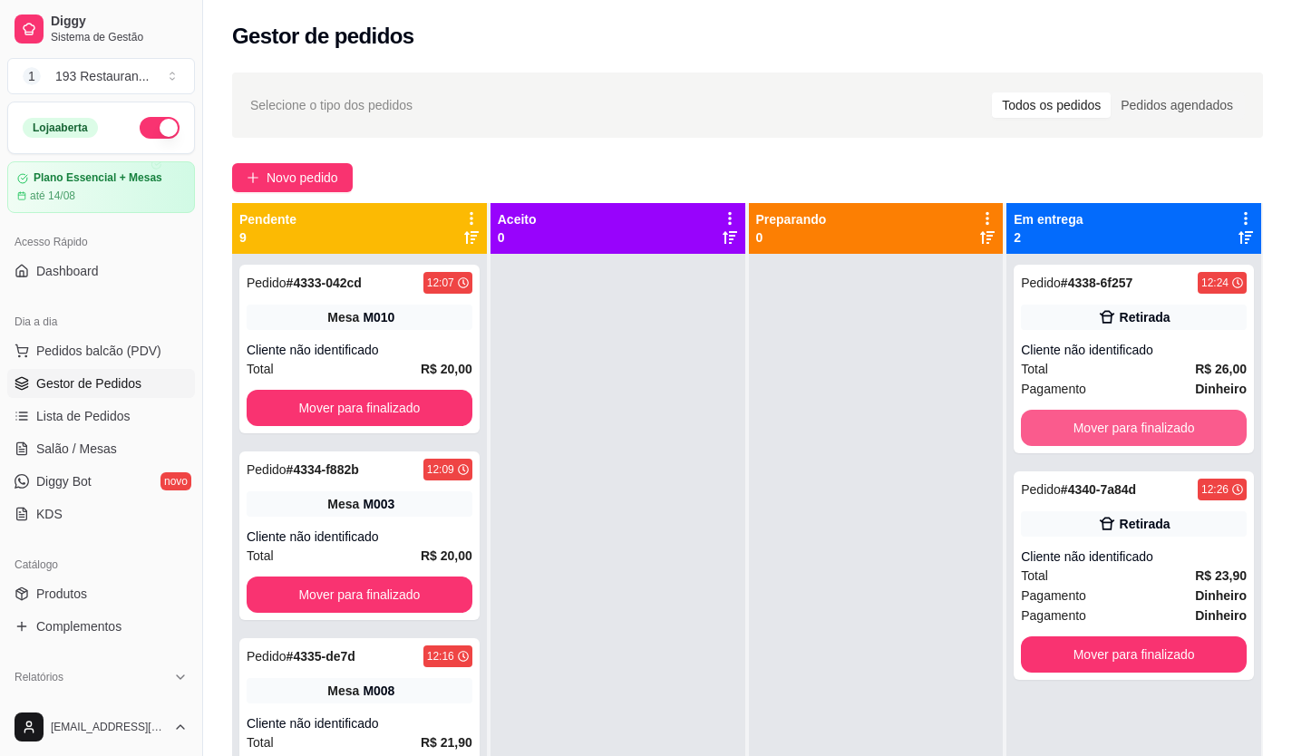
click at [1063, 430] on button "Mover para finalizado" at bounding box center [1134, 428] width 226 height 36
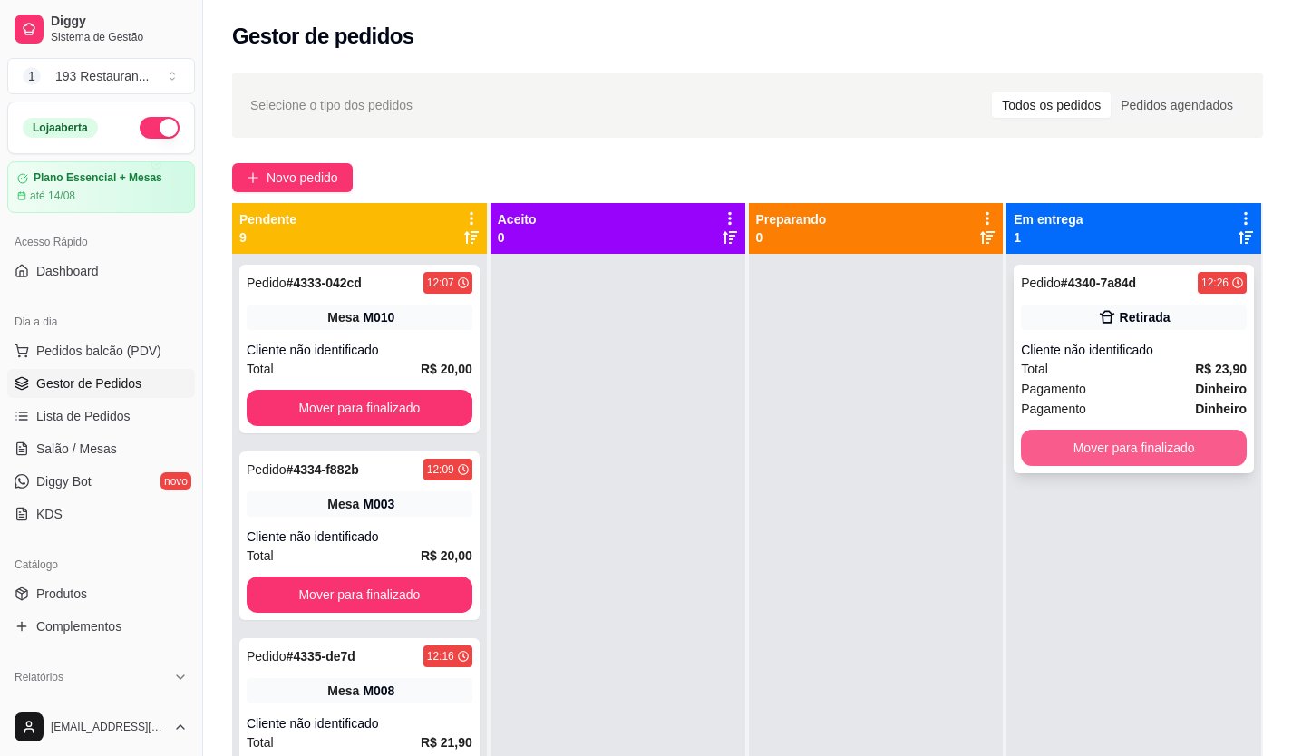
click at [1063, 431] on button "Mover para finalizado" at bounding box center [1134, 448] width 226 height 36
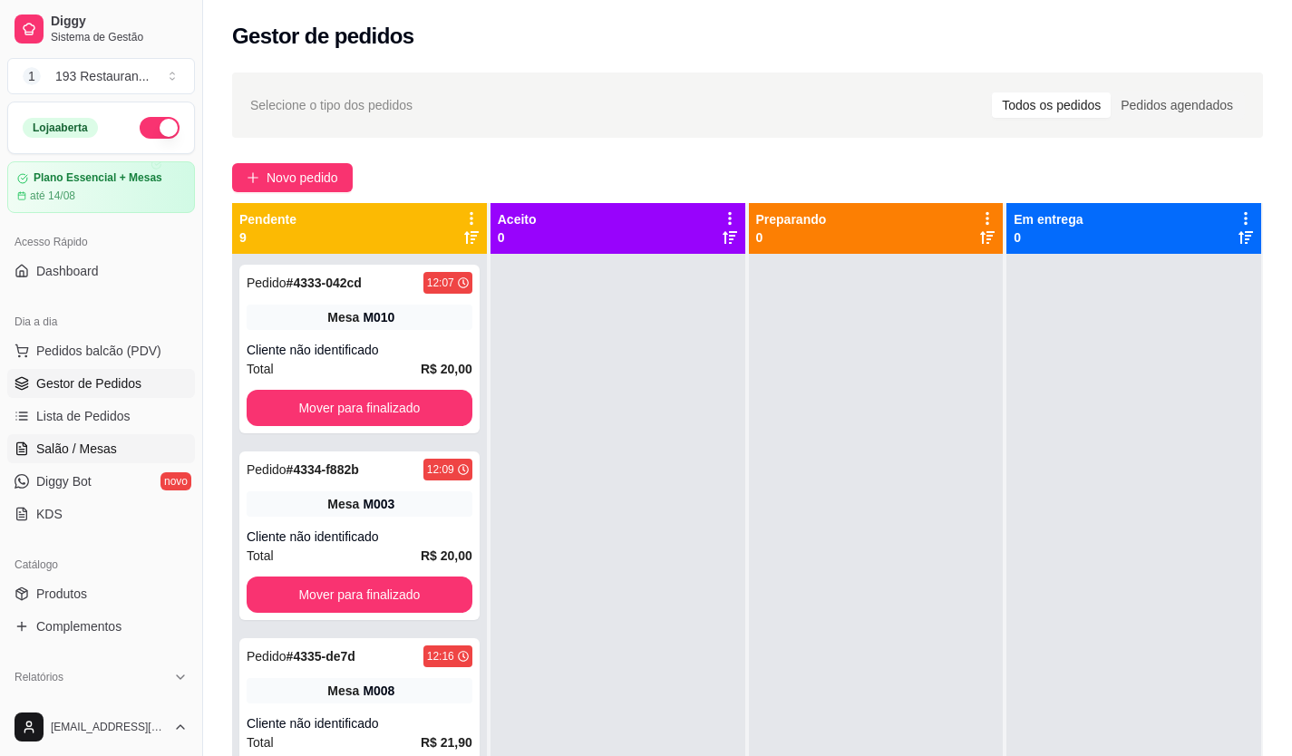
click at [88, 461] on link "Salão / Mesas" at bounding box center [101, 448] width 188 height 29
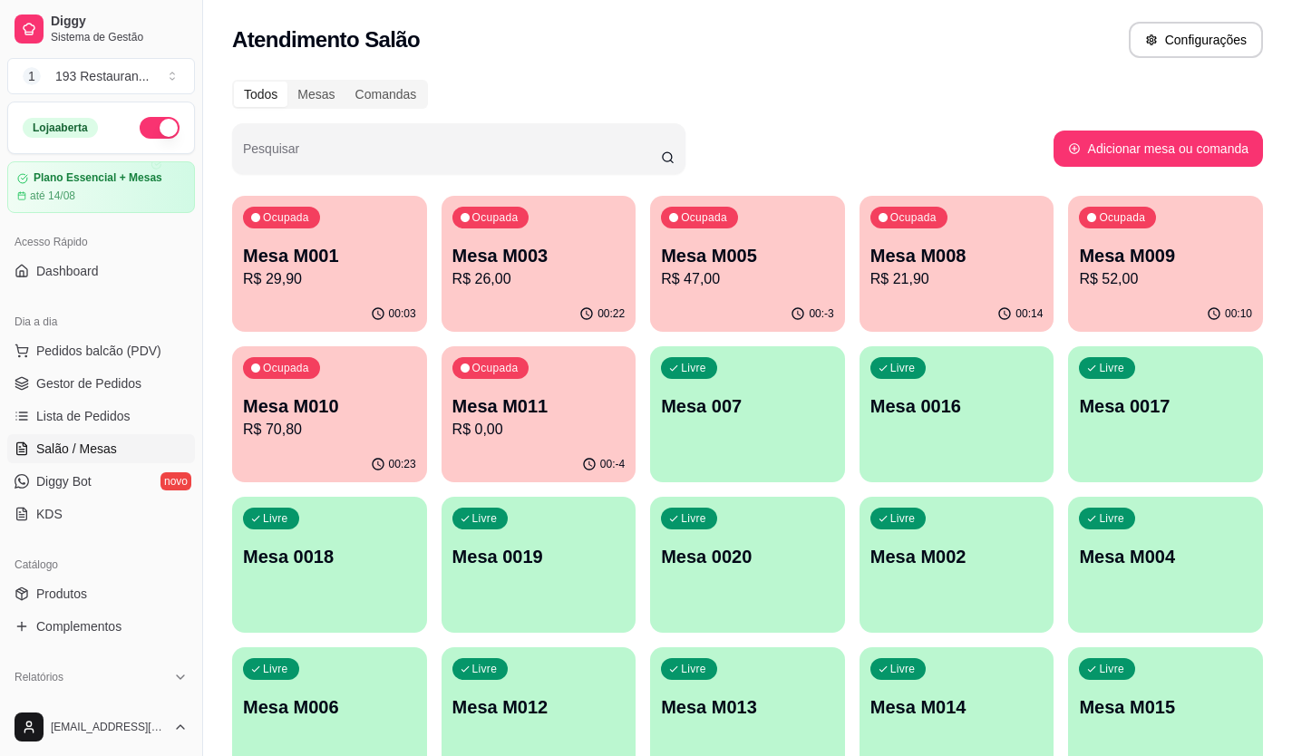
click at [283, 424] on p "R$ 70,80" at bounding box center [329, 430] width 173 height 22
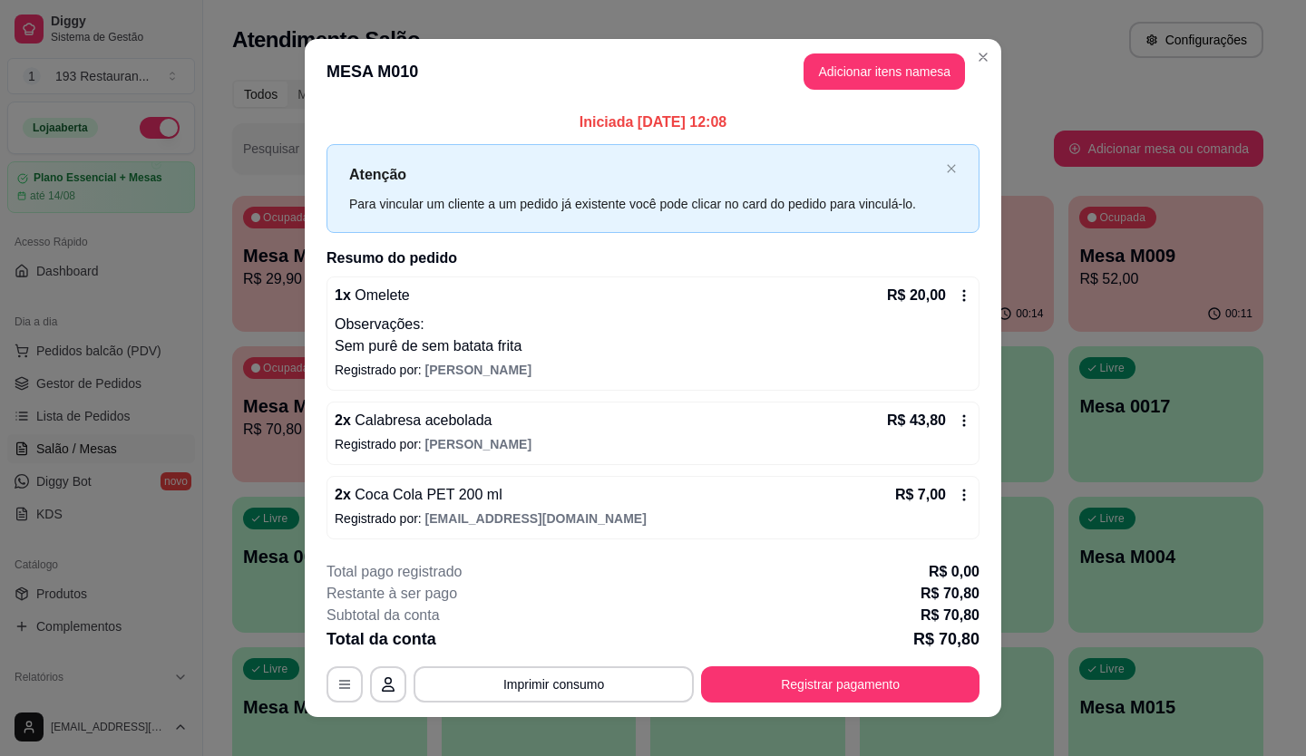
click at [958, 297] on icon at bounding box center [964, 295] width 15 height 15
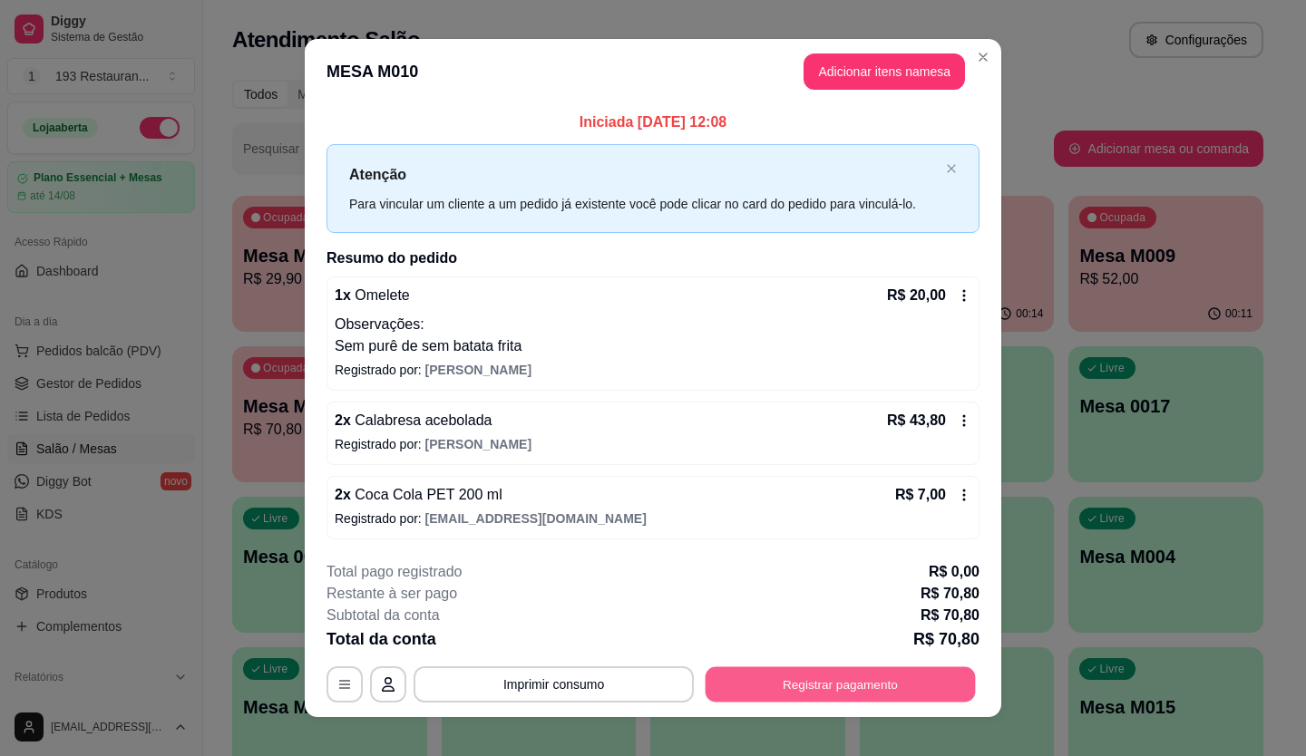
click at [800, 677] on button "Registrar pagamento" at bounding box center [840, 683] width 270 height 35
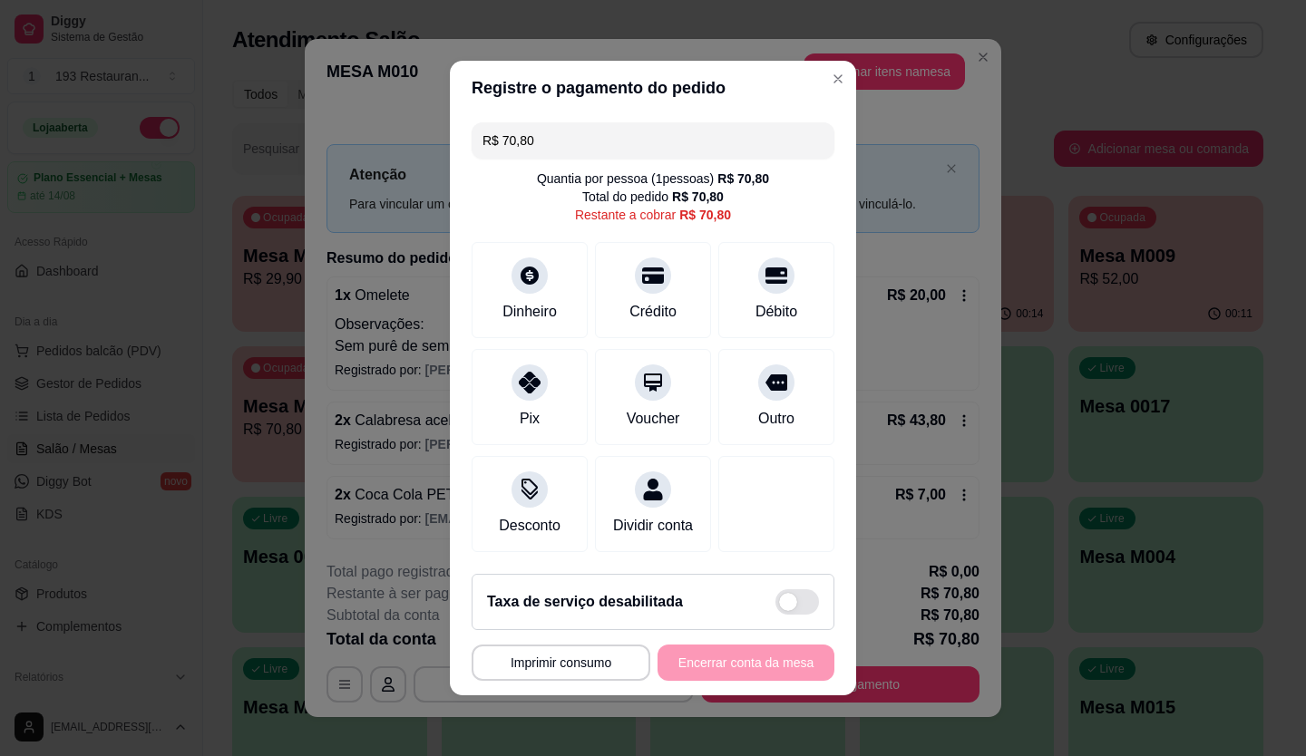
click at [599, 127] on input "R$ 70,80" at bounding box center [652, 140] width 341 height 36
click at [773, 268] on div at bounding box center [776, 270] width 40 height 40
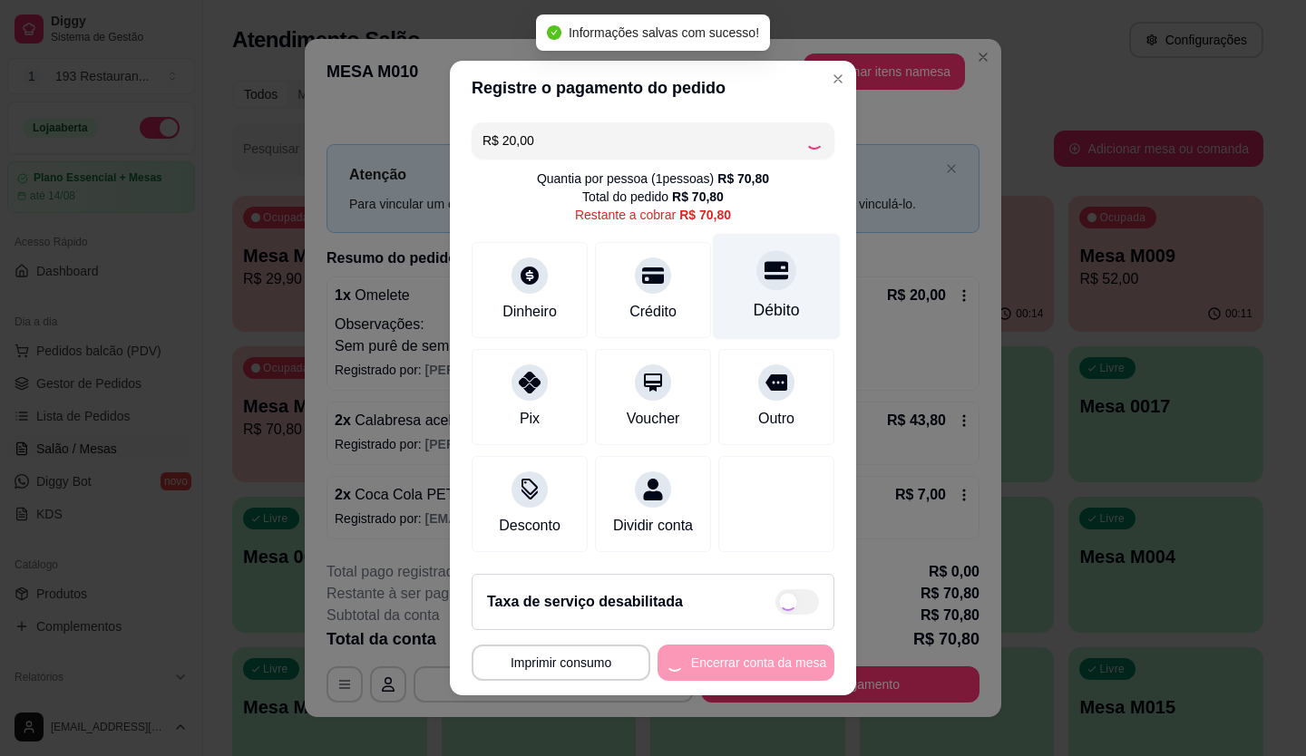
type input "R$ 50,80"
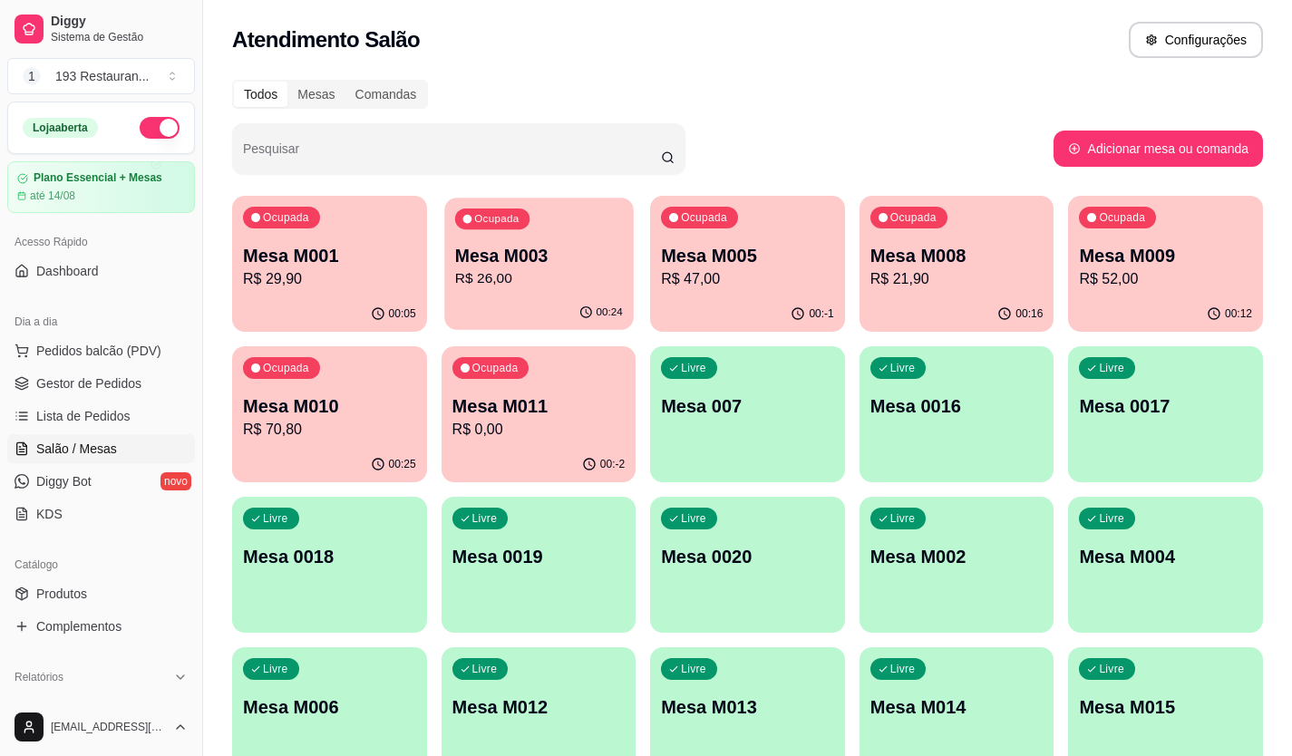
click at [564, 229] on div "Ocupada Mesa M003 R$ 26,00" at bounding box center [538, 247] width 189 height 98
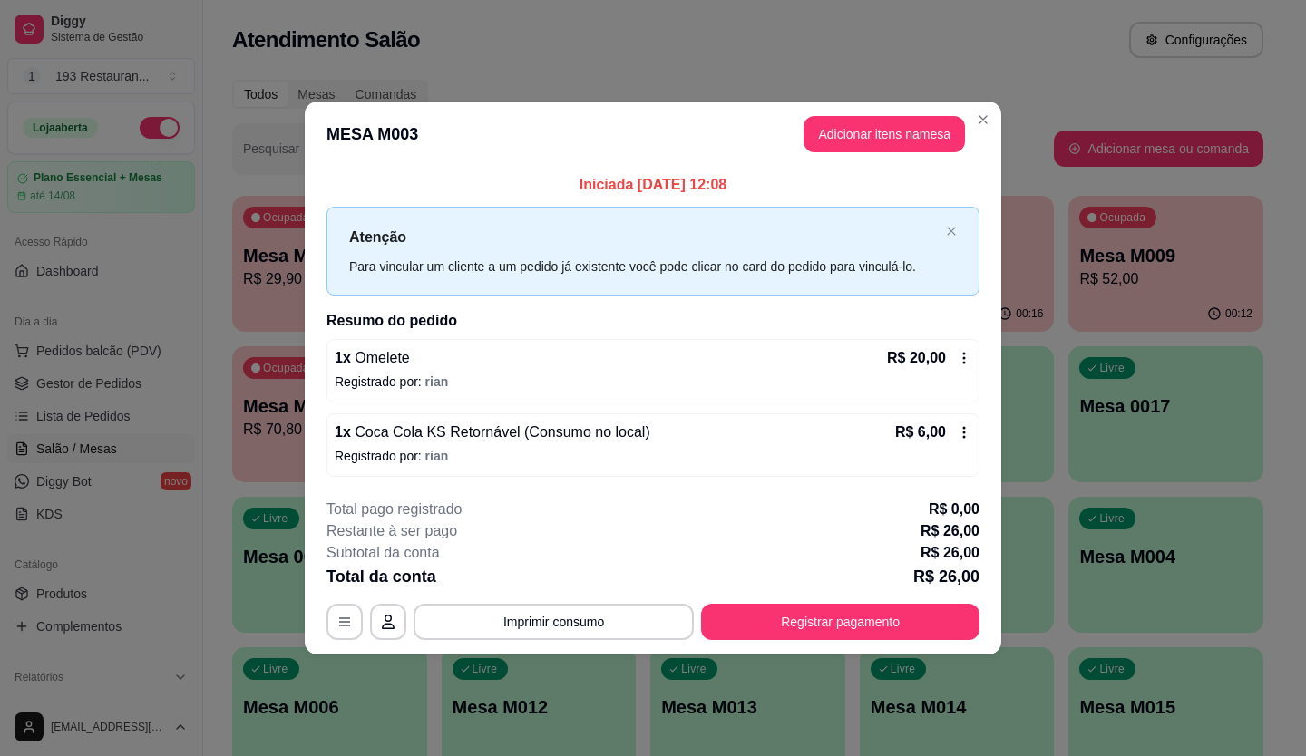
click at [832, 605] on button "Registrar pagamento" at bounding box center [840, 622] width 278 height 36
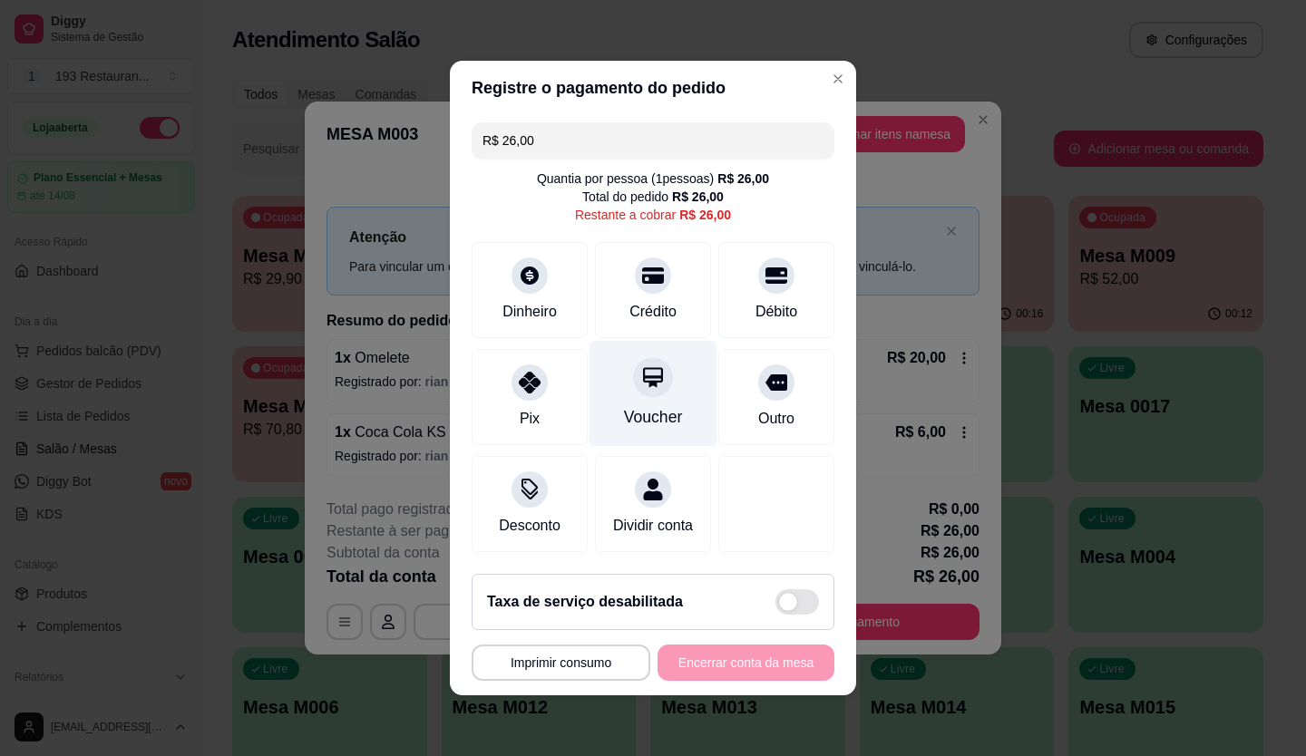
click at [646, 378] on icon at bounding box center [653, 377] width 24 height 24
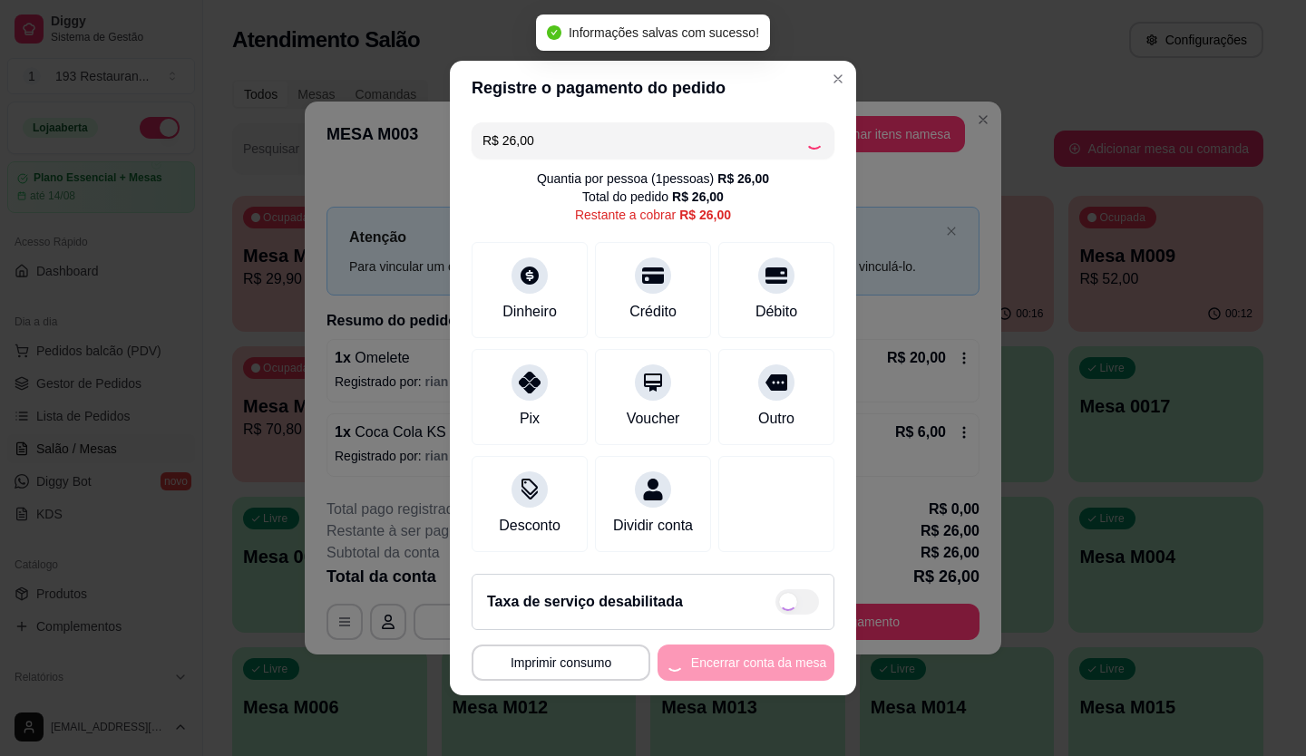
click at [741, 678] on div "**********" at bounding box center [653, 663] width 363 height 36
type input "R$ 0,00"
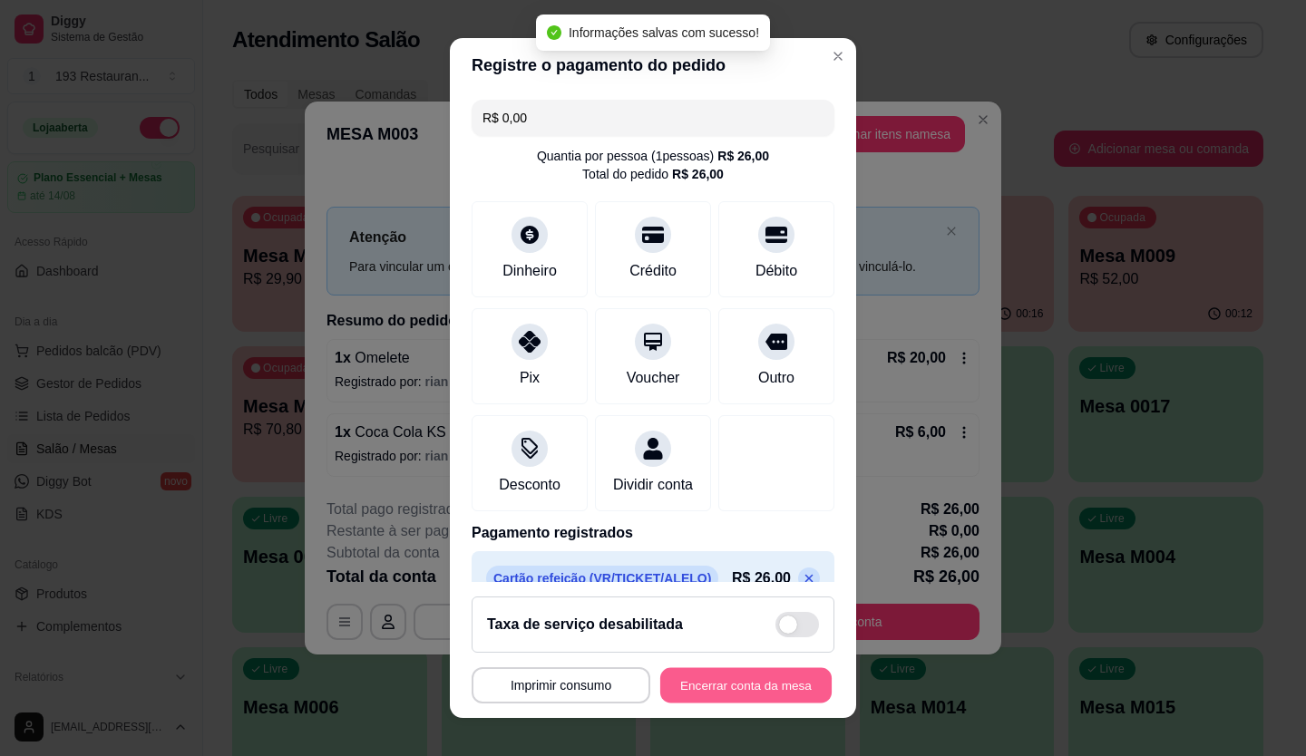
click at [741, 678] on button "Encerrar conta da mesa" at bounding box center [745, 685] width 171 height 35
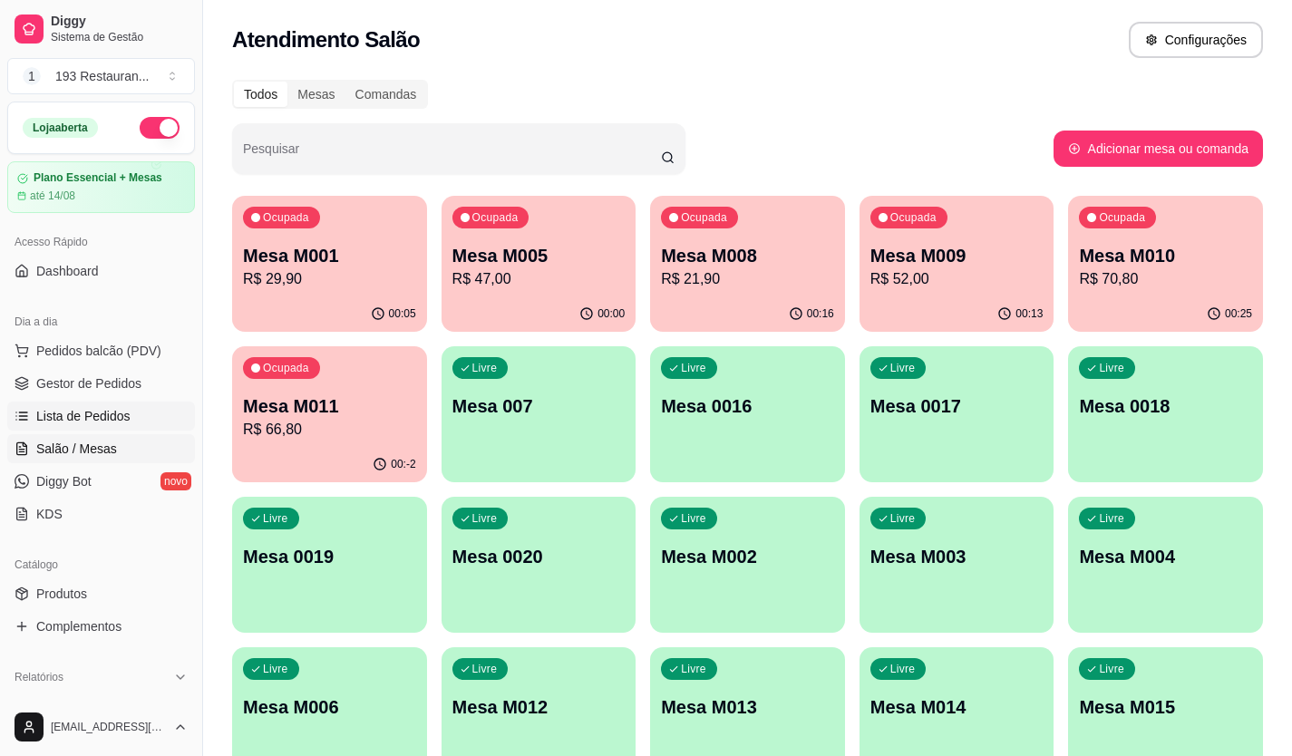
click at [105, 418] on span "Lista de Pedidos" at bounding box center [83, 416] width 94 height 18
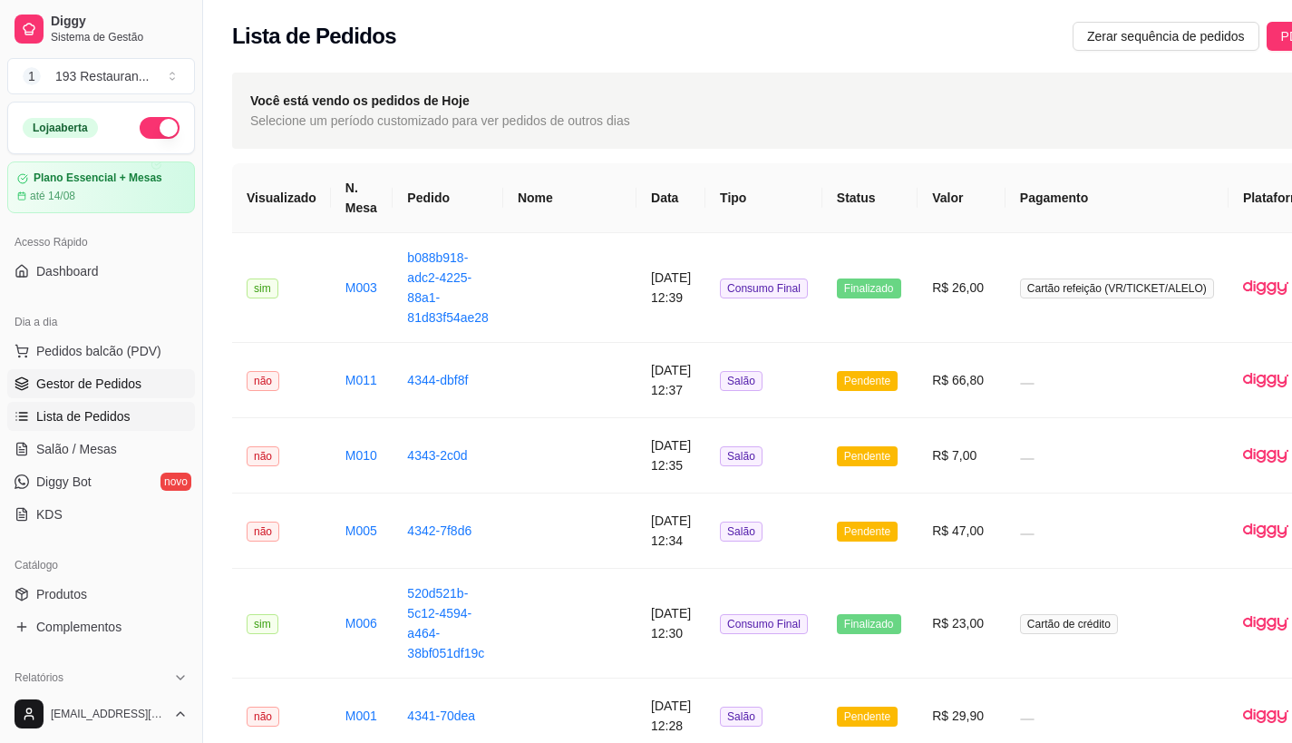
click at [87, 385] on span "Gestor de Pedidos" at bounding box center [88, 384] width 105 height 18
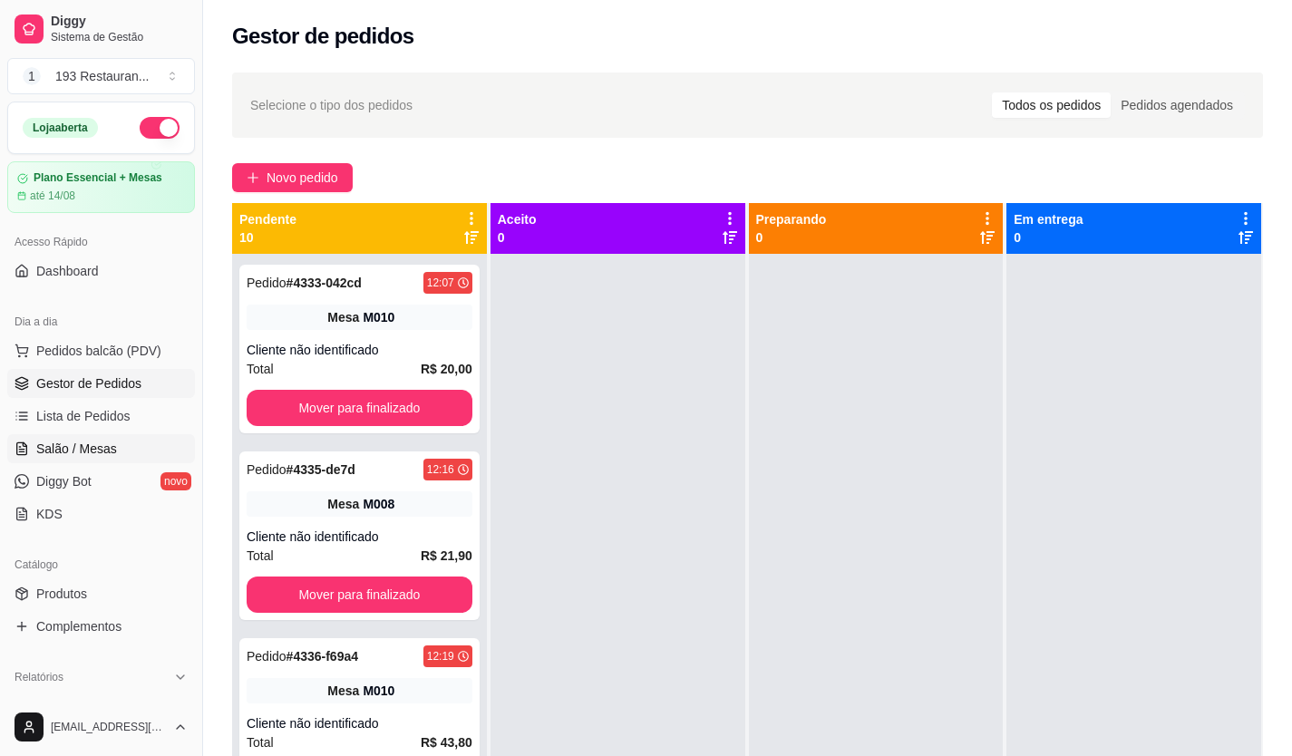
click at [81, 456] on span "Salão / Mesas" at bounding box center [76, 449] width 81 height 18
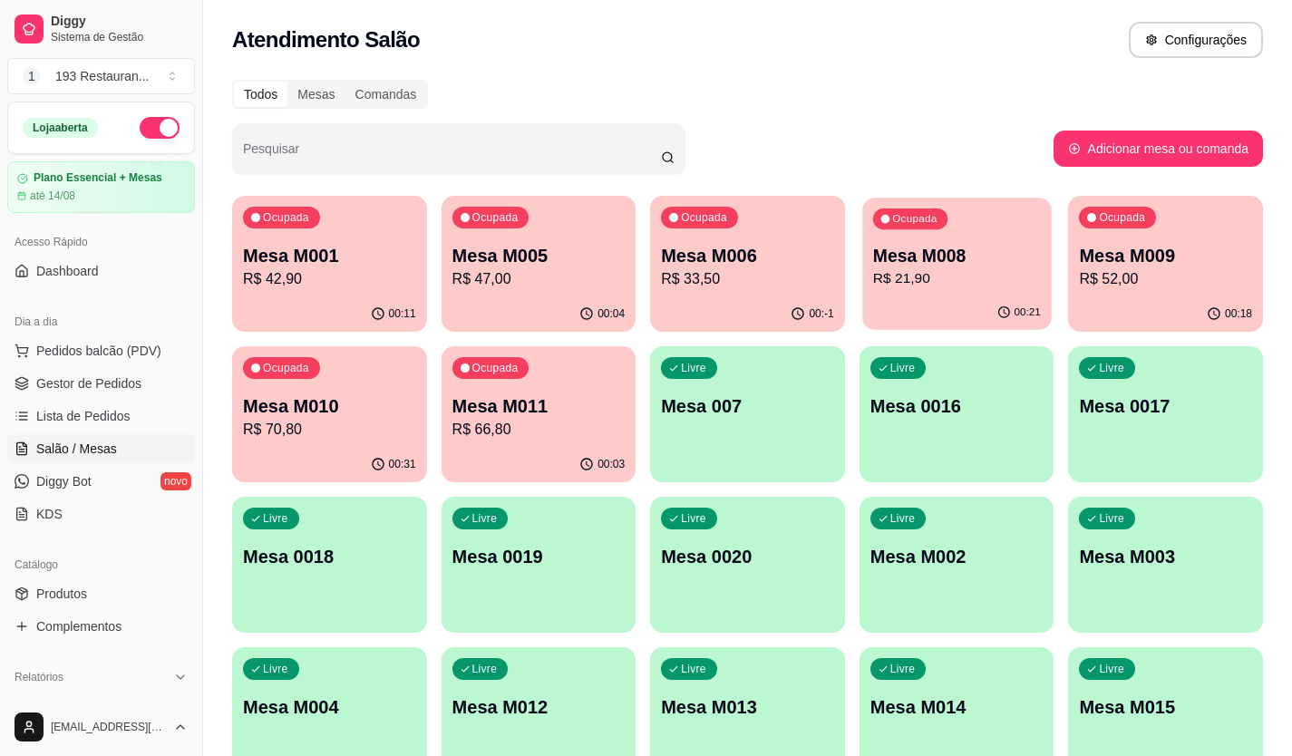
click at [949, 273] on p "R$ 21,90" at bounding box center [957, 278] width 168 height 21
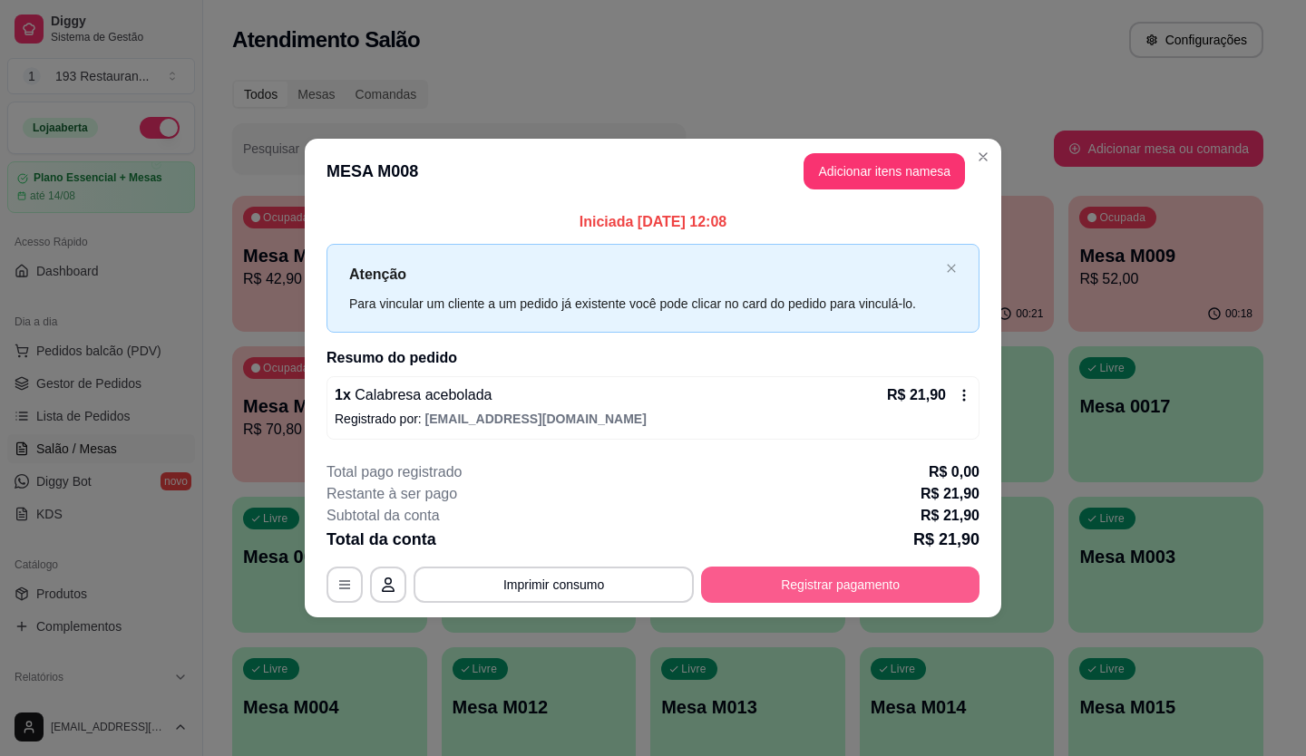
click at [874, 575] on button "Registrar pagamento" at bounding box center [840, 585] width 278 height 36
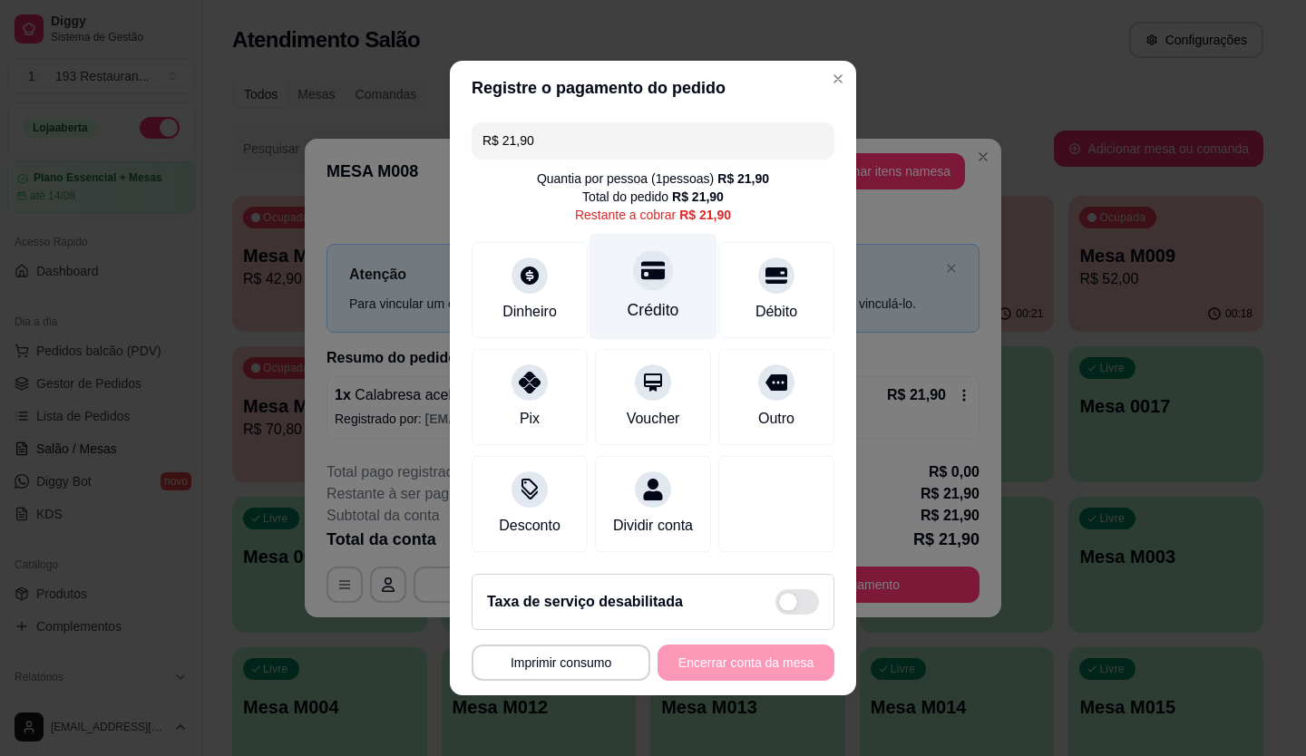
click at [641, 265] on icon at bounding box center [653, 271] width 24 height 18
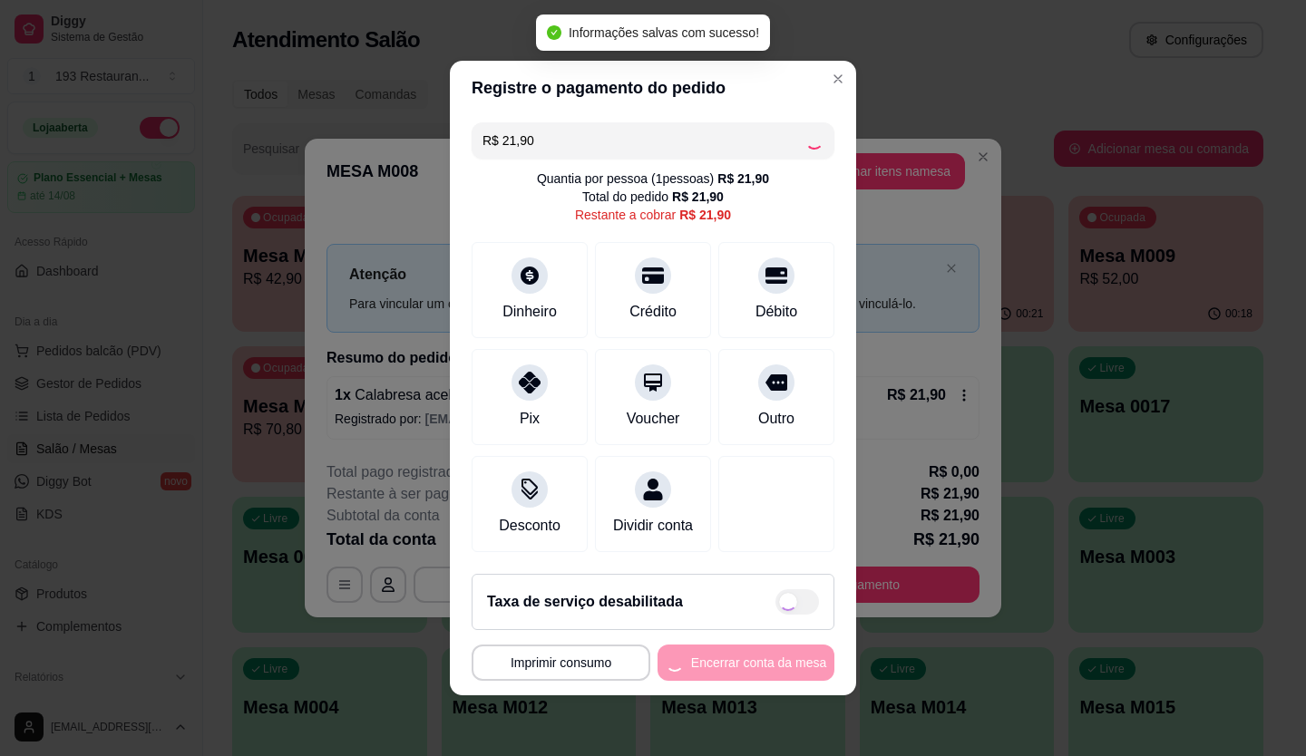
type input "R$ 0,00"
click at [776, 681] on button "Encerrar conta da mesa" at bounding box center [745, 663] width 177 height 36
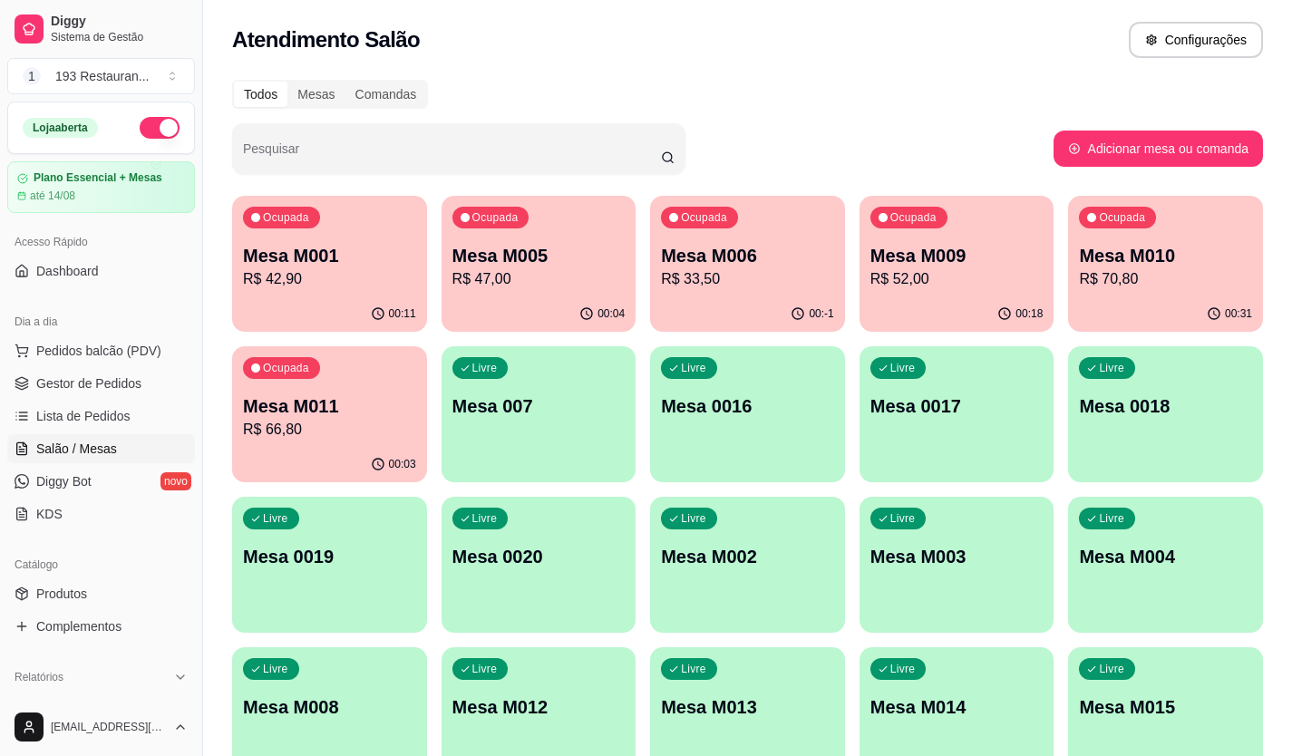
click at [1157, 268] on div "Mesa M010 R$ 70,80" at bounding box center [1165, 266] width 173 height 47
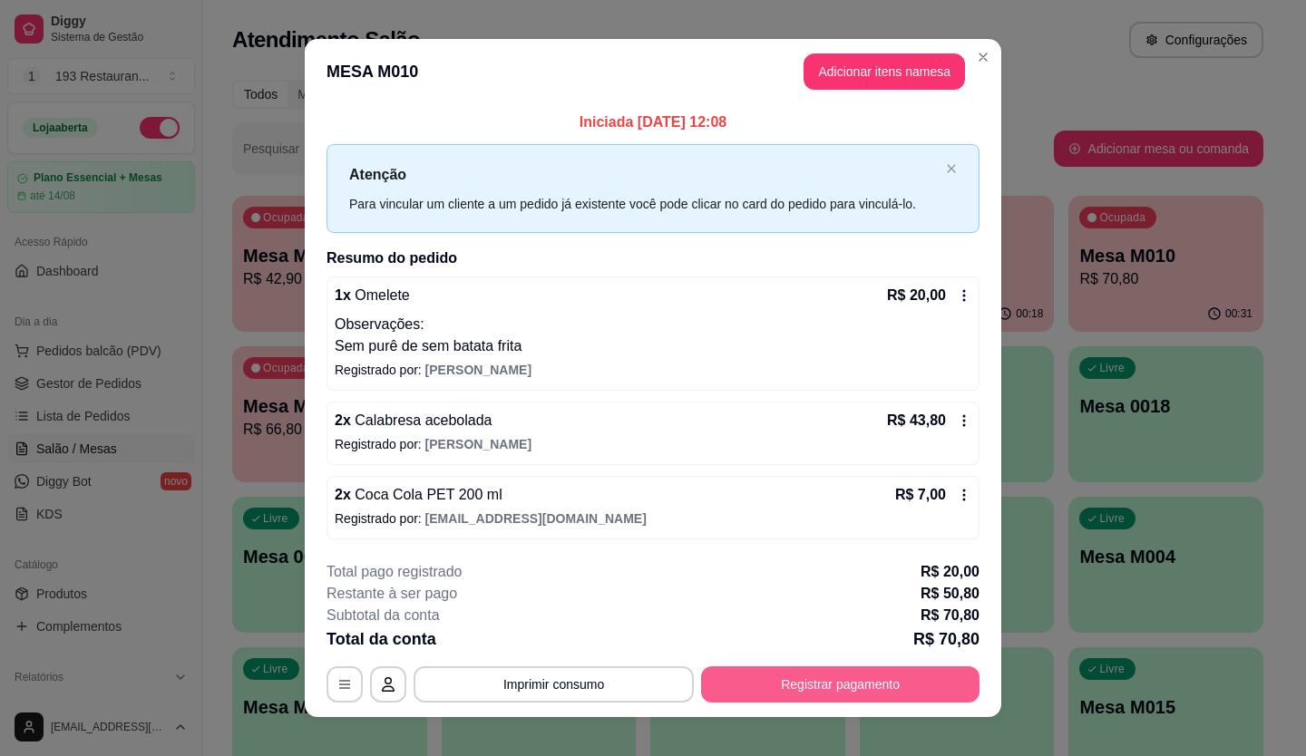
click at [829, 676] on button "Registrar pagamento" at bounding box center [840, 684] width 278 height 36
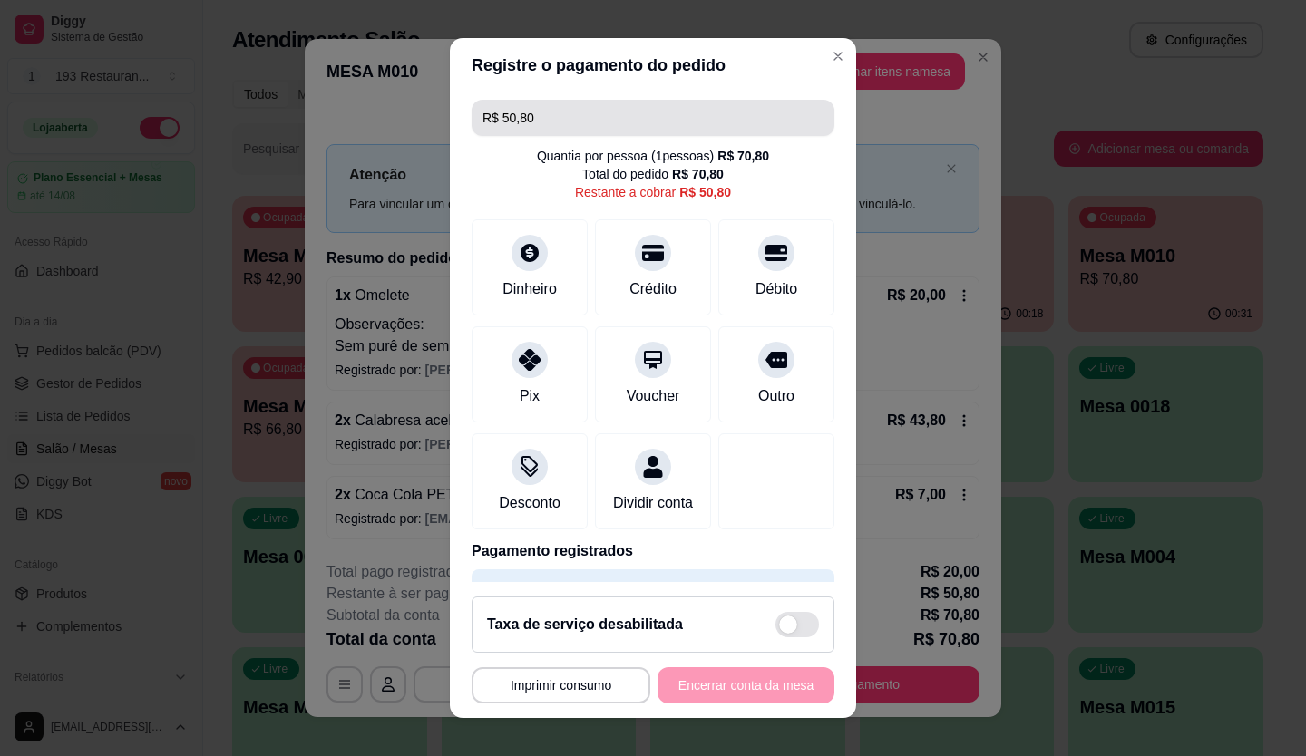
click at [560, 123] on input "R$ 50,80" at bounding box center [652, 118] width 341 height 36
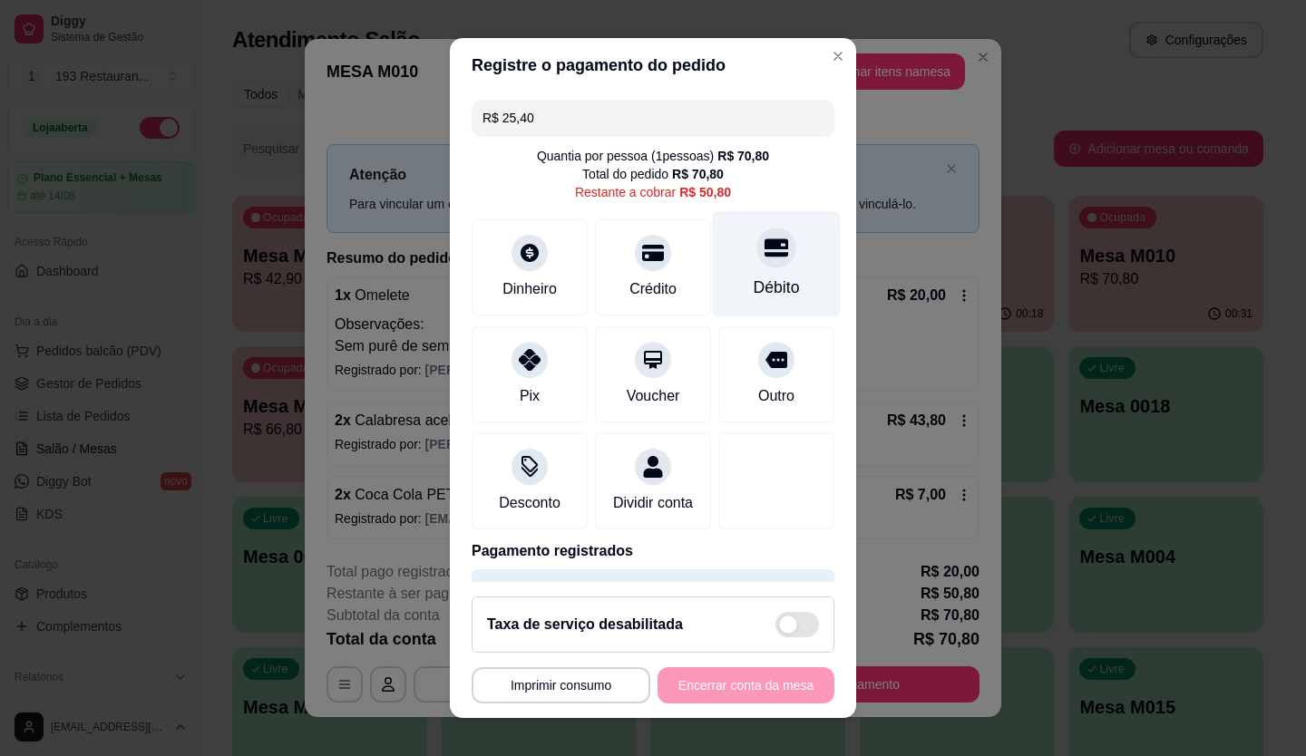
click at [758, 262] on div at bounding box center [776, 248] width 40 height 40
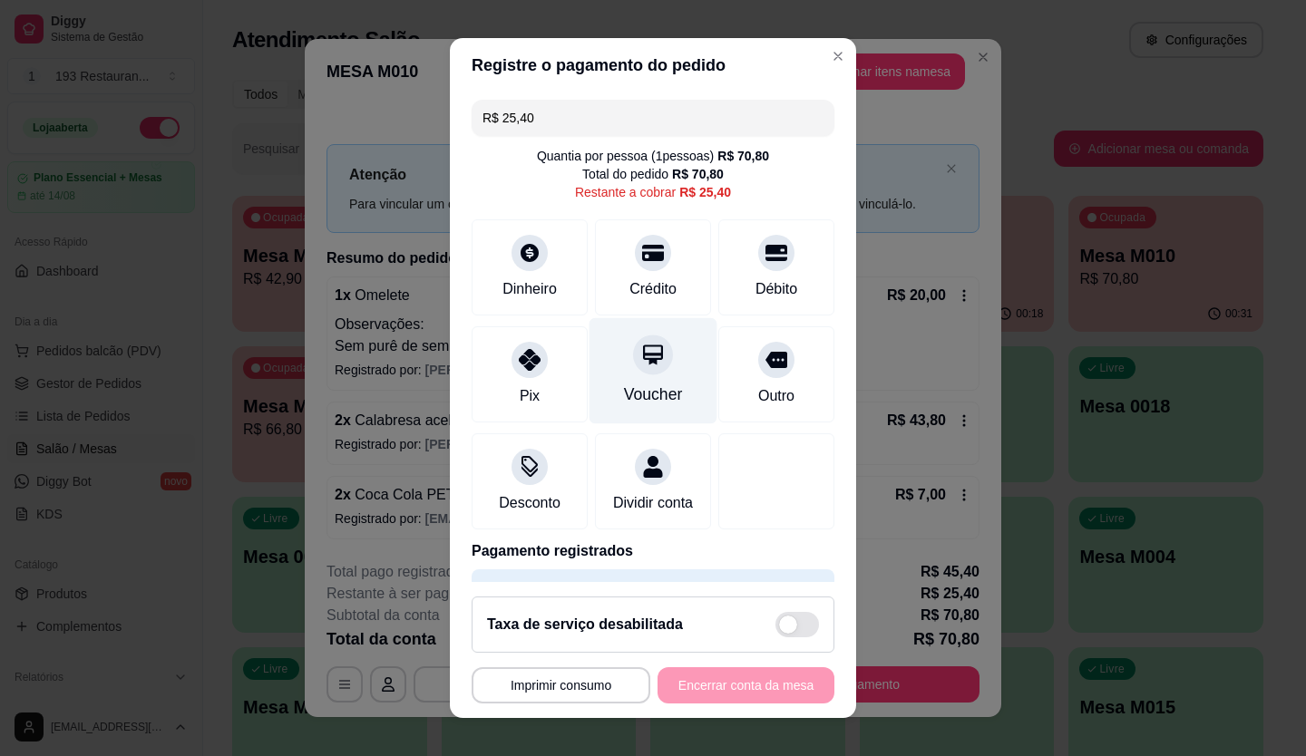
click at [641, 359] on icon at bounding box center [653, 355] width 24 height 24
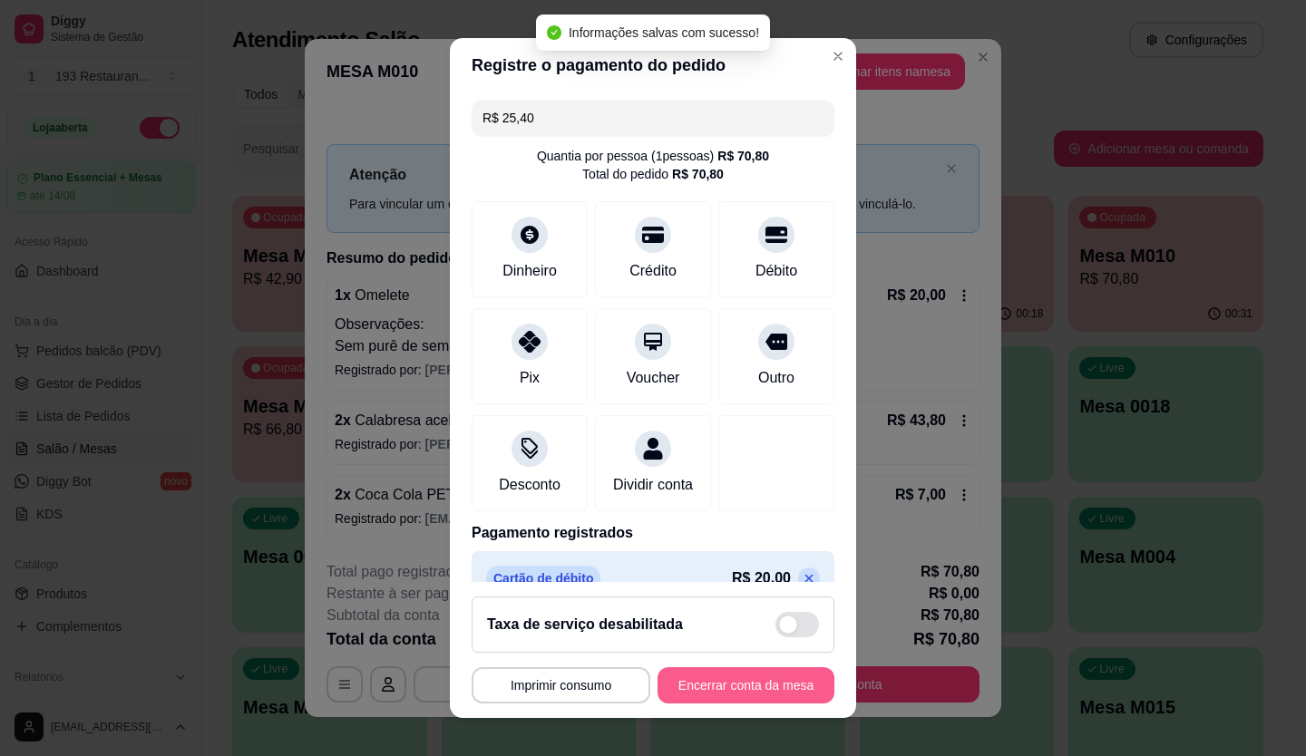
type input "R$ 0,00"
click at [740, 693] on button "Encerrar conta da mesa" at bounding box center [745, 685] width 177 height 36
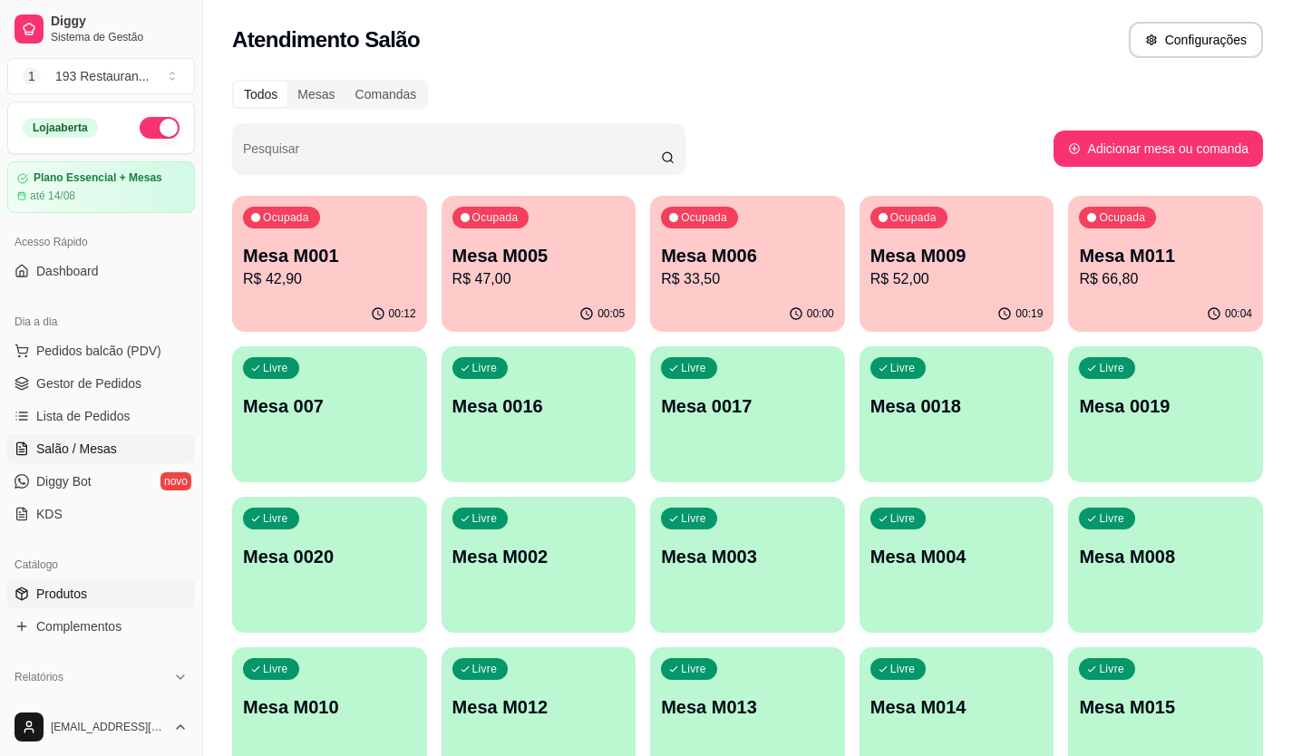
click at [94, 594] on link "Produtos" at bounding box center [101, 593] width 188 height 29
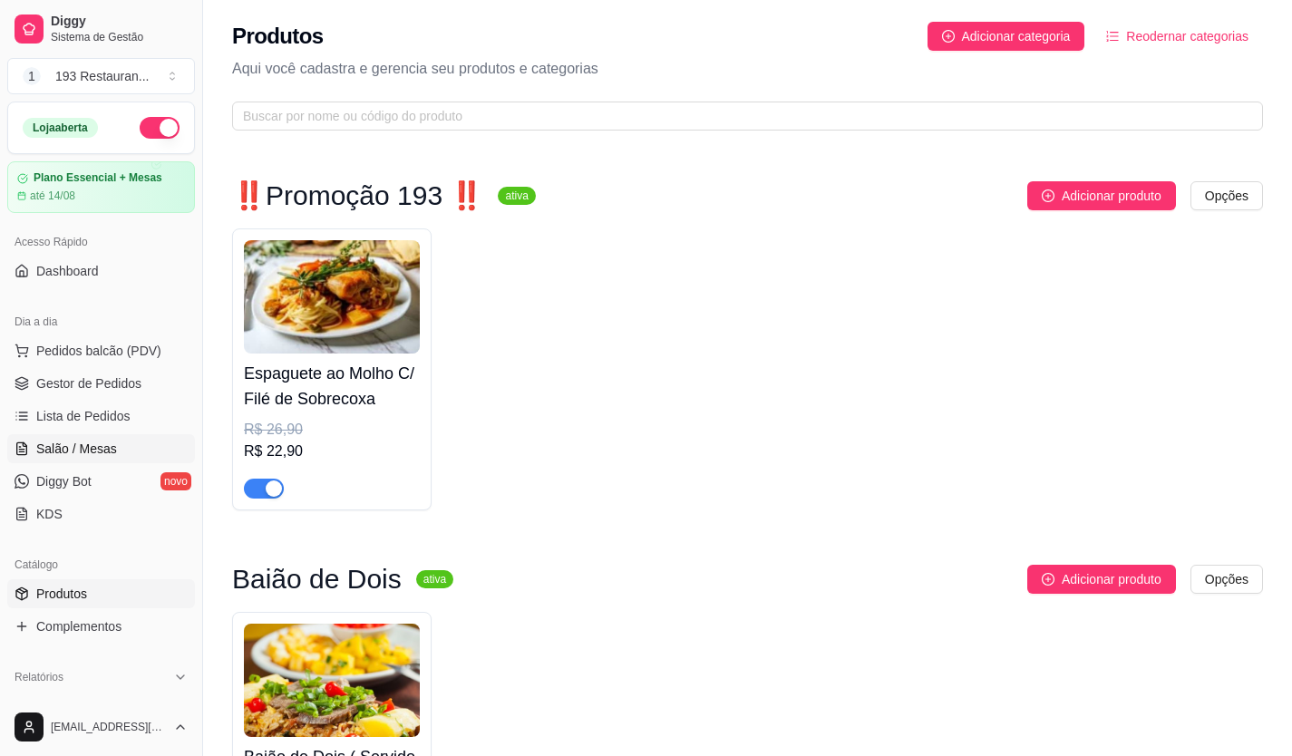
click at [92, 449] on span "Salão / Mesas" at bounding box center [76, 449] width 81 height 18
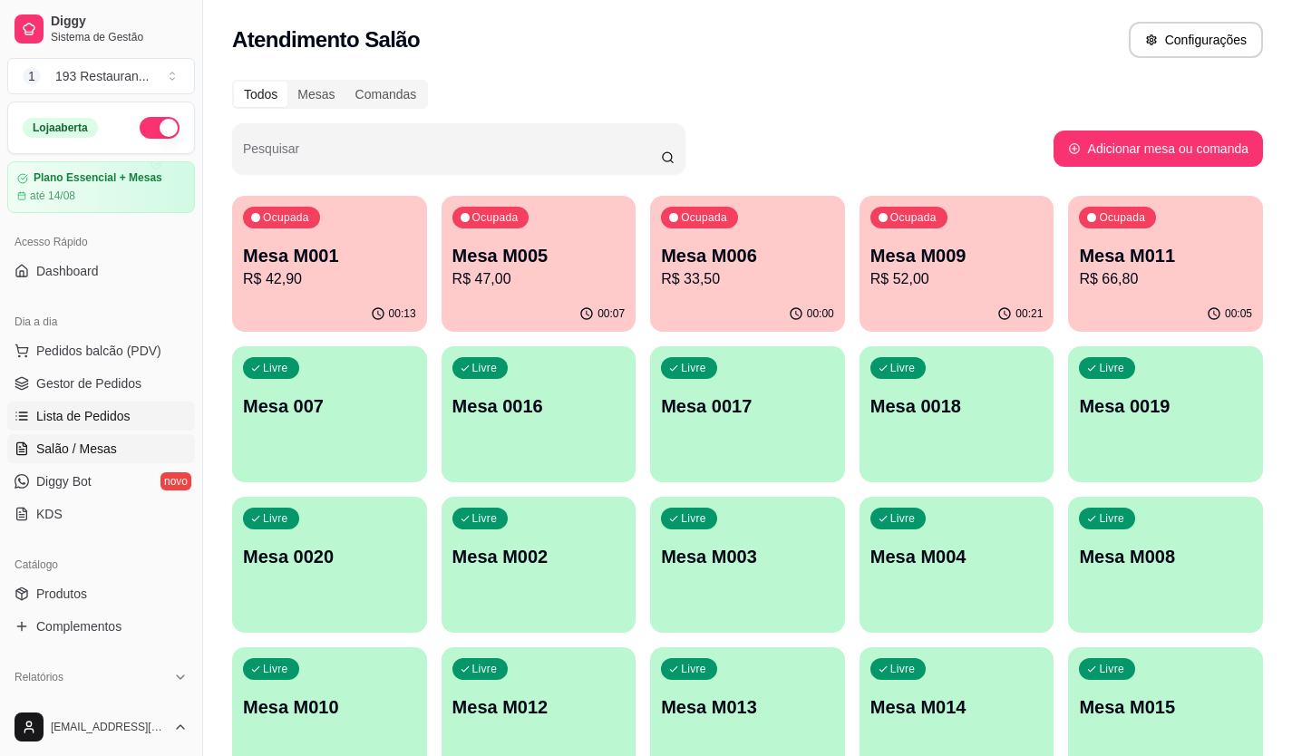
click at [100, 410] on span "Lista de Pedidos" at bounding box center [83, 416] width 94 height 18
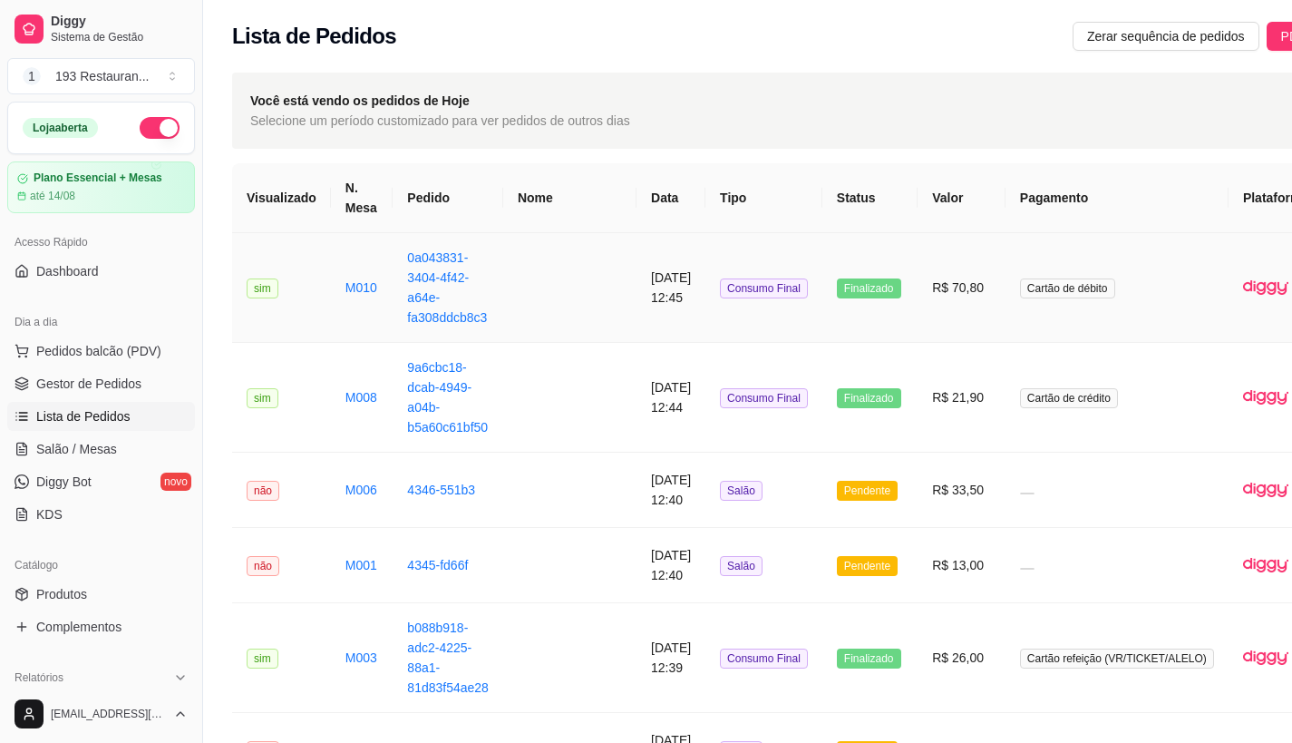
click at [918, 291] on td "R$ 70,80" at bounding box center [962, 288] width 88 height 110
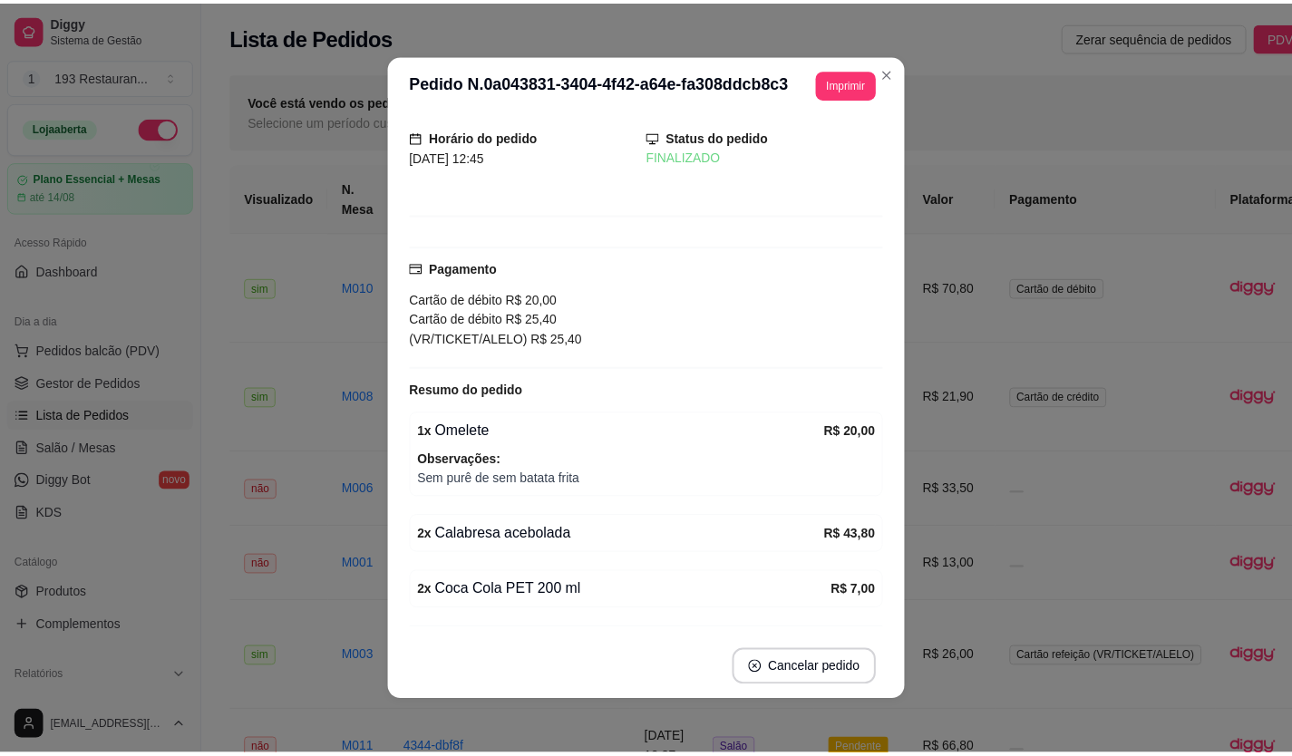
scroll to position [102, 0]
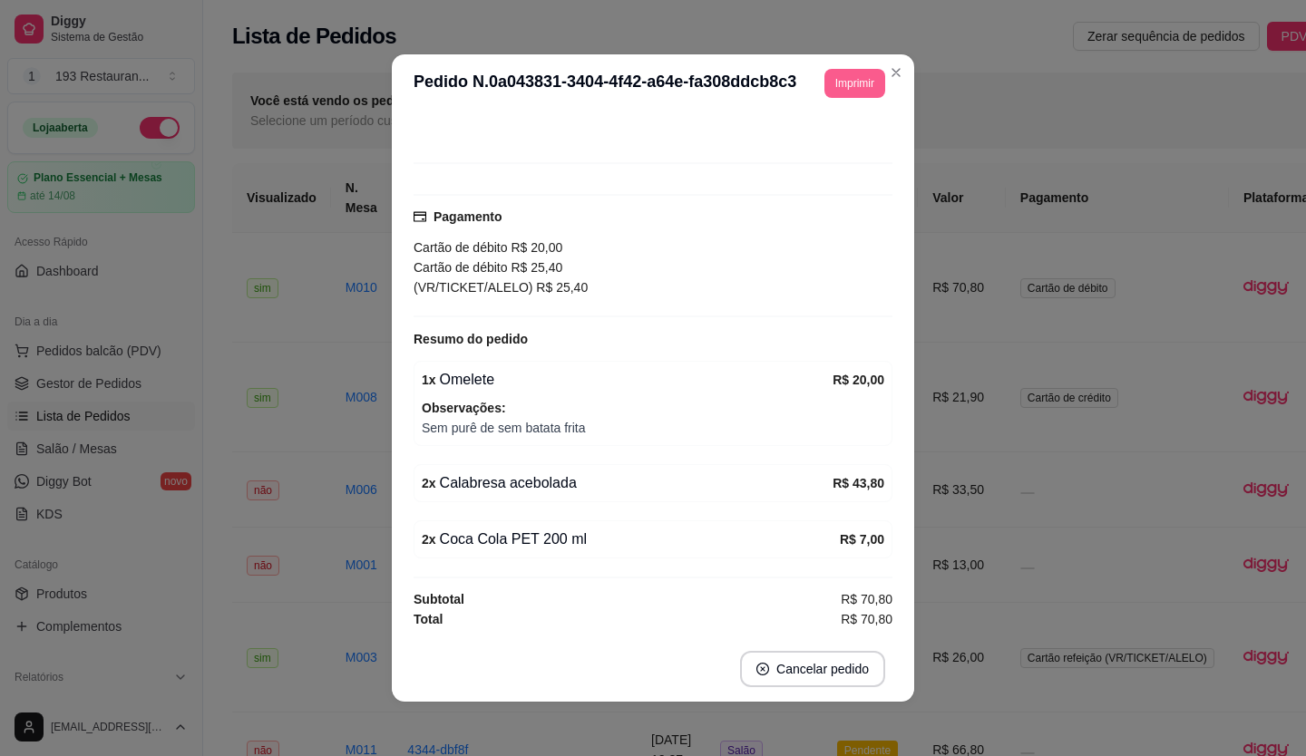
click at [847, 75] on button "Imprimir" at bounding box center [854, 83] width 61 height 29
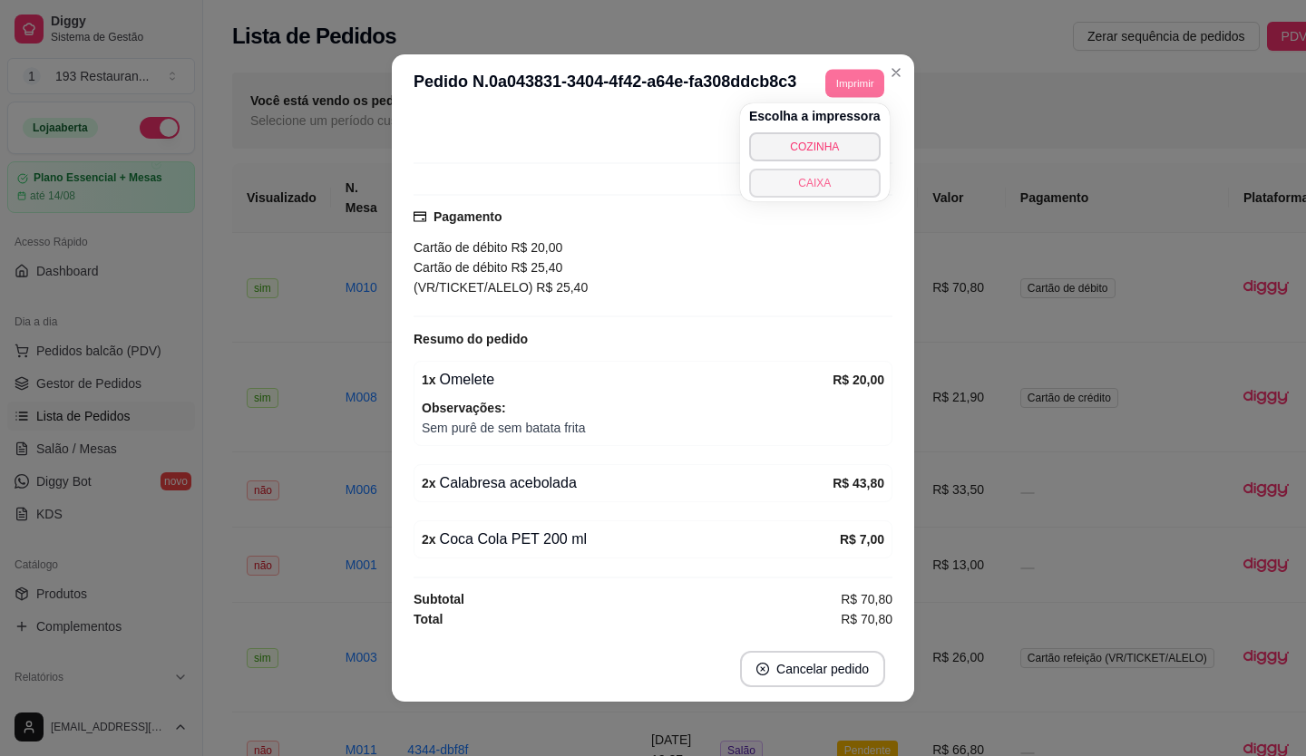
click at [849, 180] on button "CAIXA" at bounding box center [814, 183] width 131 height 29
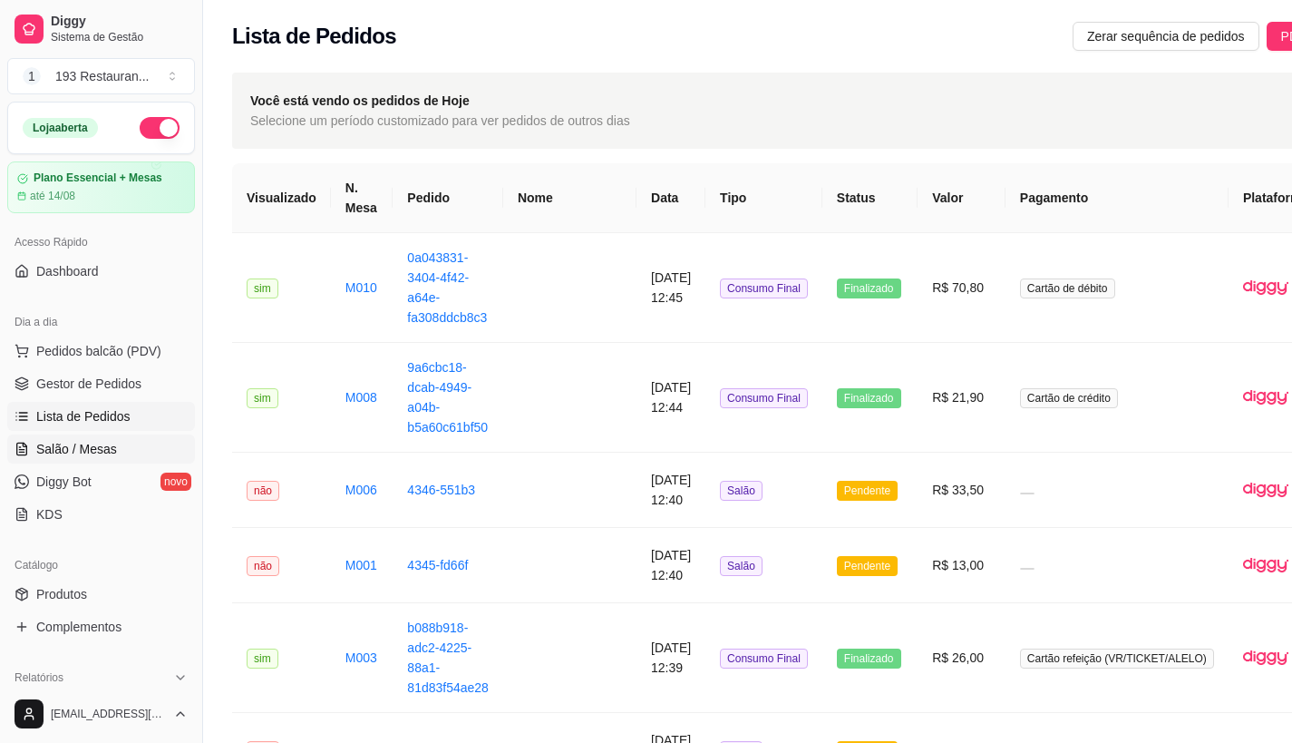
click at [91, 453] on span "Salão / Mesas" at bounding box center [76, 449] width 81 height 18
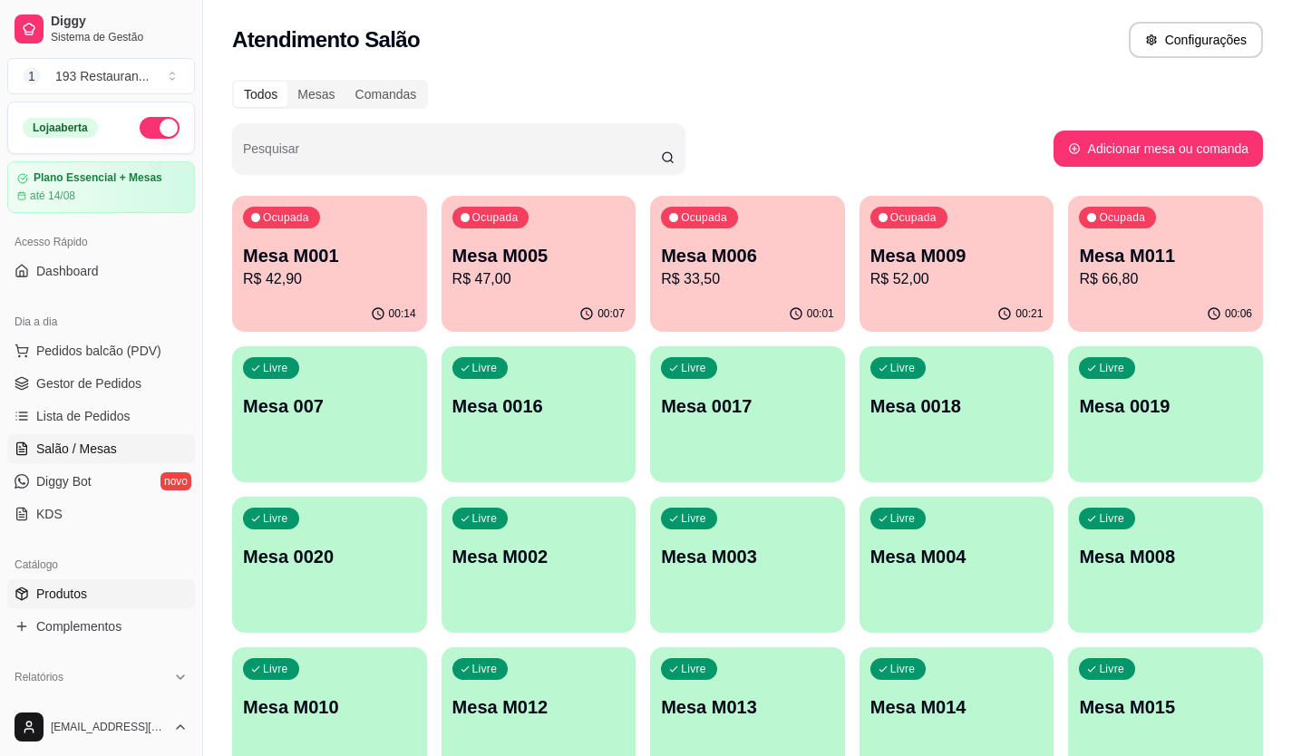
click at [65, 597] on span "Produtos" at bounding box center [61, 594] width 51 height 18
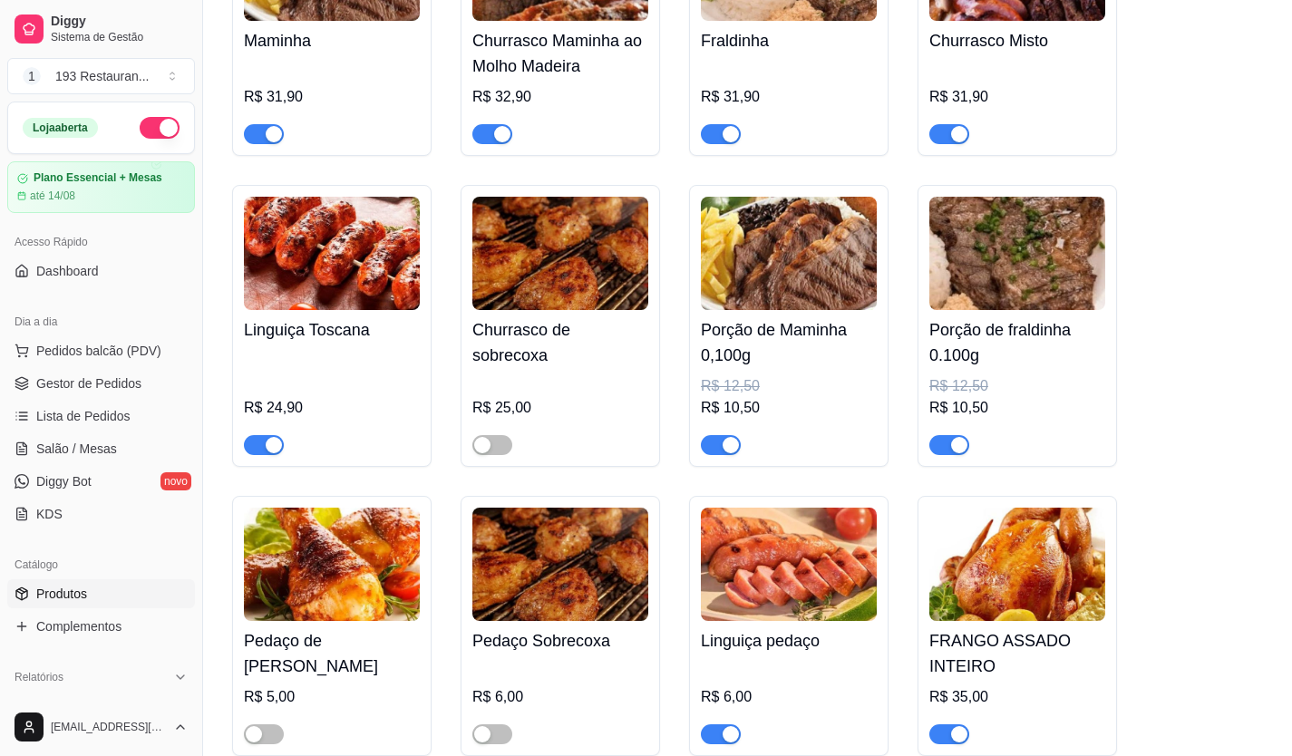
scroll to position [3990, 0]
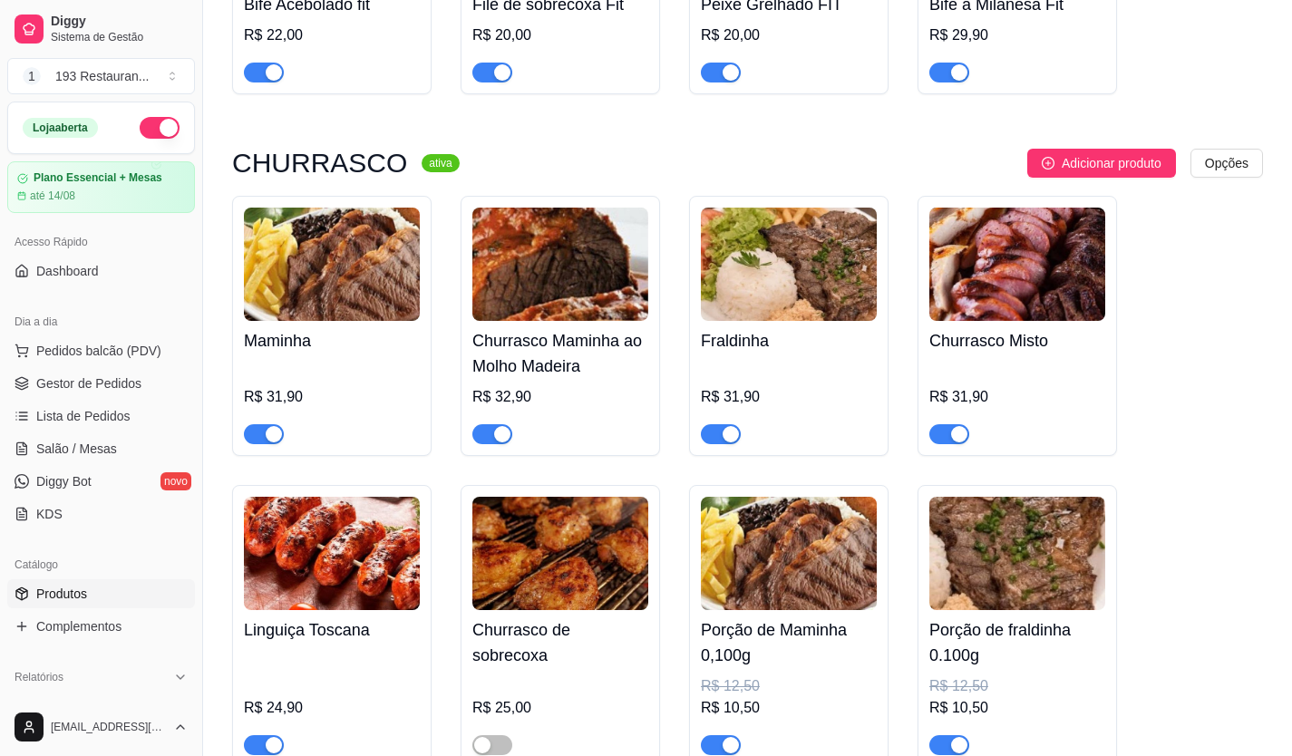
click at [275, 431] on div "Maminha R$ 31,90" at bounding box center [331, 326] width 199 height 260
click at [266, 426] on div "button" at bounding box center [274, 434] width 16 height 16
click at [85, 453] on span "Salão / Mesas" at bounding box center [76, 449] width 81 height 18
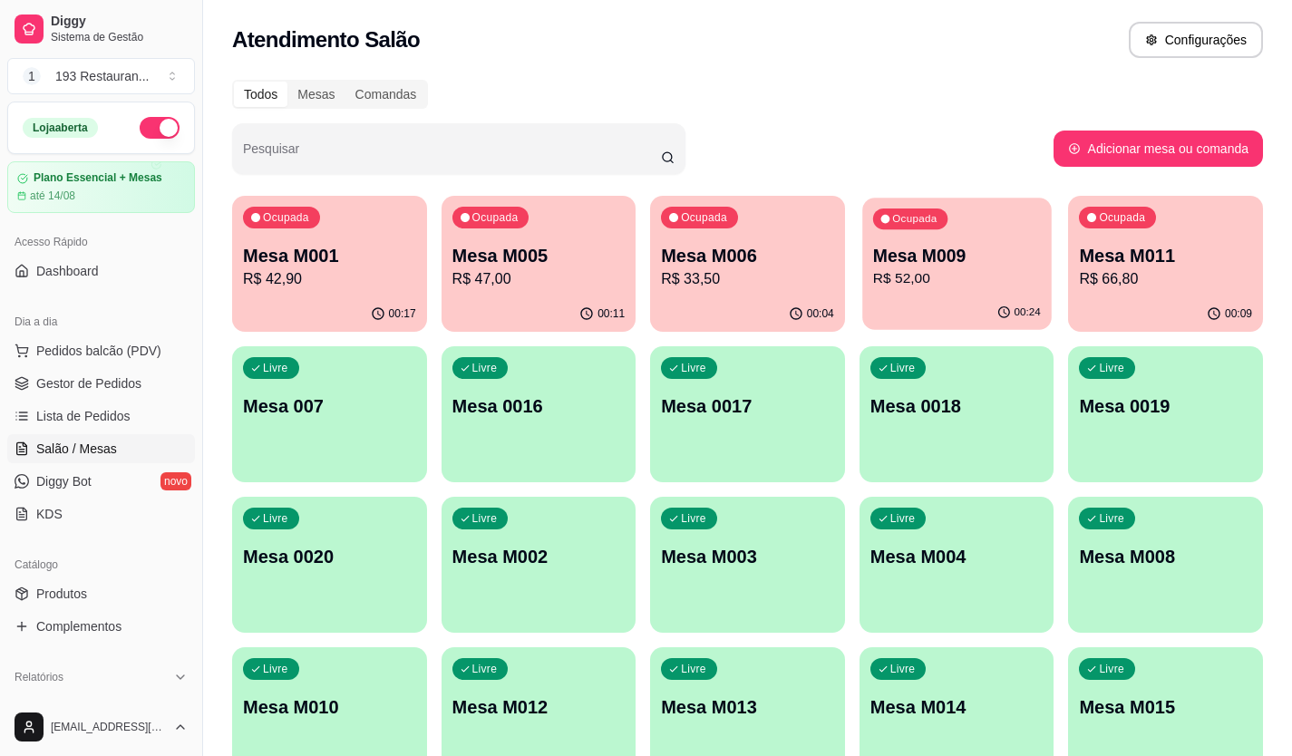
click at [955, 281] on p "R$ 52,00" at bounding box center [957, 278] width 168 height 21
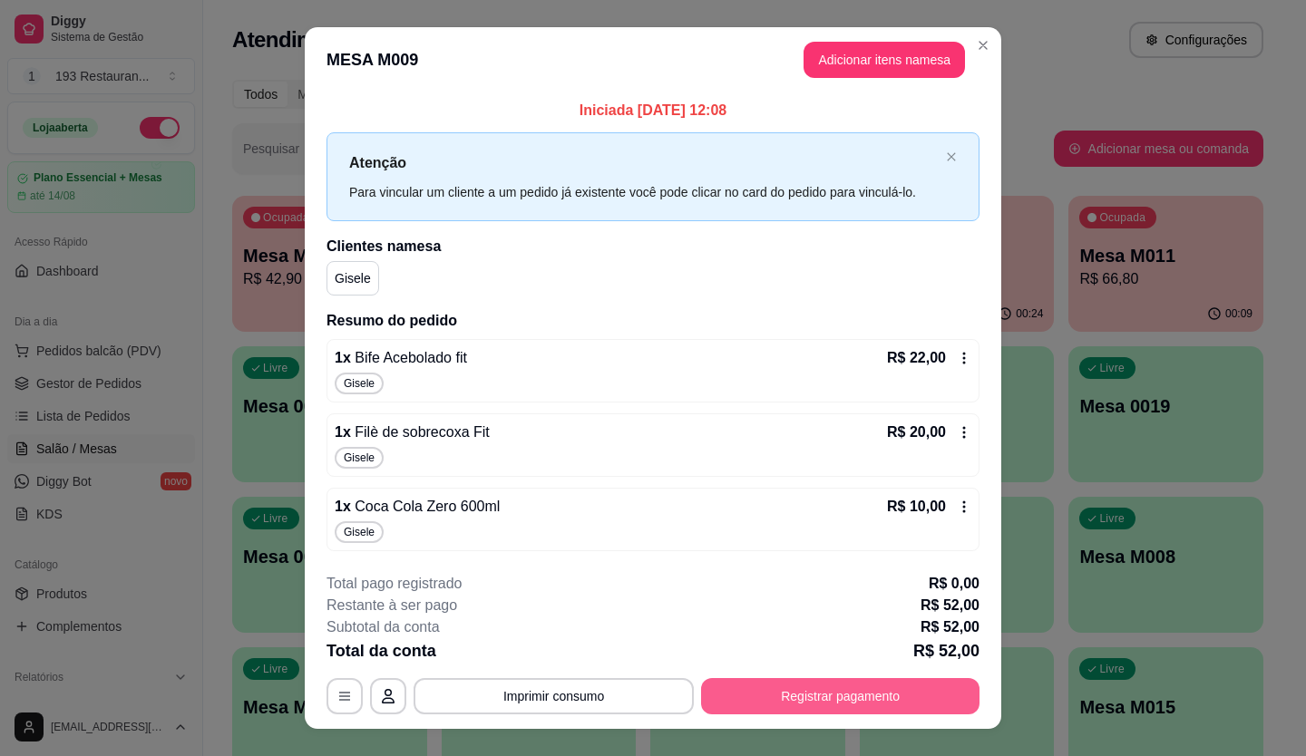
click at [905, 678] on button "Registrar pagamento" at bounding box center [840, 696] width 278 height 36
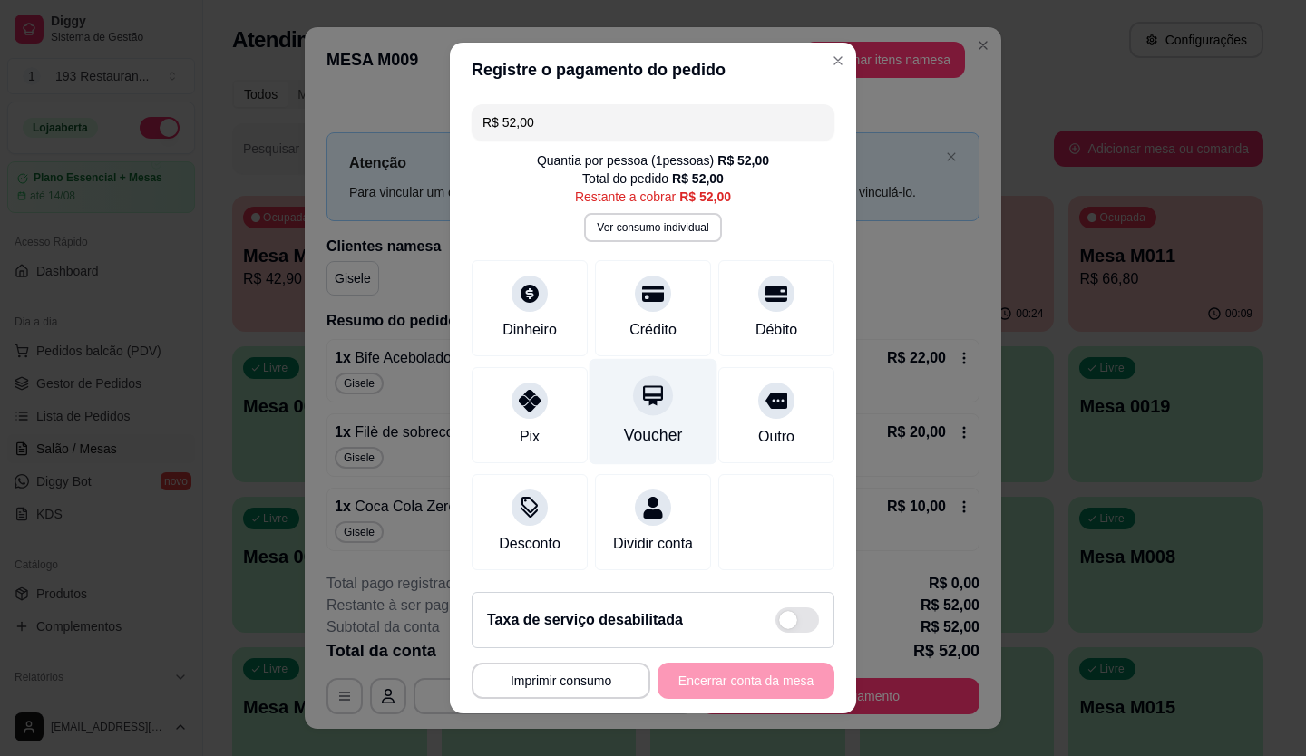
click at [654, 397] on div "Voucher" at bounding box center [653, 412] width 128 height 106
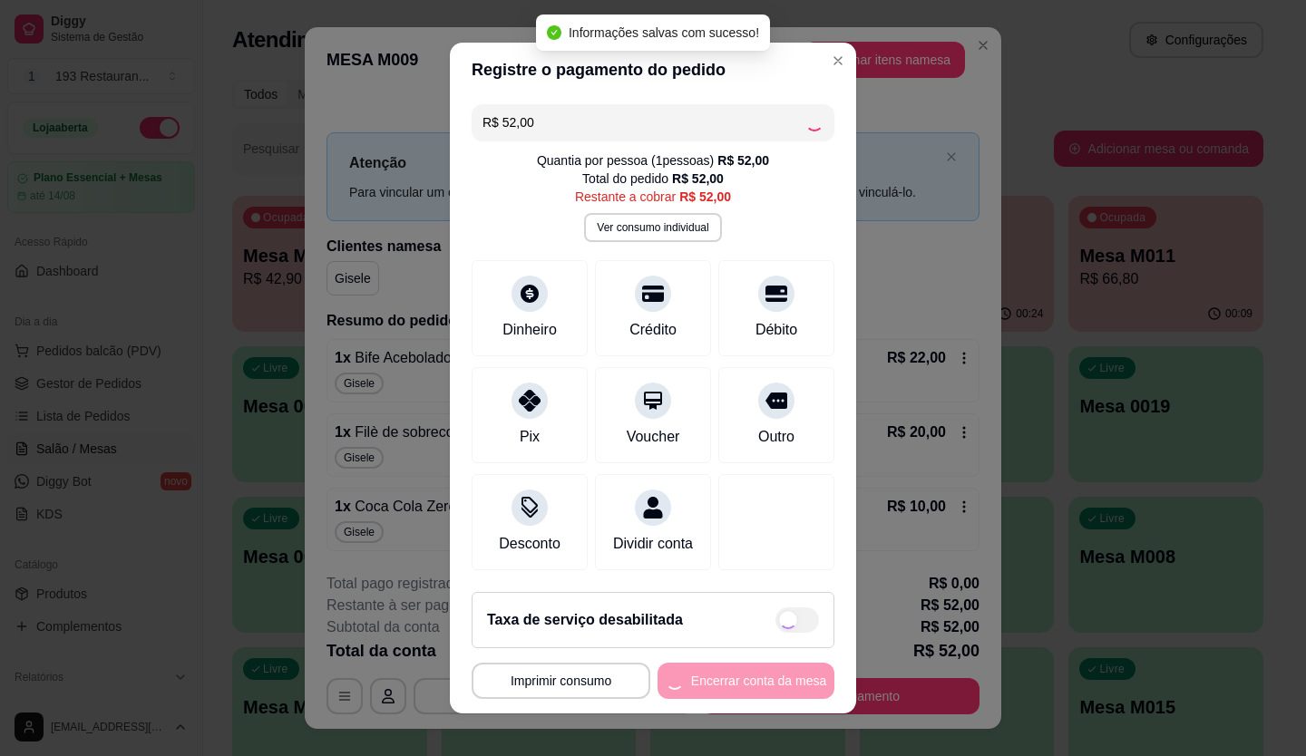
type input "R$ 0,00"
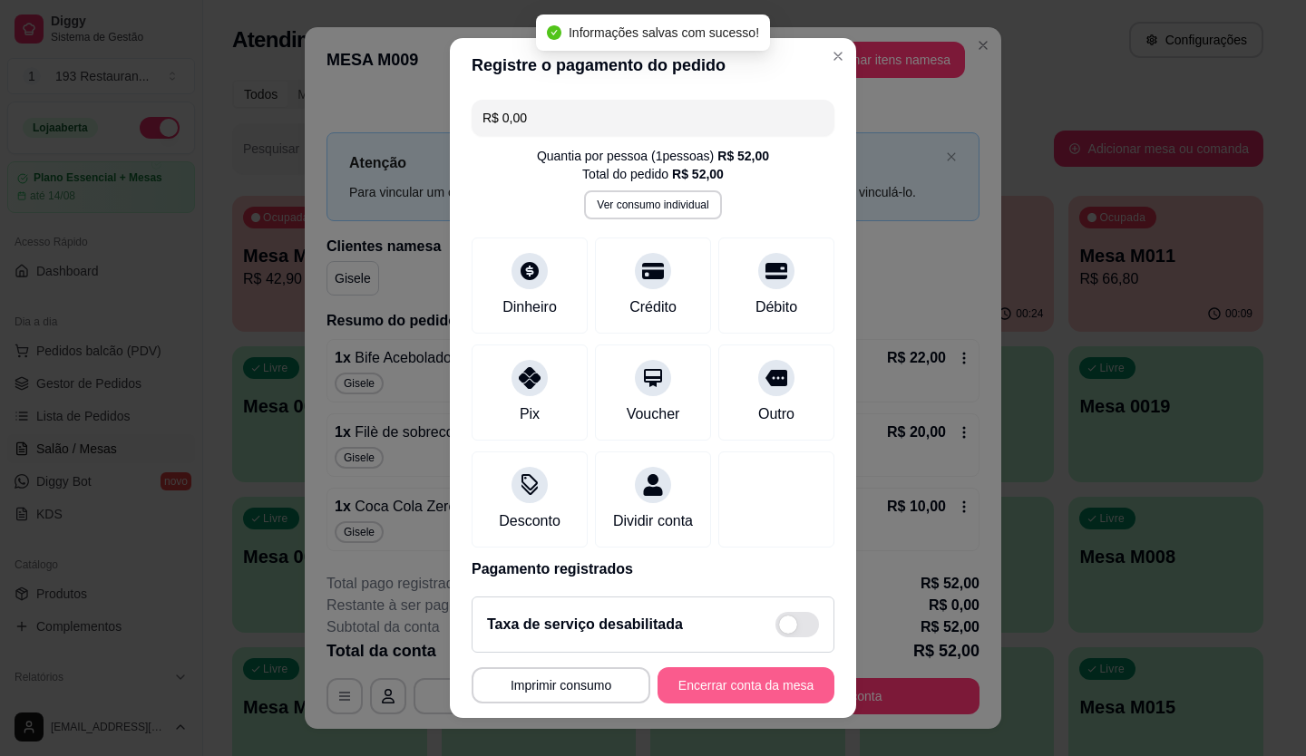
click at [744, 694] on button "Encerrar conta da mesa" at bounding box center [745, 685] width 177 height 36
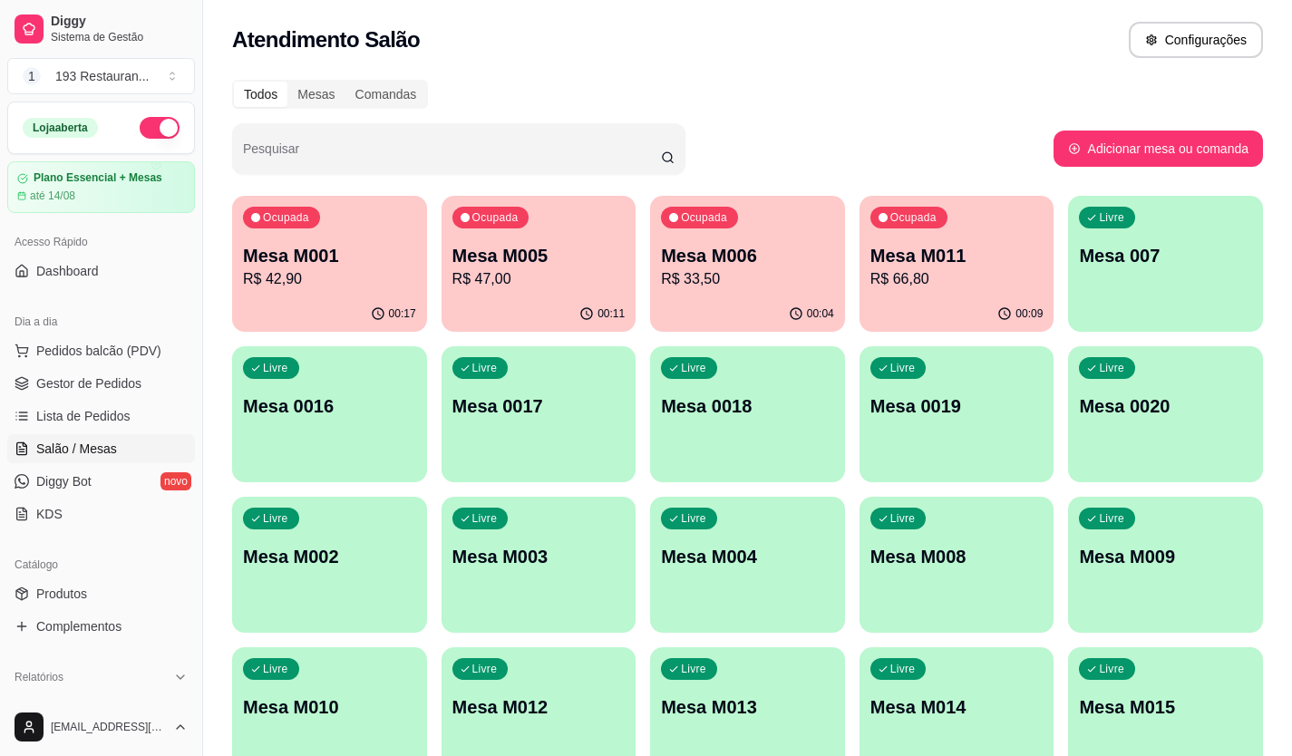
click at [949, 319] on div "00:09" at bounding box center [957, 314] width 195 height 35
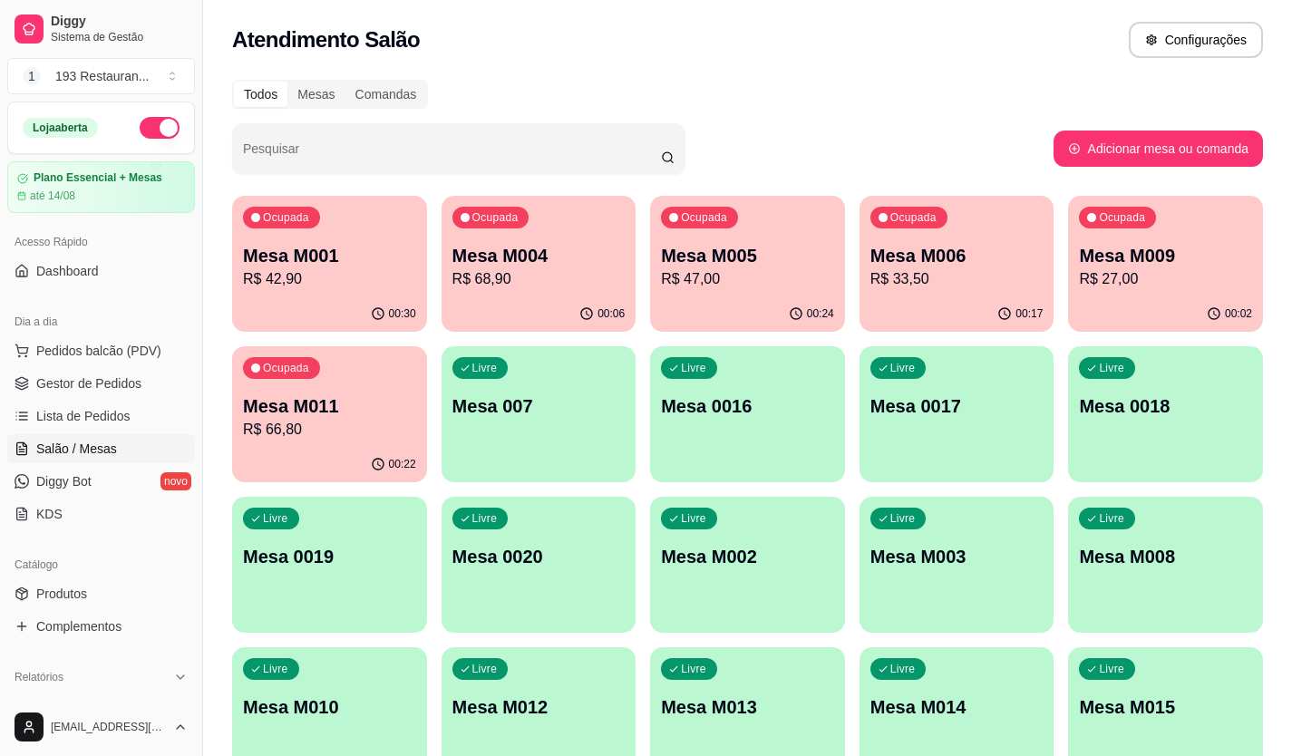
click at [774, 288] on p "R$ 47,00" at bounding box center [747, 279] width 173 height 22
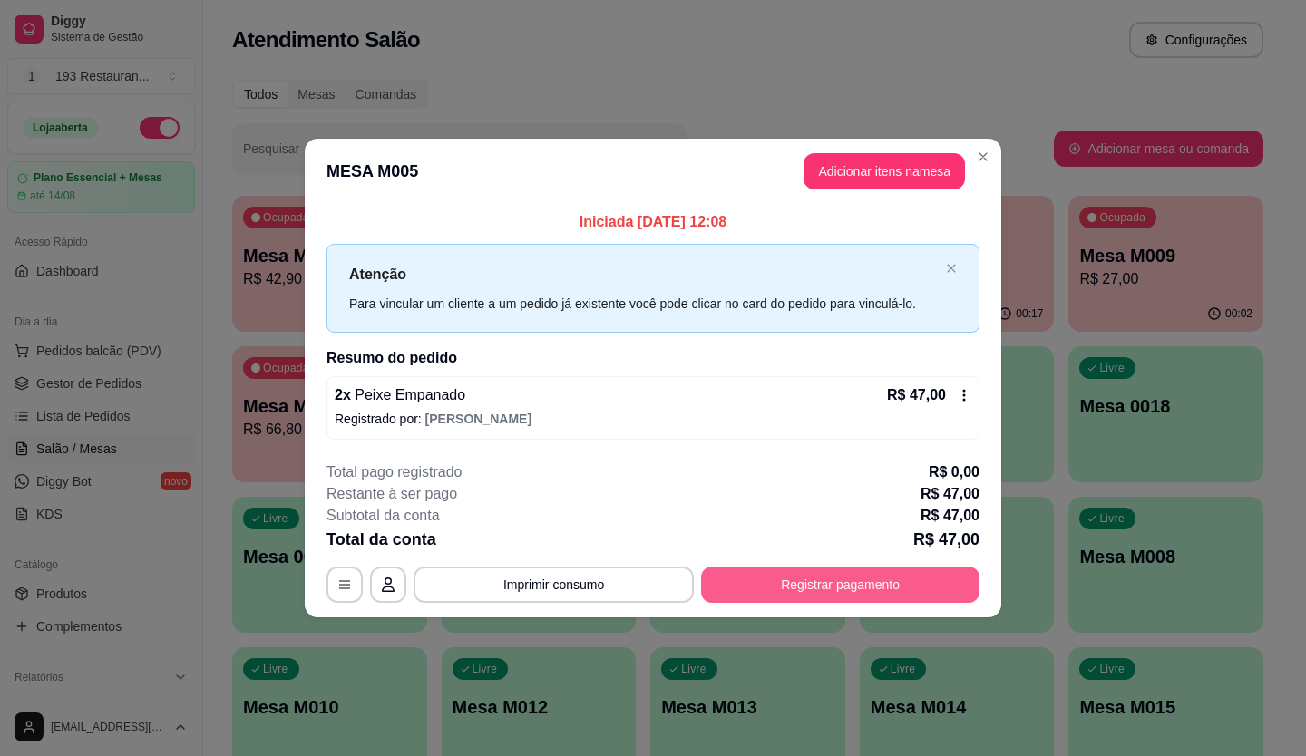
click at [842, 579] on button "Registrar pagamento" at bounding box center [840, 585] width 278 height 36
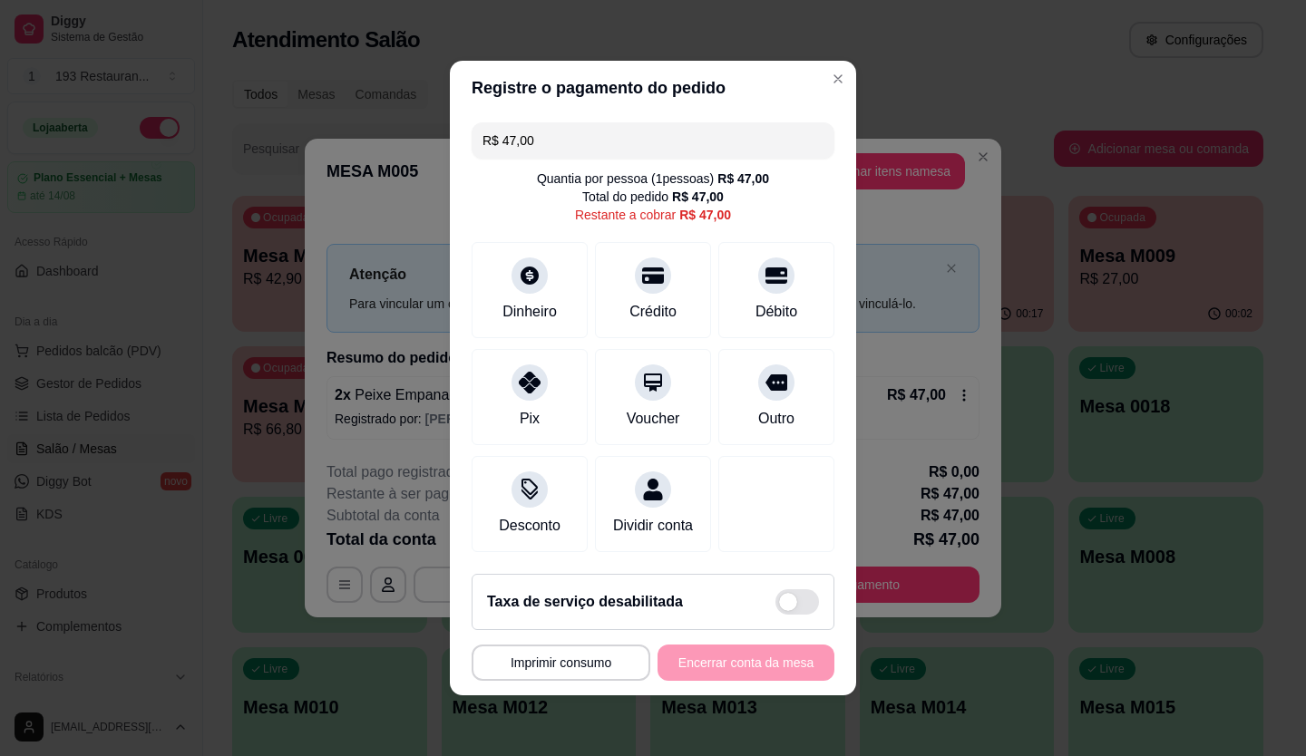
click at [568, 135] on input "R$ 47,00" at bounding box center [652, 140] width 341 height 36
click at [754, 298] on div "Débito" at bounding box center [777, 310] width 46 height 24
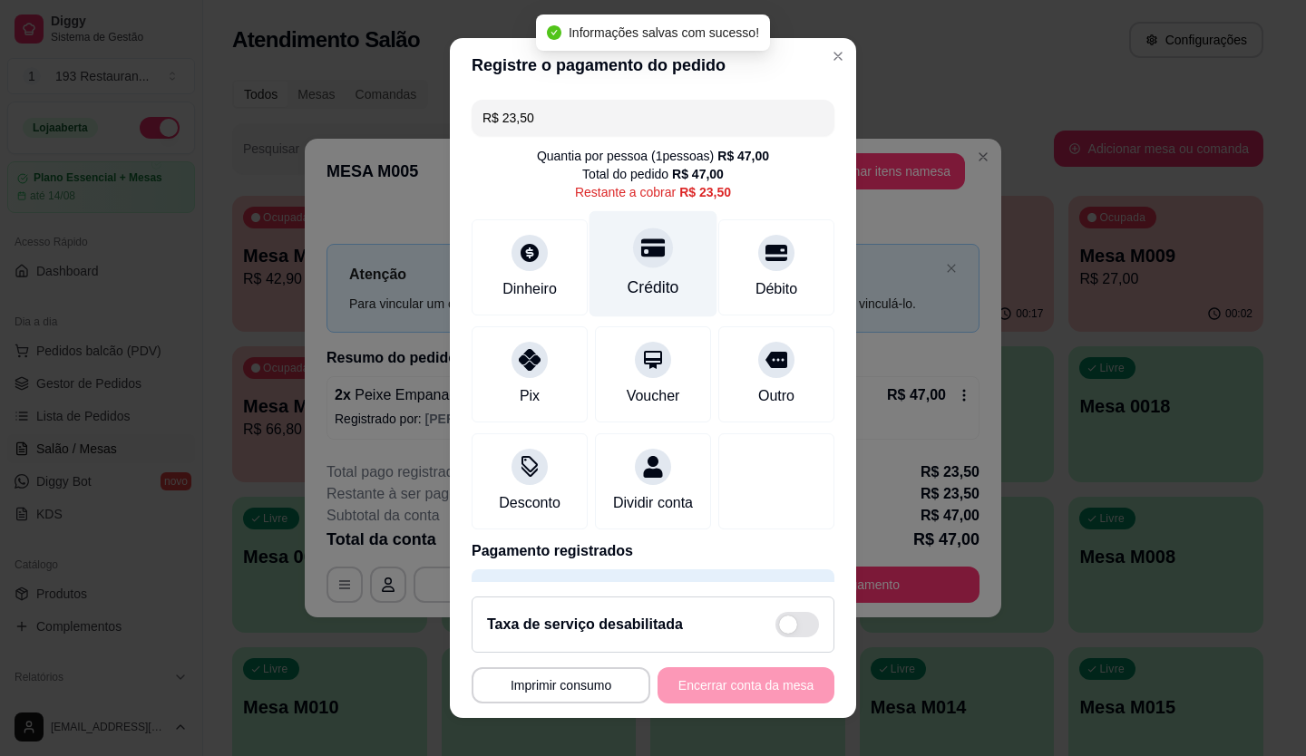
click at [651, 274] on div "Crédito" at bounding box center [653, 263] width 128 height 106
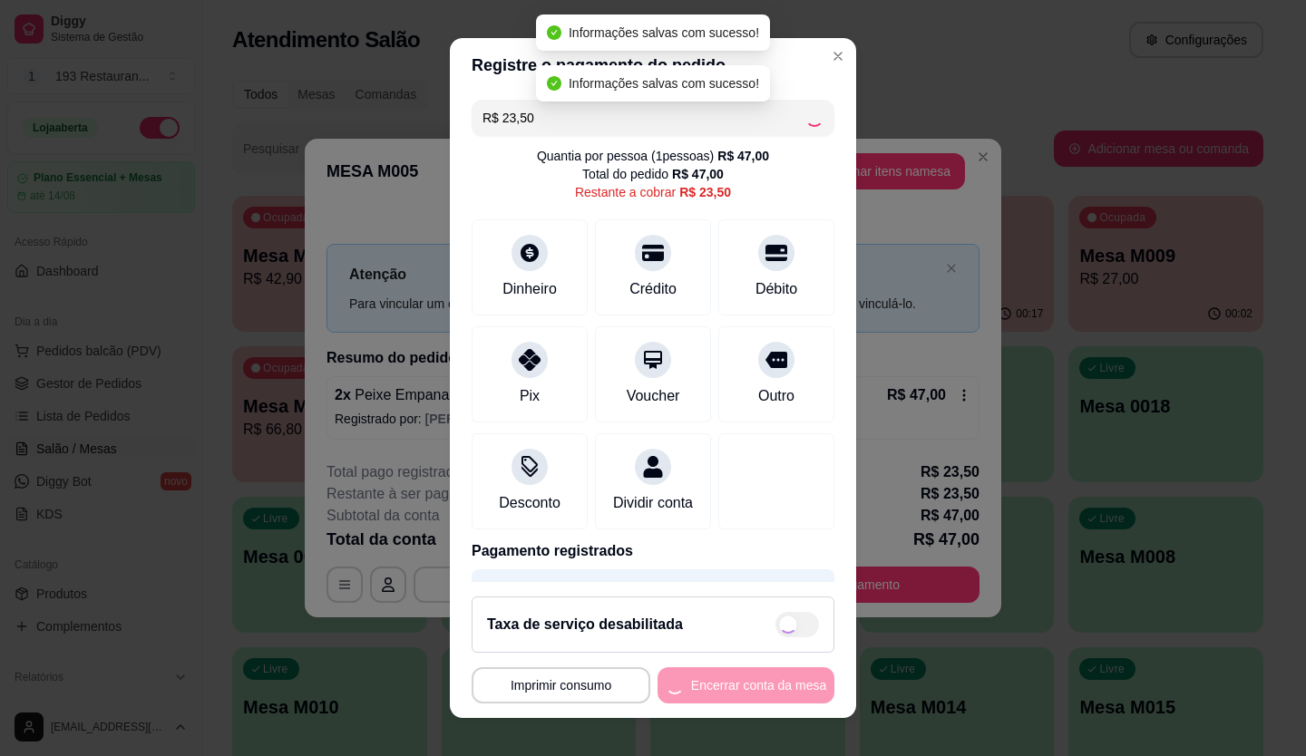
type input "R$ 0,00"
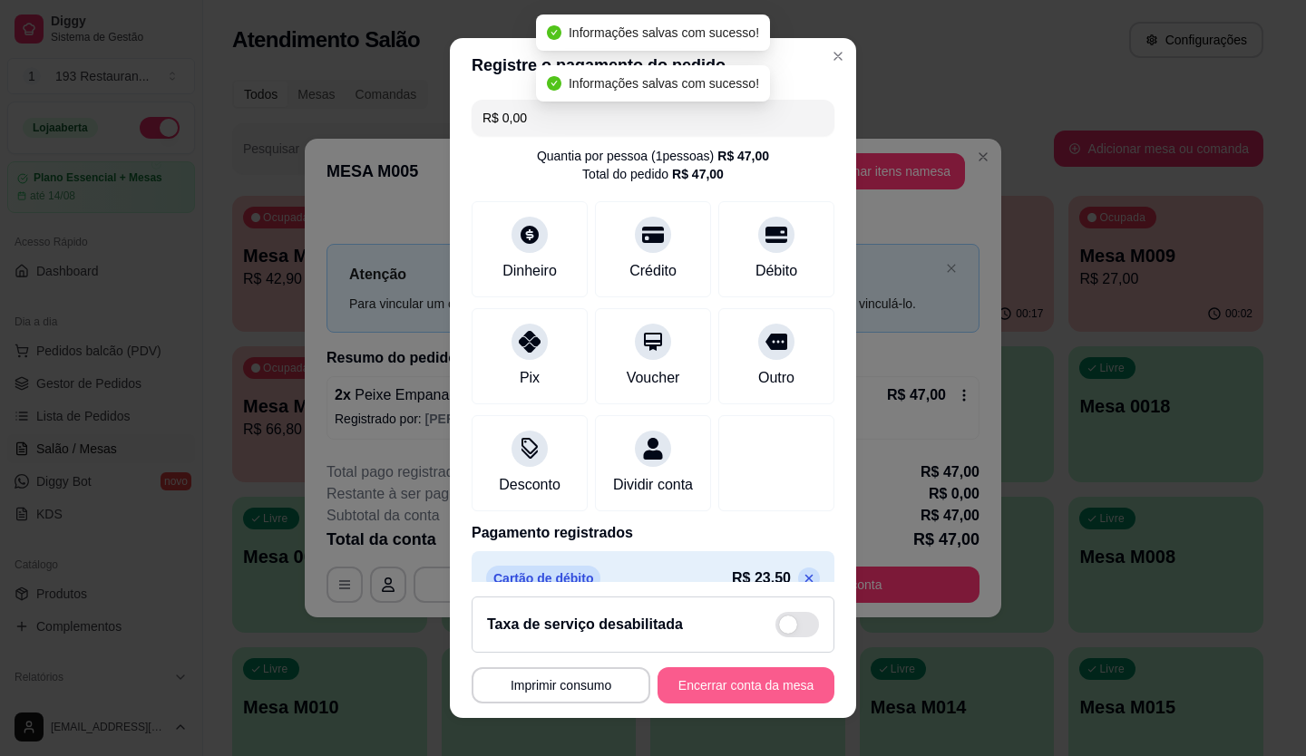
click at [761, 676] on button "Encerrar conta da mesa" at bounding box center [745, 685] width 177 height 36
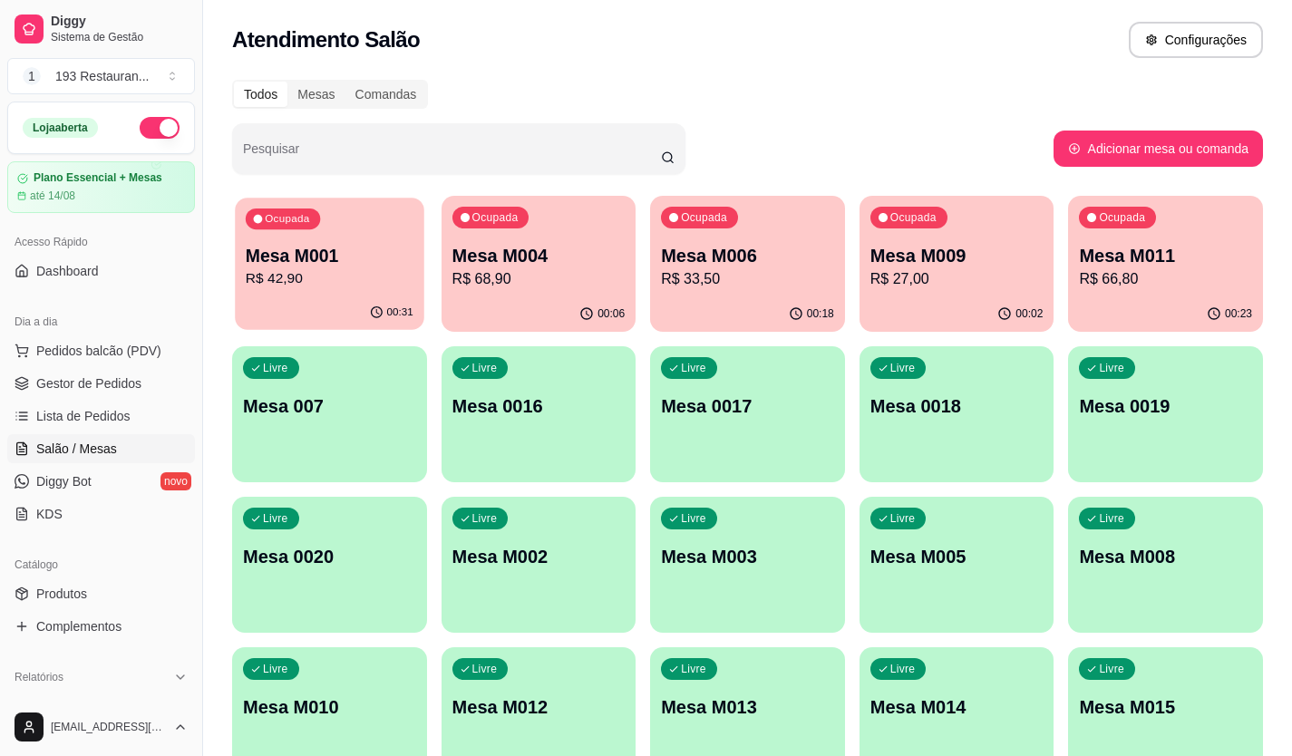
click at [324, 266] on p "Mesa M001" at bounding box center [330, 256] width 168 height 24
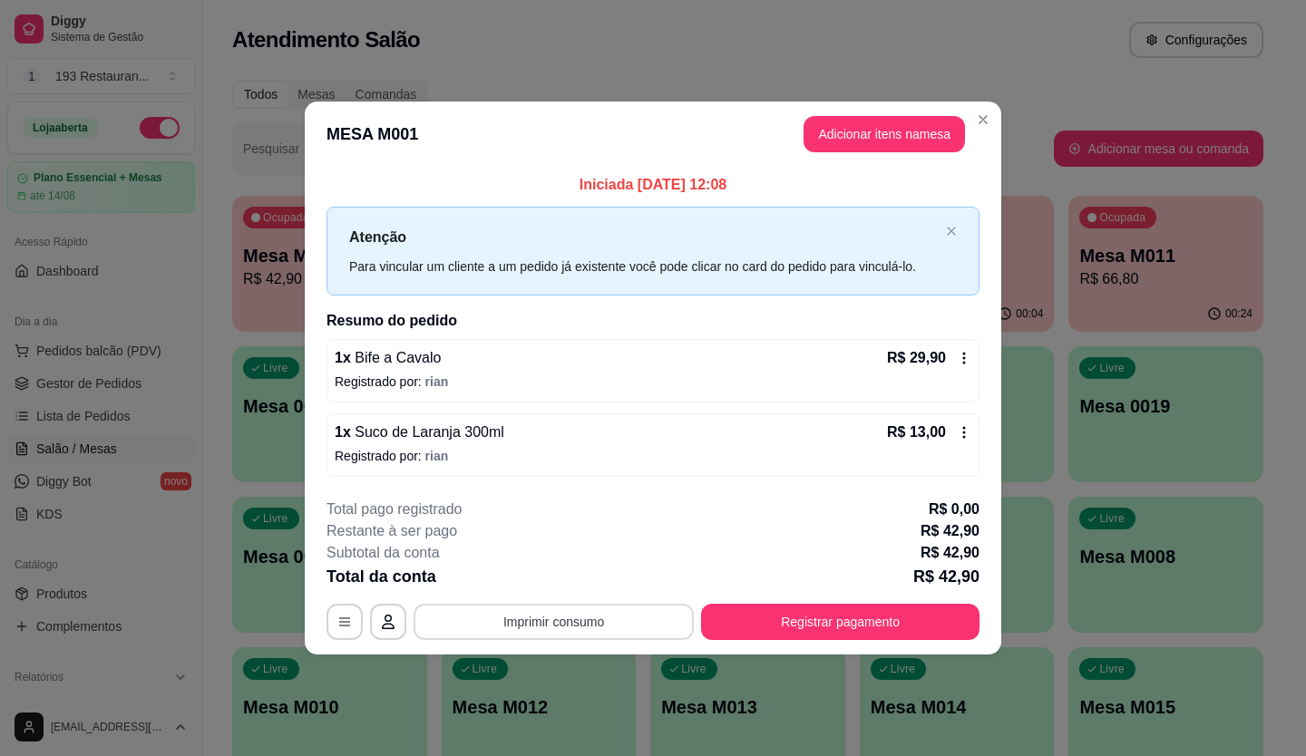
click at [652, 623] on button "Imprimir consumo" at bounding box center [553, 622] width 280 height 36
click at [569, 575] on button "CAIXA" at bounding box center [559, 579] width 127 height 28
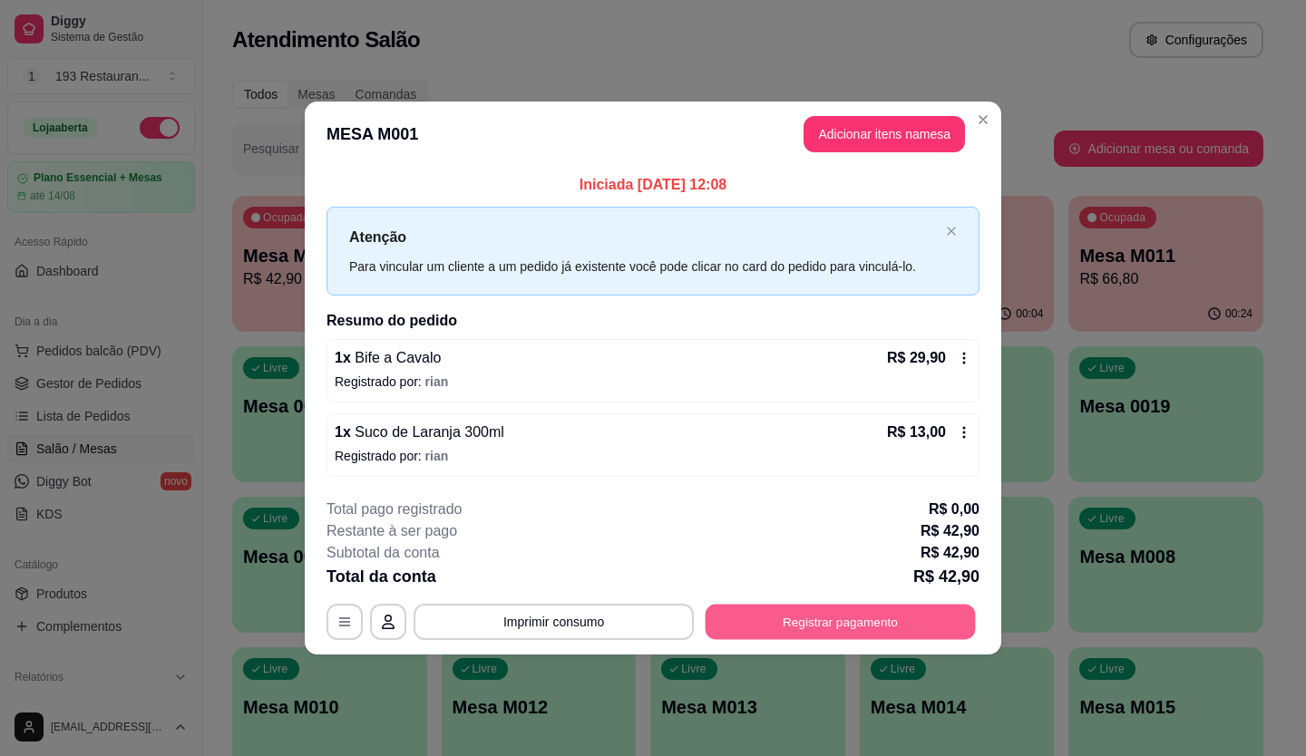
click at [872, 634] on button "Registrar pagamento" at bounding box center [840, 621] width 270 height 35
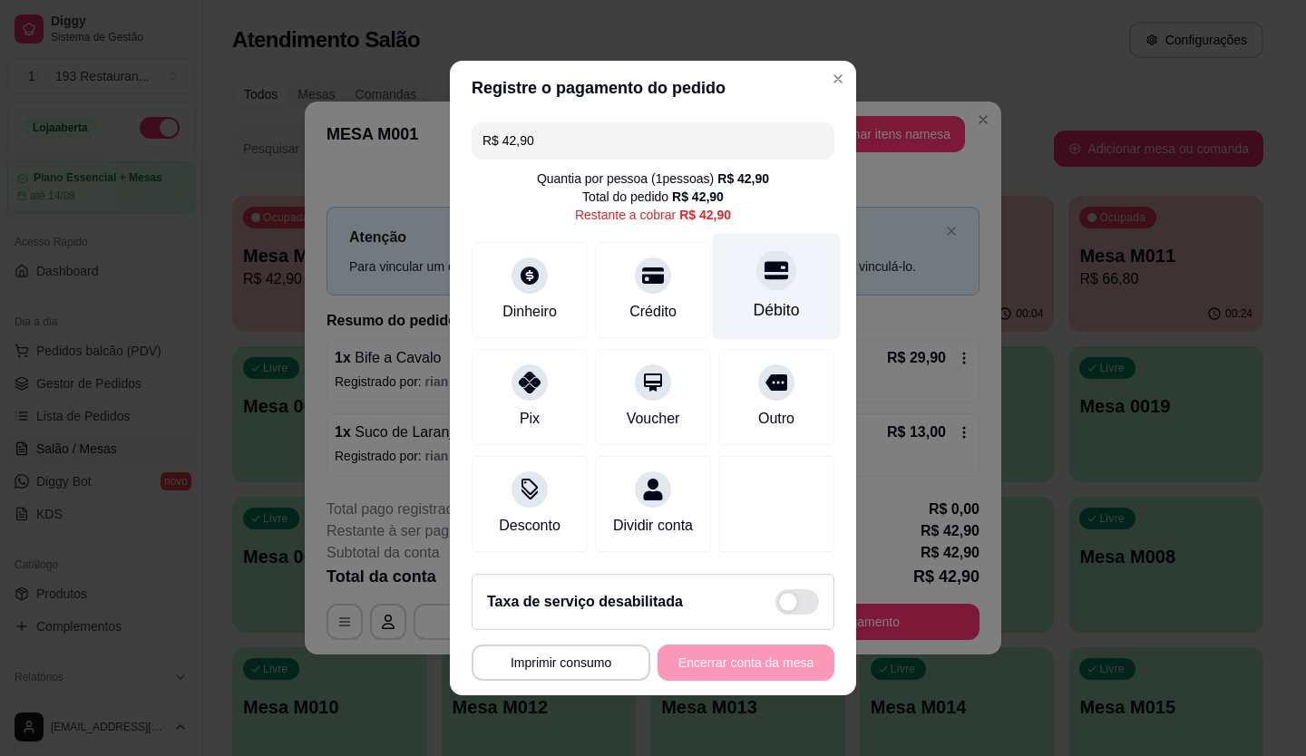
click at [756, 280] on div at bounding box center [776, 270] width 40 height 40
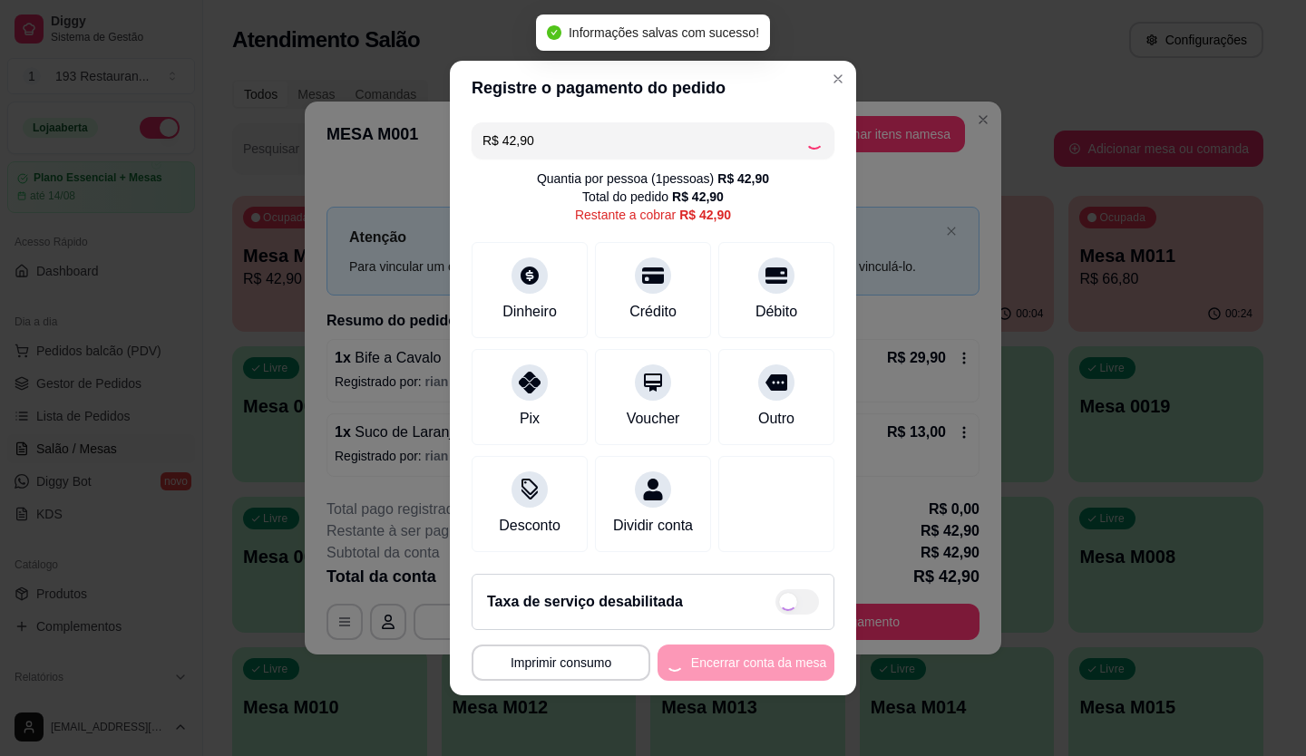
click at [745, 673] on div "**********" at bounding box center [653, 663] width 363 height 36
type input "R$ 0,00"
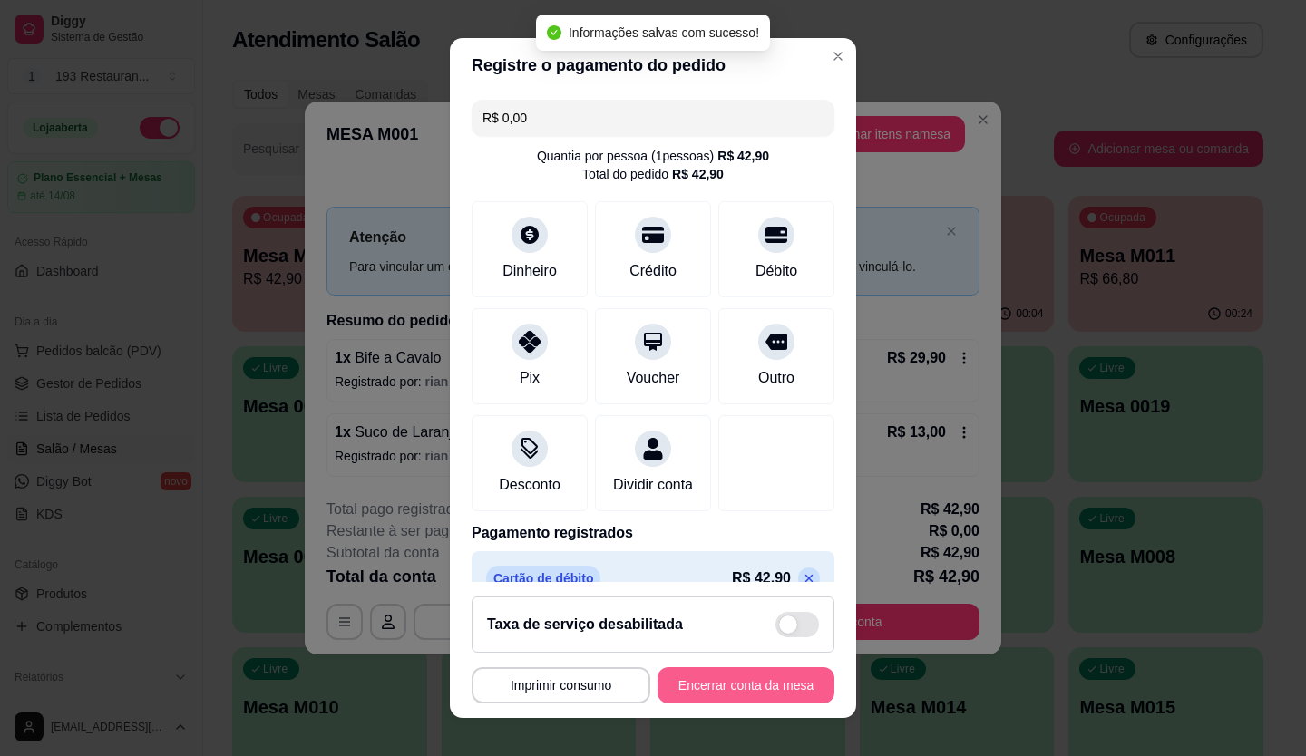
click at [745, 673] on button "Encerrar conta da mesa" at bounding box center [745, 685] width 177 height 36
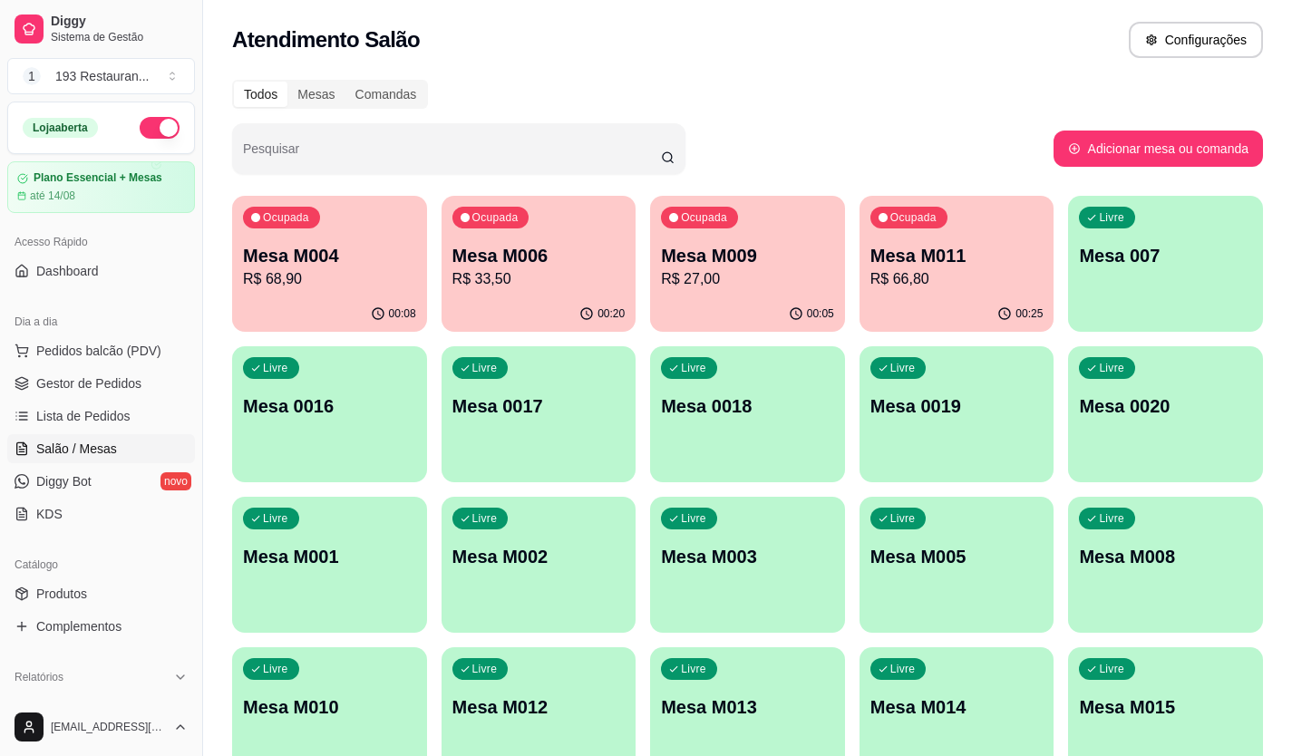
click at [479, 276] on p "R$ 33,50" at bounding box center [538, 279] width 173 height 22
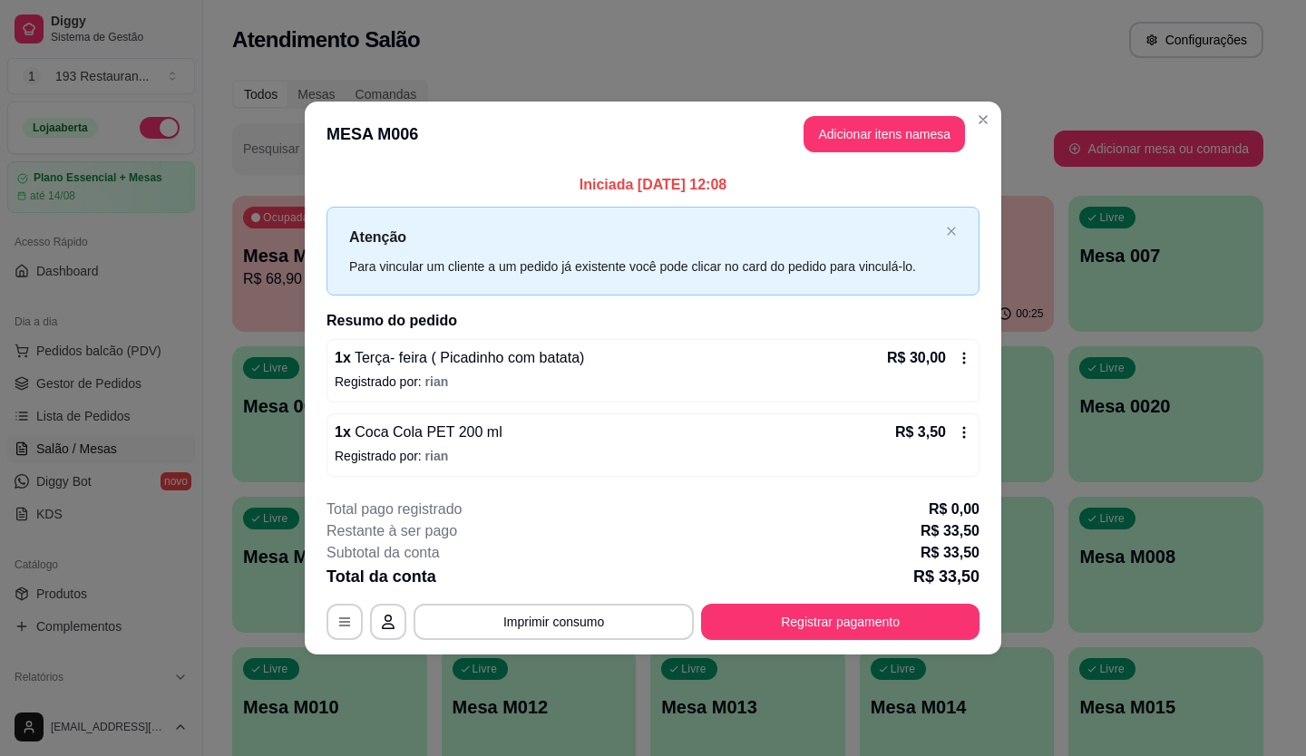
click at [867, 616] on button "Registrar pagamento" at bounding box center [840, 622] width 278 height 36
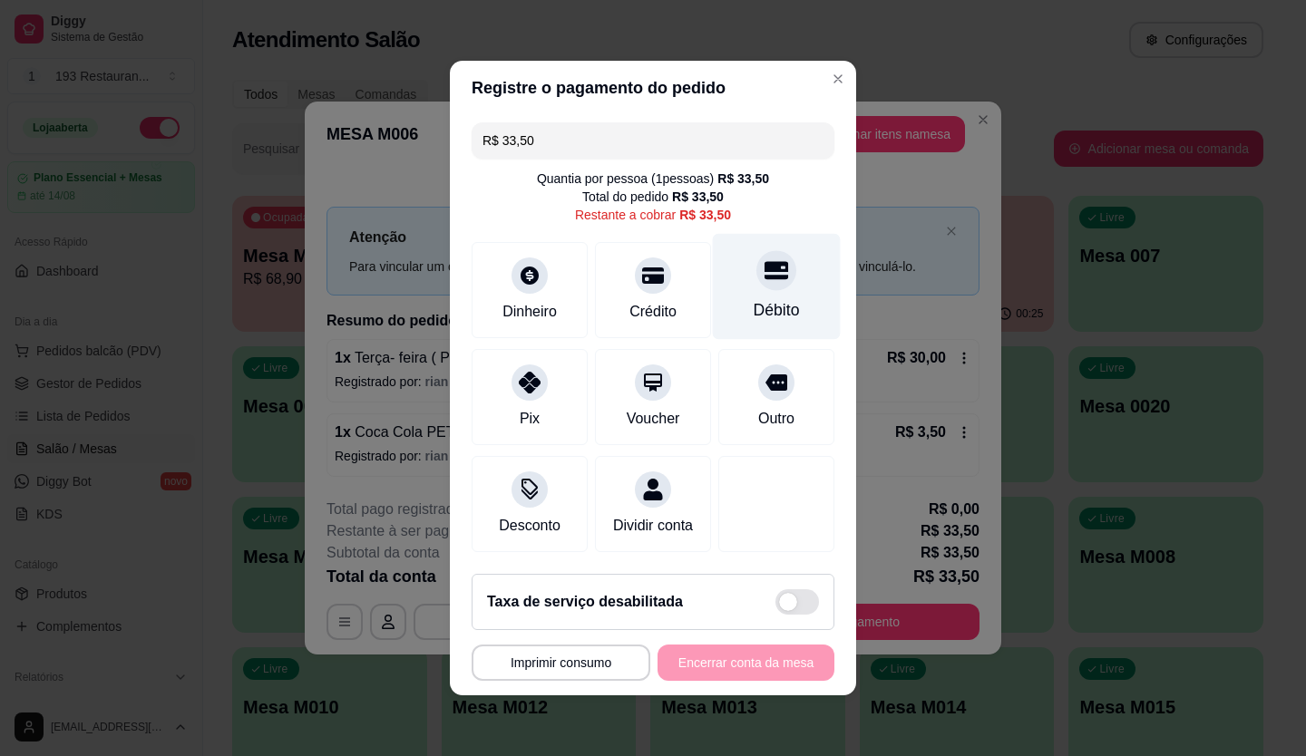
click at [764, 236] on div "Débito" at bounding box center [777, 287] width 128 height 106
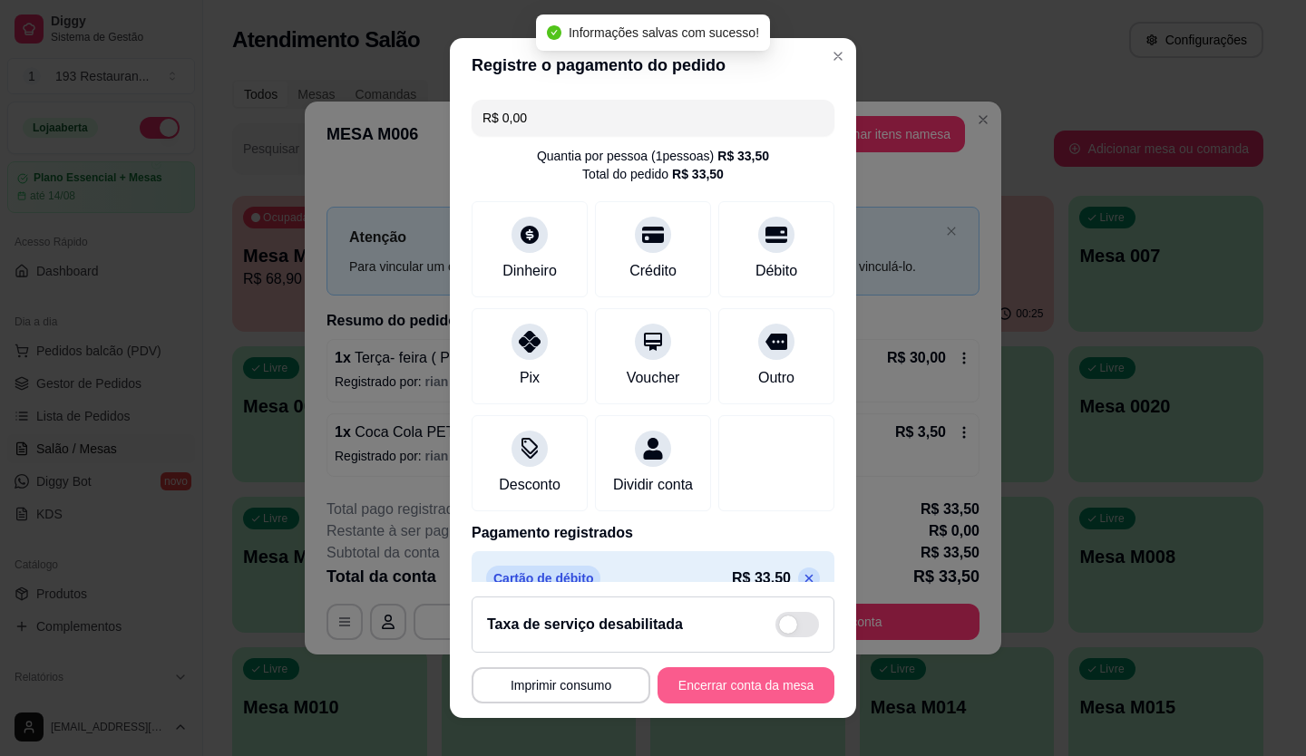
type input "R$ 0,00"
click at [750, 681] on button "Encerrar conta da mesa" at bounding box center [745, 685] width 177 height 36
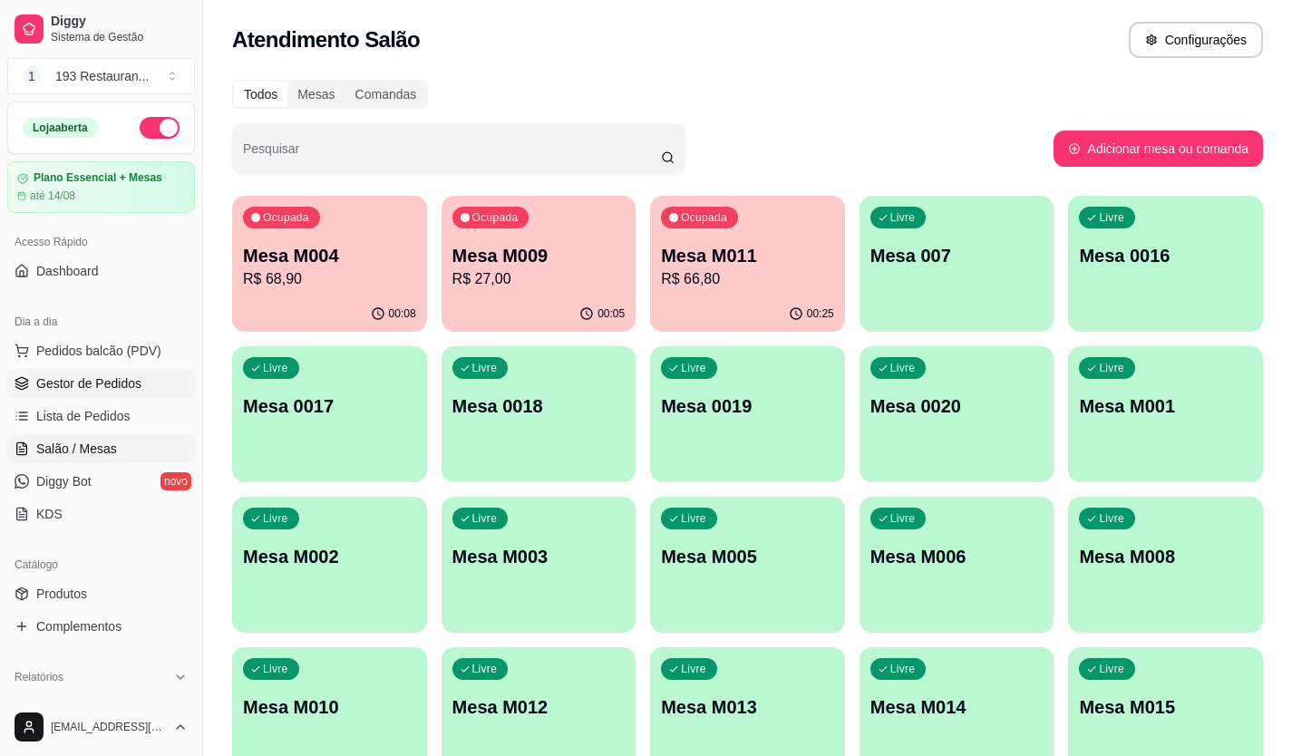
click at [112, 384] on span "Gestor de Pedidos" at bounding box center [88, 384] width 105 height 18
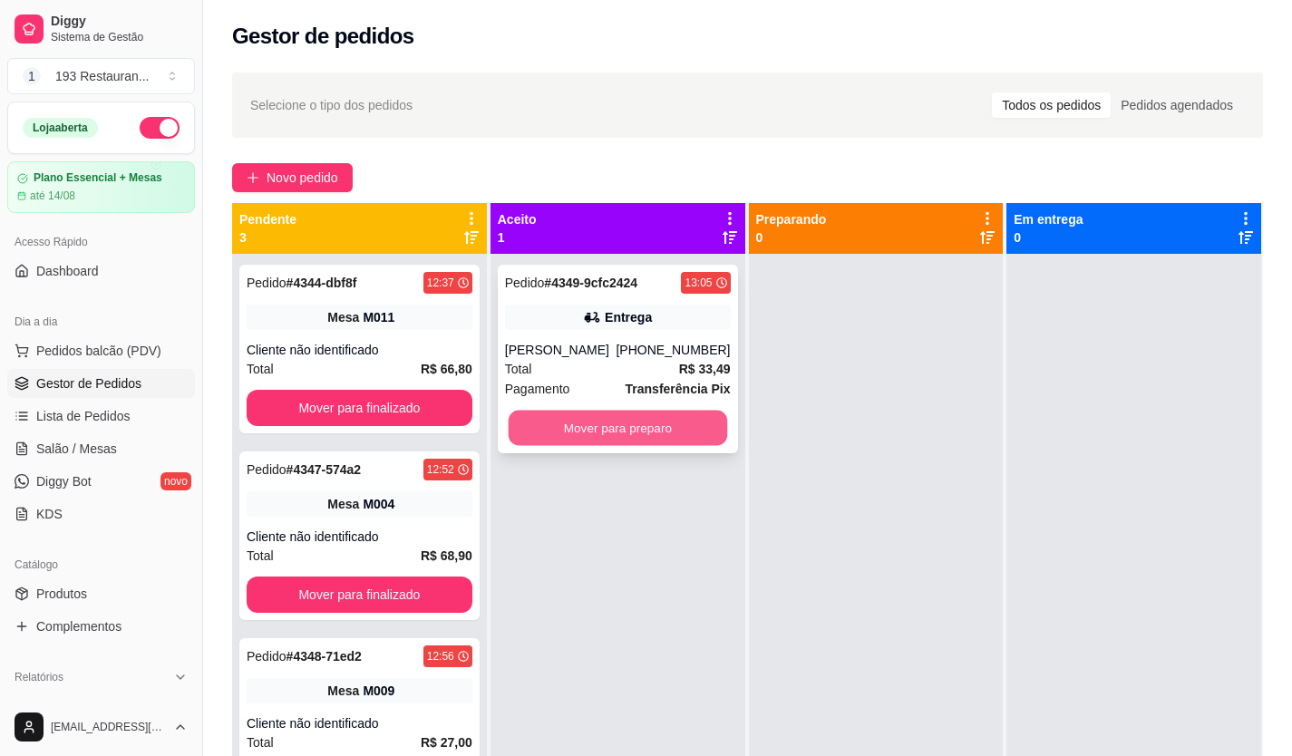
click at [629, 444] on button "Mover para preparo" at bounding box center [617, 428] width 219 height 35
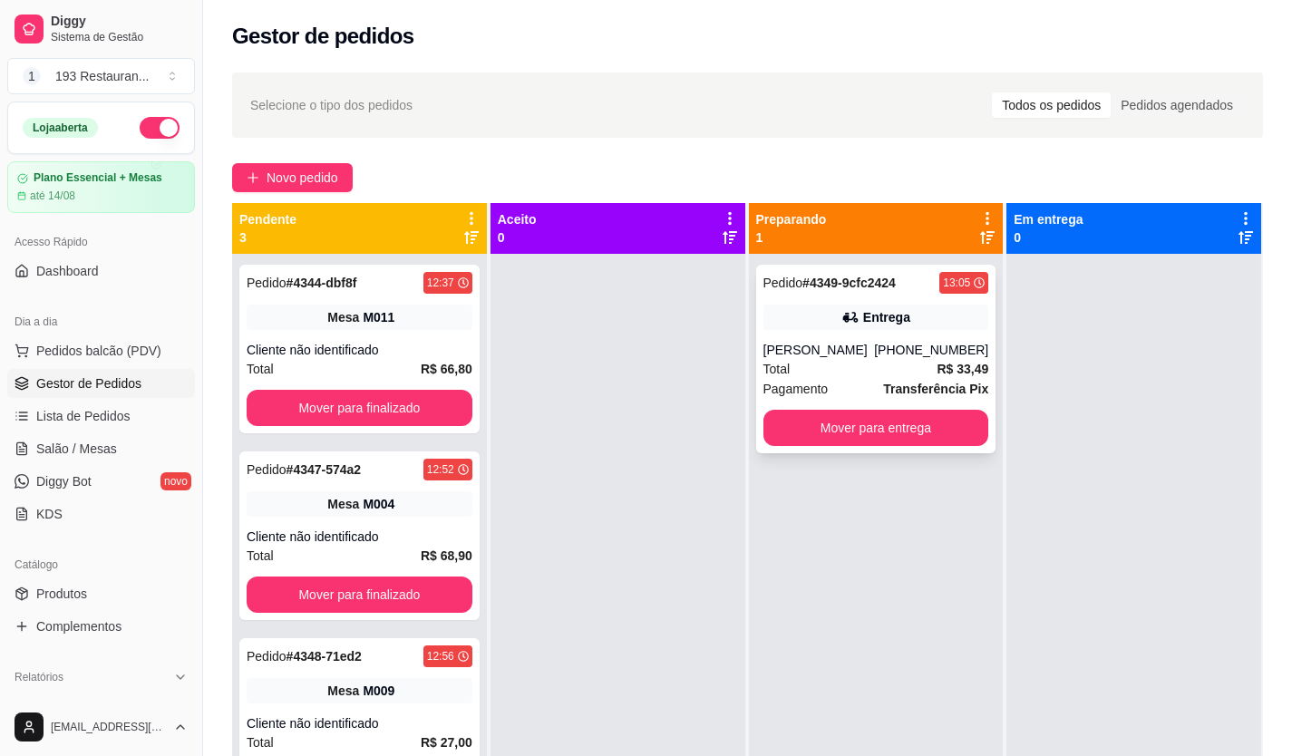
click at [756, 453] on div "Pedido # 4349-9cfc2424 13:05 Entrega [PERSON_NAME] [PHONE_NUMBER] Total R$ 33,4…" at bounding box center [876, 359] width 240 height 189
click at [989, 443] on div "Pedido # 4349-9cfc2424 13:05 Entrega [PERSON_NAME] [PHONE_NUMBER] Total R$ 33,4…" at bounding box center [876, 632] width 255 height 756
click at [929, 446] on button "Mover para entrega" at bounding box center [875, 428] width 219 height 35
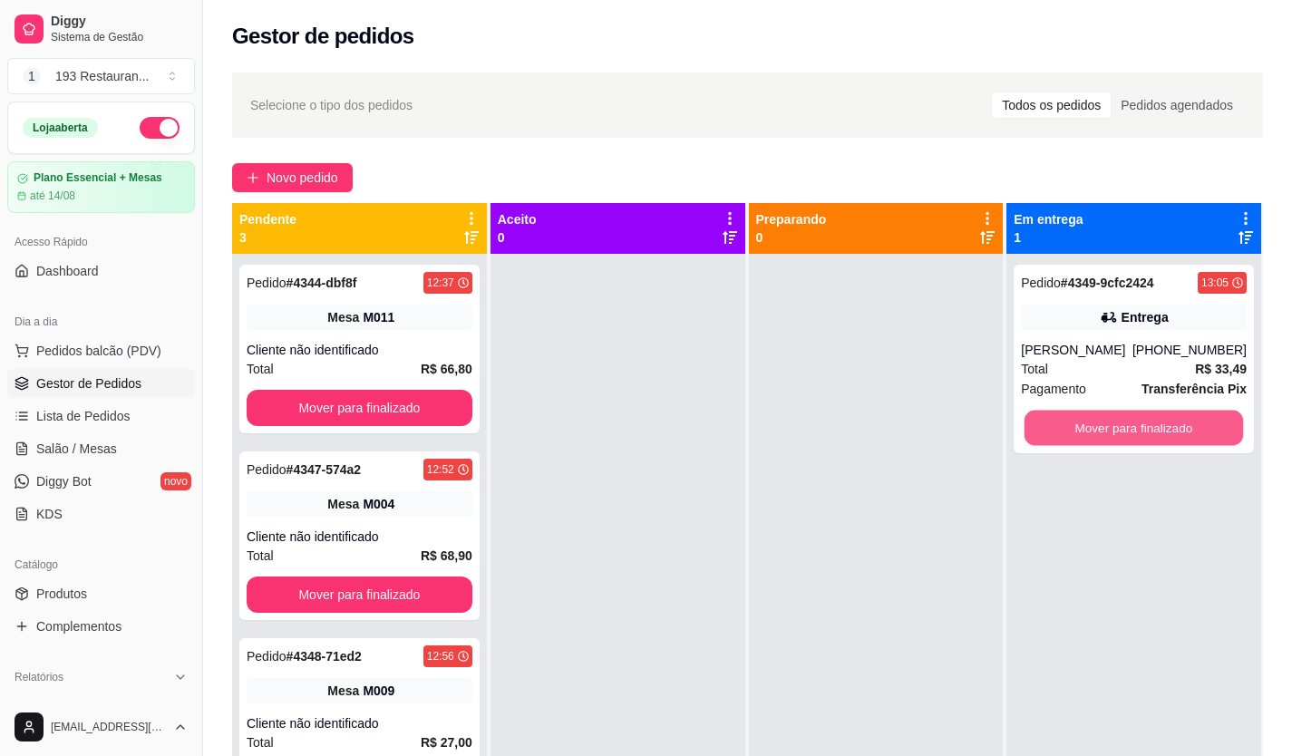
click at [1094, 443] on button "Mover para finalizado" at bounding box center [1134, 428] width 219 height 35
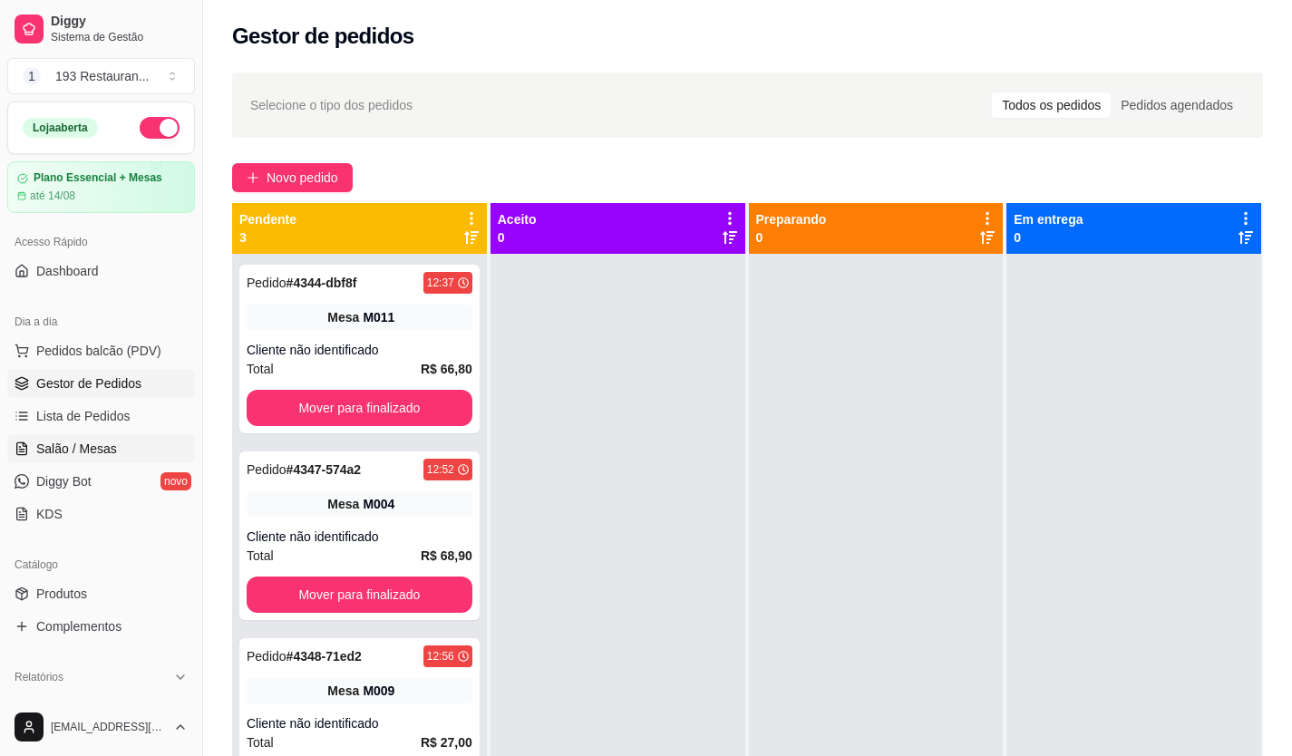
click at [93, 444] on span "Salão / Mesas" at bounding box center [76, 449] width 81 height 18
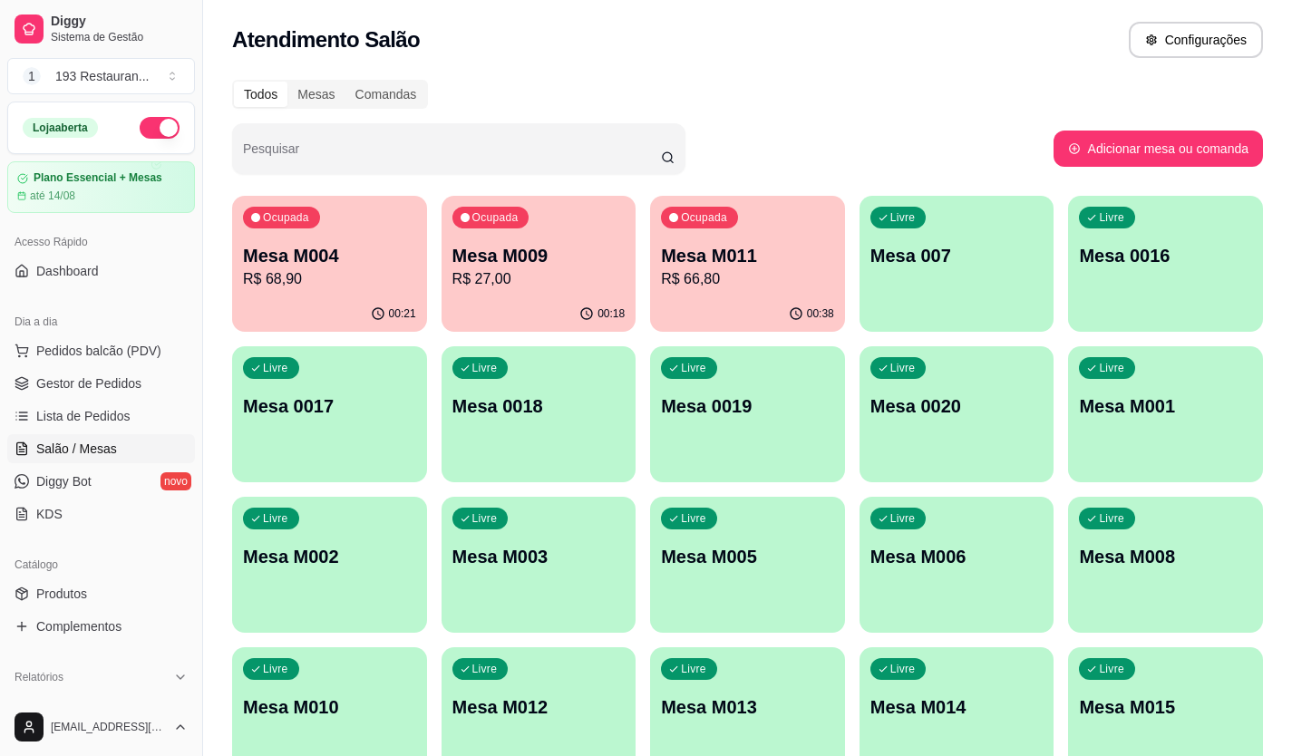
click at [571, 280] on p "R$ 27,00" at bounding box center [538, 279] width 173 height 22
click at [731, 260] on p "Mesa M011" at bounding box center [747, 255] width 173 height 25
click at [686, 248] on p "Mesa M011" at bounding box center [747, 255] width 173 height 25
click at [546, 259] on p "Mesa M009" at bounding box center [538, 255] width 173 height 25
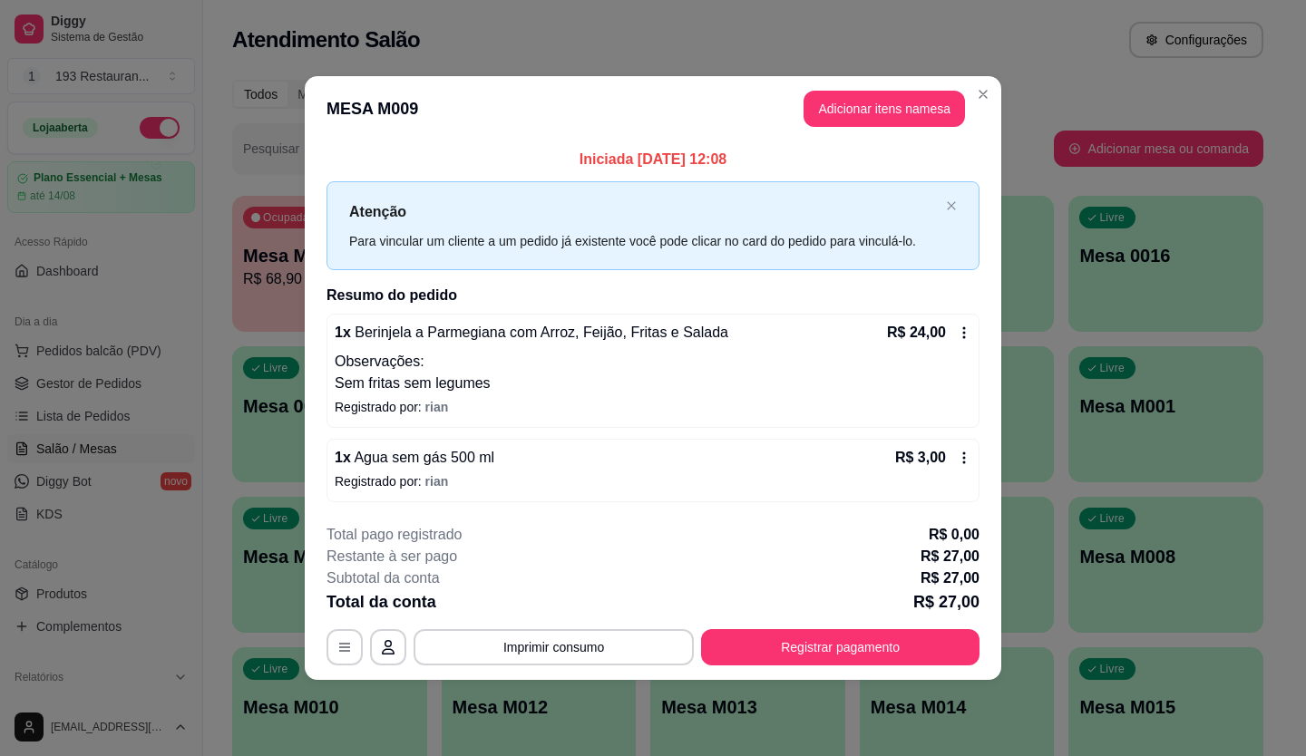
click at [579, 619] on div "**********" at bounding box center [652, 594] width 653 height 141
click at [577, 637] on button "Imprimir consumo" at bounding box center [554, 646] width 272 height 35
click at [577, 611] on button "CAIXA" at bounding box center [558, 605] width 131 height 29
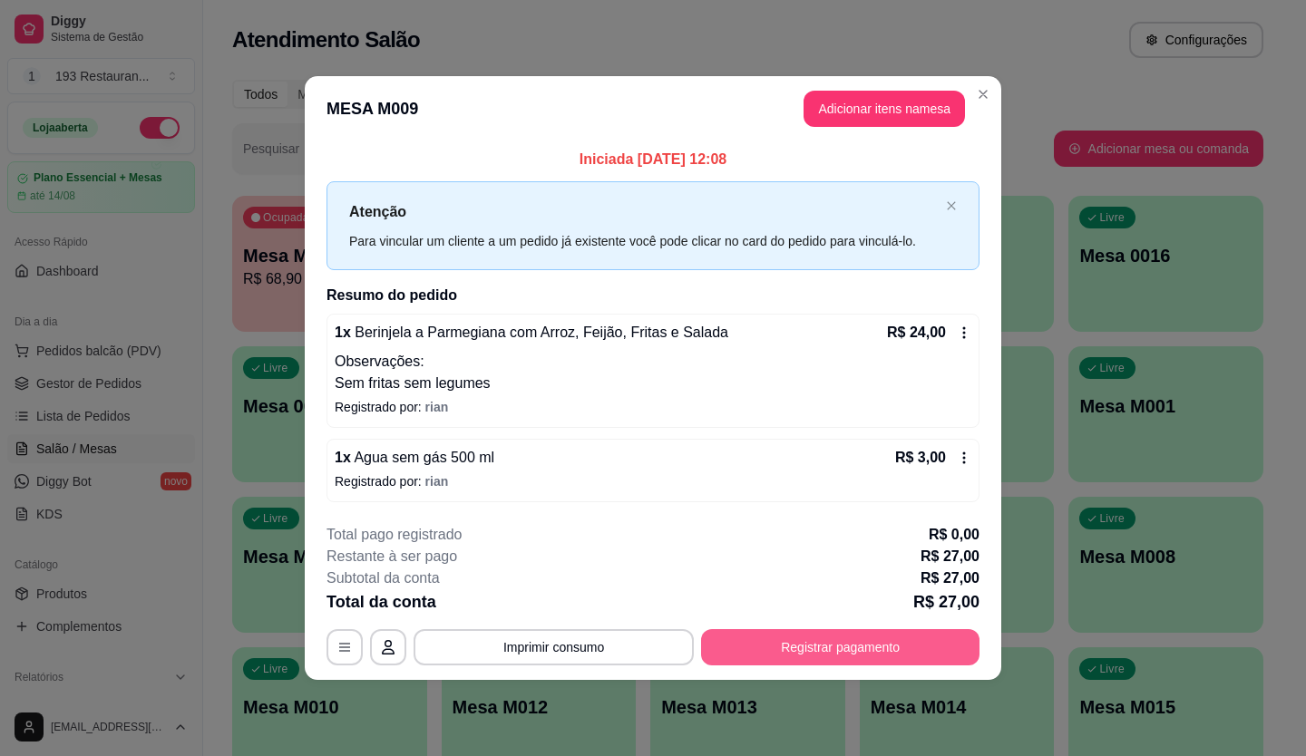
click at [861, 648] on button "Registrar pagamento" at bounding box center [840, 647] width 278 height 36
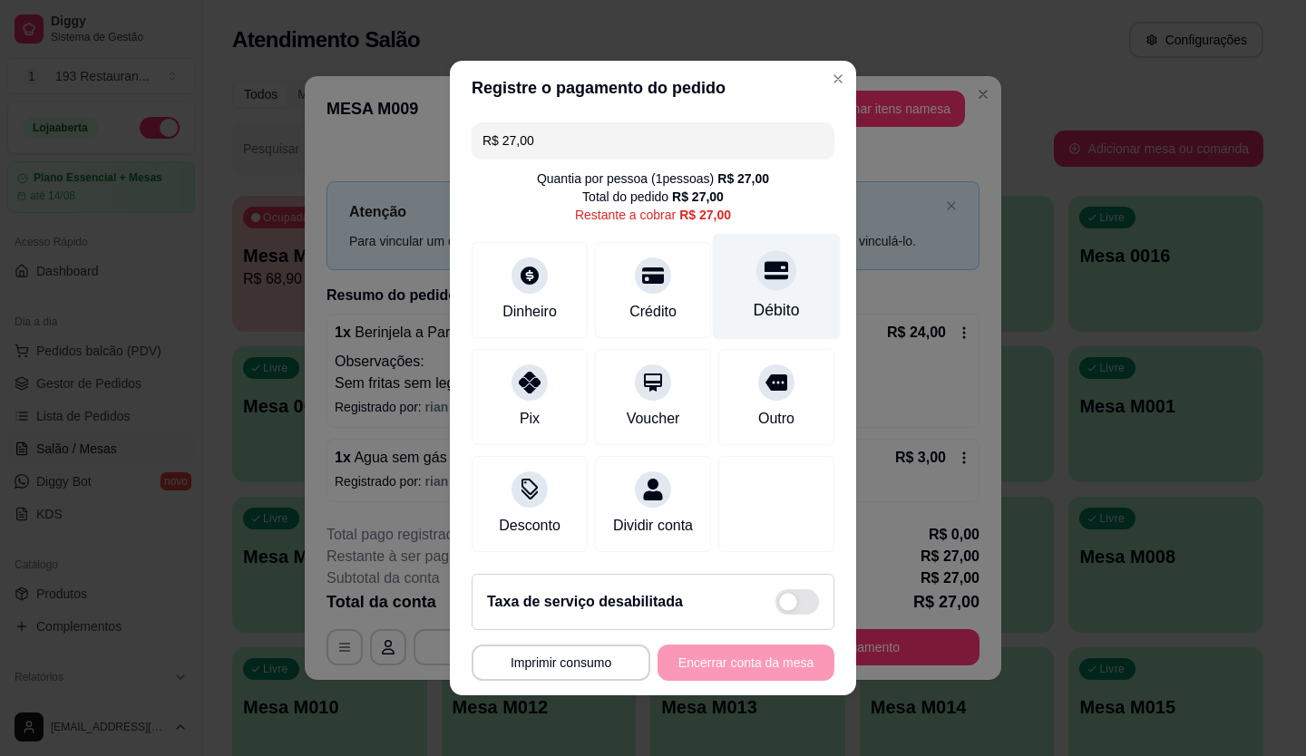
click at [756, 263] on div at bounding box center [776, 270] width 40 height 40
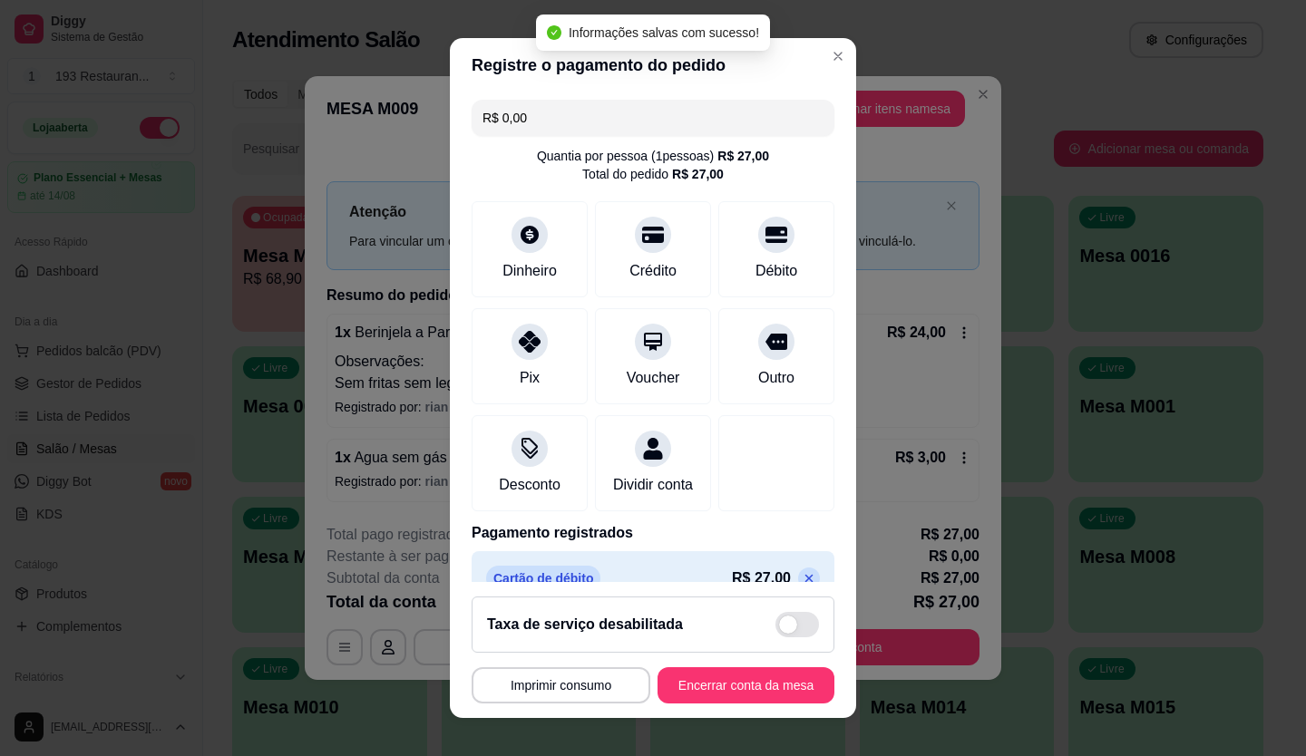
type input "R$ 0,00"
click at [701, 683] on button "Encerrar conta da mesa" at bounding box center [745, 685] width 177 height 36
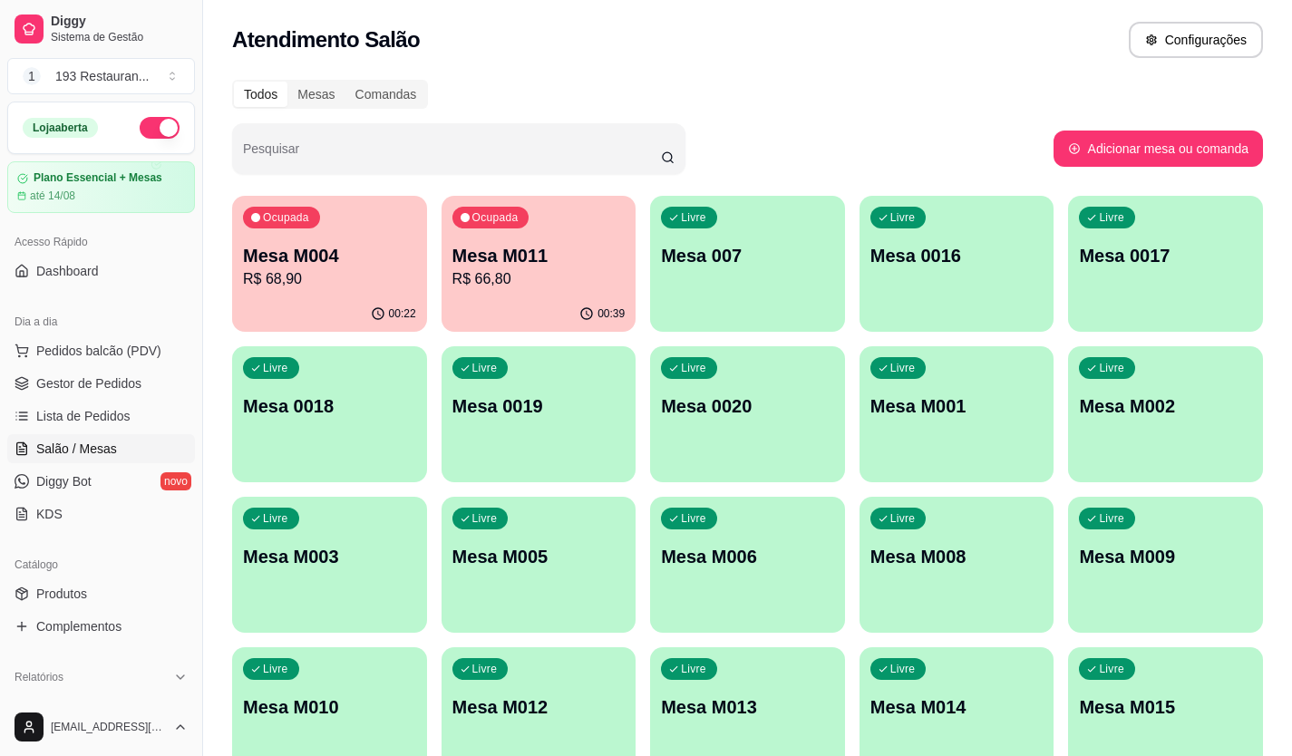
click at [340, 286] on p "R$ 68,90" at bounding box center [329, 279] width 173 height 22
click at [493, 300] on div "00:39" at bounding box center [539, 314] width 195 height 35
click at [549, 276] on p "R$ 66,80" at bounding box center [538, 279] width 173 height 22
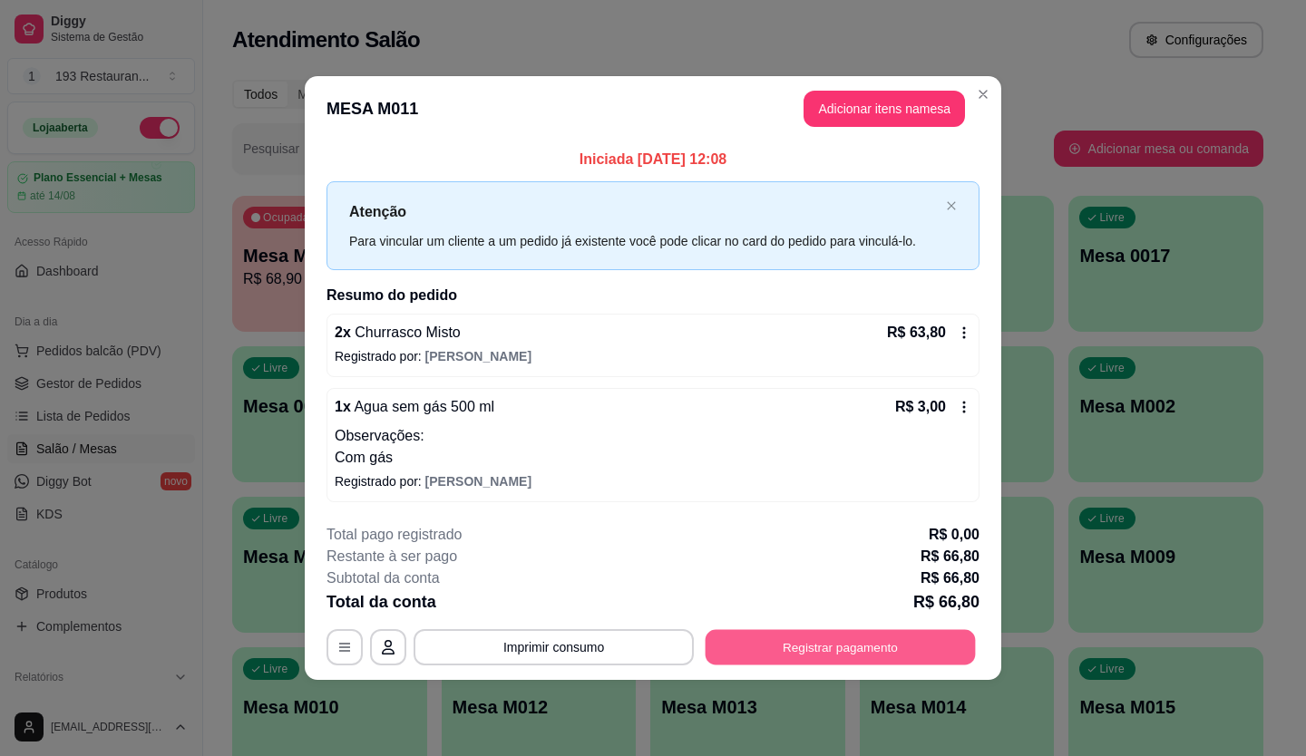
click at [839, 652] on button "Registrar pagamento" at bounding box center [840, 646] width 270 height 35
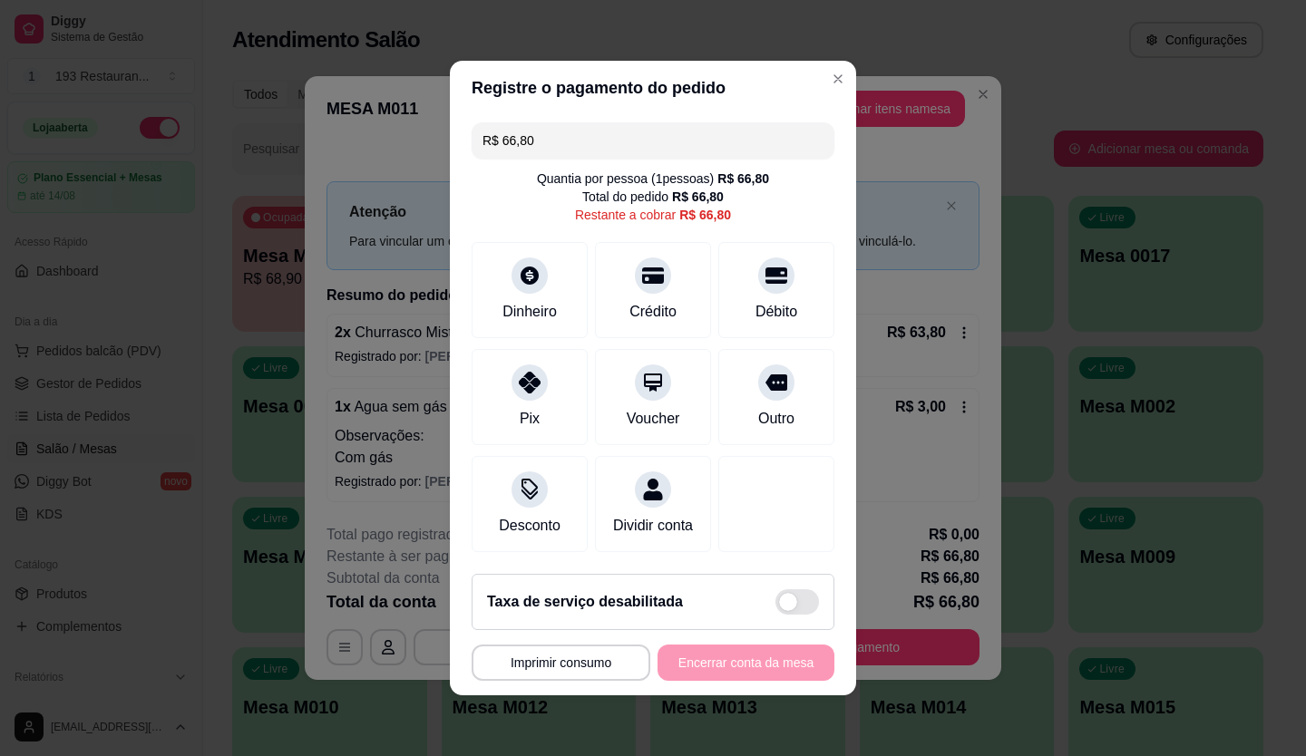
drag, startPoint x: 597, startPoint y: 126, endPoint x: 94, endPoint y: 262, distance: 520.5
click at [94, 262] on div "**********" at bounding box center [653, 378] width 1306 height 756
drag, startPoint x: 638, startPoint y: 276, endPoint x: 638, endPoint y: 262, distance: 13.6
click at [641, 262] on icon at bounding box center [653, 271] width 24 height 18
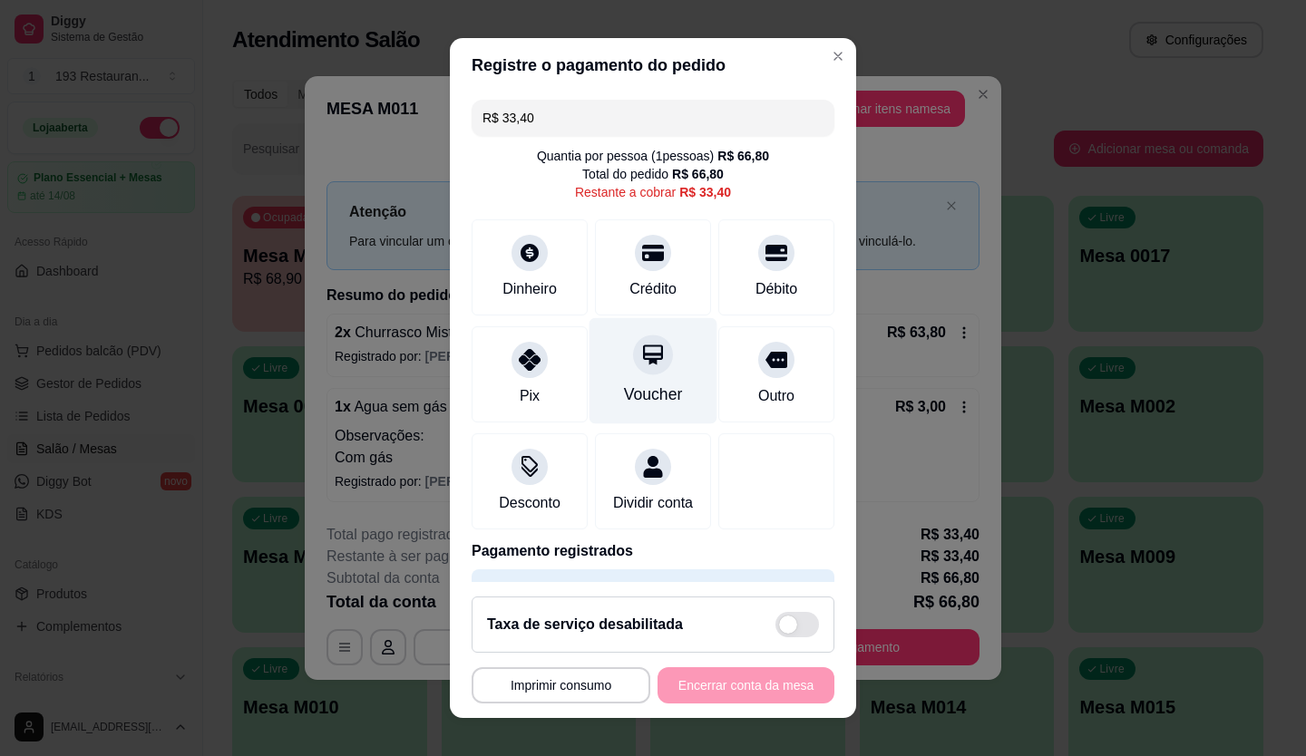
click at [650, 358] on div at bounding box center [653, 355] width 40 height 40
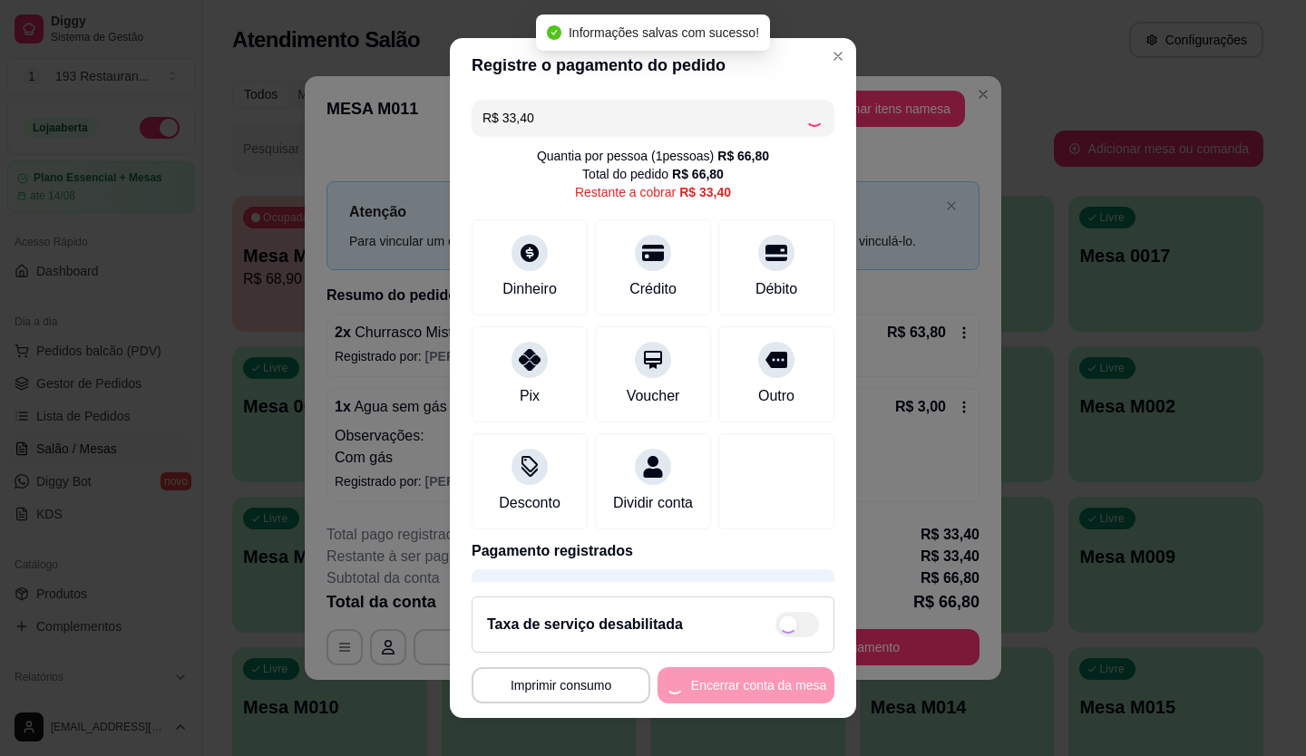
type input "R$ 0,00"
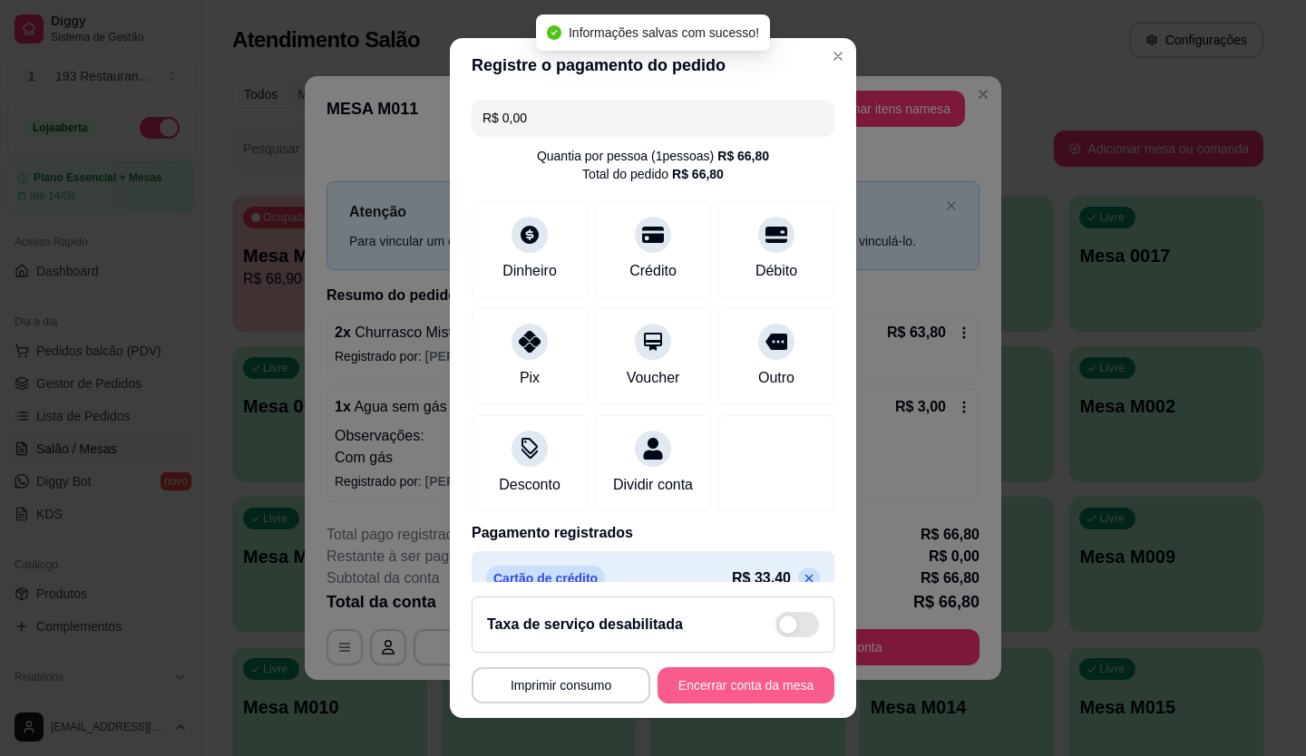
click at [724, 690] on button "Encerrar conta da mesa" at bounding box center [745, 685] width 177 height 36
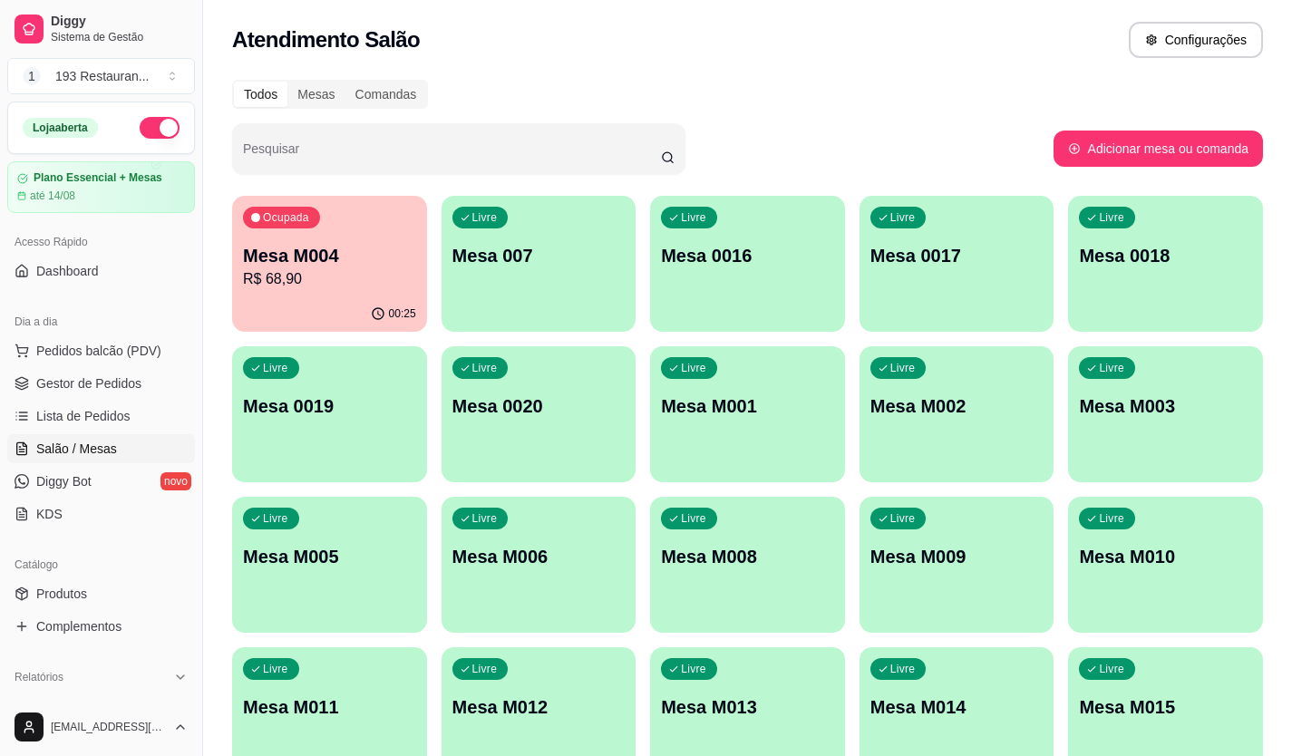
click at [365, 235] on div "Ocupada Mesa M004 R$ 68,90" at bounding box center [329, 246] width 195 height 101
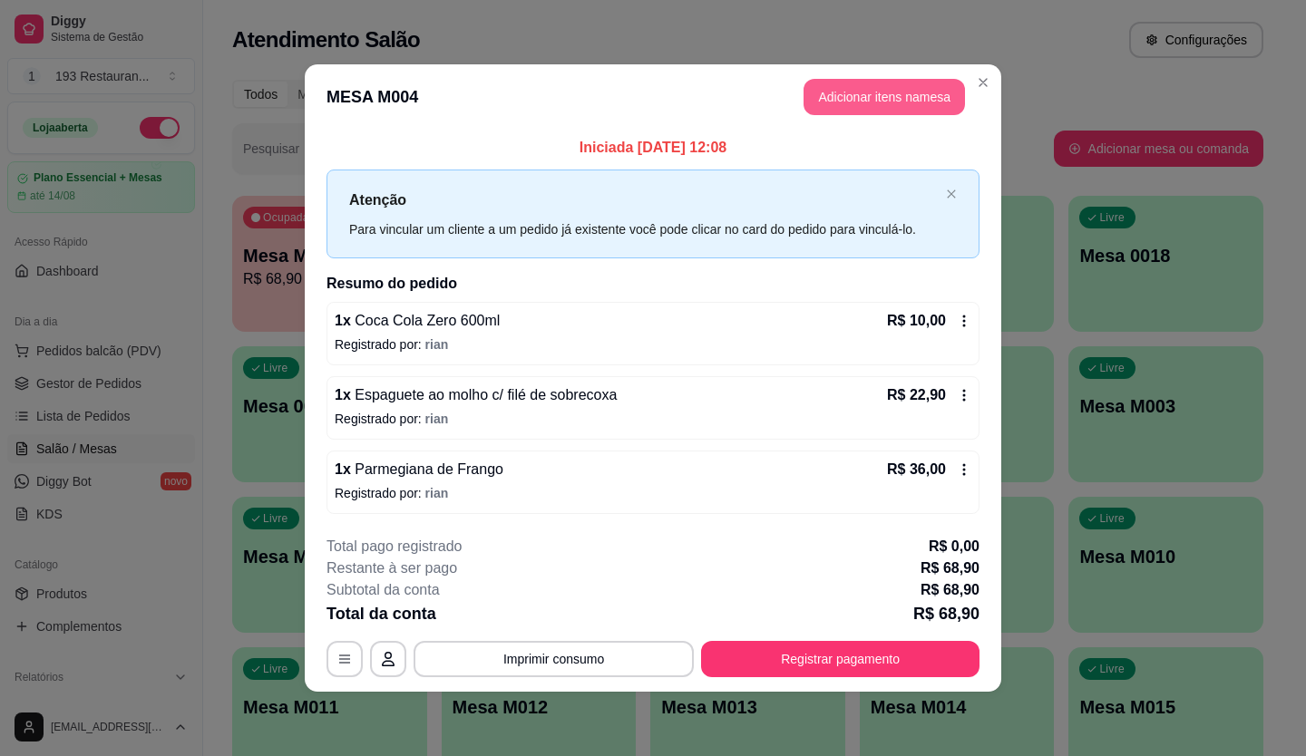
click at [843, 100] on button "Adicionar itens na mesa" at bounding box center [883, 97] width 161 height 36
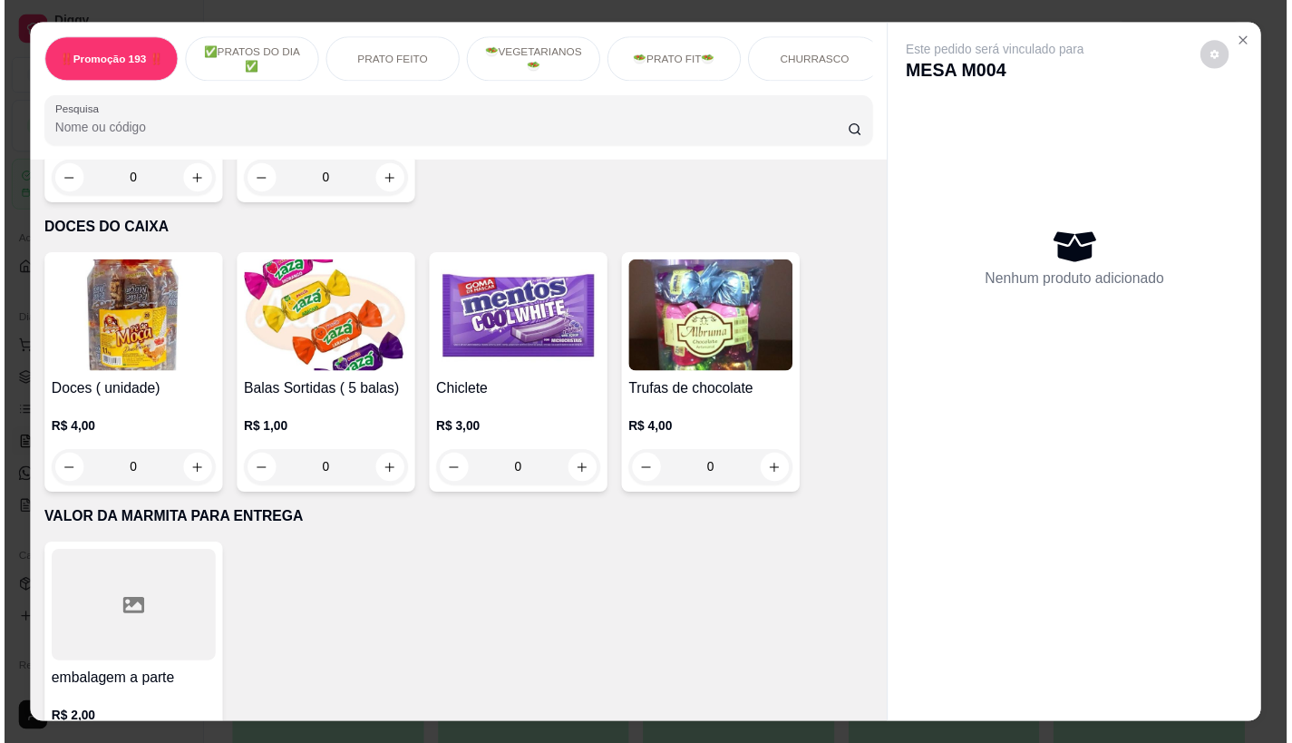
scroll to position [7027, 0]
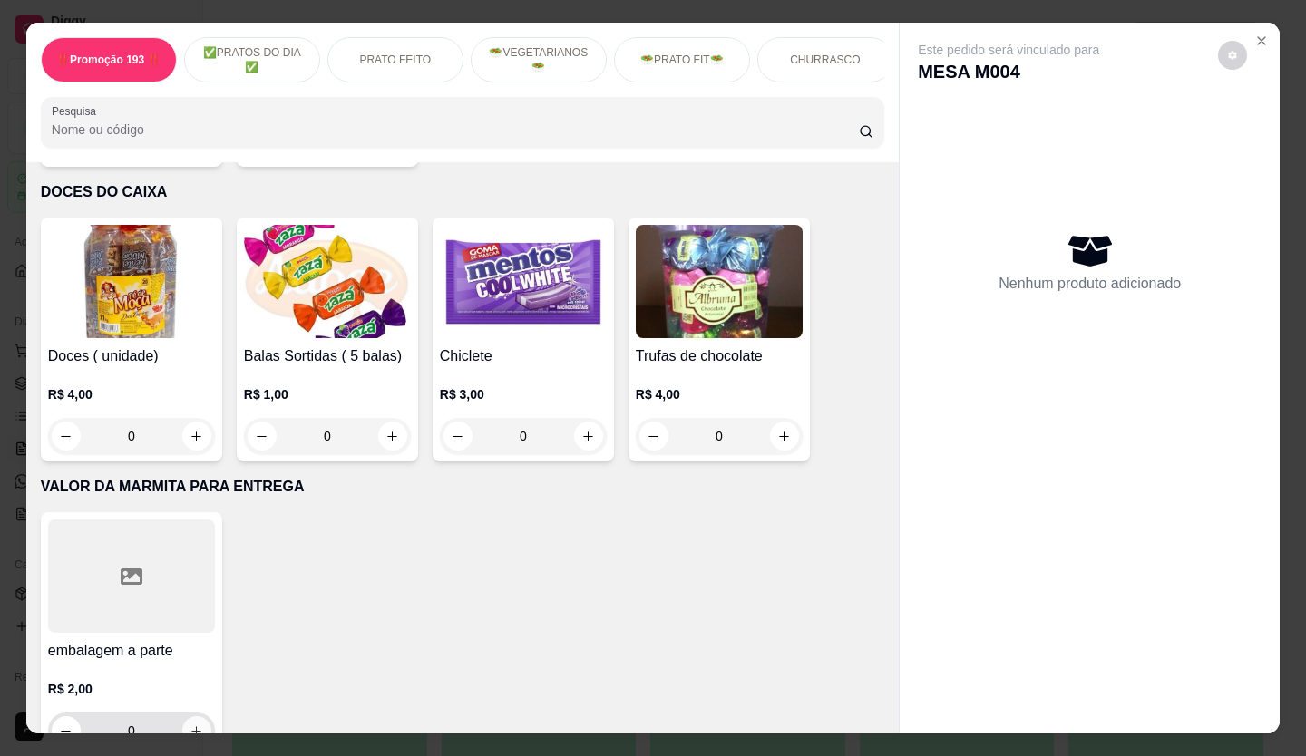
click at [192, 725] on icon "increase-product-quantity" at bounding box center [197, 732] width 14 height 14
type input "1"
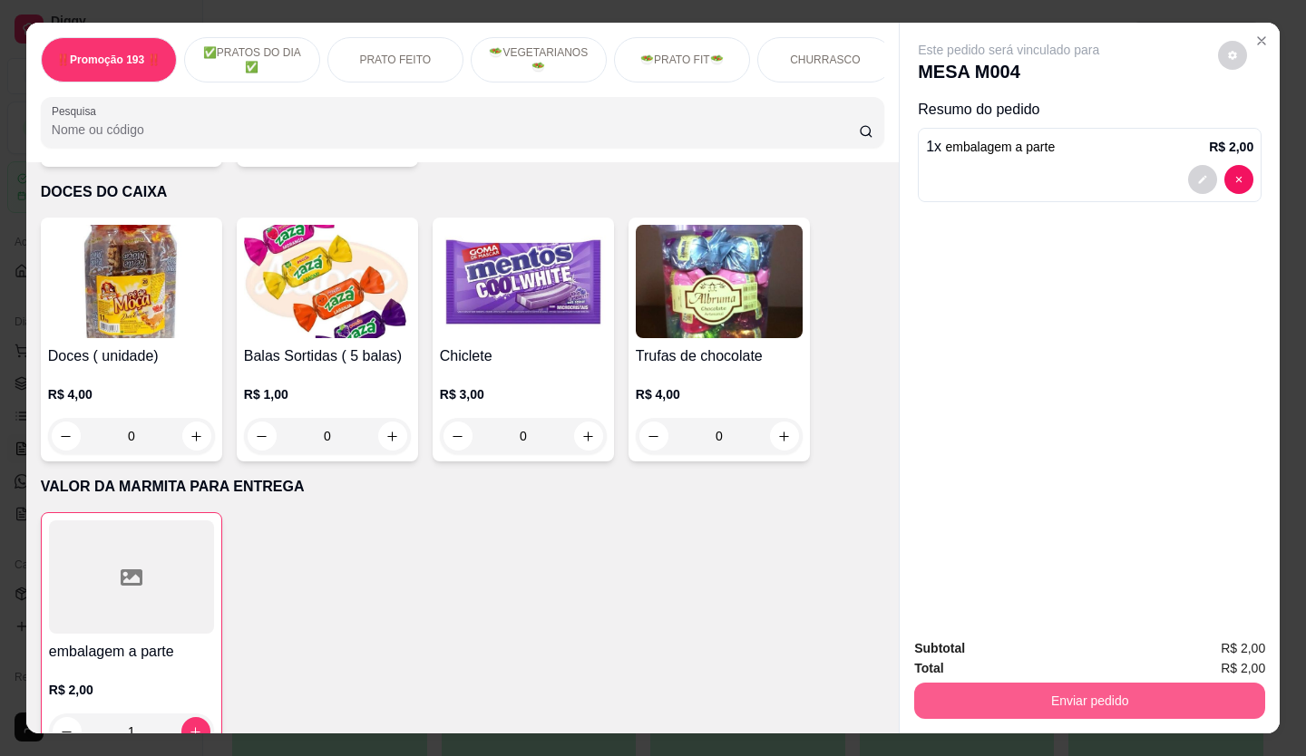
click at [996, 683] on button "Enviar pedido" at bounding box center [1089, 701] width 351 height 36
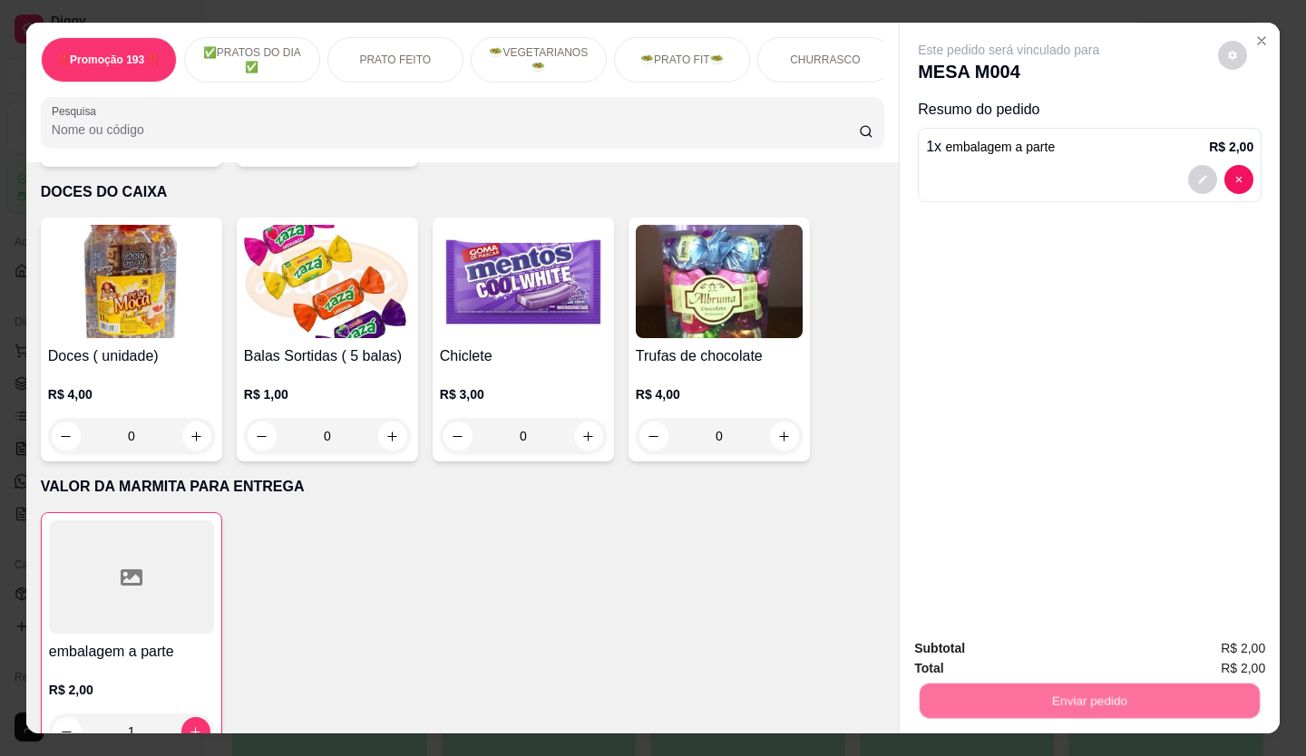
click at [1001, 638] on button "Não registrar e enviar pedido" at bounding box center [1029, 650] width 189 height 34
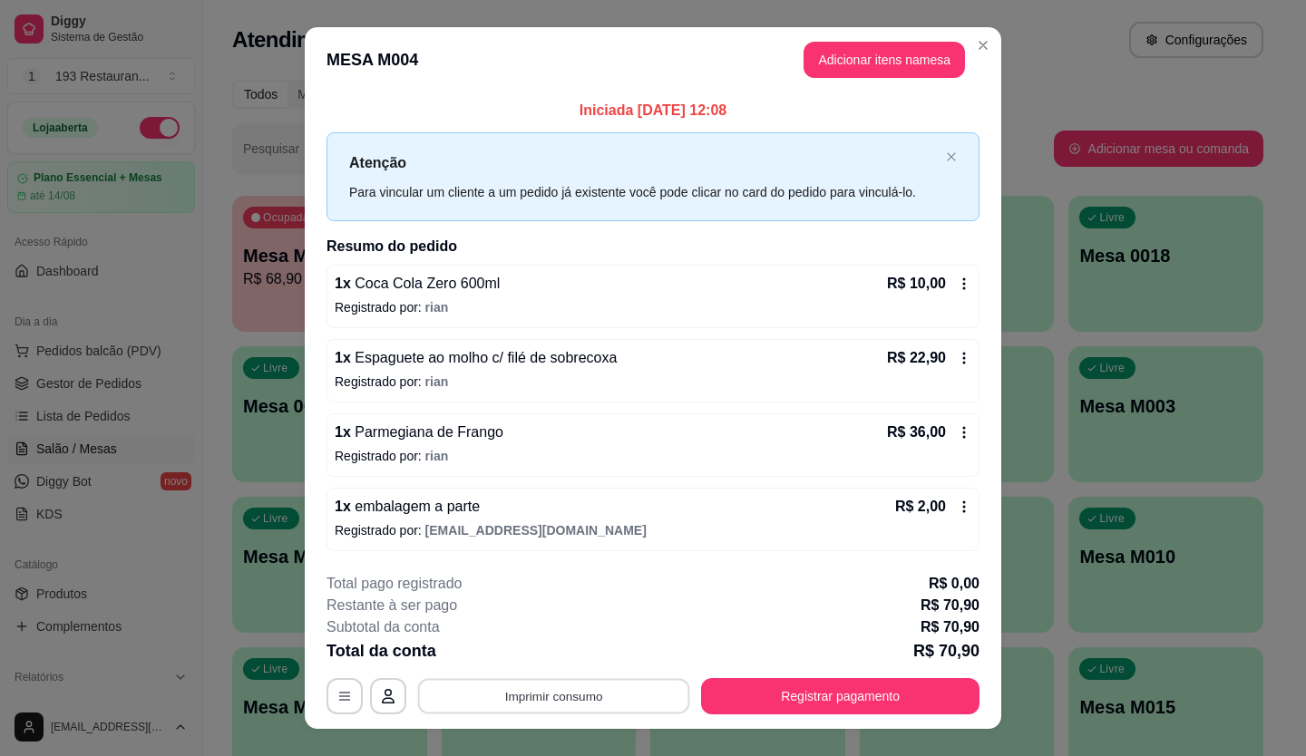
click at [562, 703] on button "Imprimir consumo" at bounding box center [554, 695] width 272 height 35
click at [569, 657] on button "CAIXA" at bounding box center [552, 653] width 127 height 28
click at [907, 700] on button "Registrar pagamento" at bounding box center [840, 695] width 270 height 35
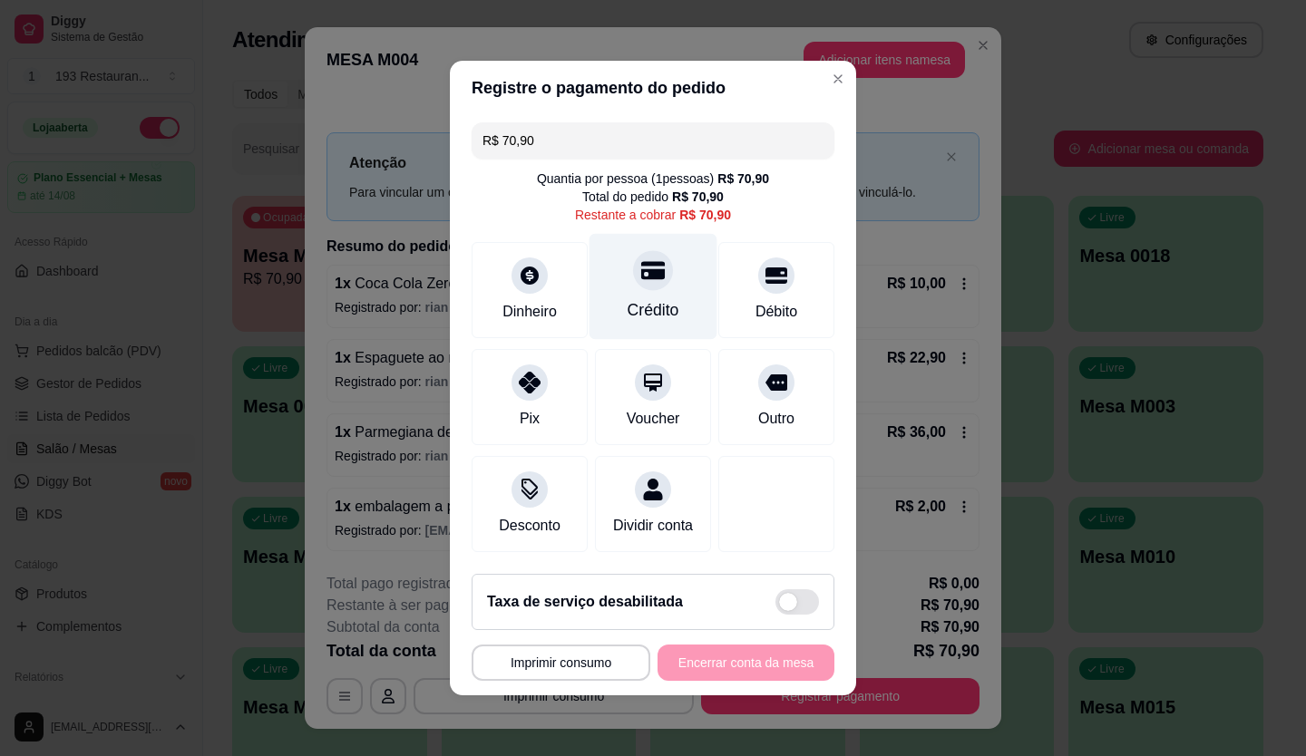
drag, startPoint x: 619, startPoint y: 274, endPoint x: 638, endPoint y: 246, distance: 34.0
click at [637, 250] on div at bounding box center [653, 270] width 40 height 40
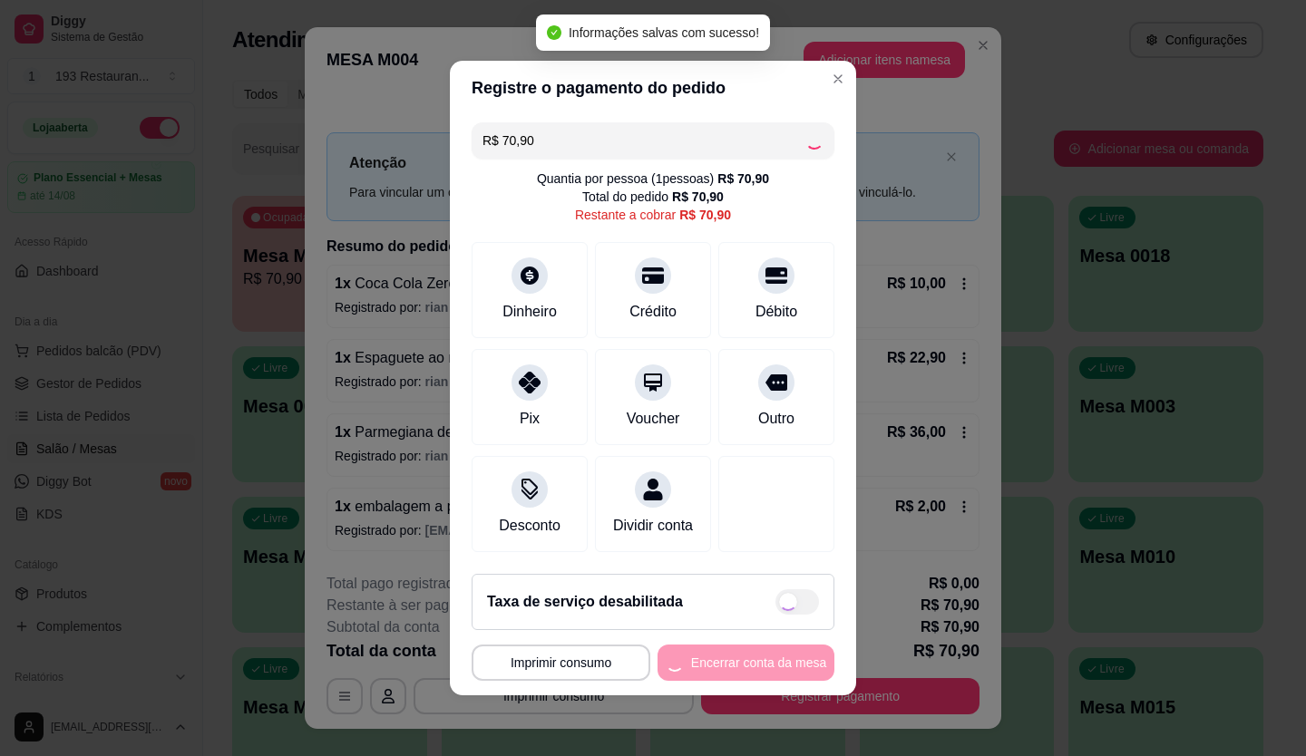
type input "R$ 0,00"
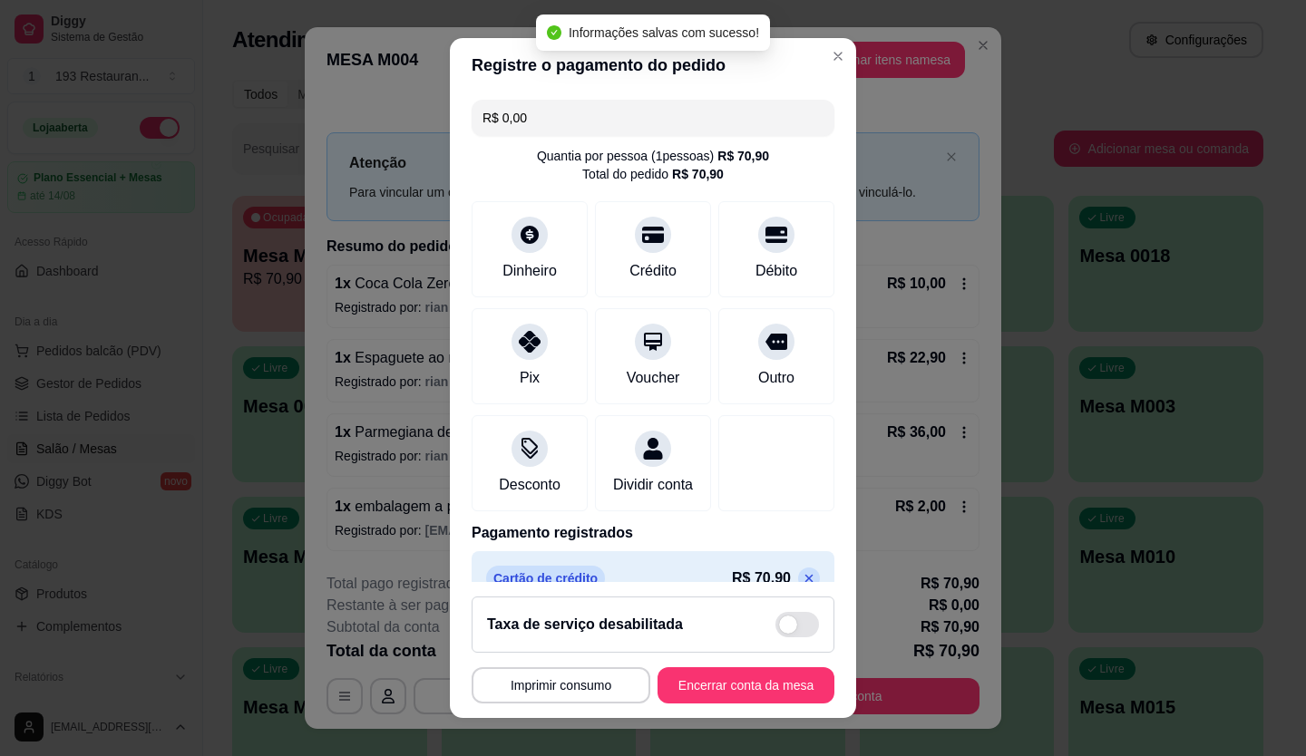
click at [724, 684] on button "Encerrar conta da mesa" at bounding box center [745, 685] width 177 height 36
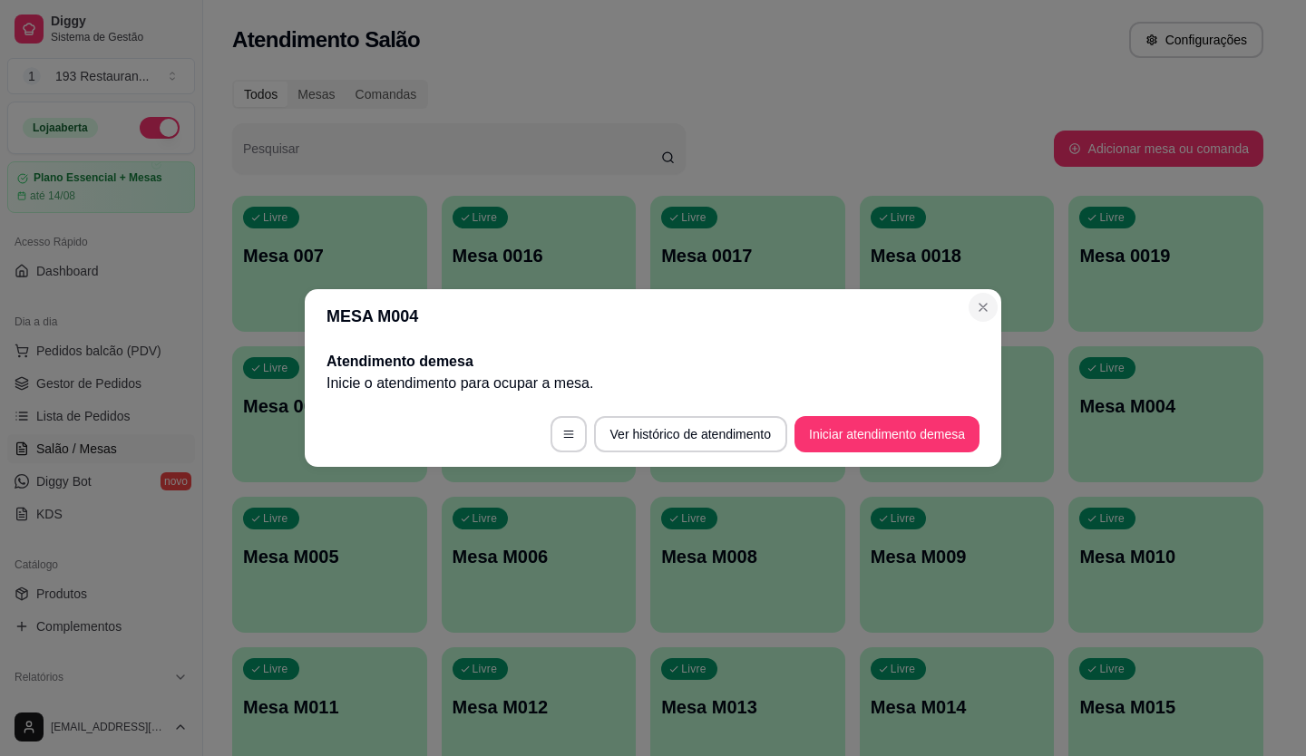
drag, startPoint x: 969, startPoint y: 317, endPoint x: 985, endPoint y: 355, distance: 40.2
click at [973, 314] on section "MESA M004 Atendimento de mesa Inicie o atendimento para ocupar a mesa . Ver his…" at bounding box center [653, 378] width 696 height 178
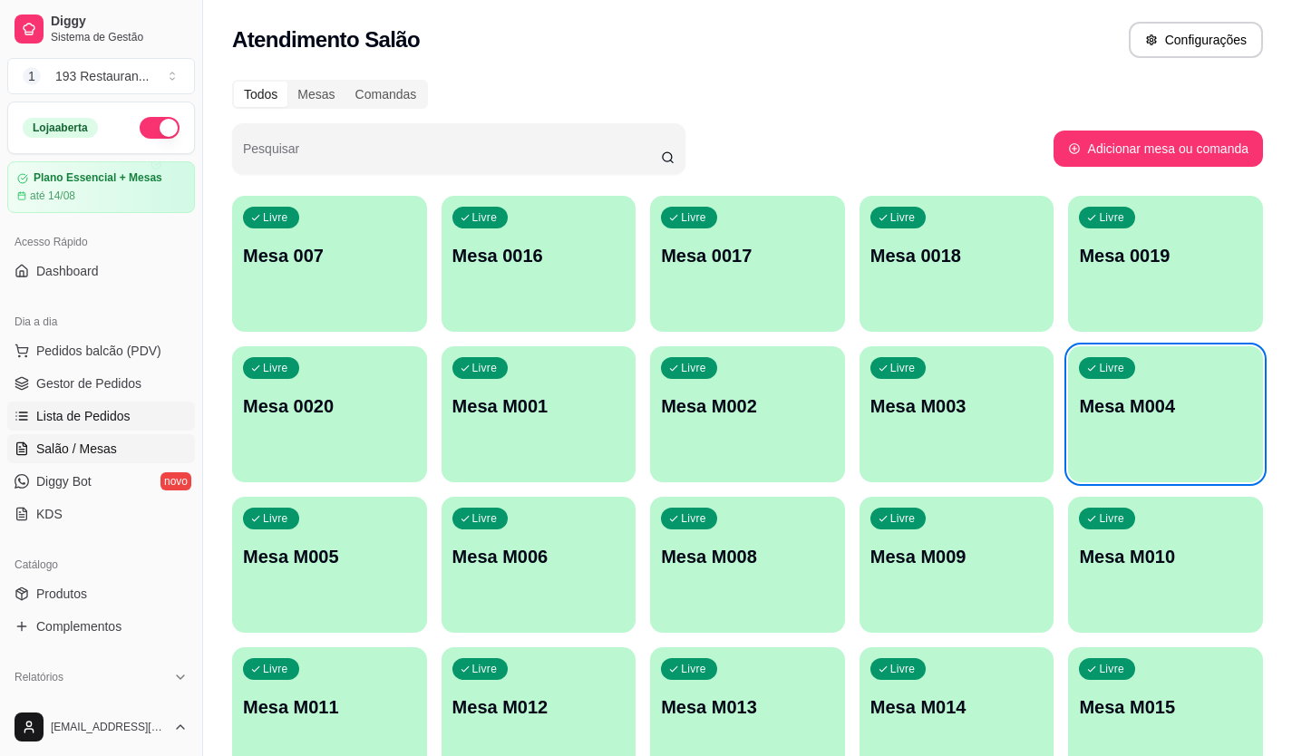
click at [75, 417] on span "Lista de Pedidos" at bounding box center [83, 416] width 94 height 18
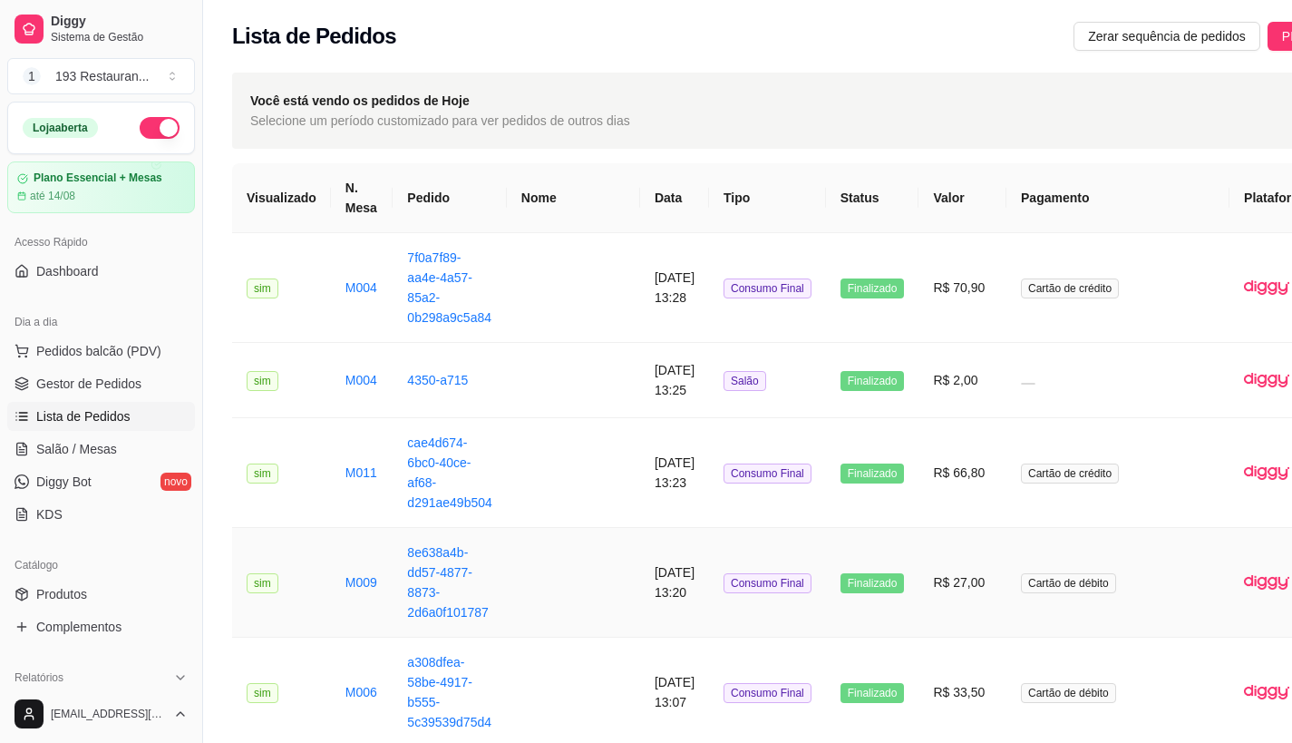
click at [763, 607] on td "Consumo Final" at bounding box center [767, 583] width 117 height 110
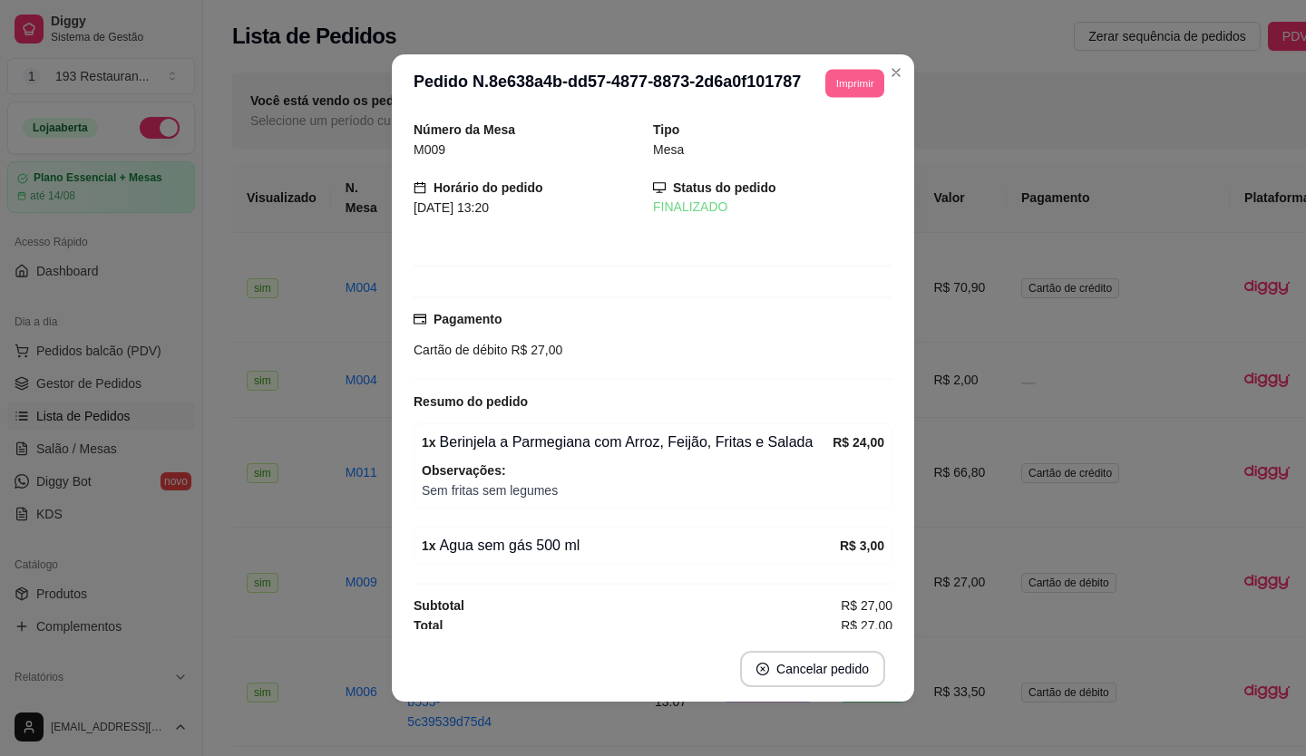
click at [838, 80] on button "Imprimir" at bounding box center [854, 83] width 59 height 28
click at [817, 191] on button "CAIXA" at bounding box center [814, 183] width 131 height 29
